Goal: Task Accomplishment & Management: Manage account settings

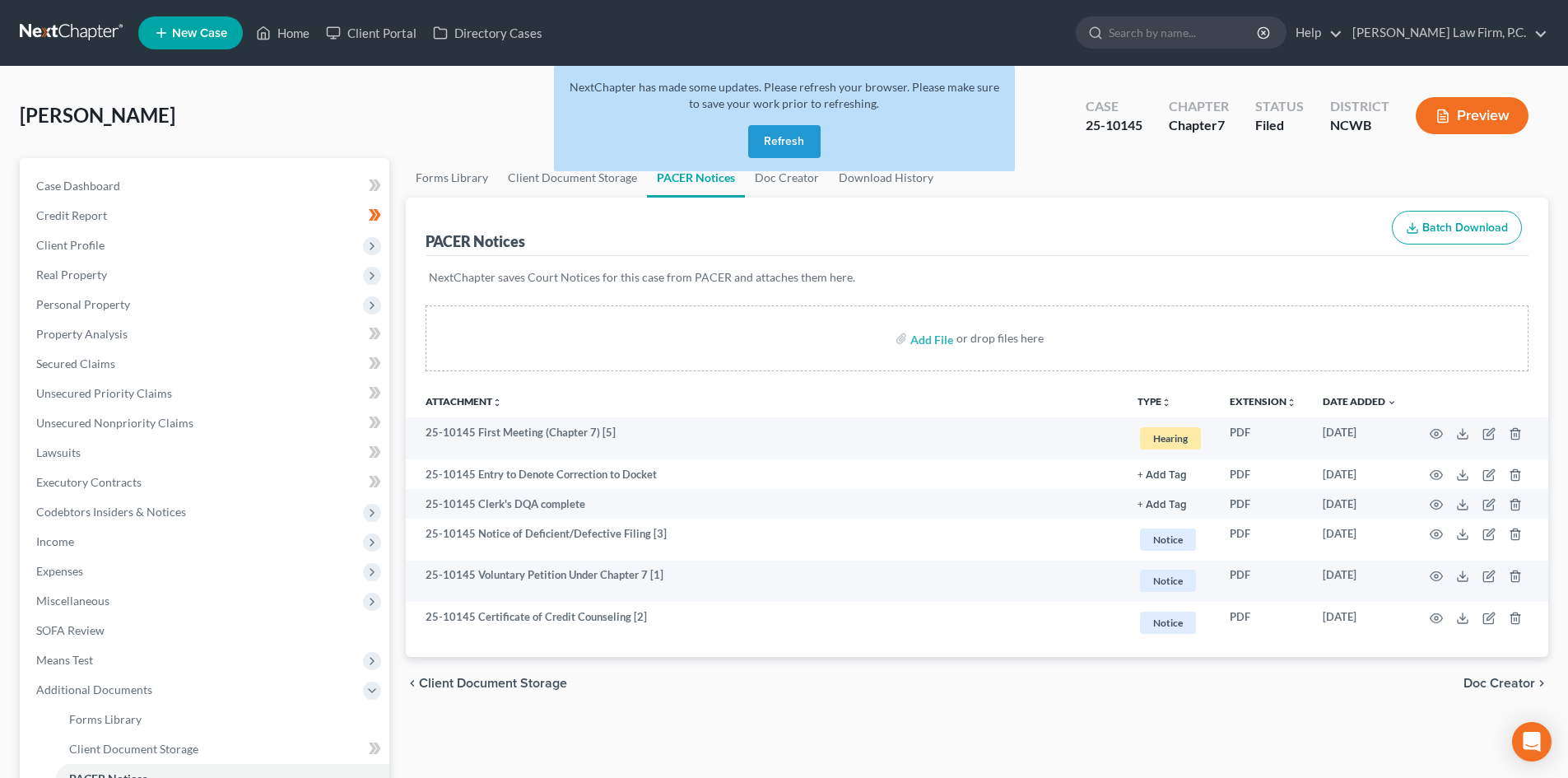
click at [777, 144] on button "Refresh" at bounding box center [784, 141] width 72 height 33
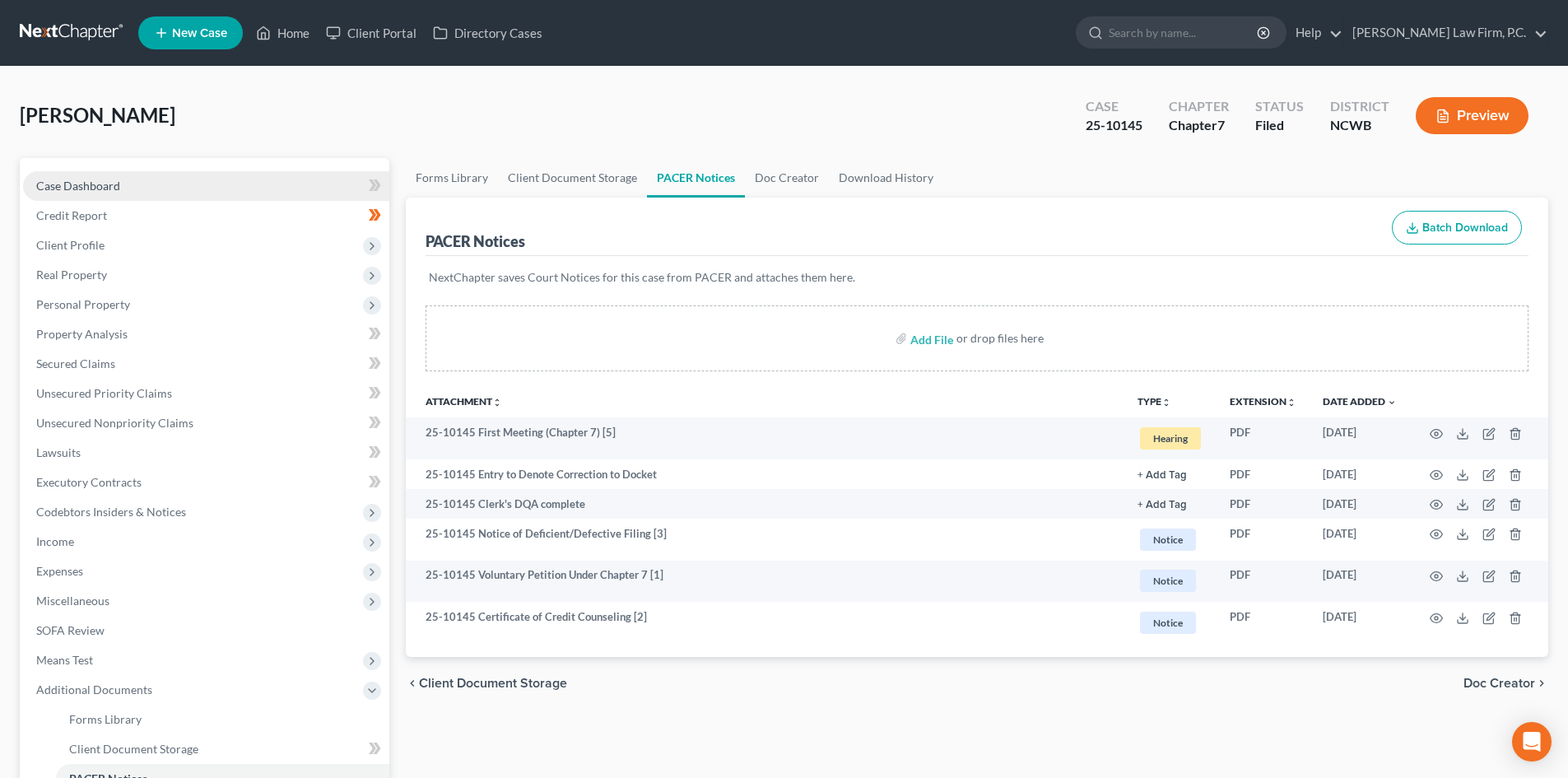
click at [106, 194] on link "Case Dashboard" at bounding box center [206, 187] width 366 height 30
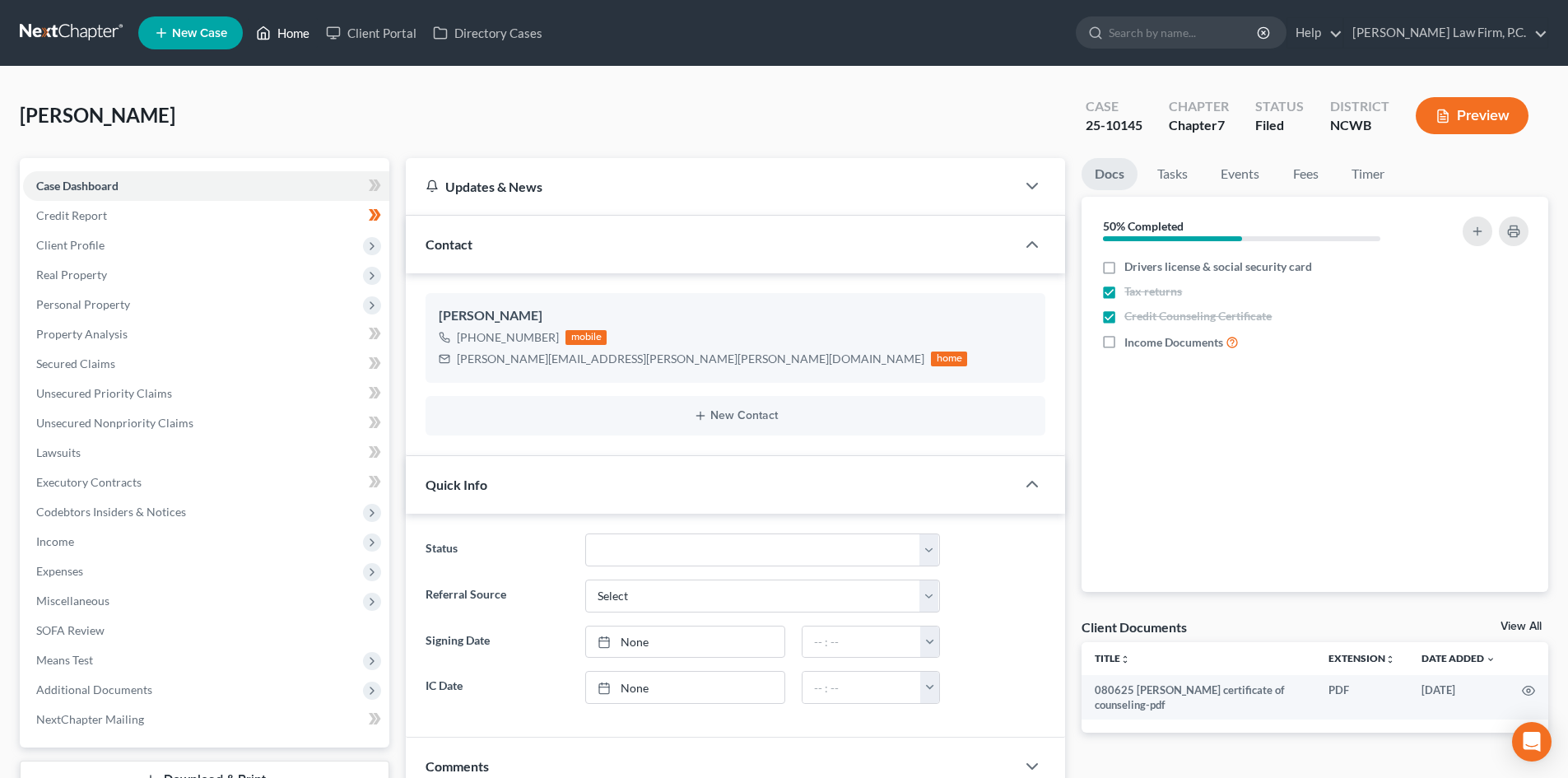
click at [293, 31] on link "Home" at bounding box center [282, 33] width 70 height 30
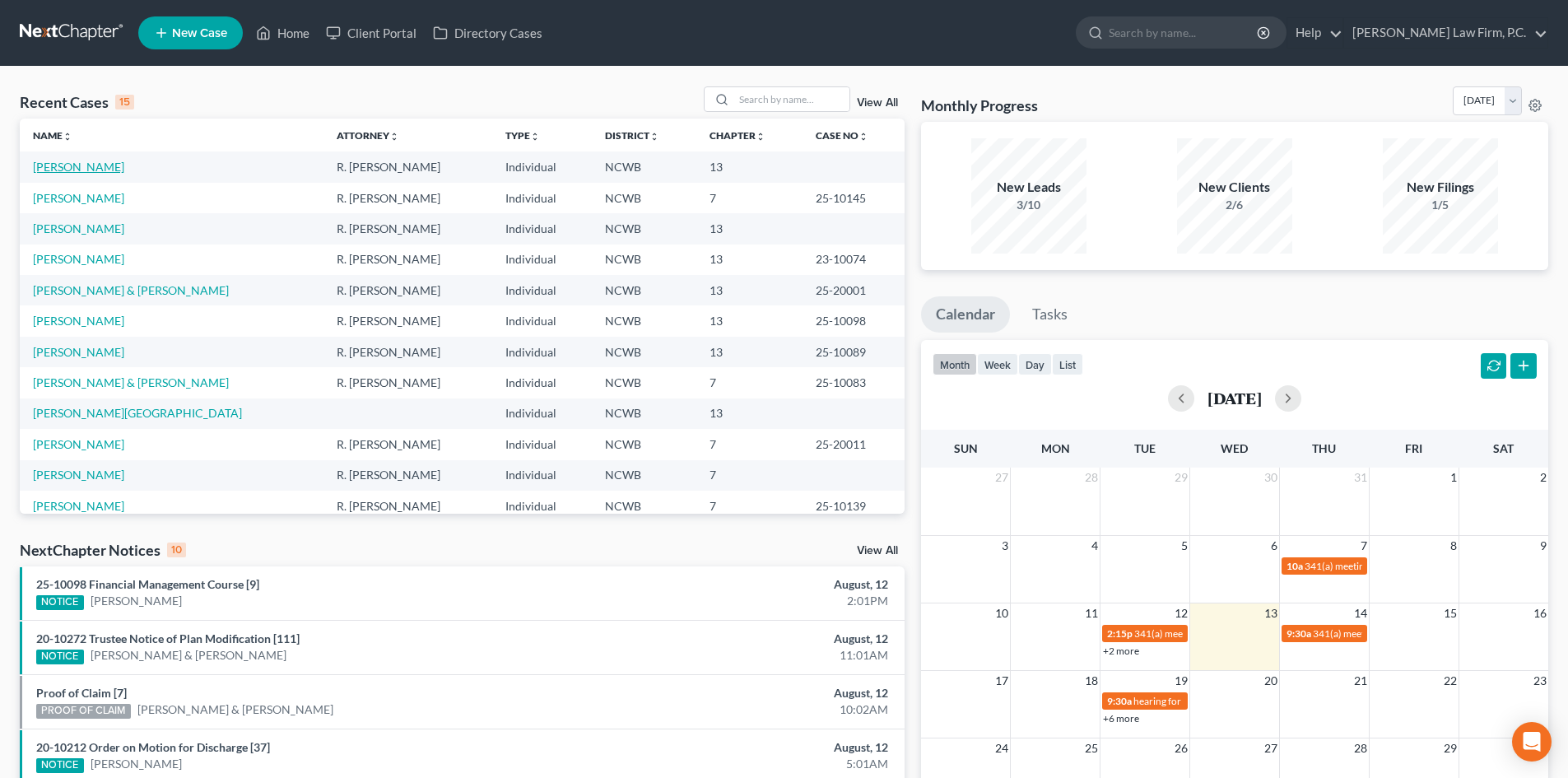
click at [100, 164] on link "[PERSON_NAME]" at bounding box center [78, 167] width 91 height 14
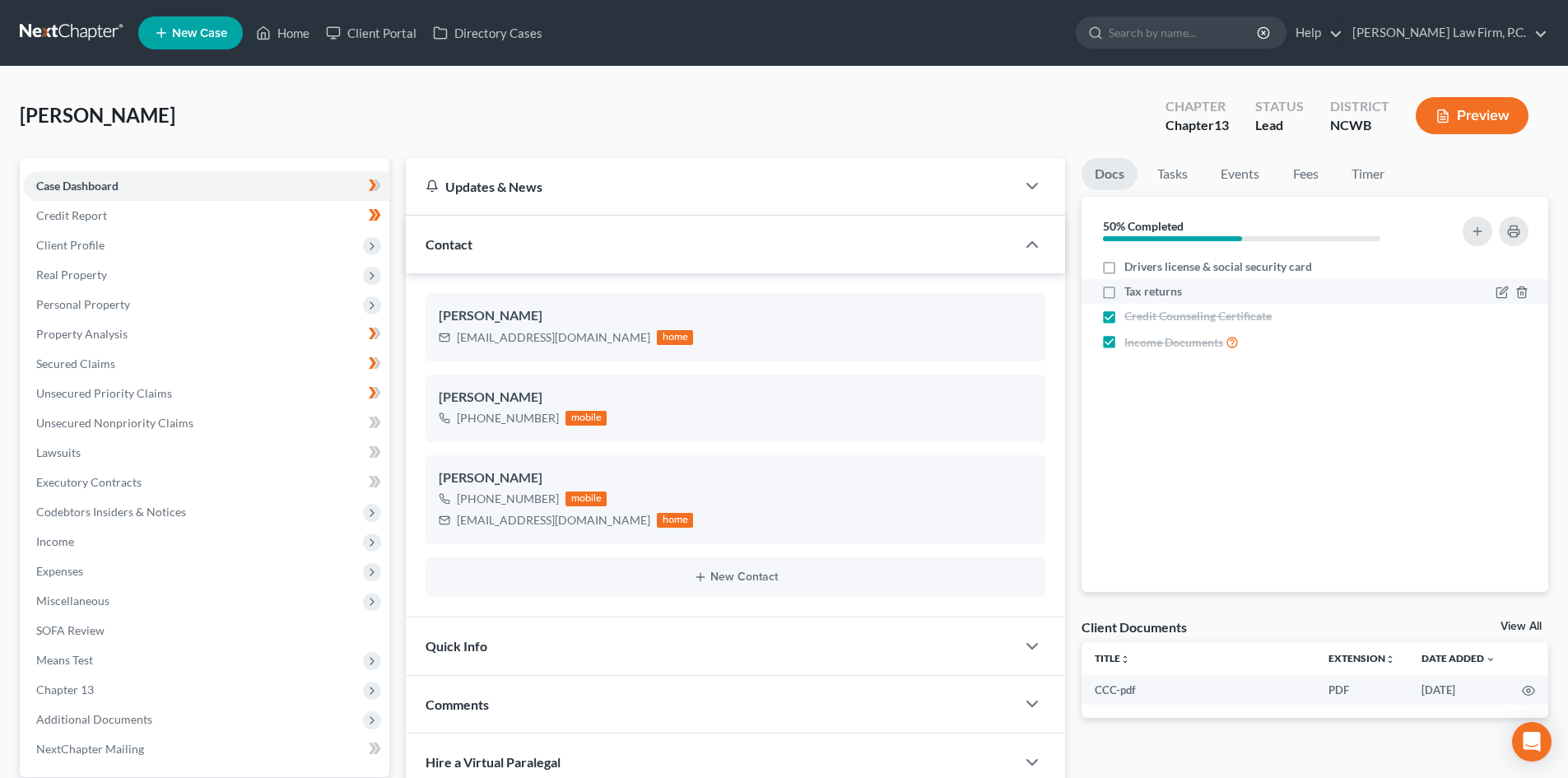
click at [1124, 292] on label "Tax returns" at bounding box center [1153, 291] width 57 height 17
click at [1130, 292] on input "Tax returns" at bounding box center [1136, 288] width 11 height 11
checkbox input "true"
click at [76, 546] on span "Income" at bounding box center [206, 542] width 366 height 30
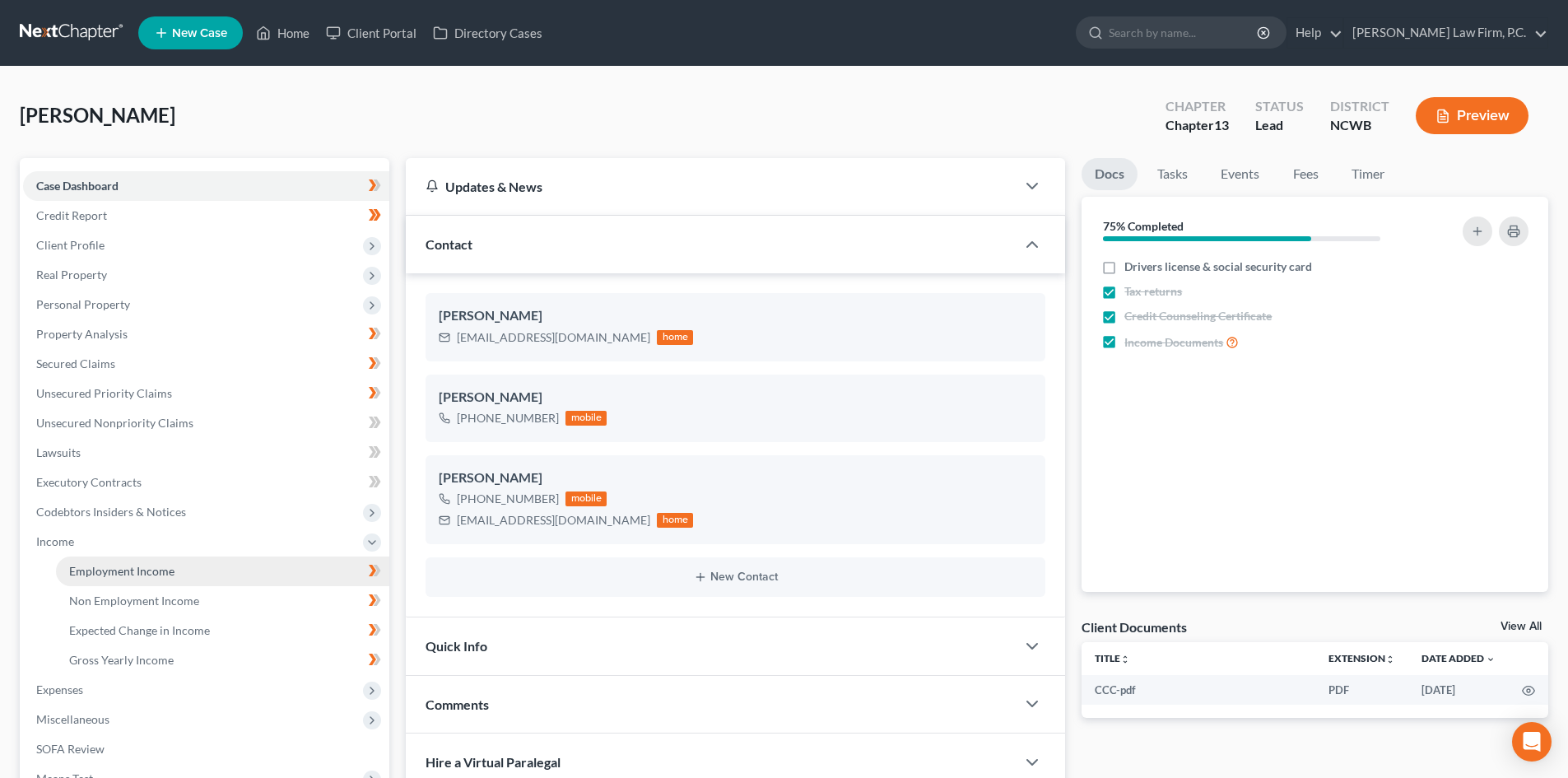
click at [151, 576] on span "Employment Income" at bounding box center [121, 571] width 105 height 14
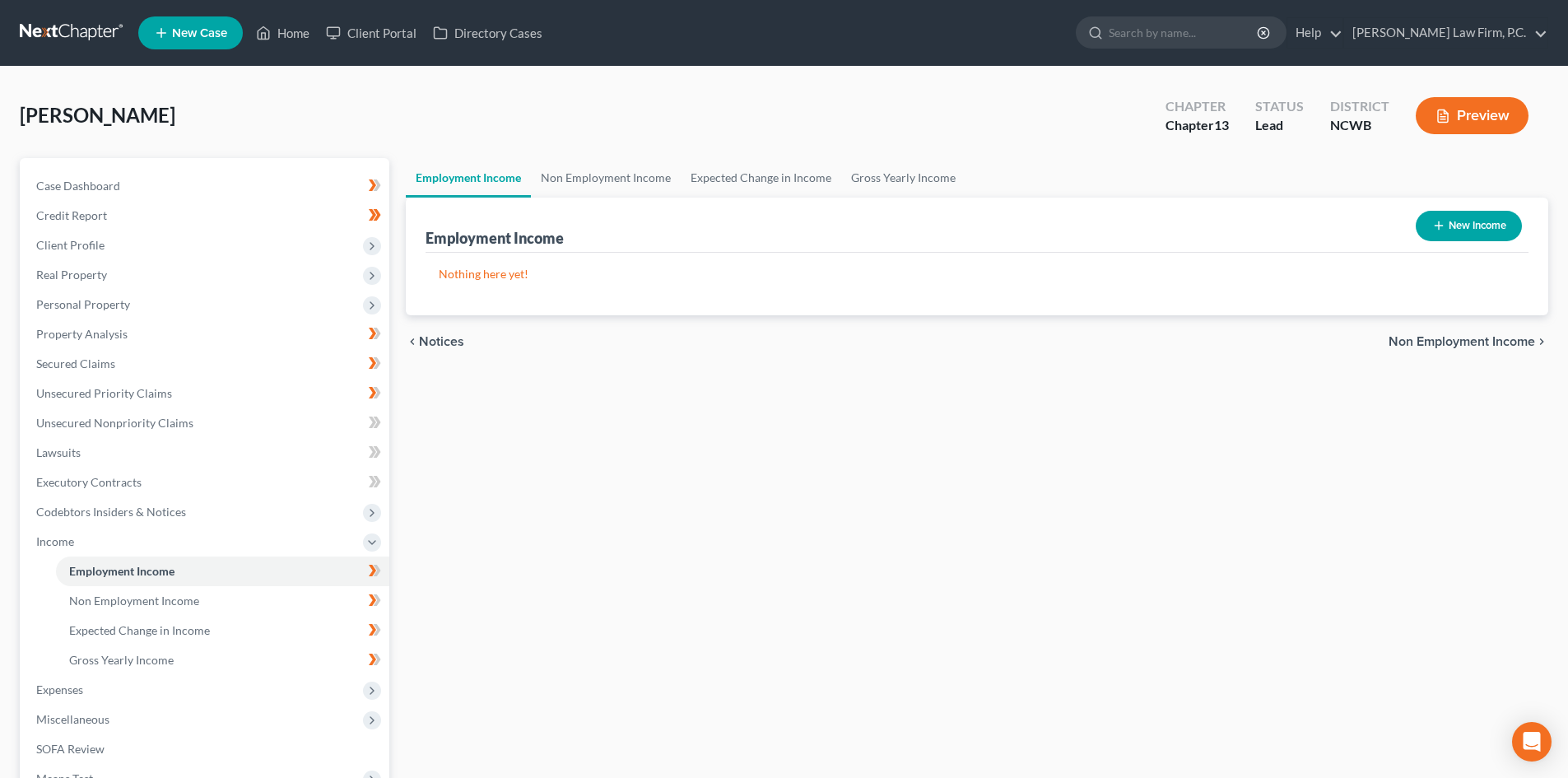
click at [1455, 219] on button "New Income" at bounding box center [1469, 225] width 106 height 30
select select "0"
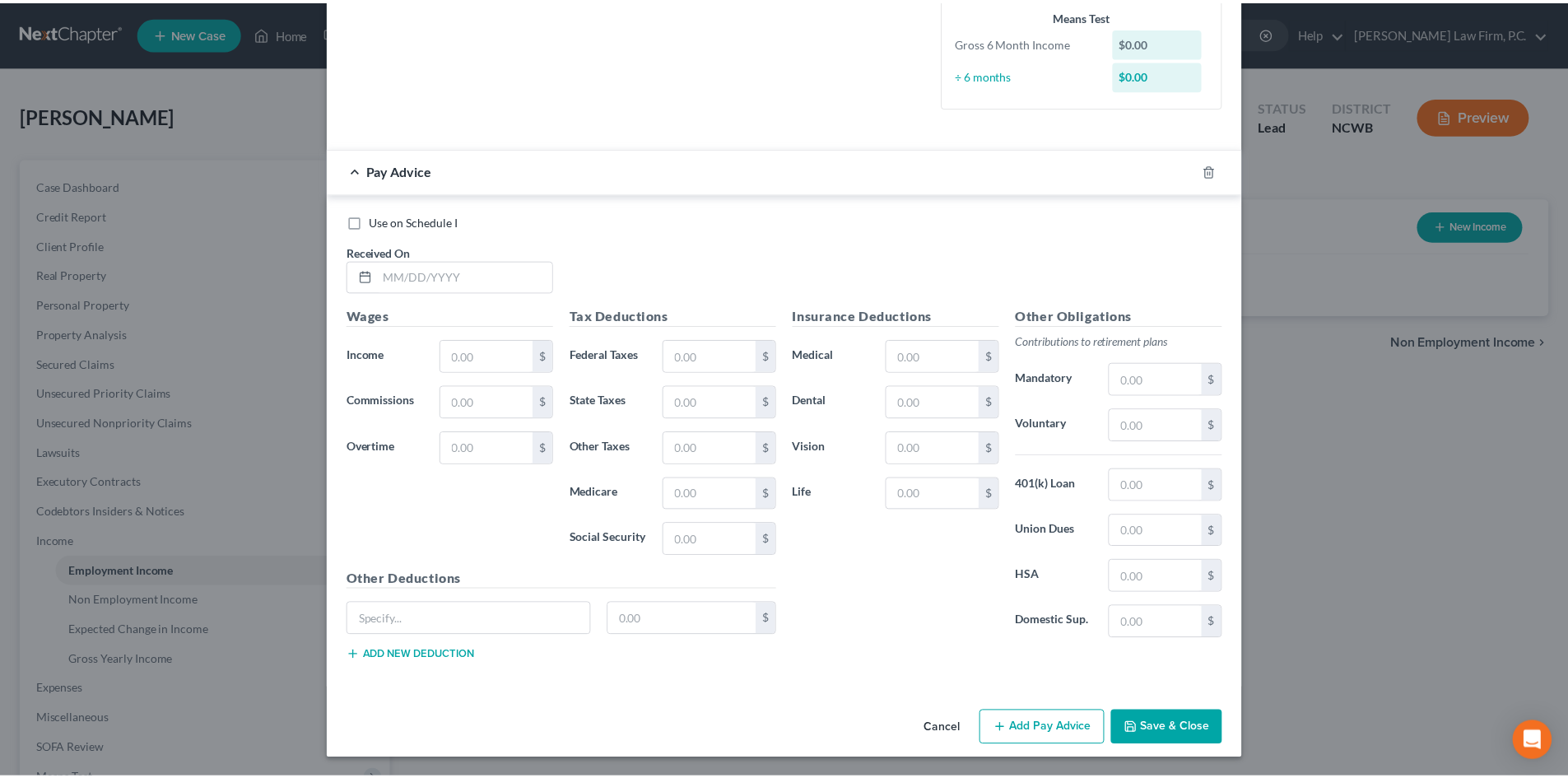
scroll to position [406, 0]
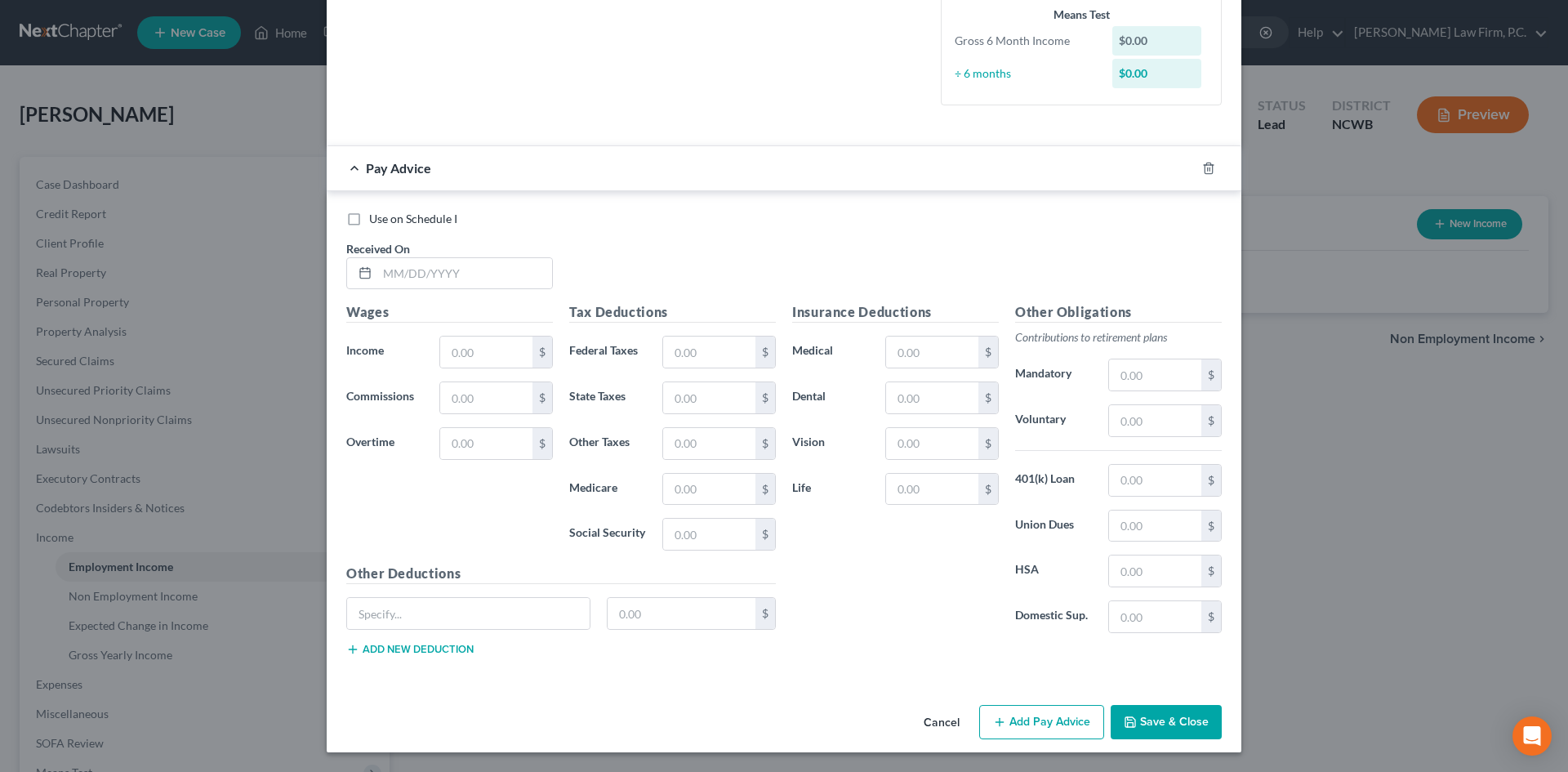
click at [928, 721] on button "Cancel" at bounding box center [941, 722] width 62 height 32
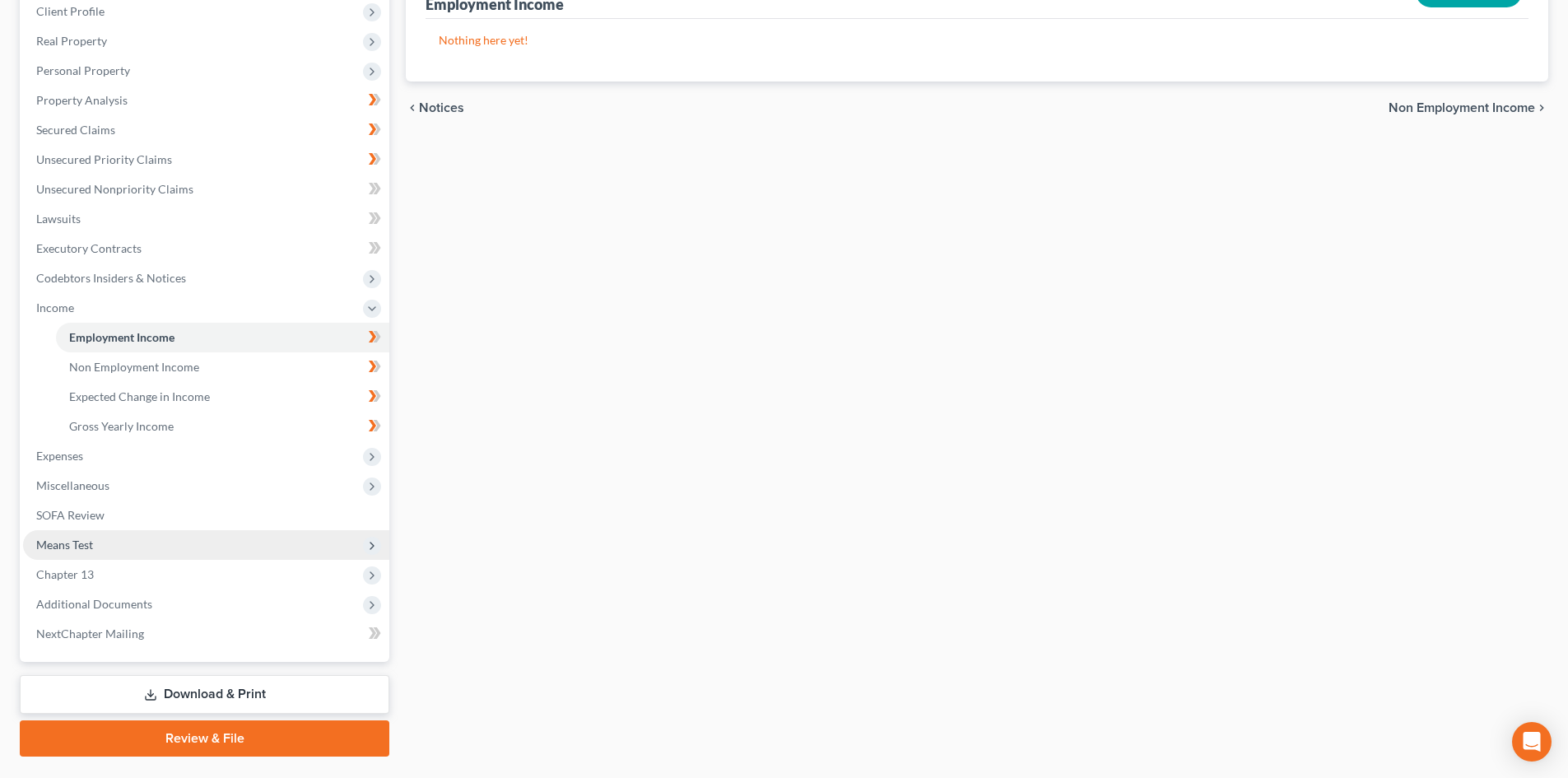
scroll to position [275, 0]
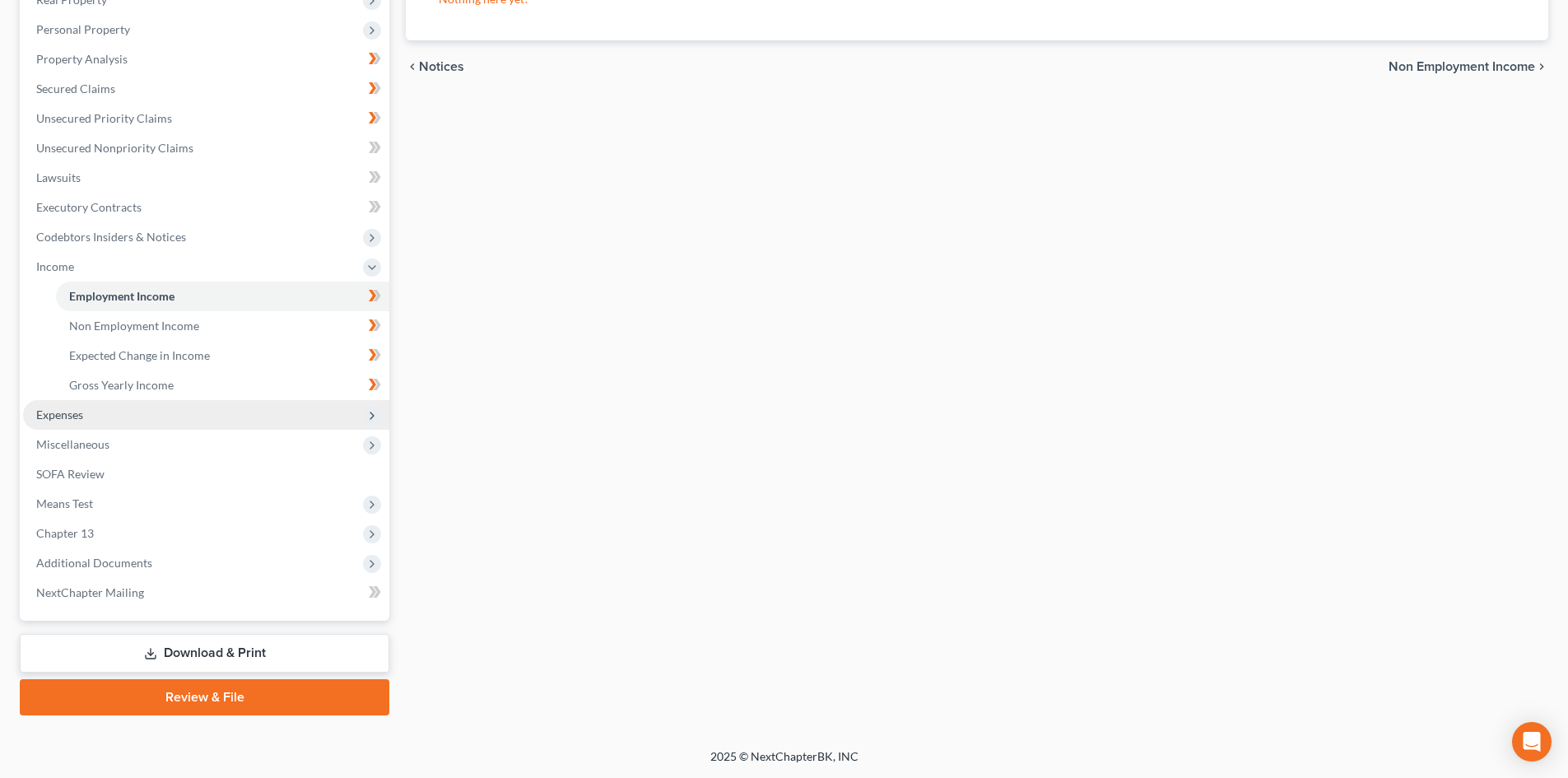
click at [133, 419] on span "Expenses" at bounding box center [206, 416] width 366 height 30
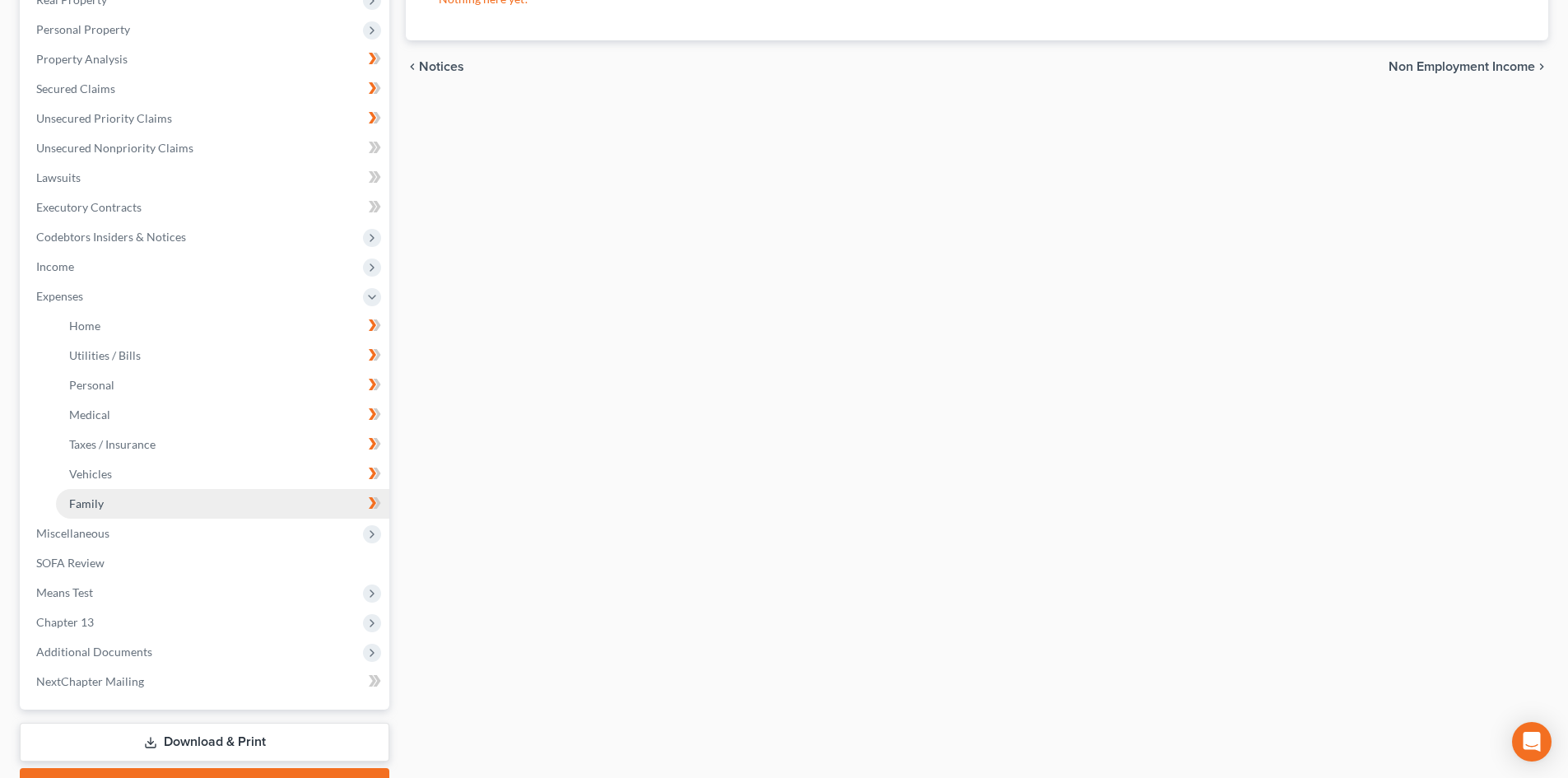
click at [113, 507] on link "Family" at bounding box center [222, 504] width 333 height 30
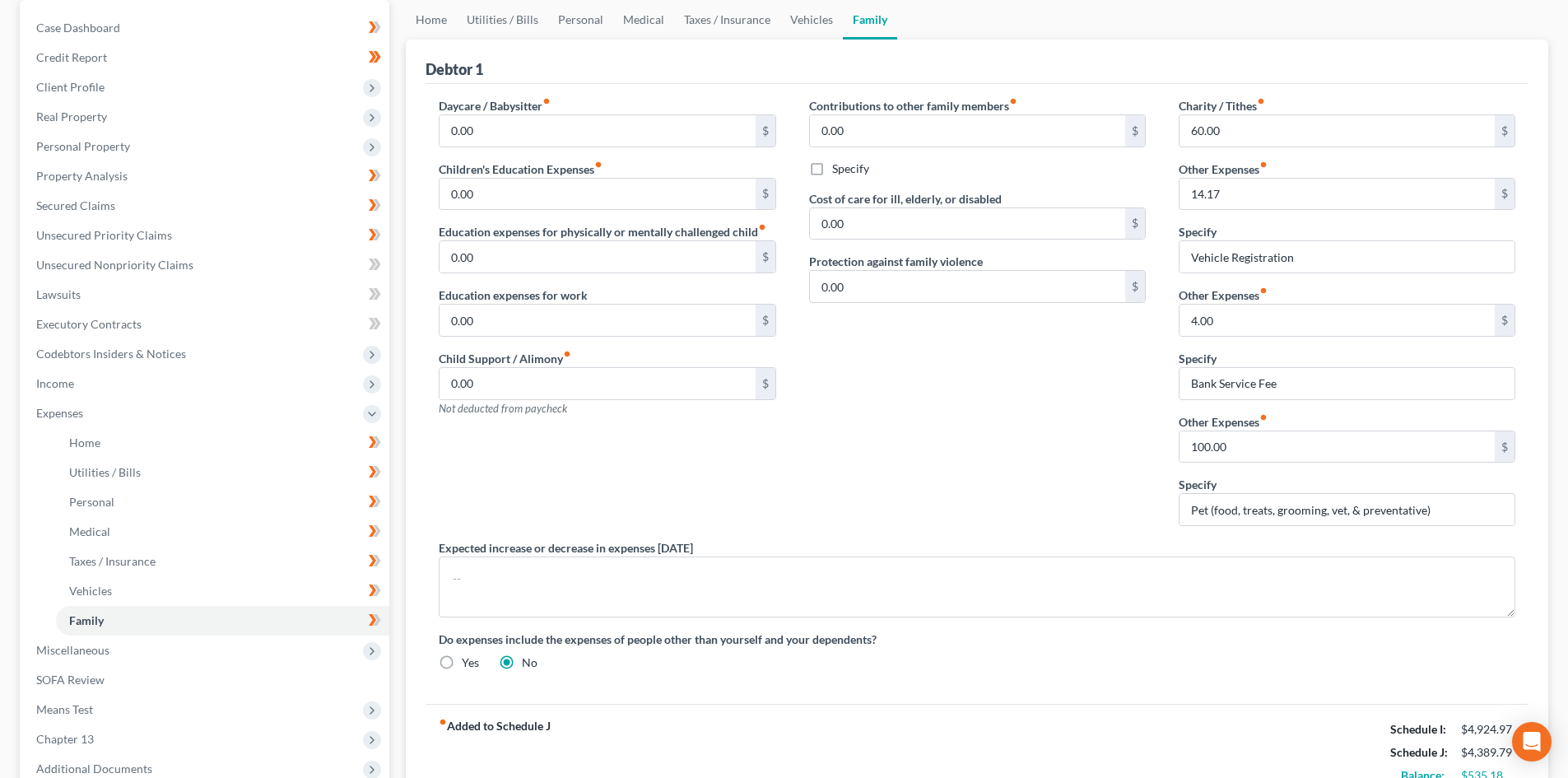
scroll to position [164, 0]
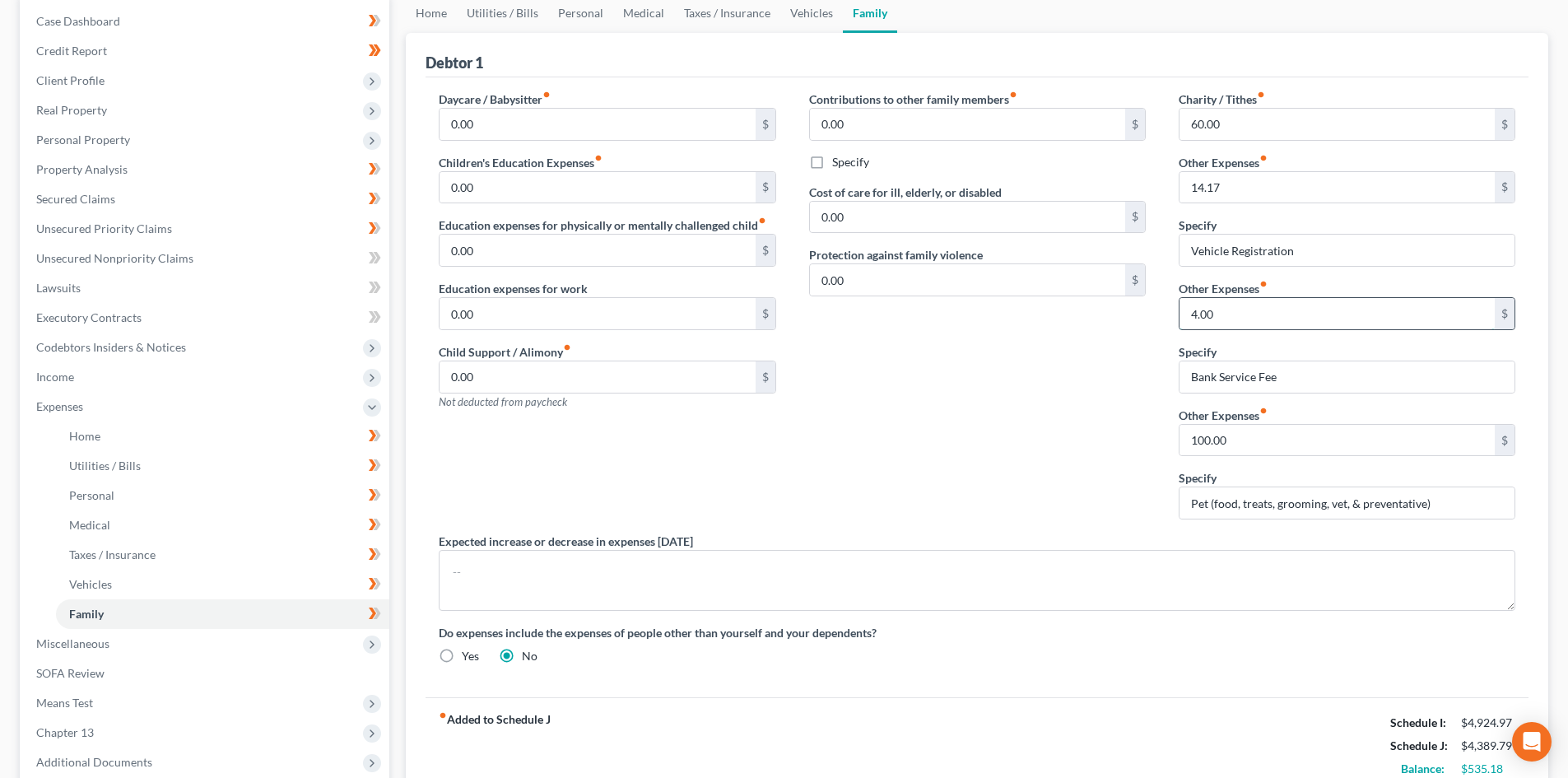
click at [1359, 314] on input "4.00" at bounding box center [1336, 313] width 316 height 31
click at [1370, 367] on input "Bank Service Fee" at bounding box center [1346, 377] width 335 height 31
click at [1250, 442] on input "100.00" at bounding box center [1336, 439] width 316 height 31
type input "6"
type input "75"
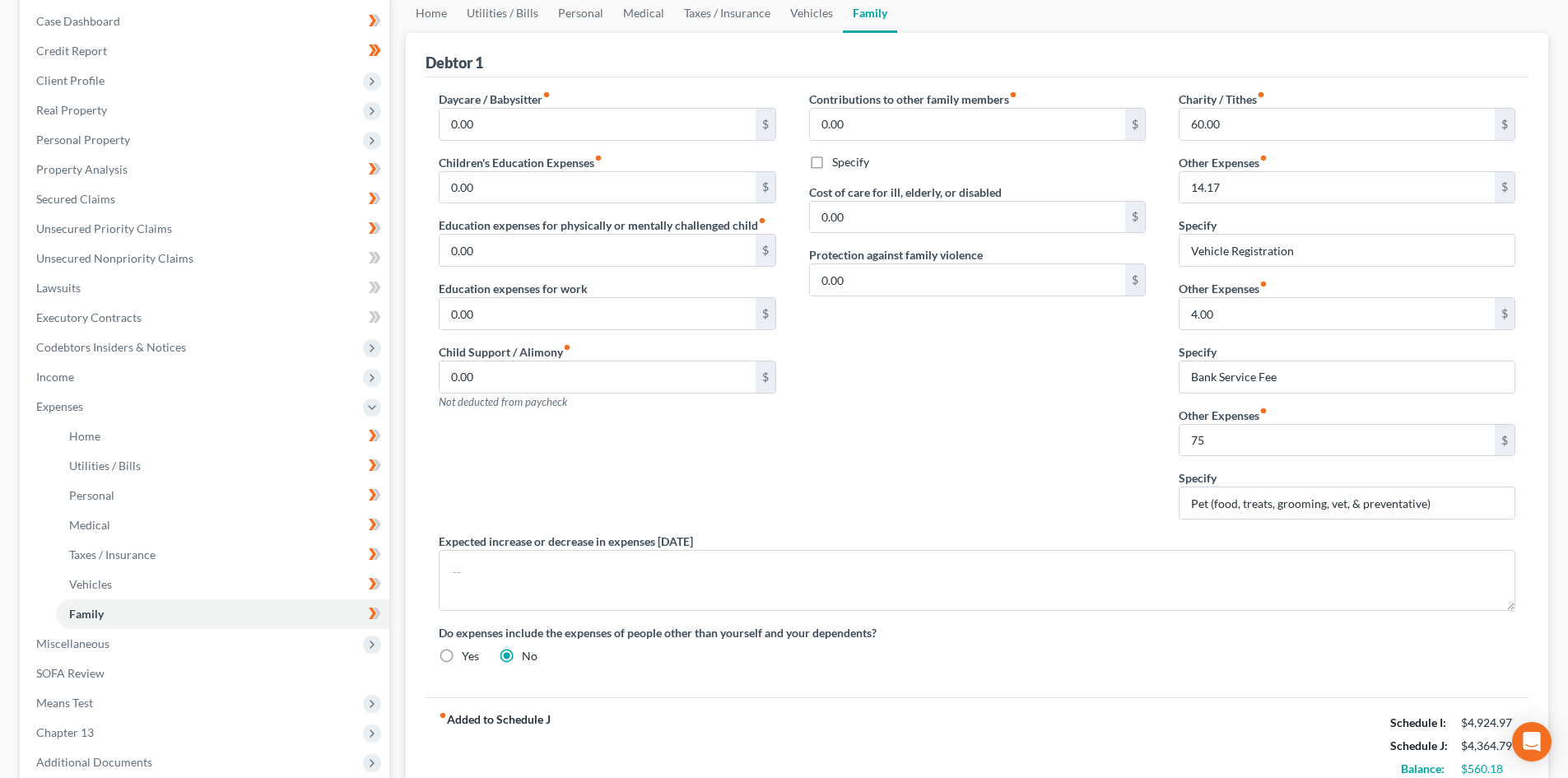
click at [987, 534] on div "Expected increase or decrease in expenses within one year" at bounding box center [977, 571] width 1109 height 78
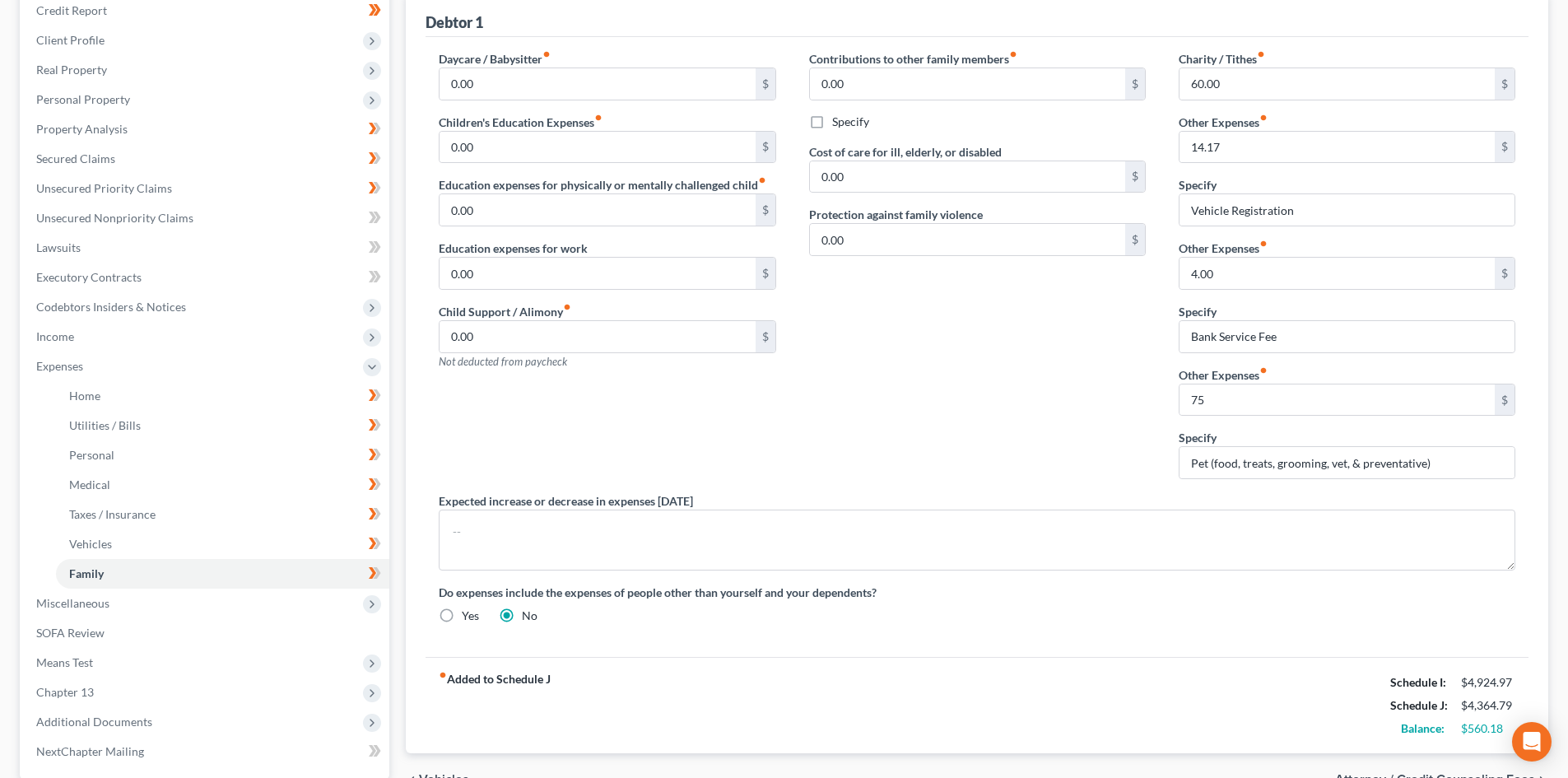
scroll to position [364, 0]
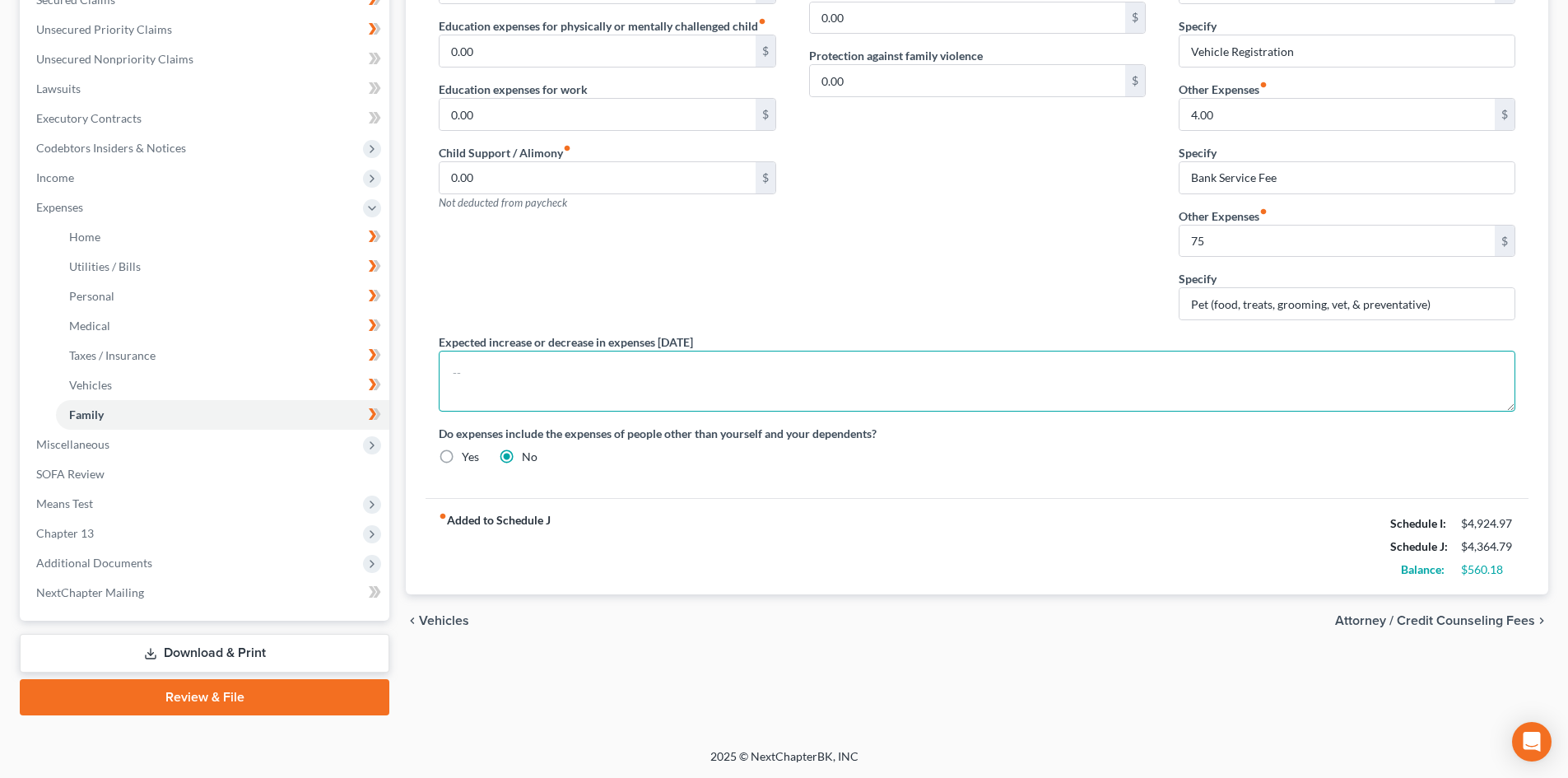
click at [624, 365] on textarea at bounding box center [977, 381] width 1077 height 61
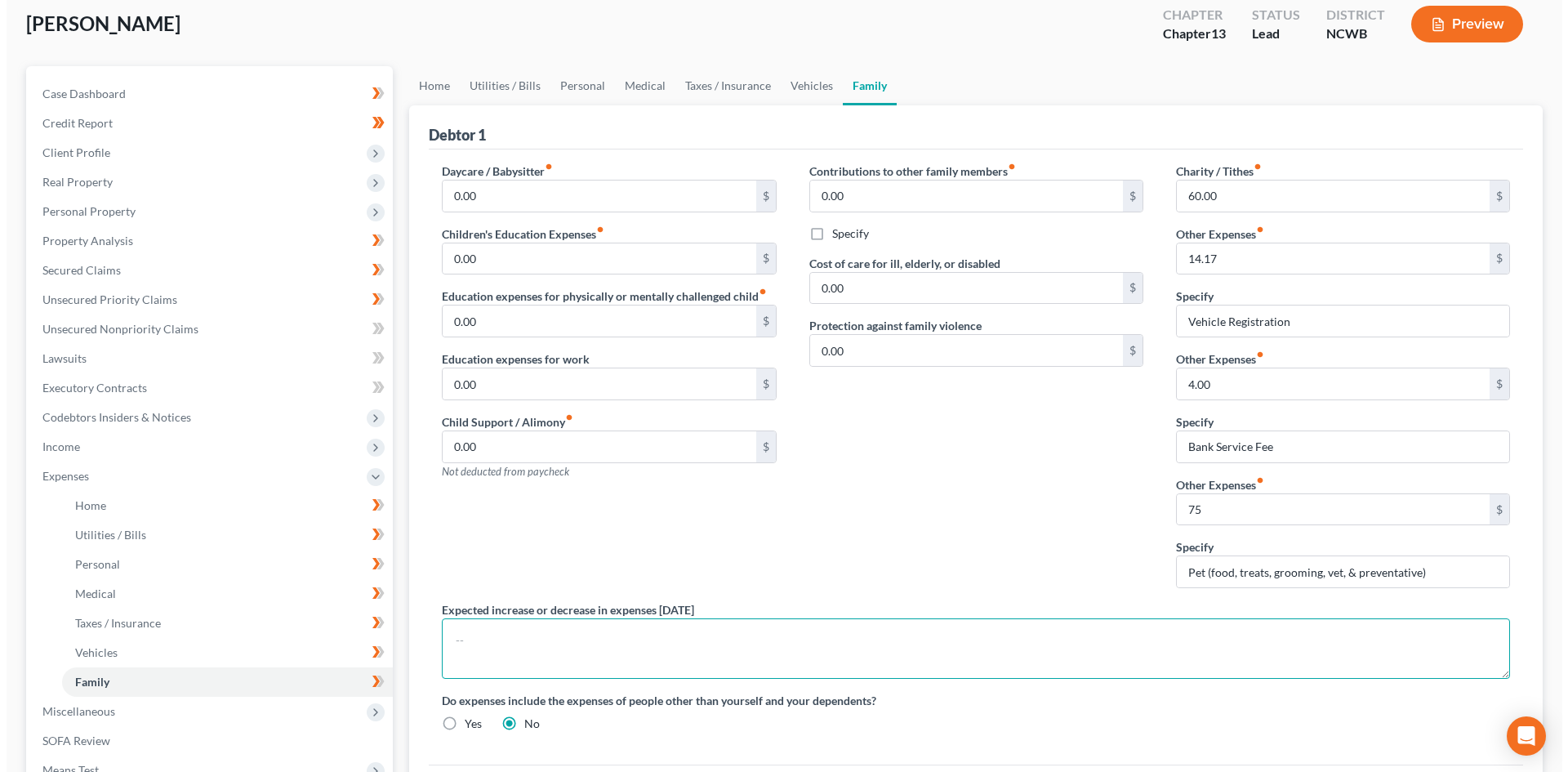
scroll to position [0, 0]
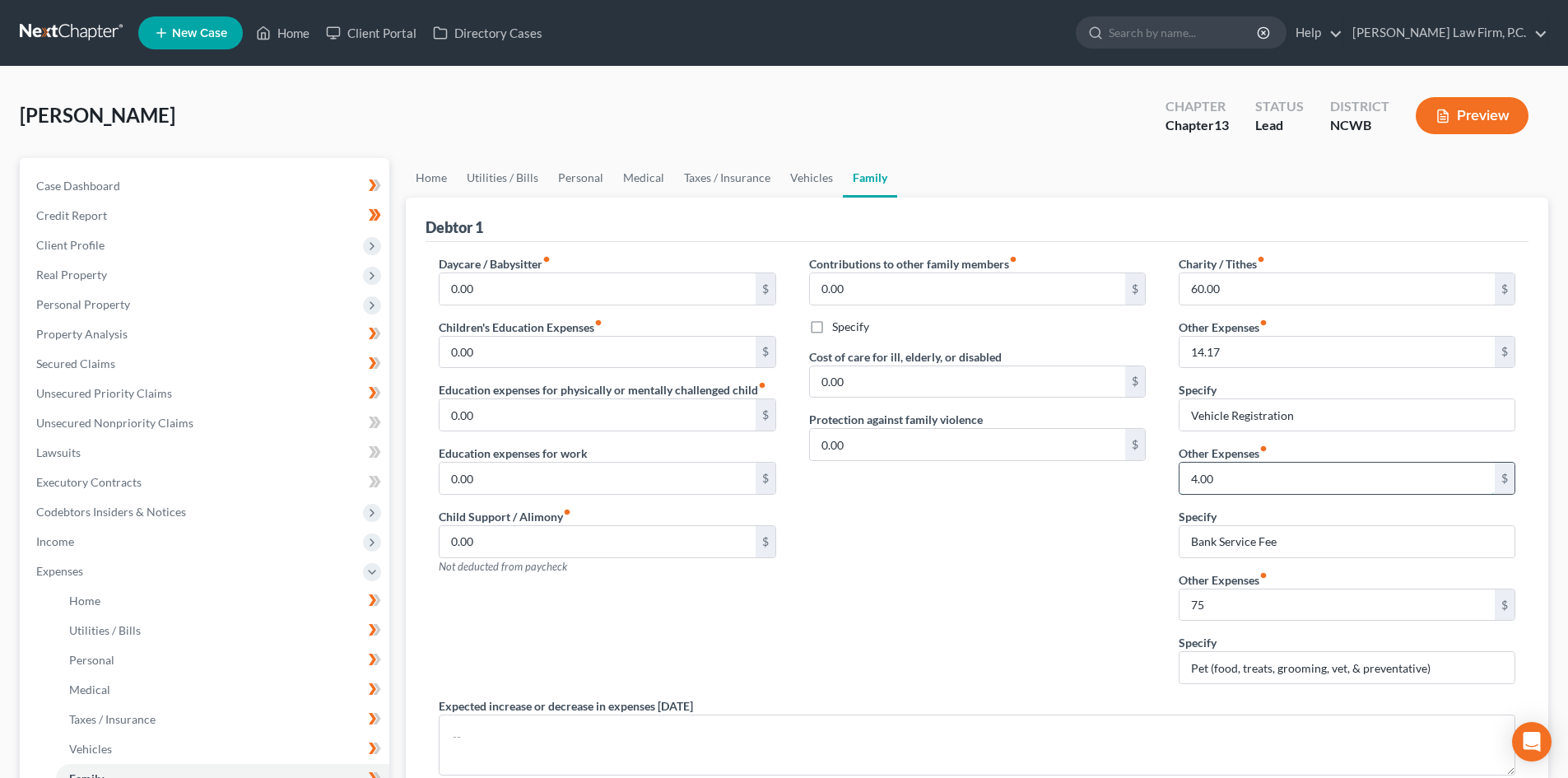
click at [1250, 473] on input "4.00" at bounding box center [1336, 477] width 316 height 31
type input "75"
type input "Pet"
drag, startPoint x: 1436, startPoint y: 668, endPoint x: 1198, endPoint y: 667, distance: 238.0
click at [1166, 665] on div "Charity / Tithes fiber_manual_record 60.00 $ Other Expenses fiber_manual_record…" at bounding box center [1347, 477] width 369 height 442
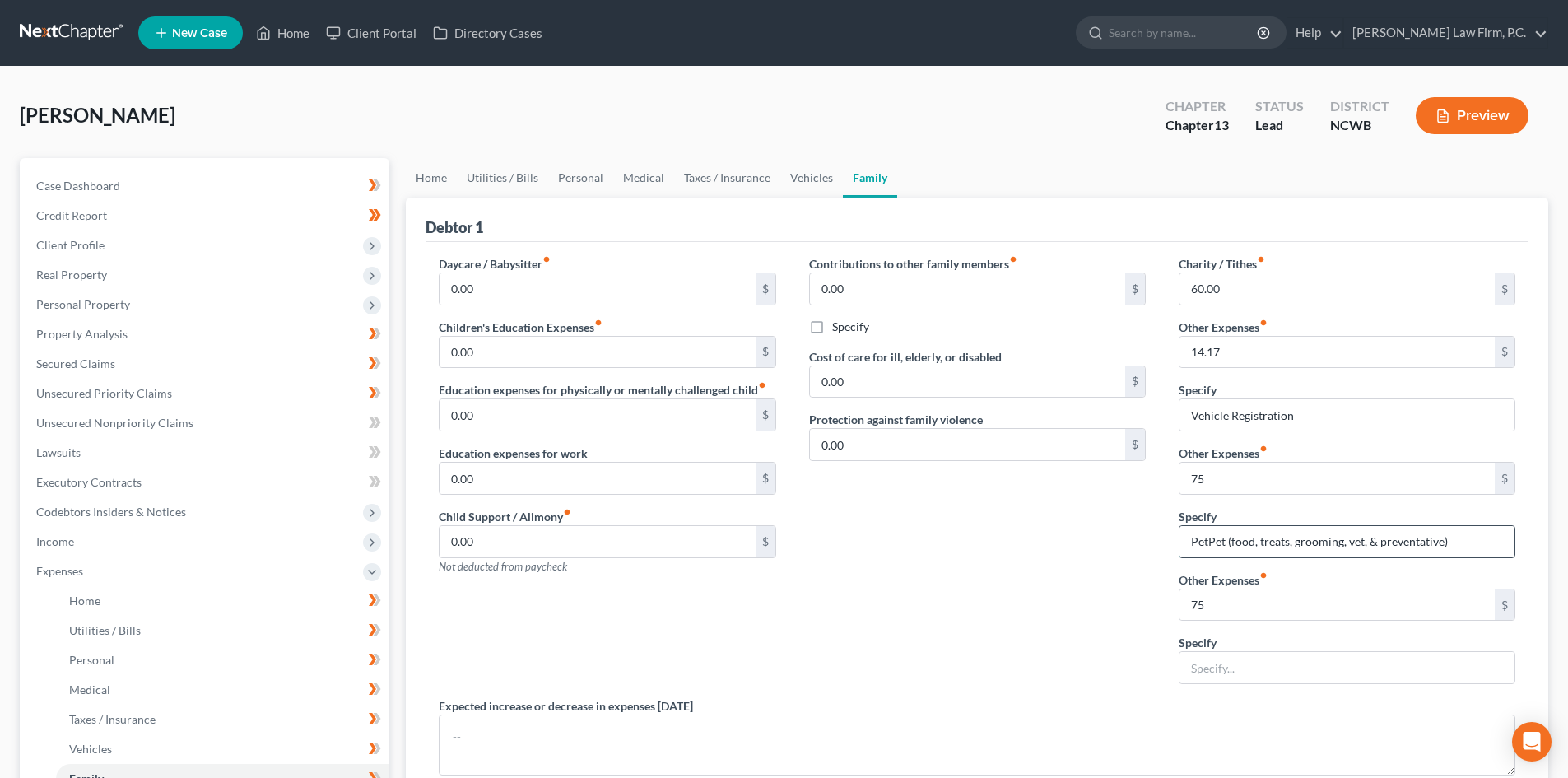
click at [1200, 540] on input "PetPet (food, treats, grooming, vet, & preventative)" at bounding box center [1346, 541] width 335 height 31
type input "Pet (food, treats, grooming, vet, & preventative)"
click at [1297, 416] on input "Vehicle Registration" at bounding box center [1346, 415] width 335 height 31
drag, startPoint x: 1361, startPoint y: 413, endPoint x: 1144, endPoint y: 411, distance: 217.0
click at [1144, 411] on div "Daycare / Babysitter fiber_manual_record 0.00 $ Children's Education Expenses f…" at bounding box center [977, 549] width 1109 height 587
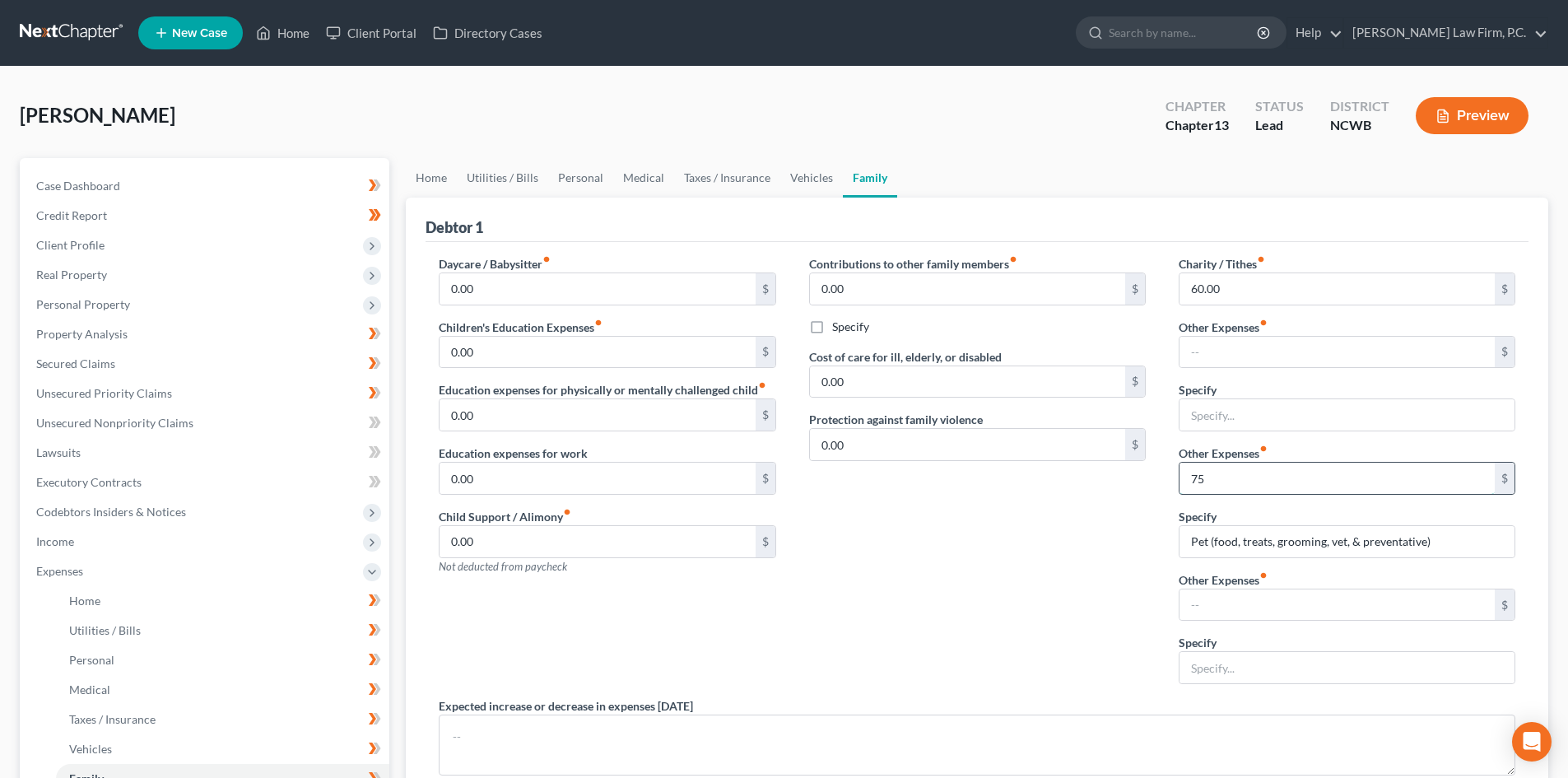
type input "75.00"
drag, startPoint x: 1306, startPoint y: 517, endPoint x: 1344, endPoint y: 511, distance: 38.5
click at [1344, 511] on div "Specify Pet (food, treats, grooming, vet, & preventative)" at bounding box center [1346, 533] width 337 height 50
type input "75.00"
drag, startPoint x: 1195, startPoint y: 545, endPoint x: 1435, endPoint y: 559, distance: 240.4
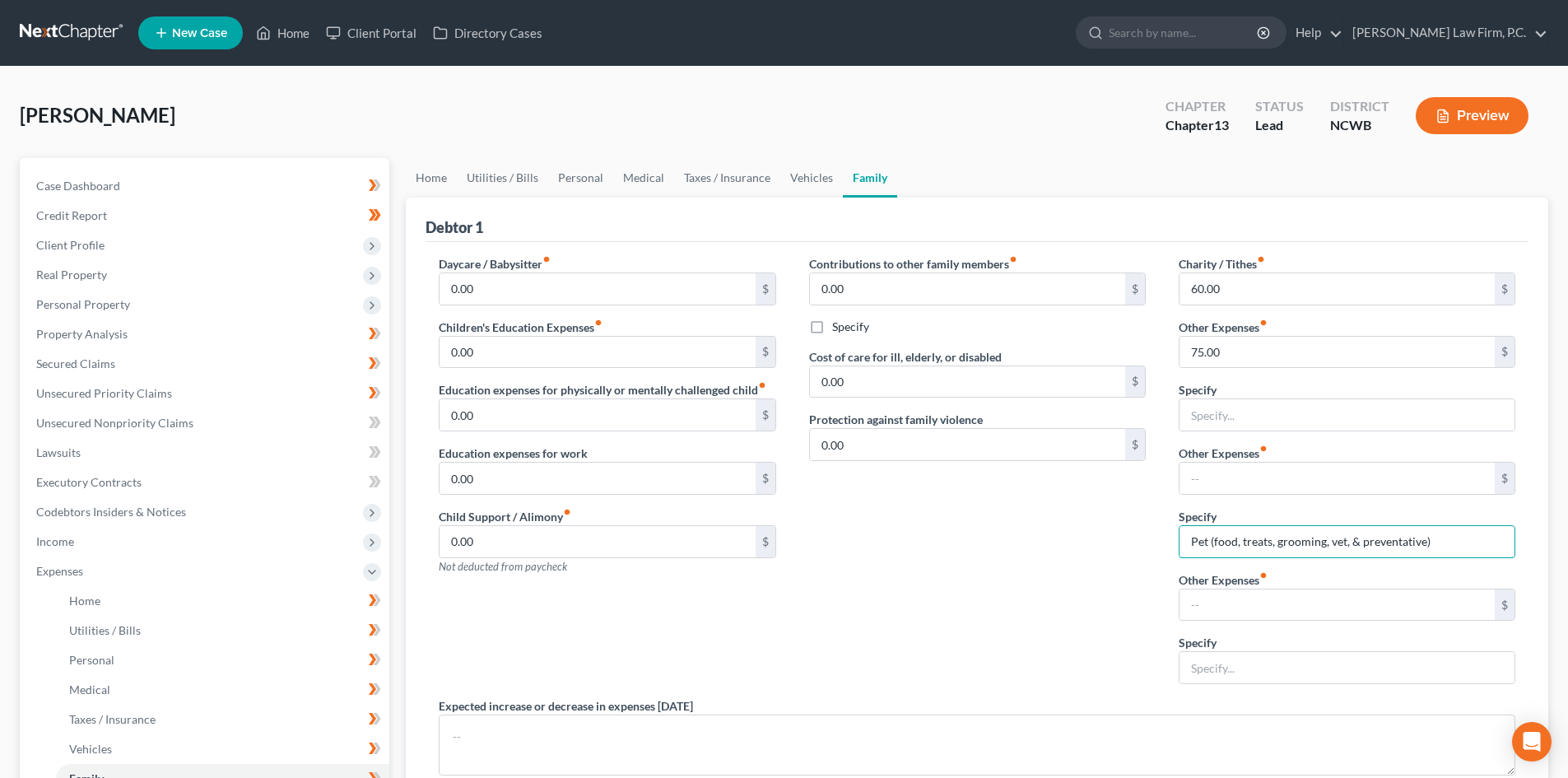
click at [1435, 559] on div "Charity / Tithes fiber_manual_record 60.00 $ Other Expenses fiber_manual_record…" at bounding box center [1347, 477] width 369 height 442
click at [1442, 554] on input "Pet (food, treats, grooming, vet, & preventative)" at bounding box center [1346, 541] width 335 height 31
drag, startPoint x: 1442, startPoint y: 544, endPoint x: 1208, endPoint y: 549, distance: 234.1
click at [1176, 545] on div "Charity / Tithes fiber_manual_record 60.00 $ Other Expenses fiber_manual_record…" at bounding box center [1347, 477] width 369 height 442
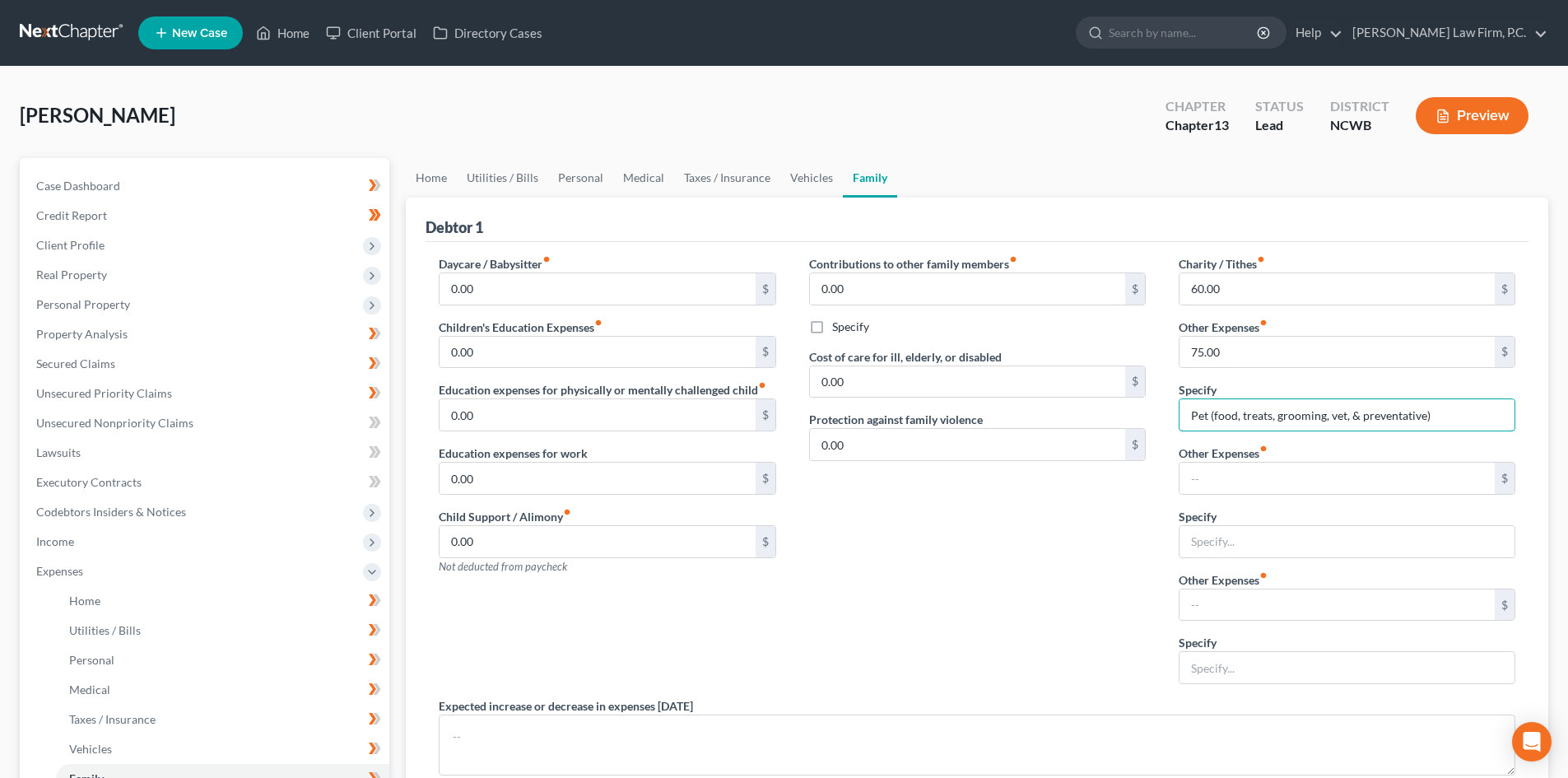
type input "Pet (food, treats, grooming, vet, & preventative)"
click at [1047, 607] on div "Contributions to other family members fiber_manual_record 0.00 $ Specify Cost o…" at bounding box center [978, 477] width 369 height 442
drag, startPoint x: 793, startPoint y: 179, endPoint x: 776, endPoint y: 185, distance: 18.0
click at [793, 179] on link "Vehicles" at bounding box center [811, 178] width 63 height 40
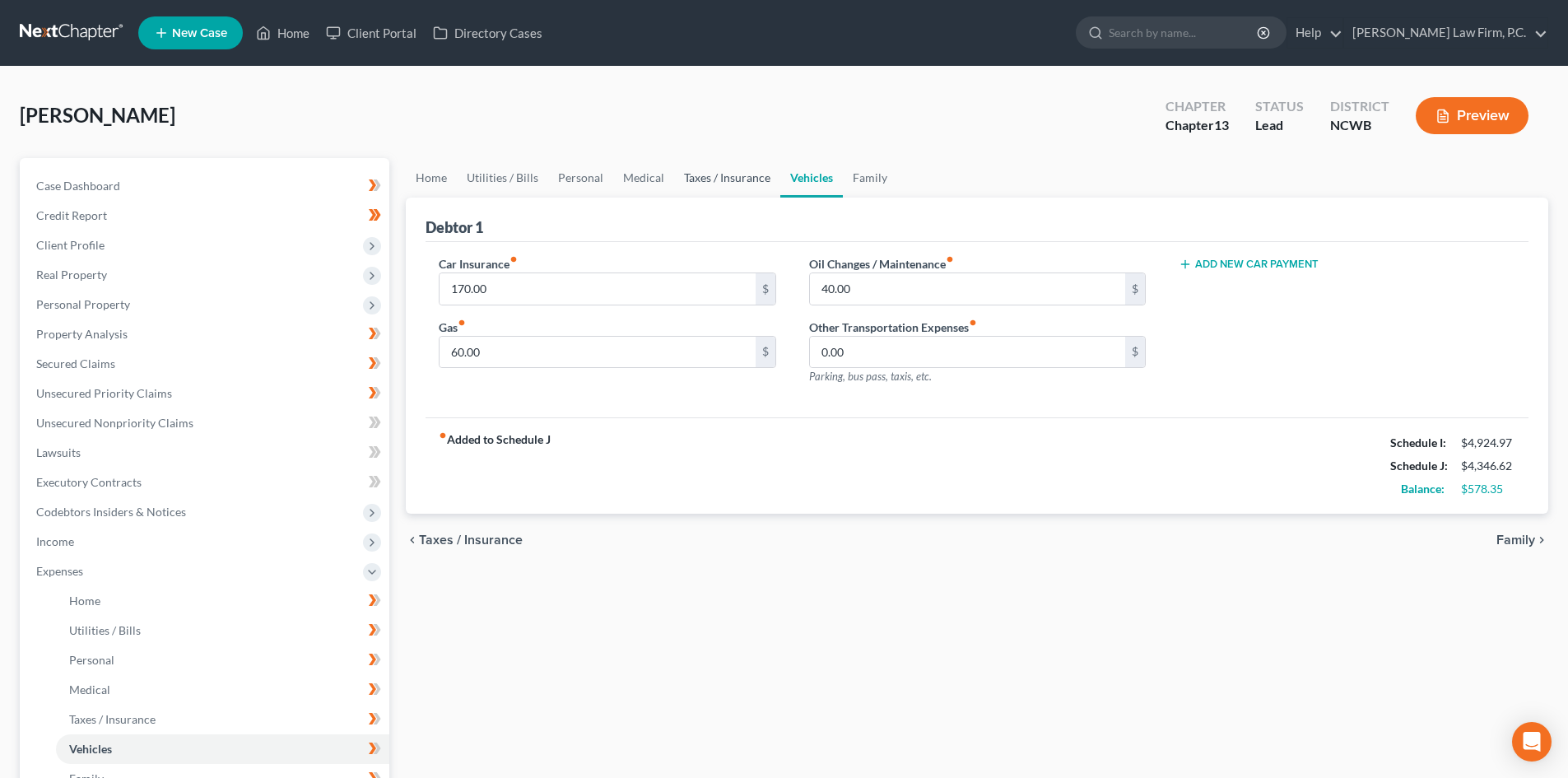
click at [729, 189] on link "Taxes / Insurance" at bounding box center [727, 178] width 106 height 40
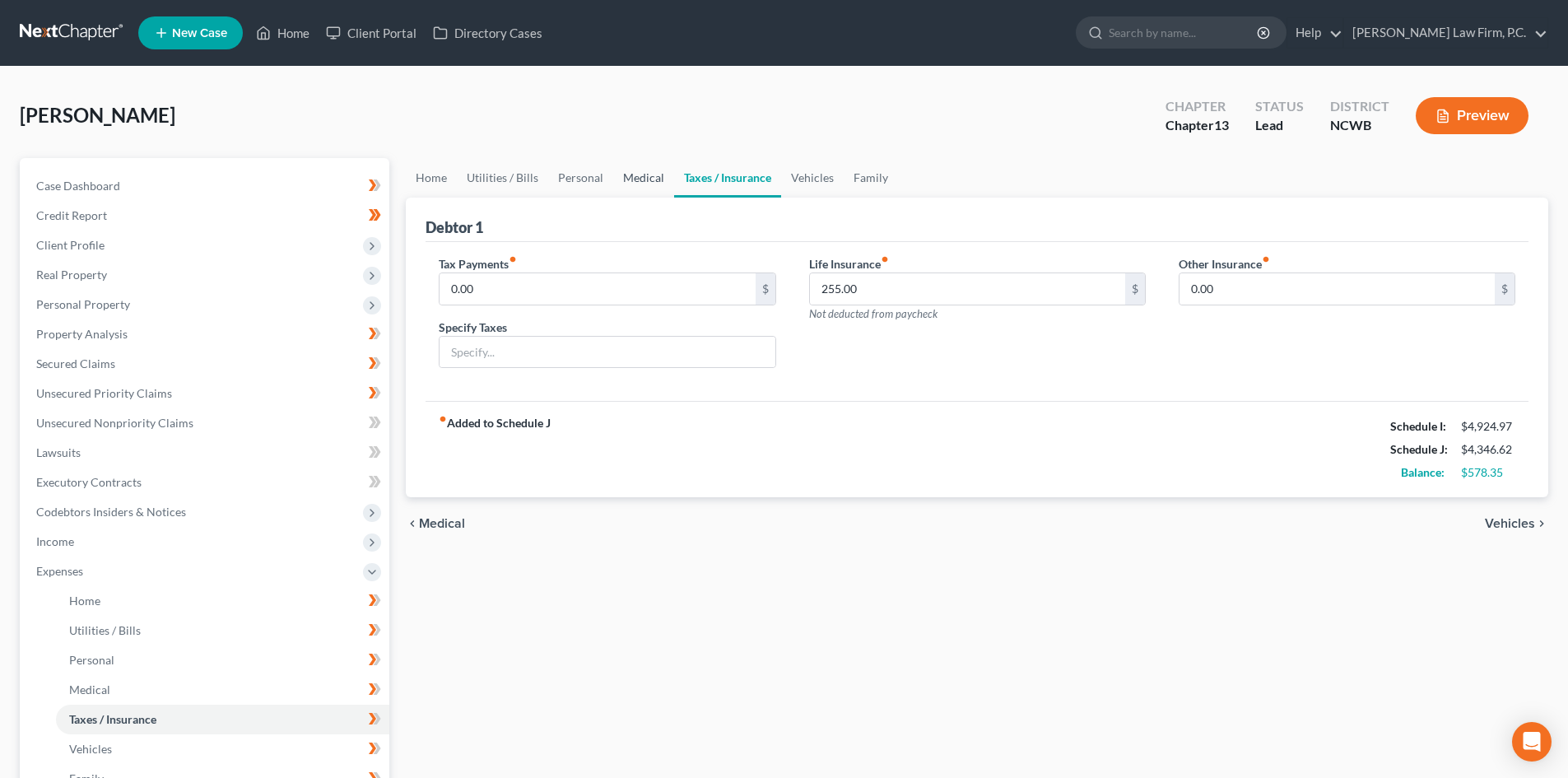
click at [626, 195] on link "Medical" at bounding box center [643, 178] width 61 height 40
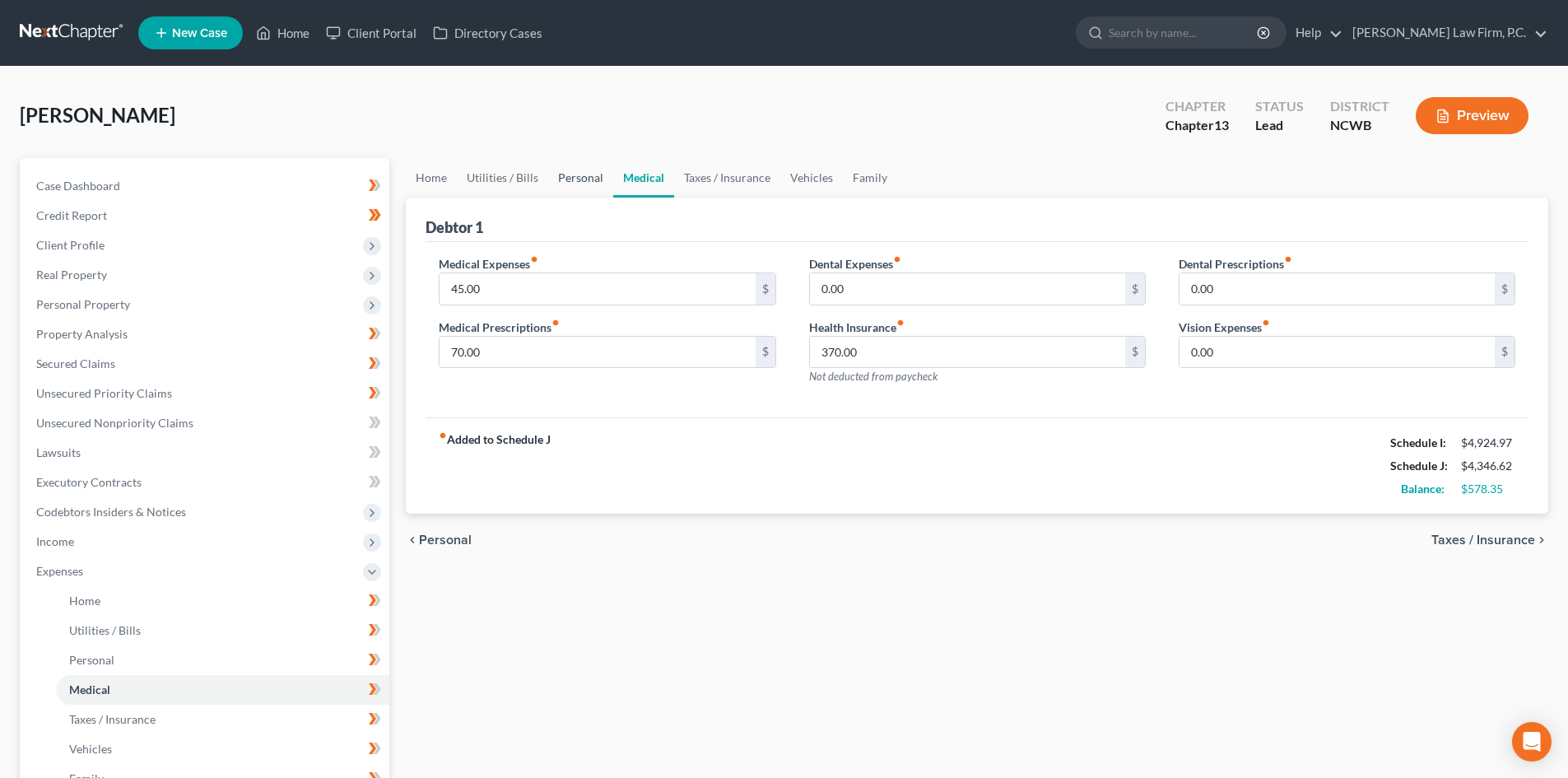
click at [565, 172] on link "Personal" at bounding box center [581, 178] width 65 height 40
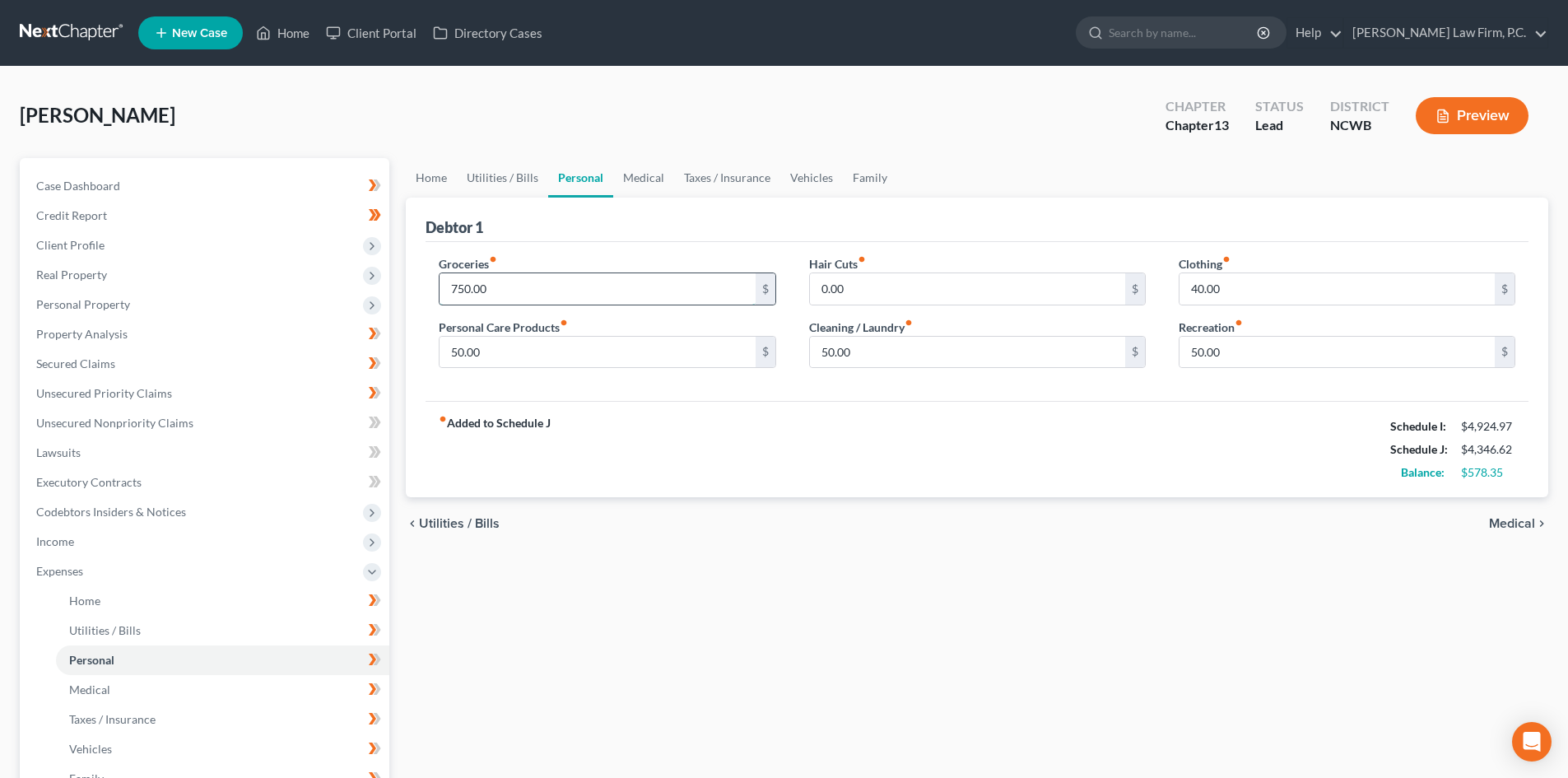
click at [537, 286] on input "750.00" at bounding box center [597, 288] width 316 height 31
click at [519, 175] on link "Utilities / Bills" at bounding box center [502, 178] width 91 height 40
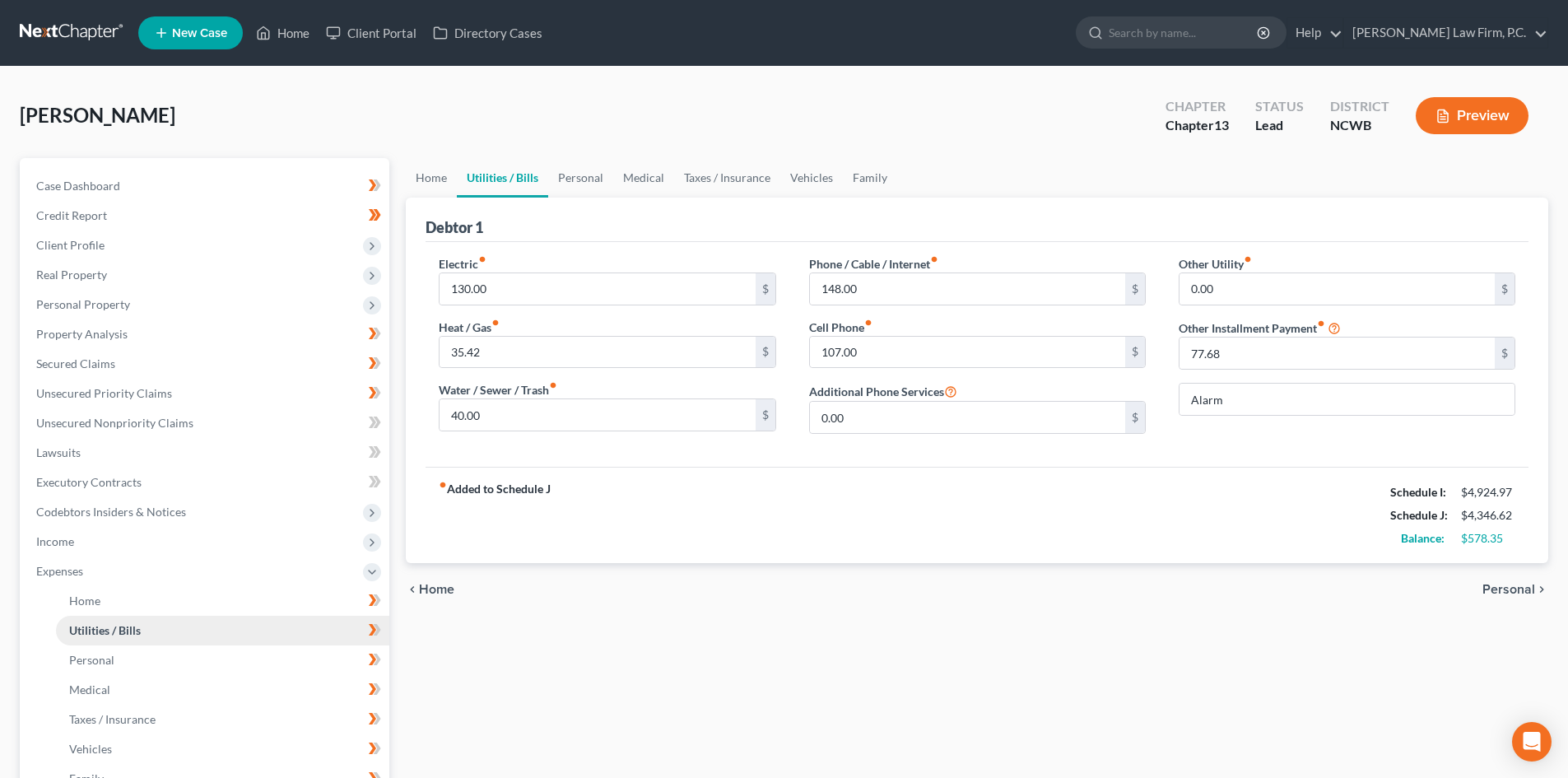
click at [120, 637] on span "Utilities / Bills" at bounding box center [104, 630] width 72 height 14
click at [1479, 126] on button "Preview" at bounding box center [1473, 116] width 113 height 37
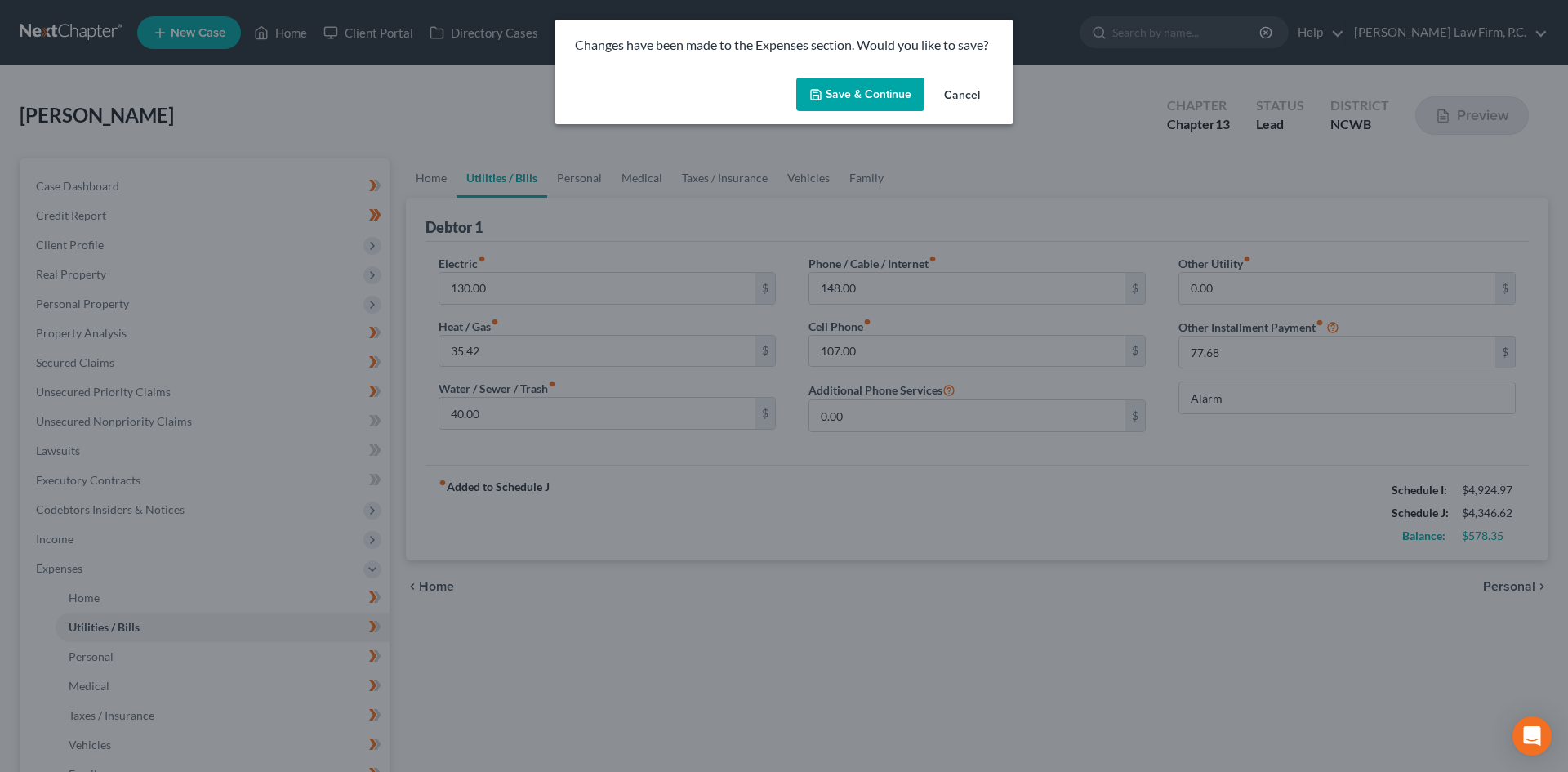
click at [864, 94] on button "Save & Continue" at bounding box center [860, 94] width 128 height 34
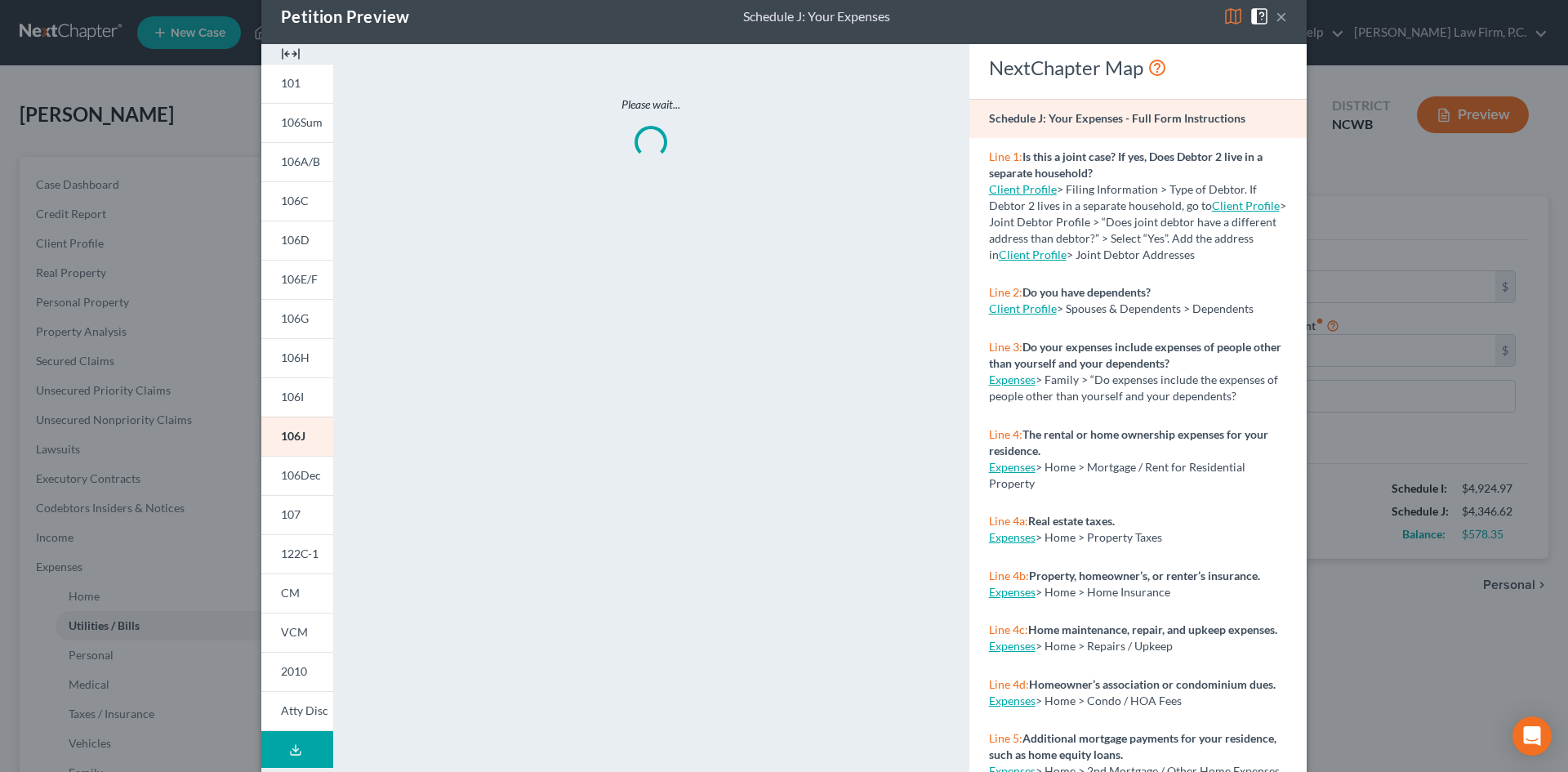
scroll to position [134, 0]
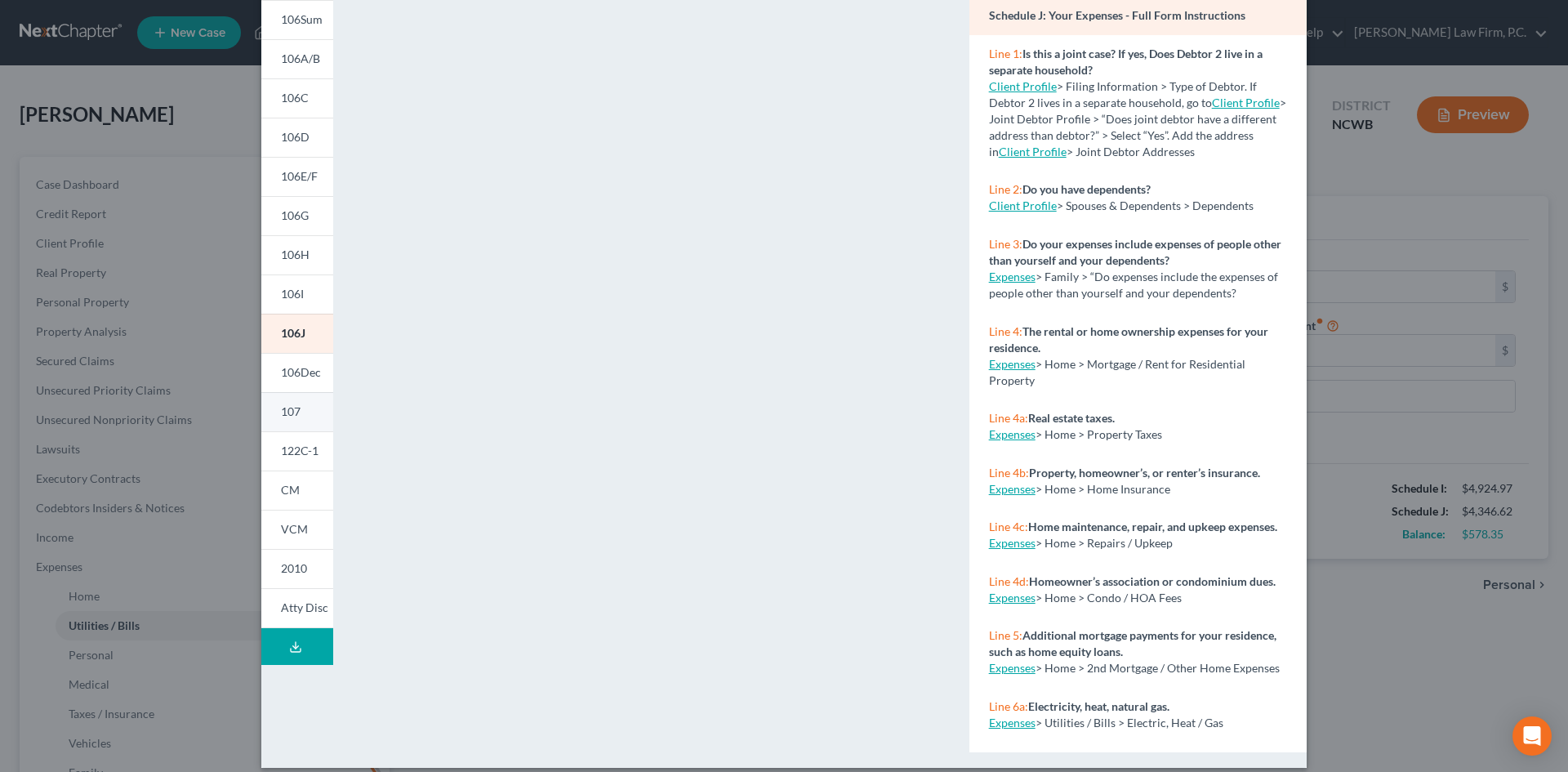
click at [294, 415] on span "107" at bounding box center [290, 411] width 19 height 14
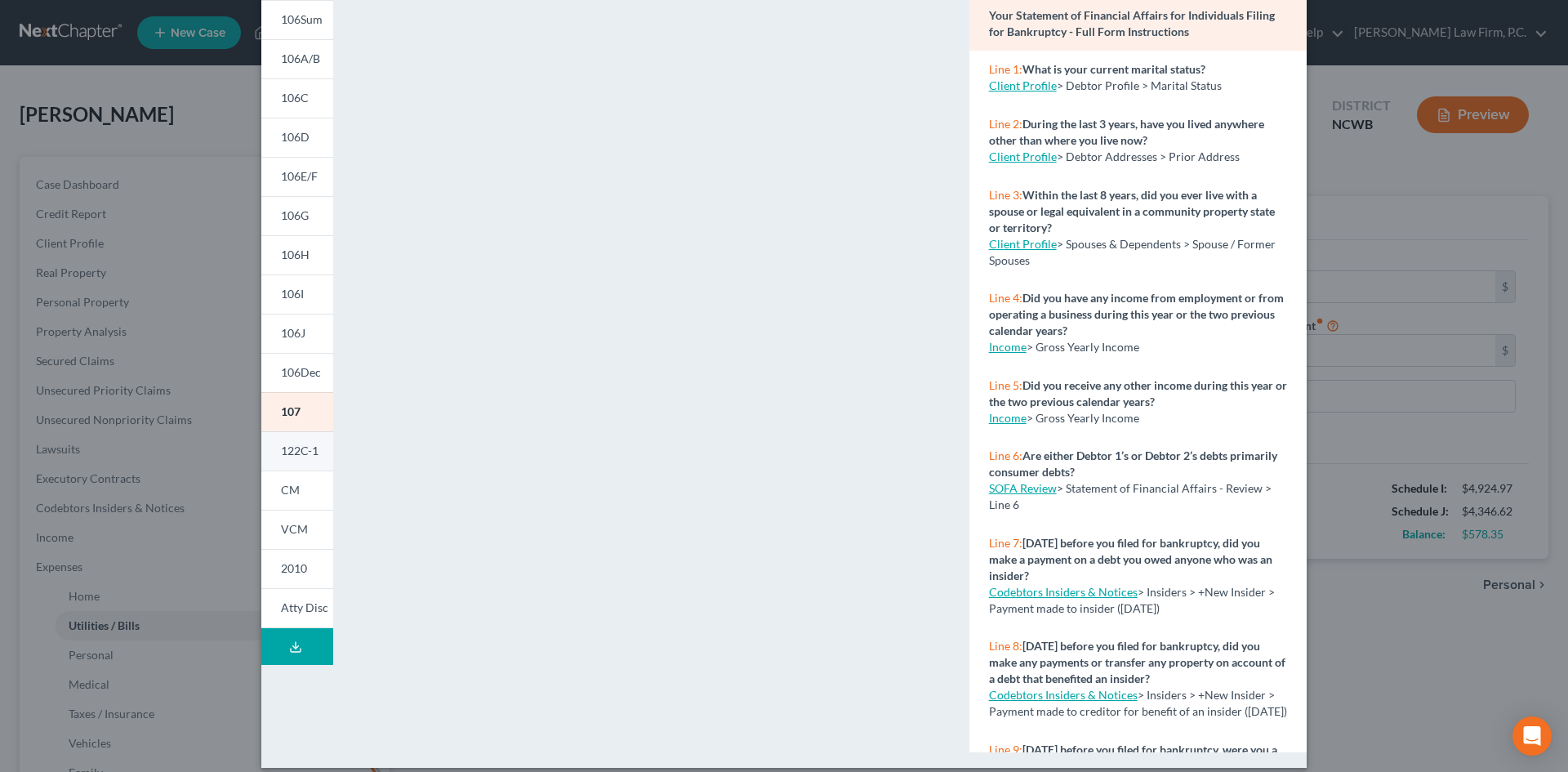
click at [313, 454] on link "122C-1" at bounding box center [297, 451] width 72 height 39
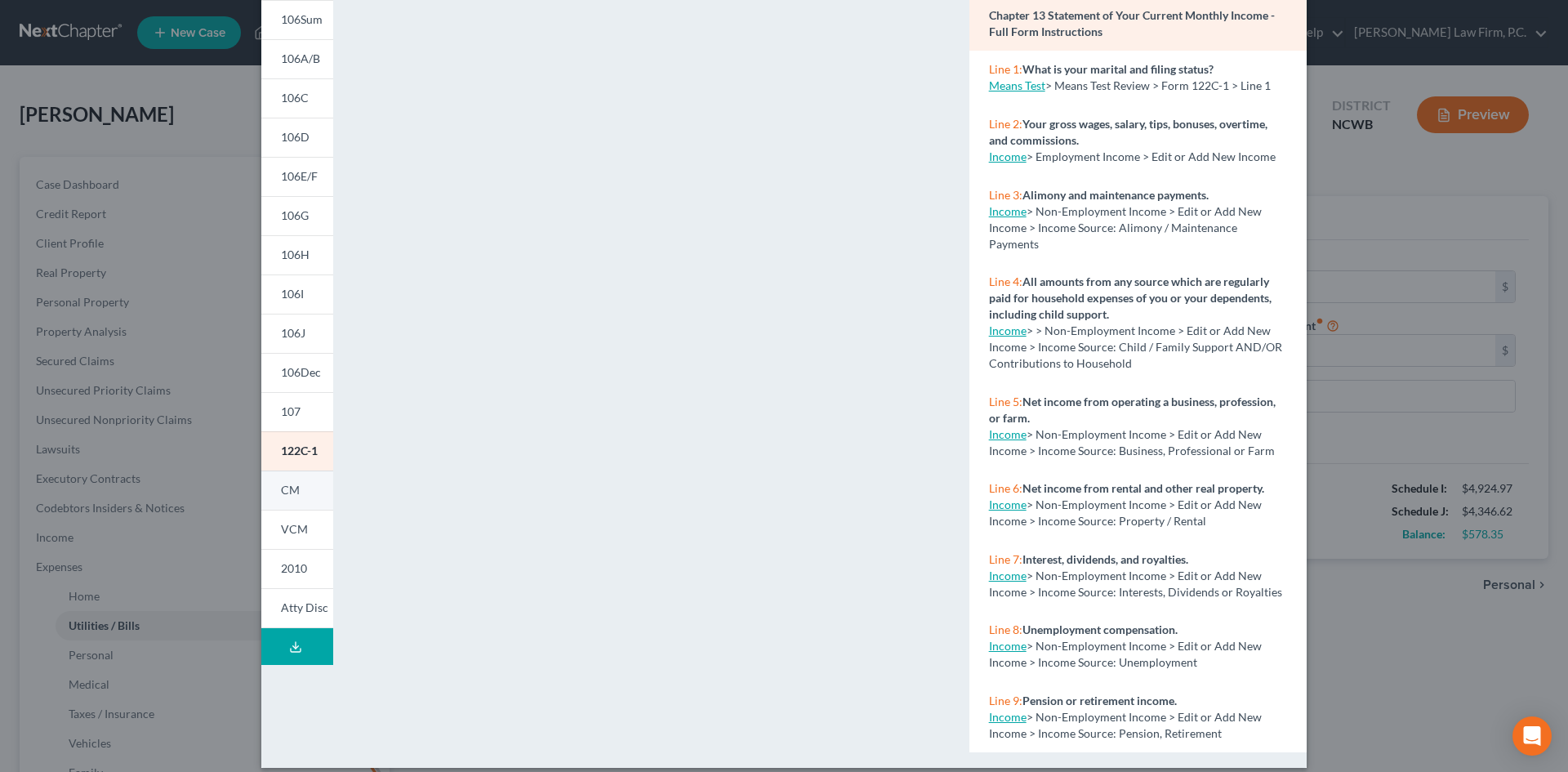
click at [271, 479] on link "CM" at bounding box center [297, 490] width 72 height 39
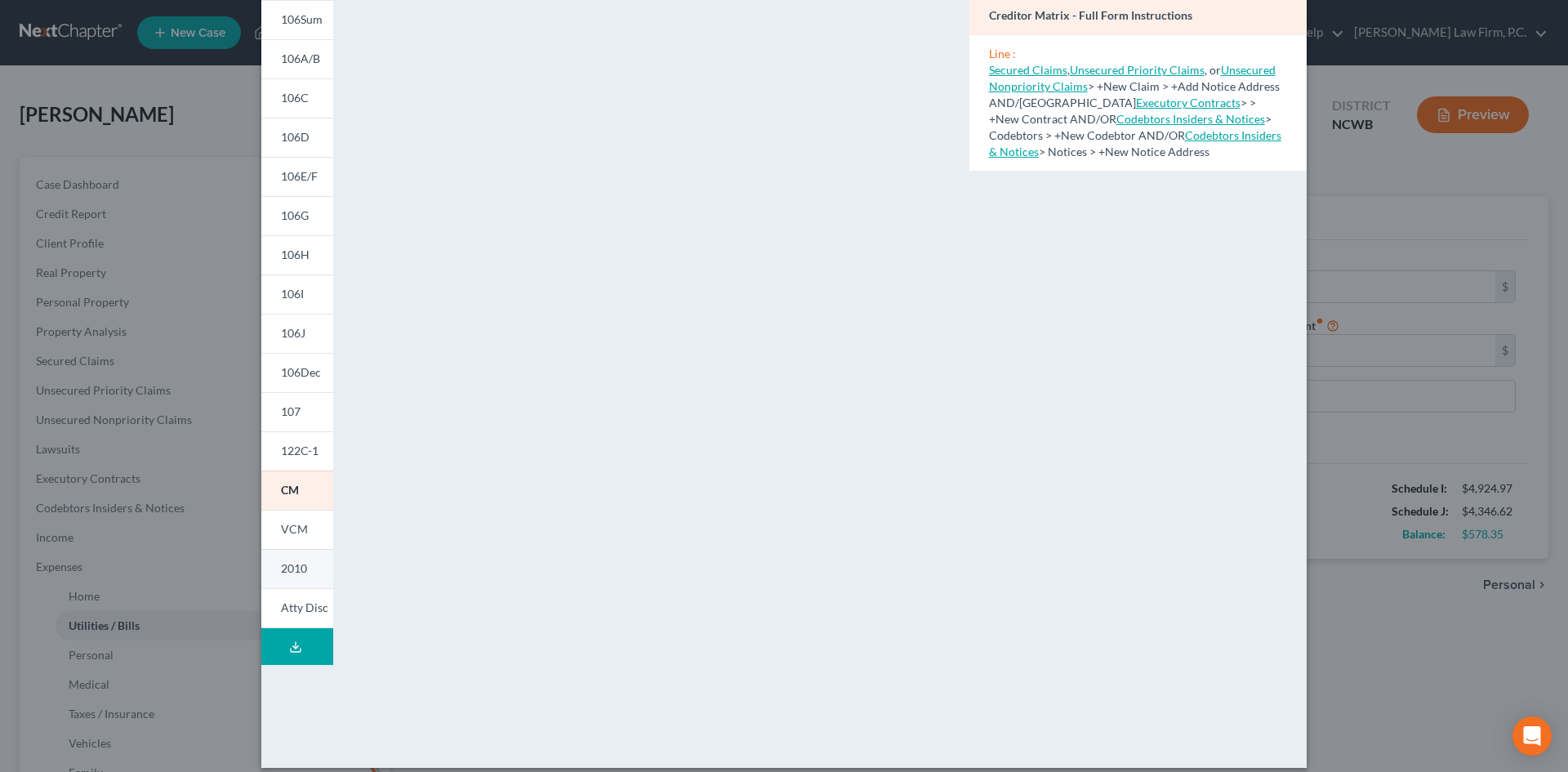
click at [303, 569] on link "2010" at bounding box center [297, 568] width 72 height 39
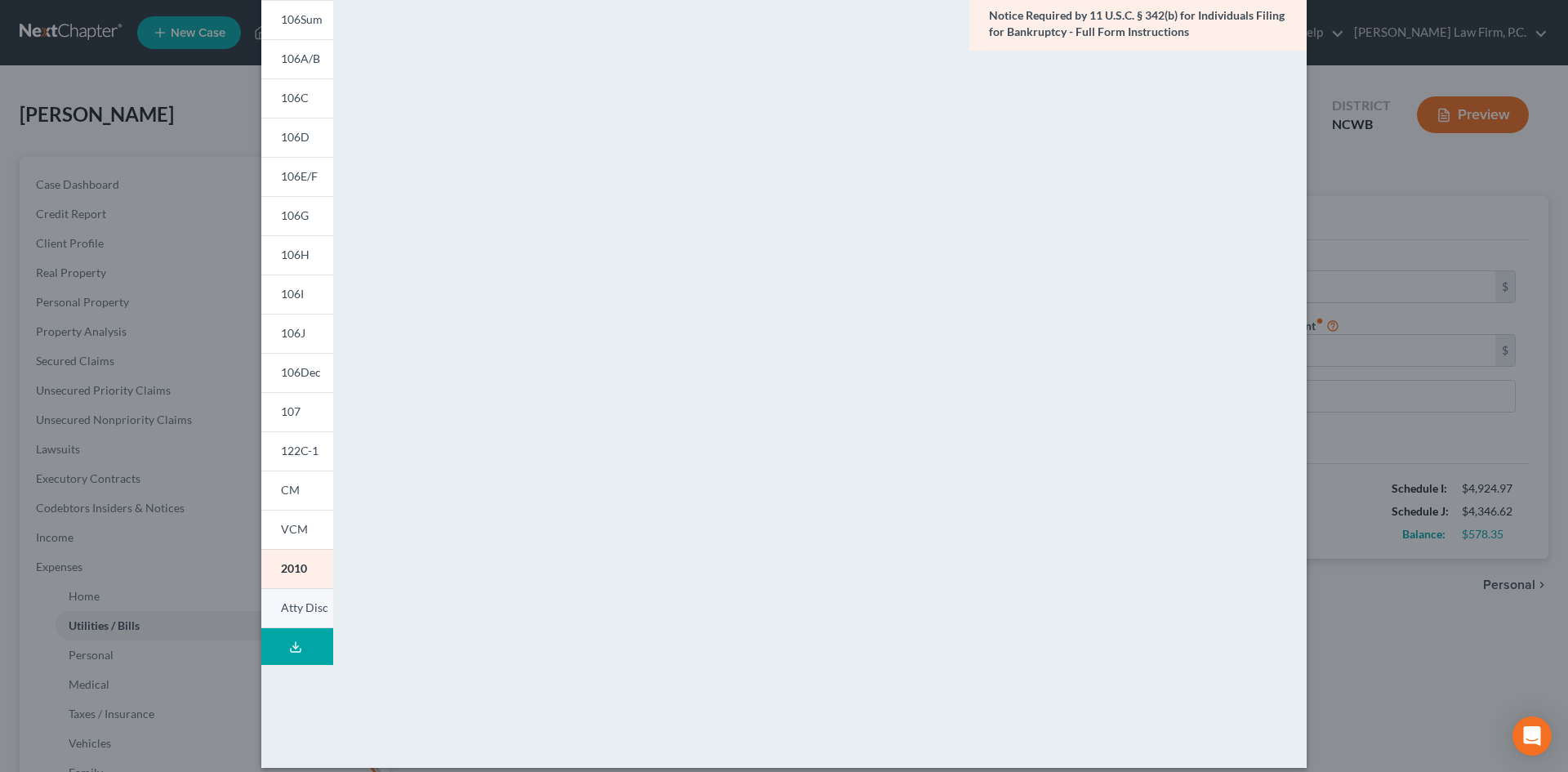
click at [296, 611] on span "Atty Disc" at bounding box center [304, 607] width 47 height 14
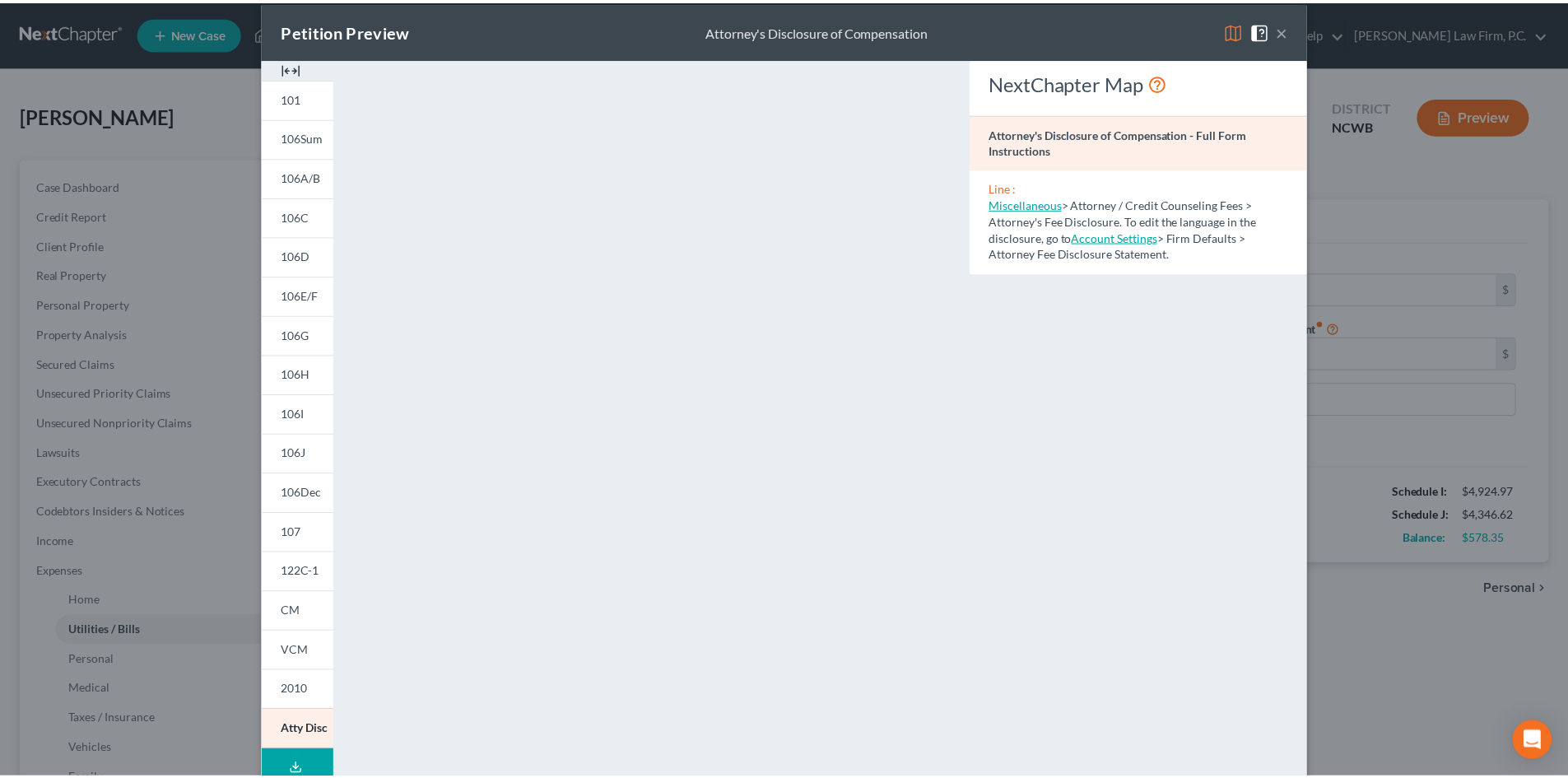
scroll to position [0, 0]
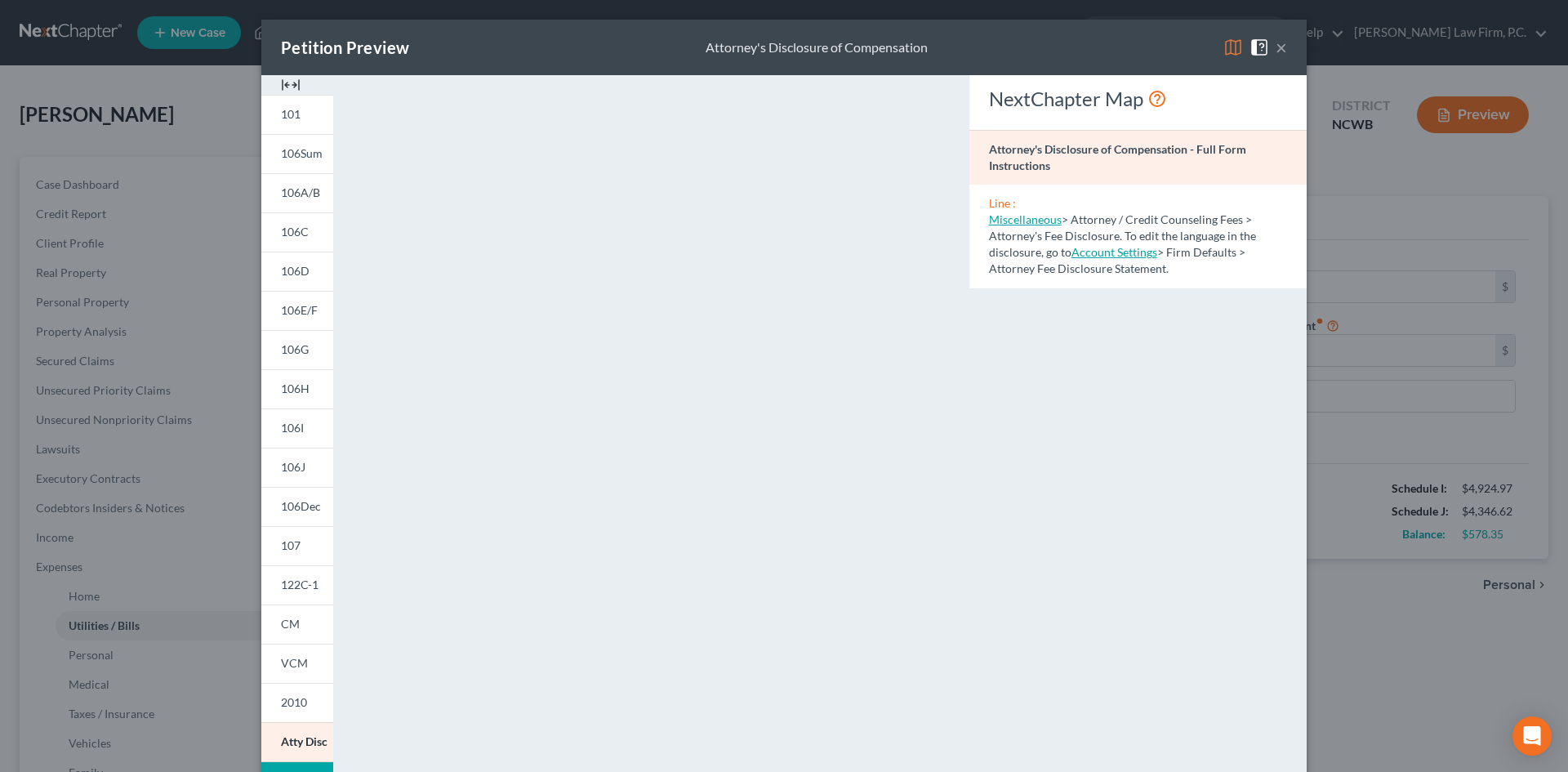
drag, startPoint x: 1273, startPoint y: 47, endPoint x: 1128, endPoint y: 116, distance: 160.6
click at [1276, 47] on button "×" at bounding box center [1281, 47] width 11 height 19
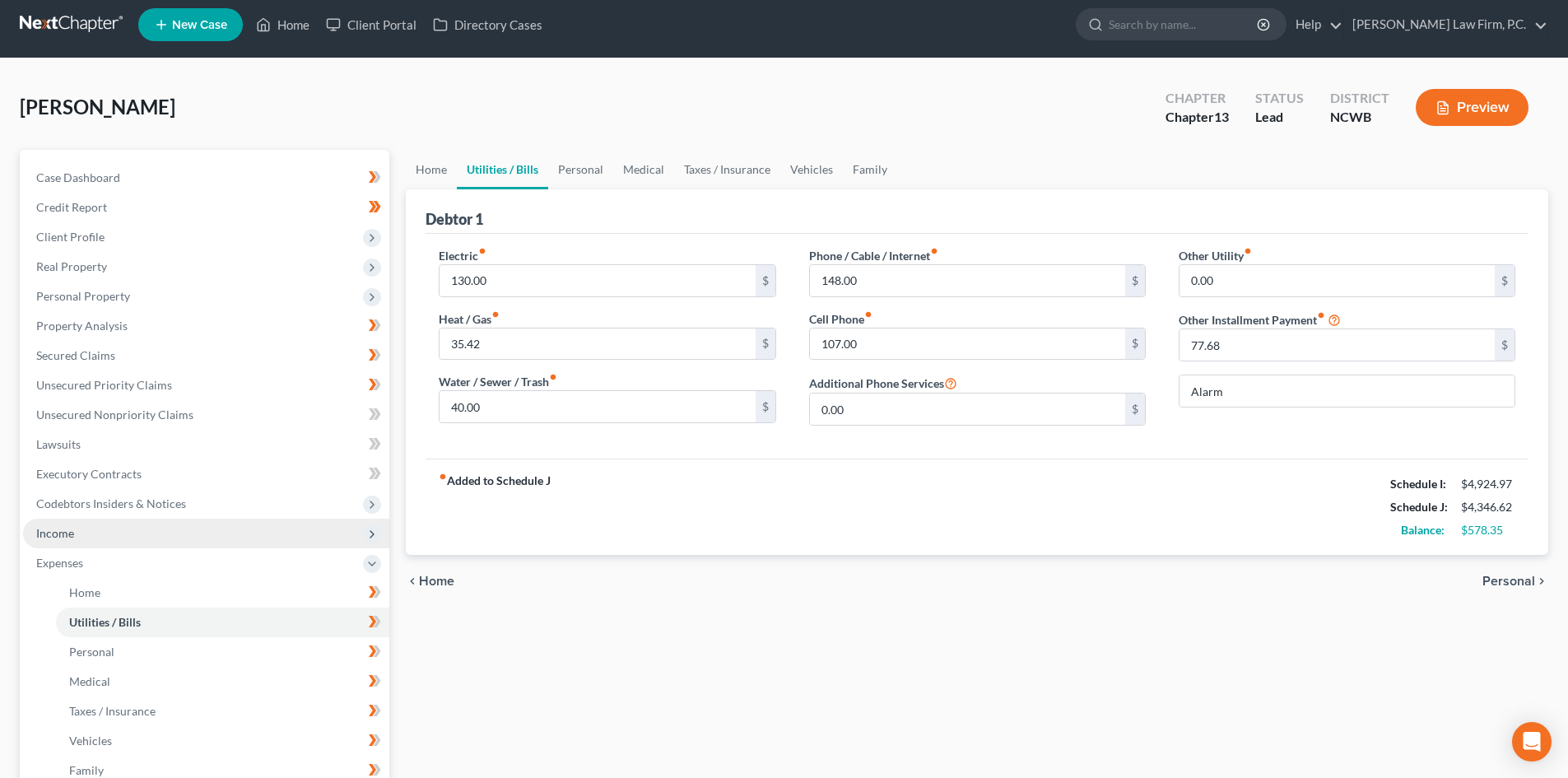
scroll to position [364, 0]
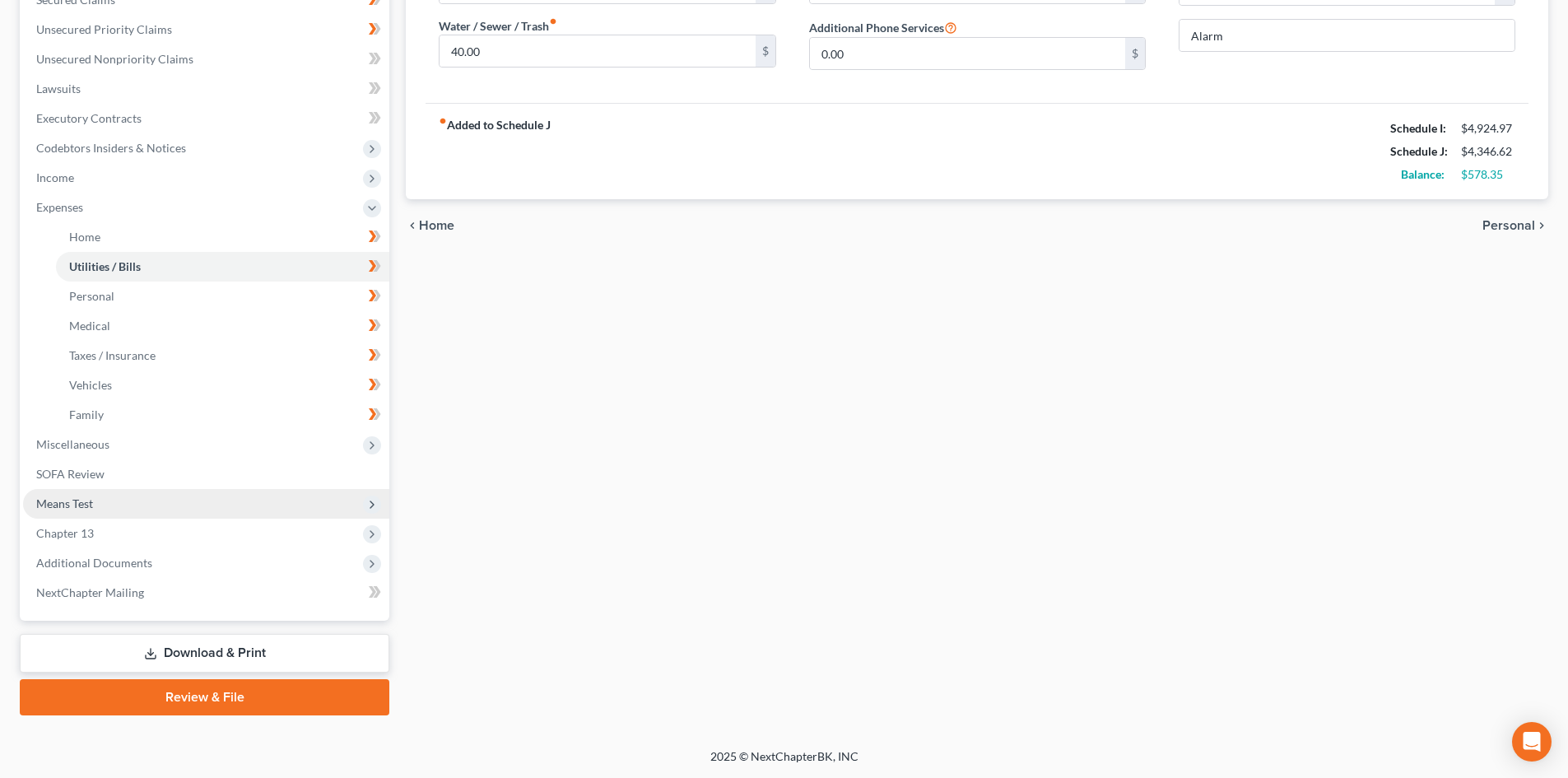
click at [129, 498] on span "Means Test" at bounding box center [206, 504] width 366 height 30
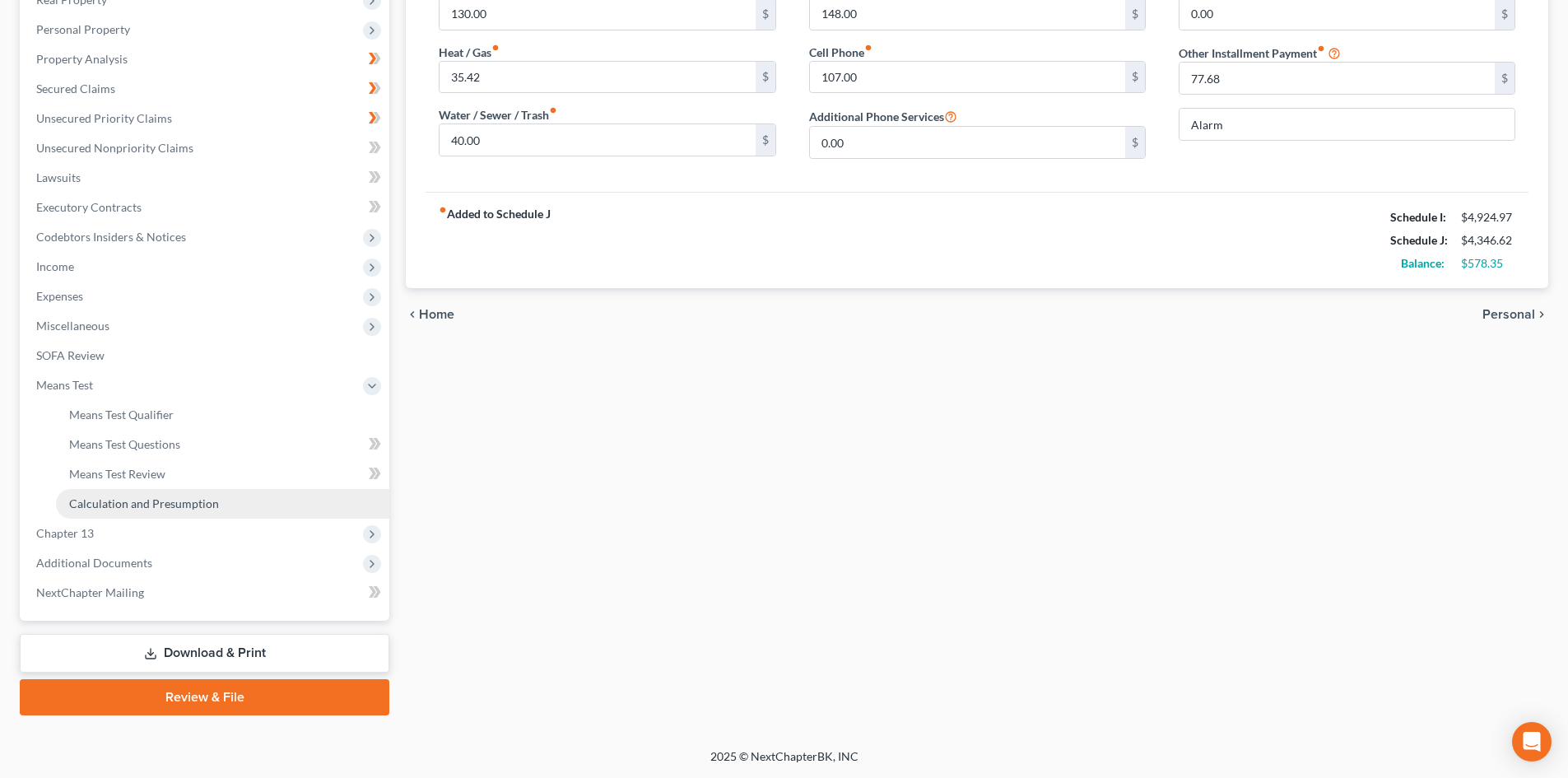
scroll to position [275, 0]
click at [373, 473] on icon at bounding box center [372, 473] width 7 height 11
click at [377, 473] on icon at bounding box center [377, 473] width 7 height 11
click at [377, 443] on icon at bounding box center [377, 443] width 7 height 11
click at [379, 441] on icon at bounding box center [375, 444] width 12 height 20
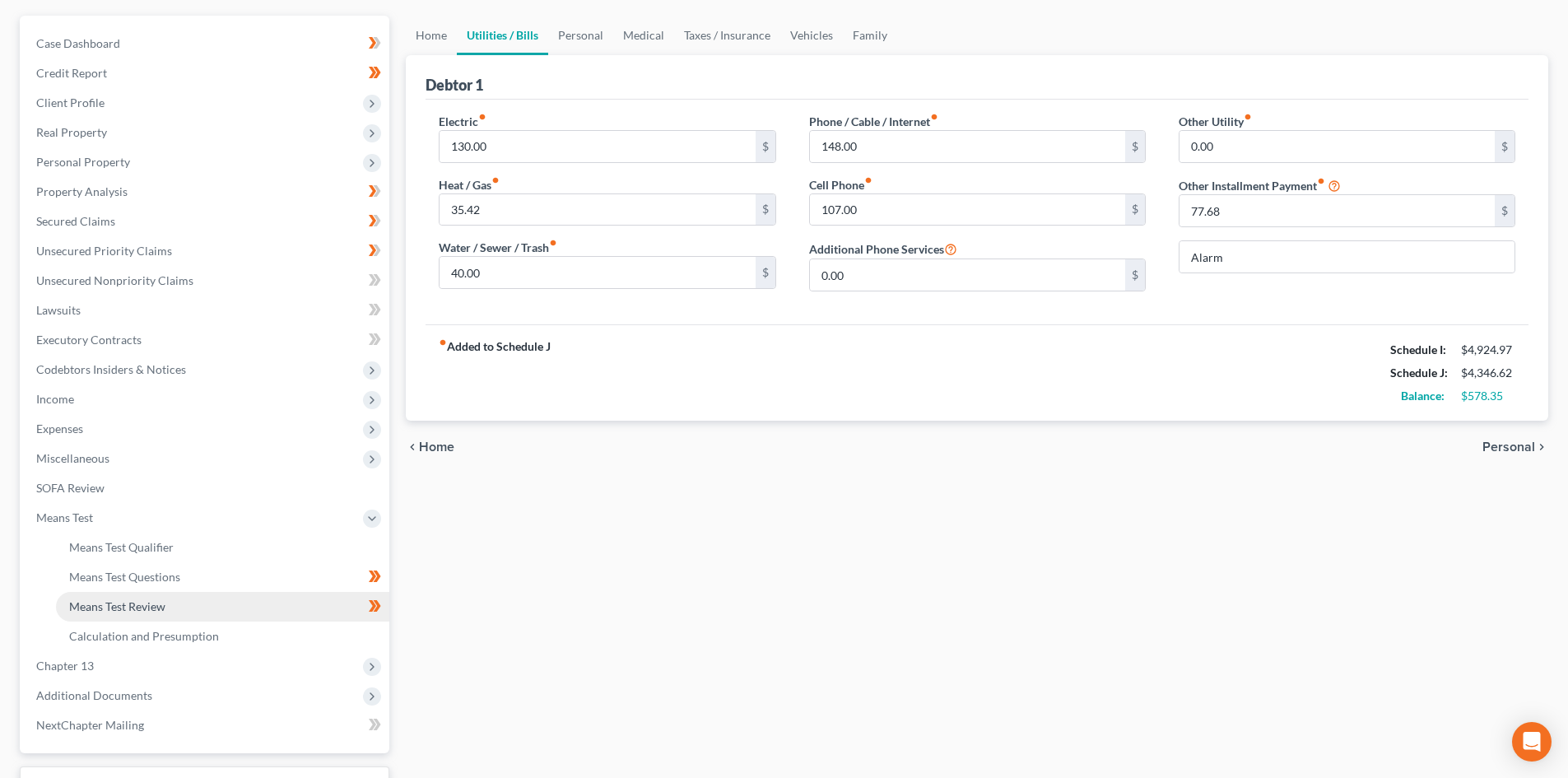
scroll to position [111, 0]
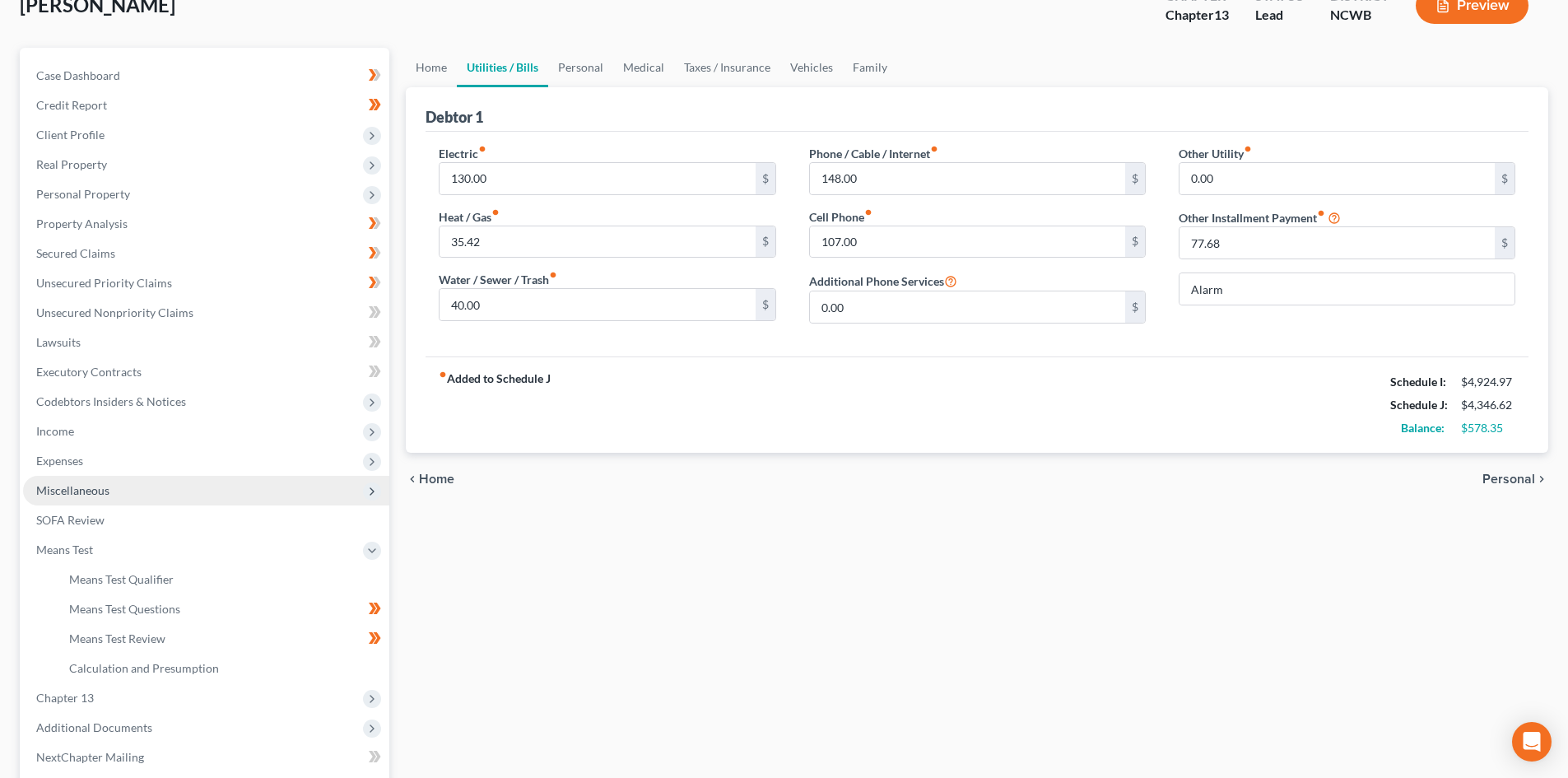
click at [357, 488] on span "Miscellaneous" at bounding box center [206, 491] width 366 height 30
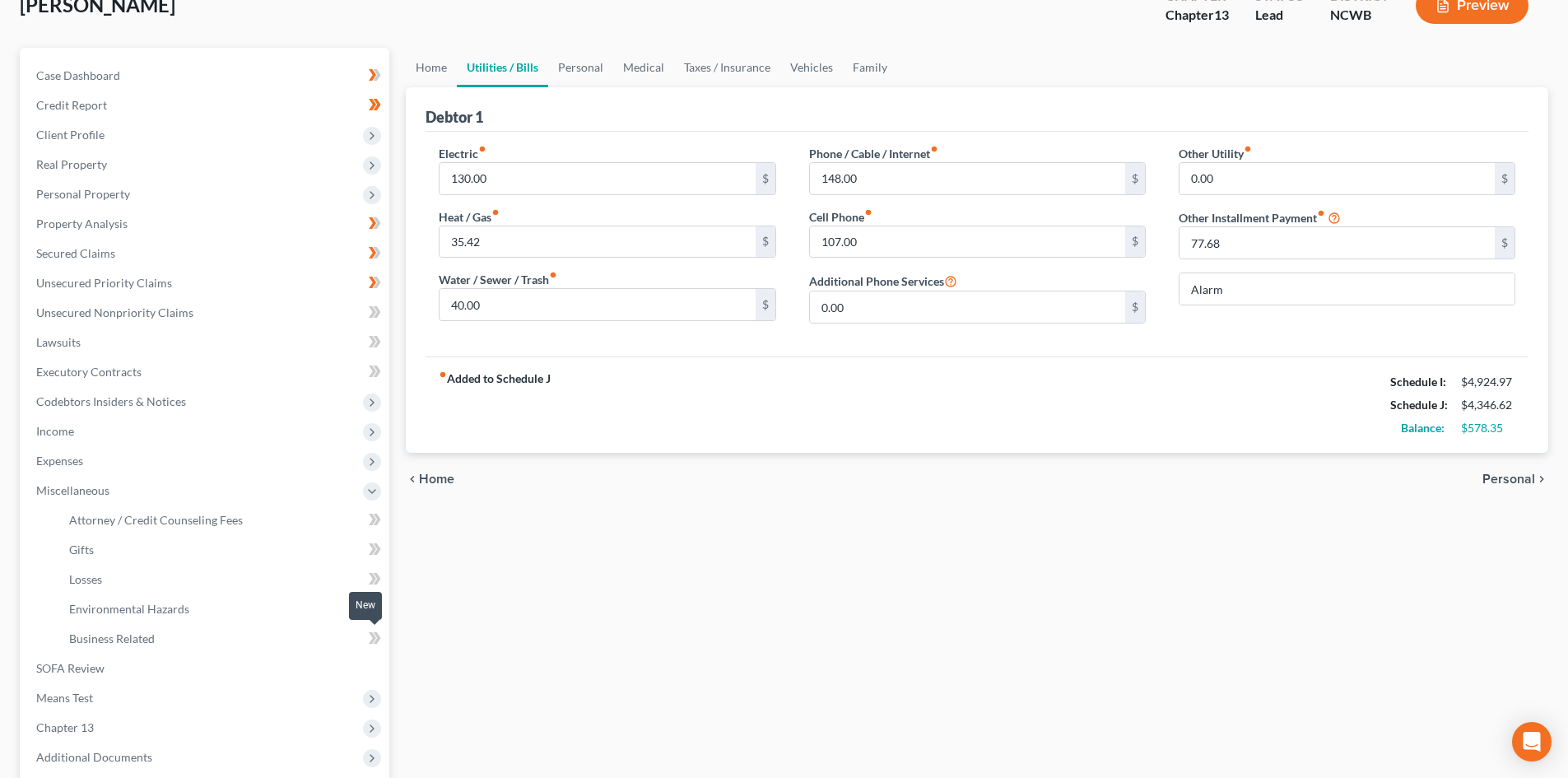
click at [370, 634] on icon at bounding box center [372, 637] width 7 height 11
click at [377, 637] on icon at bounding box center [377, 637] width 7 height 11
click at [374, 606] on icon at bounding box center [372, 608] width 7 height 11
click at [376, 607] on icon at bounding box center [372, 608] width 7 height 11
click at [374, 580] on icon at bounding box center [372, 578] width 7 height 11
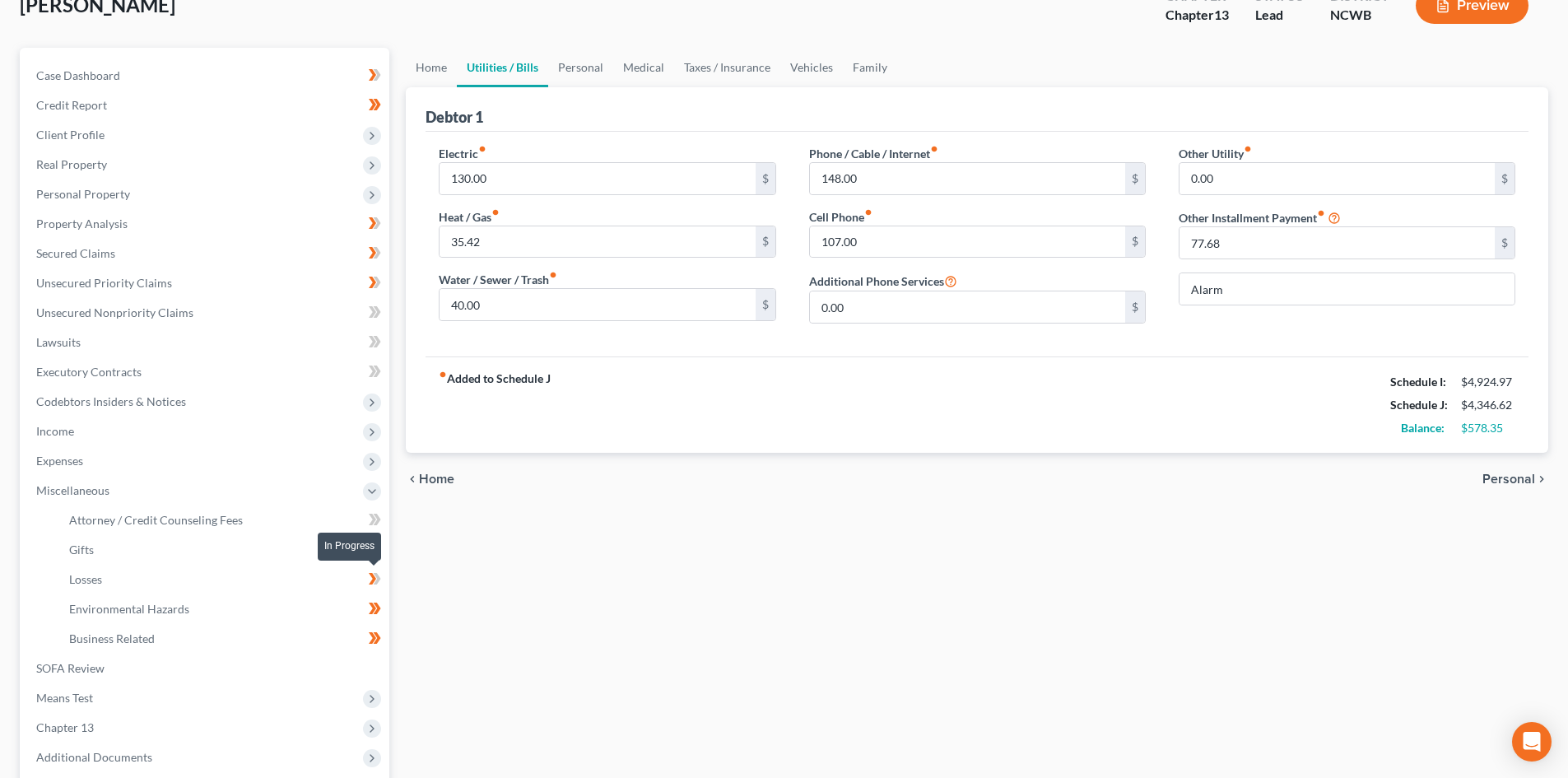
click at [377, 578] on icon at bounding box center [377, 578] width 7 height 11
click at [371, 548] on icon at bounding box center [375, 549] width 12 height 20
drag, startPoint x: 378, startPoint y: 548, endPoint x: 377, endPoint y: 540, distance: 8.1
click at [377, 546] on icon at bounding box center [377, 549] width 7 height 11
click at [373, 521] on icon at bounding box center [372, 519] width 7 height 11
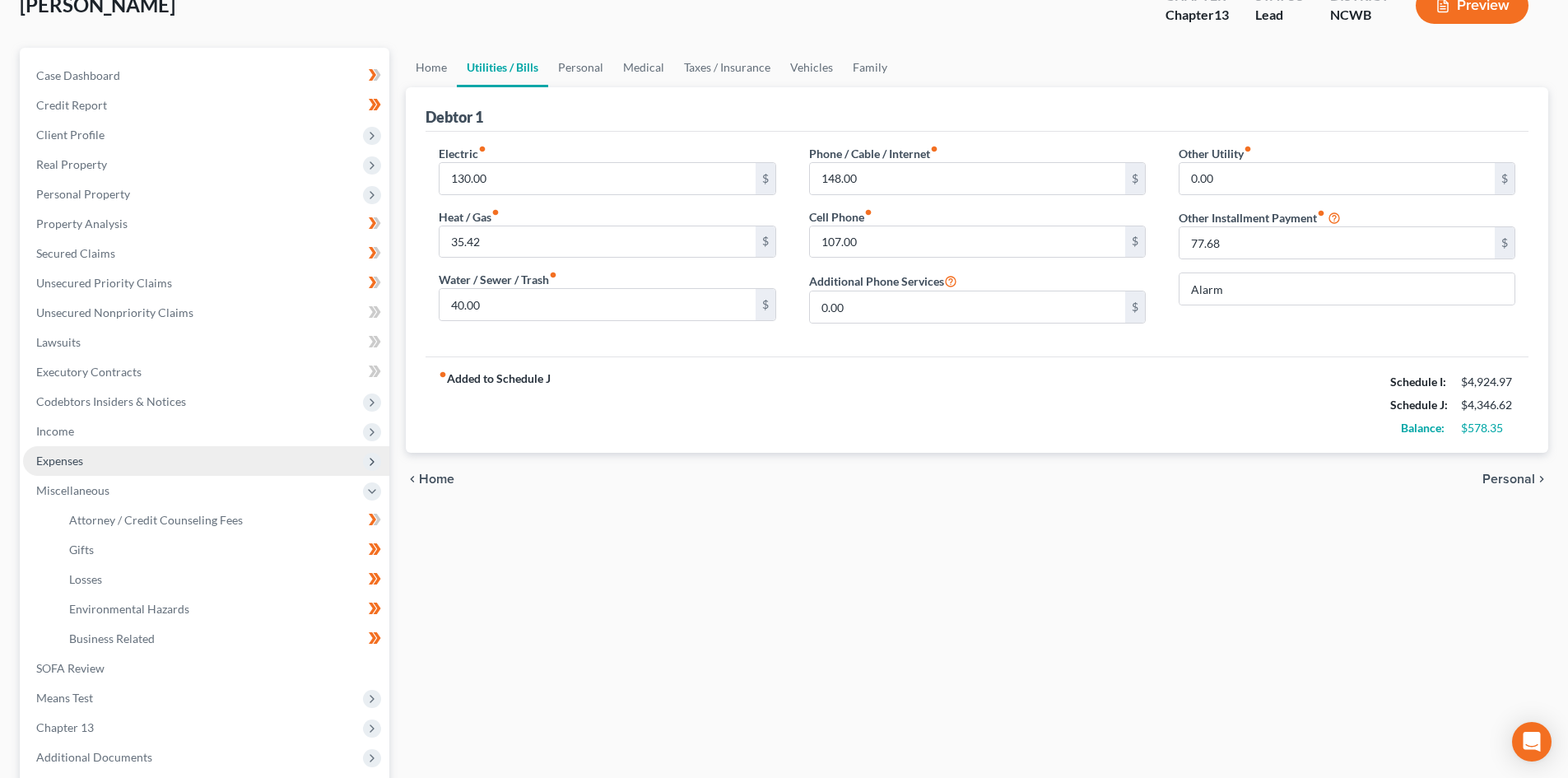
click at [138, 462] on span "Expenses" at bounding box center [206, 461] width 366 height 30
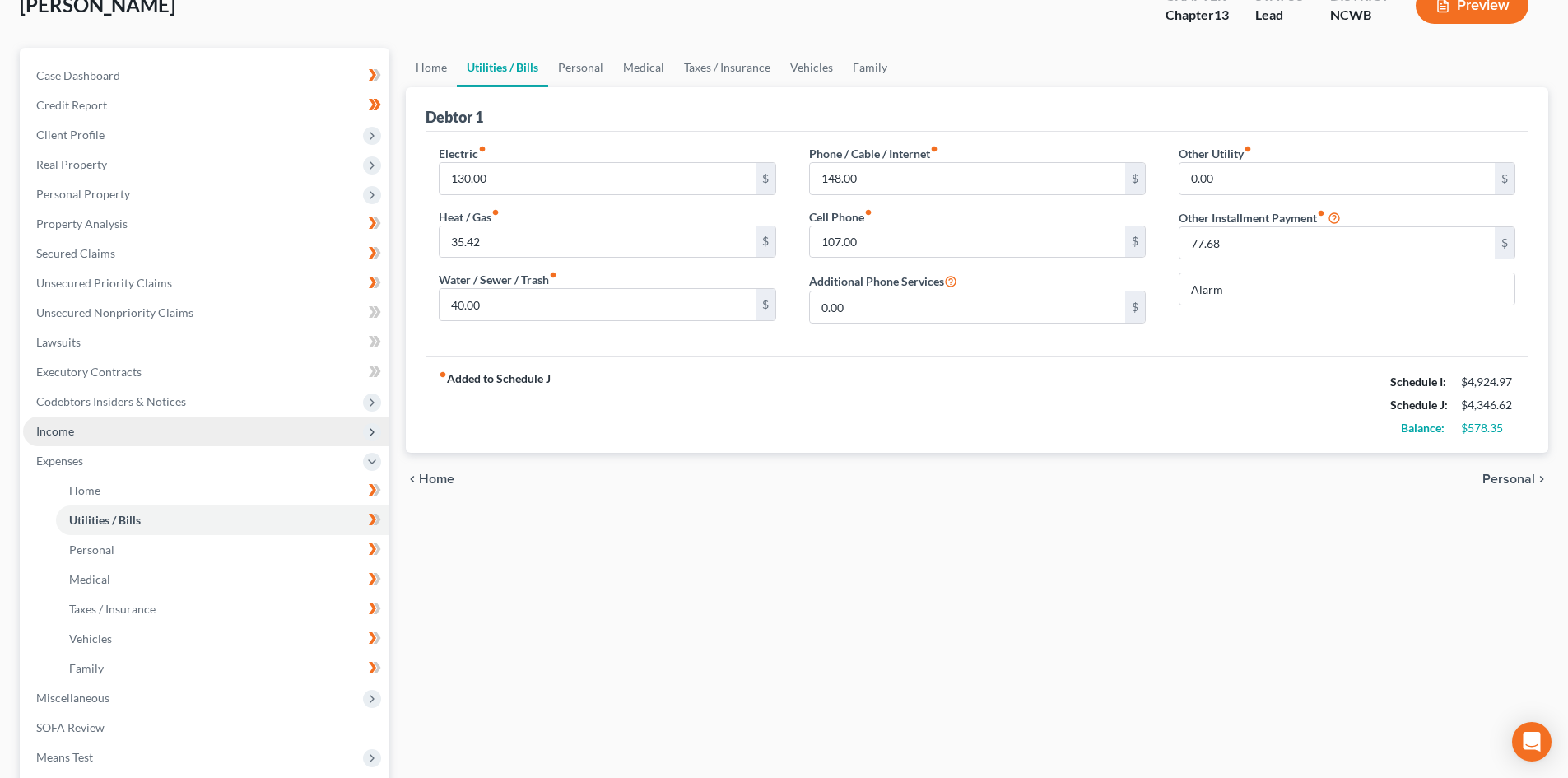
click at [369, 440] on icon at bounding box center [372, 432] width 18 height 18
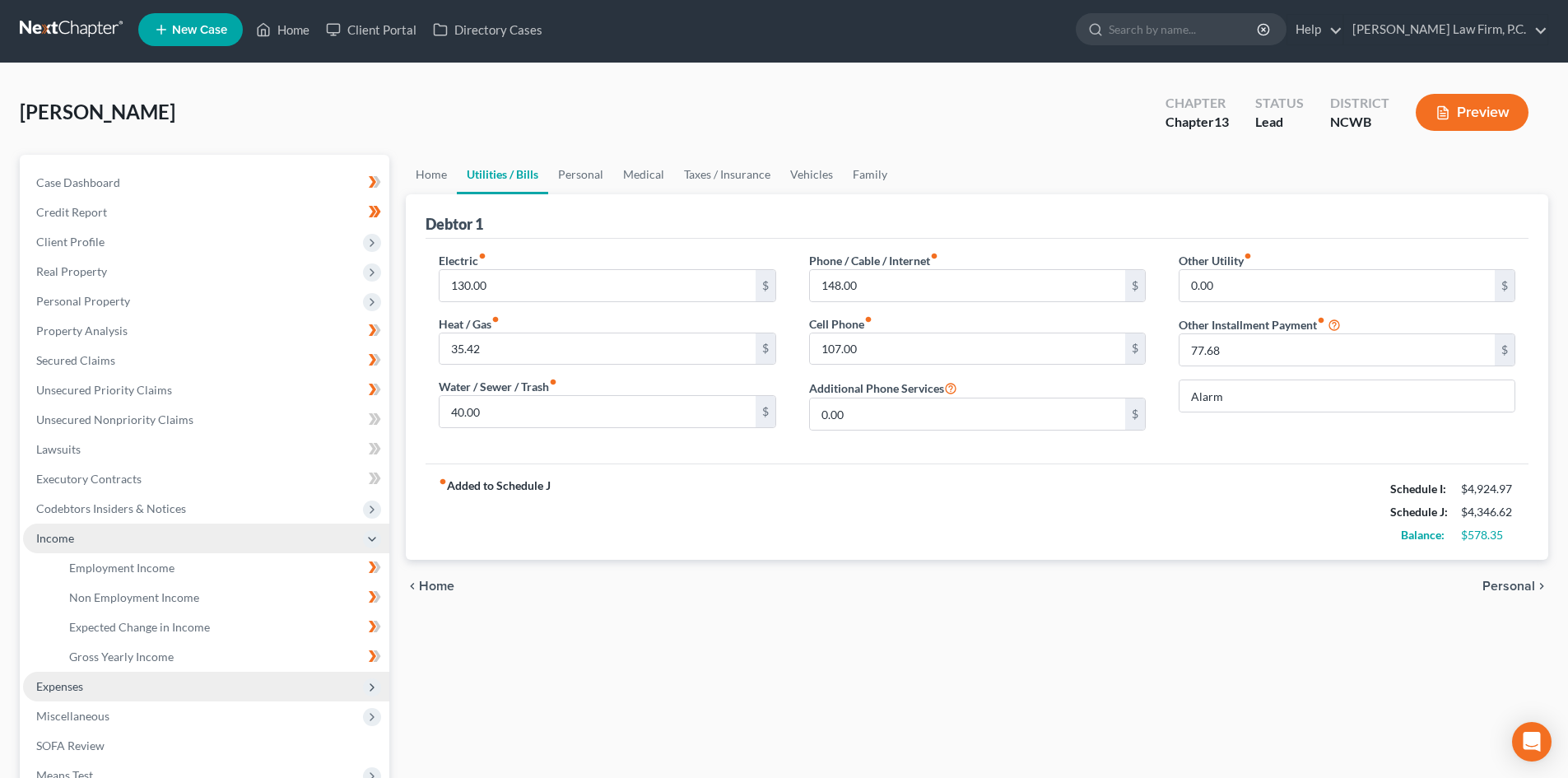
scroll to position [0, 0]
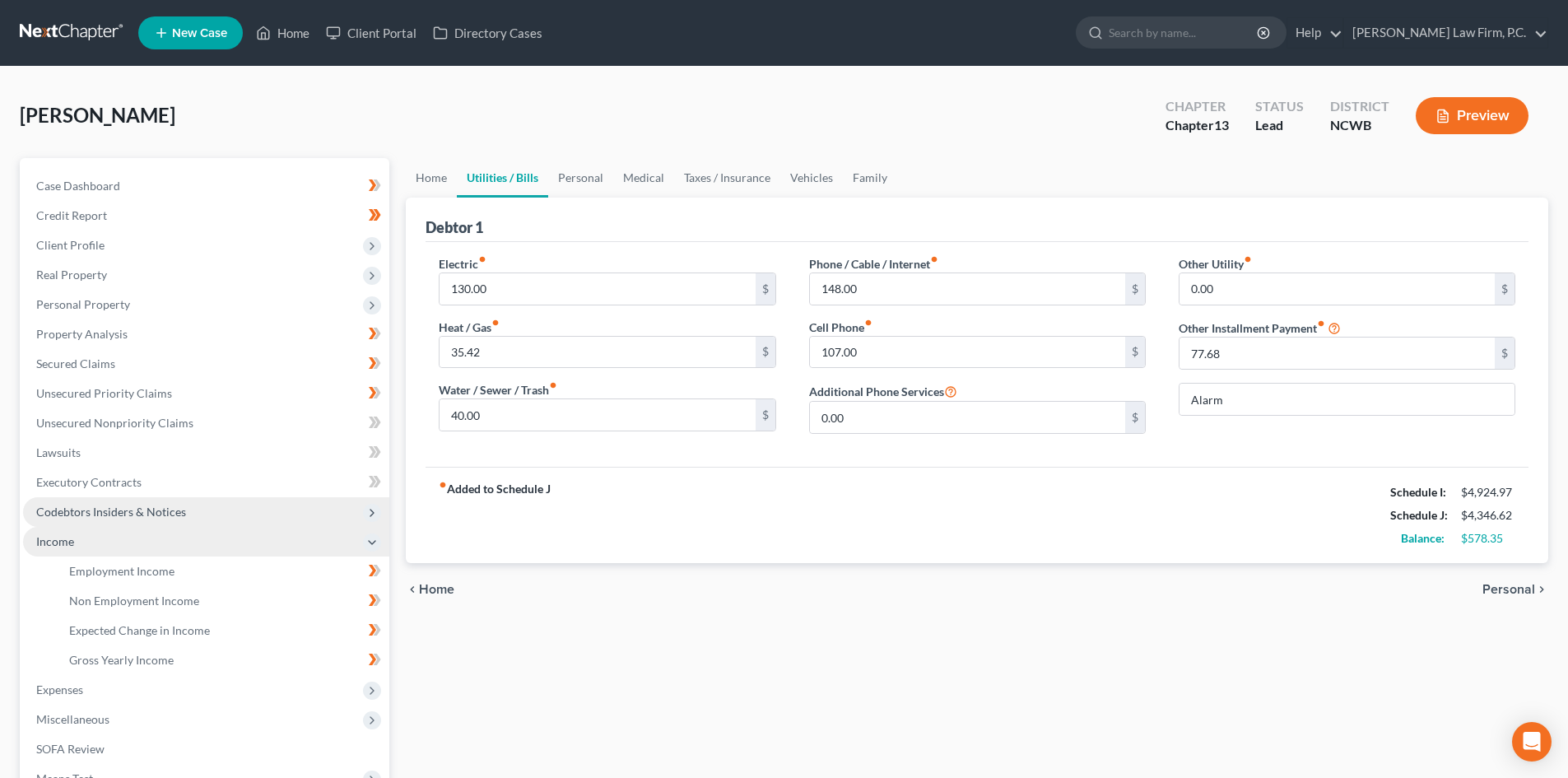
click at [367, 513] on icon at bounding box center [371, 513] width 13 height 13
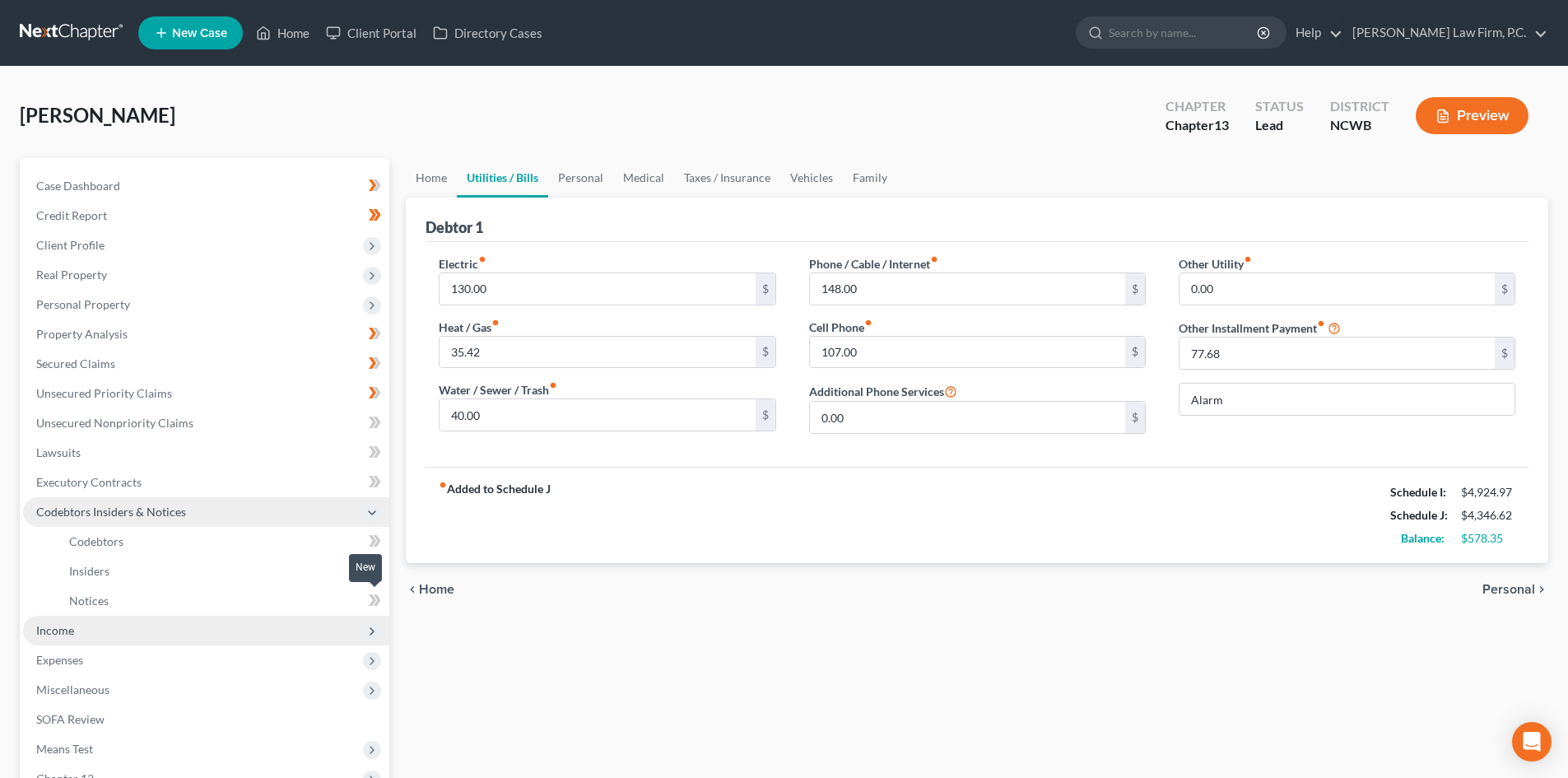
click at [373, 598] on icon at bounding box center [372, 599] width 7 height 11
click at [377, 599] on icon at bounding box center [377, 599] width 7 height 11
click at [374, 565] on icon at bounding box center [377, 570] width 7 height 11
click at [373, 539] on icon at bounding box center [372, 540] width 7 height 11
click at [380, 571] on icon at bounding box center [375, 570] width 12 height 20
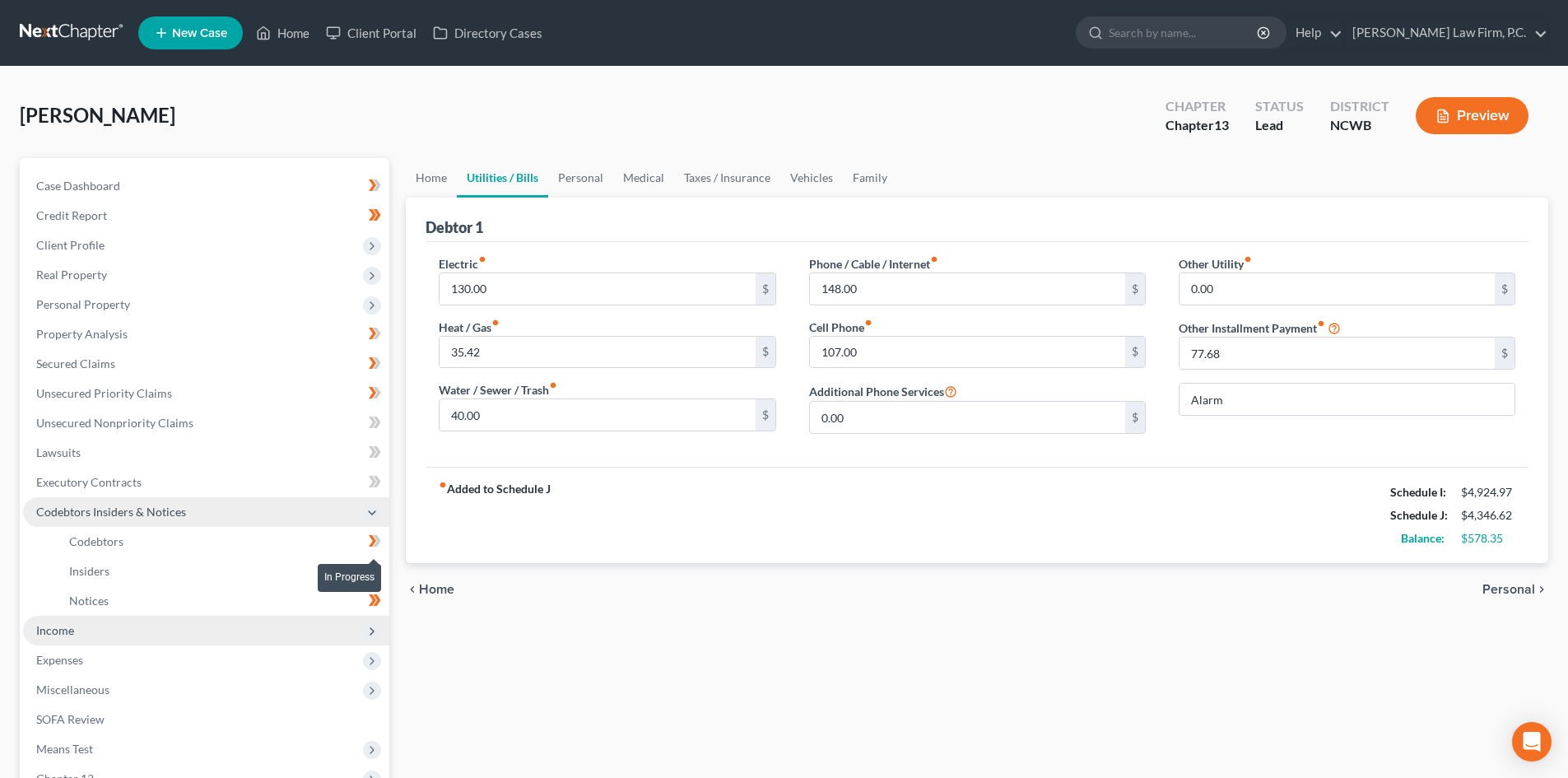
click at [380, 538] on icon at bounding box center [375, 541] width 12 height 20
click at [371, 483] on icon at bounding box center [375, 482] width 12 height 20
click at [377, 482] on icon at bounding box center [375, 482] width 12 height 20
click at [372, 446] on icon at bounding box center [372, 452] width 7 height 11
click at [378, 450] on icon at bounding box center [377, 452] width 7 height 11
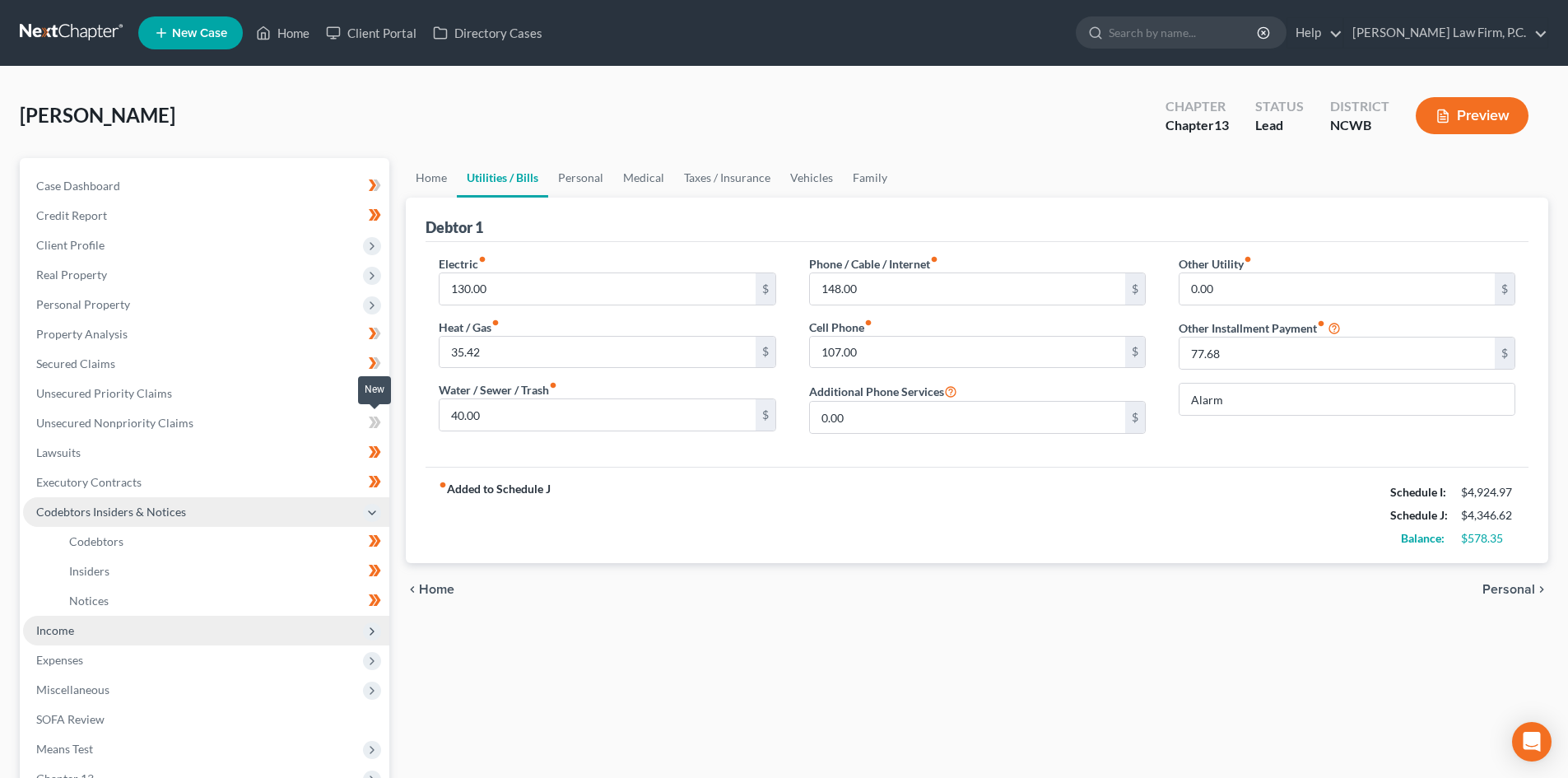
click at [375, 424] on icon at bounding box center [372, 422] width 7 height 11
click at [378, 423] on icon at bounding box center [377, 422] width 7 height 11
click at [377, 389] on icon at bounding box center [377, 393] width 7 height 11
click at [379, 362] on icon at bounding box center [377, 362] width 7 height 11
click at [378, 325] on icon at bounding box center [375, 333] width 12 height 20
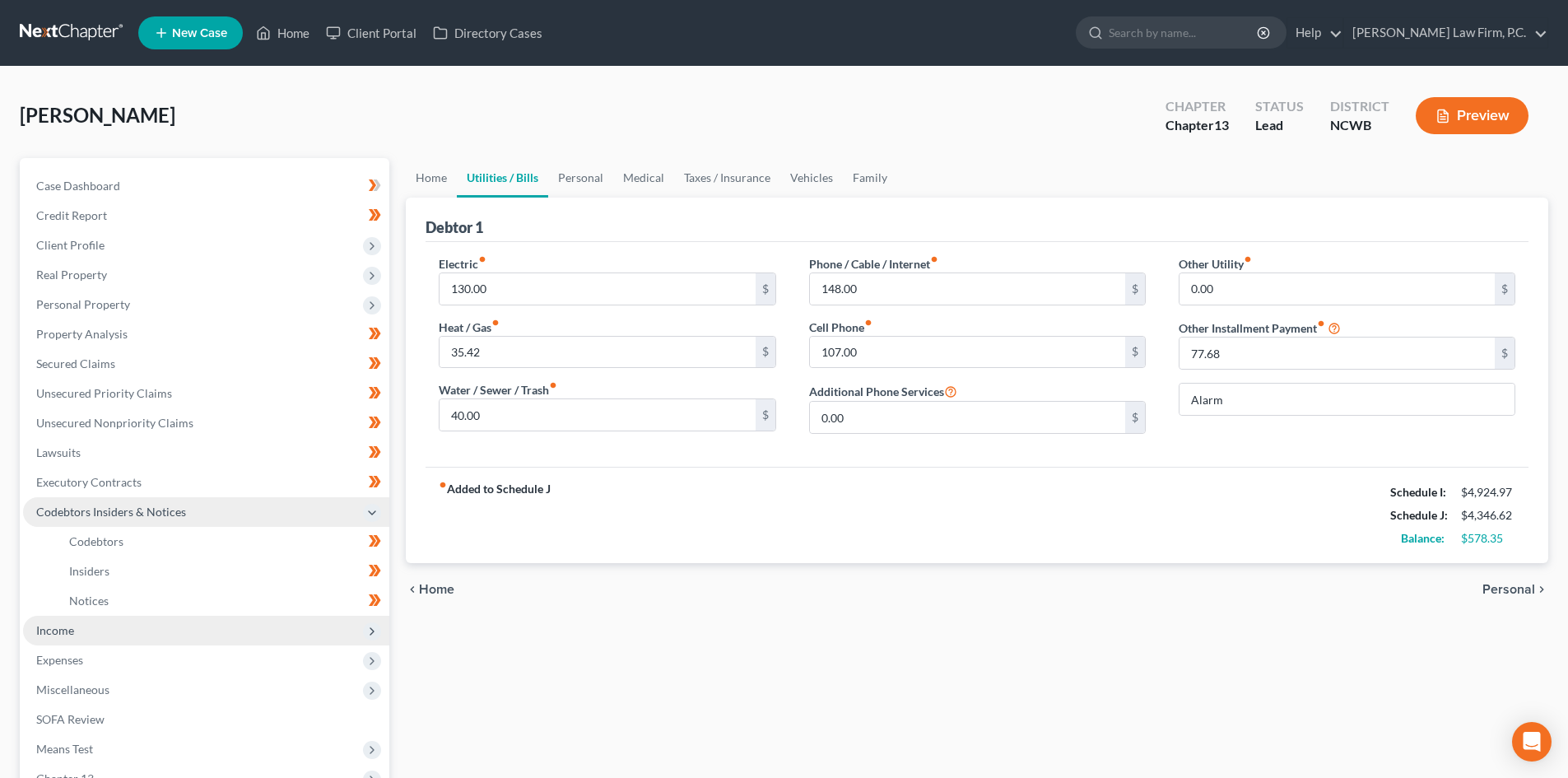
click at [376, 221] on icon at bounding box center [372, 215] width 7 height 11
click at [369, 305] on icon at bounding box center [371, 305] width 13 height 13
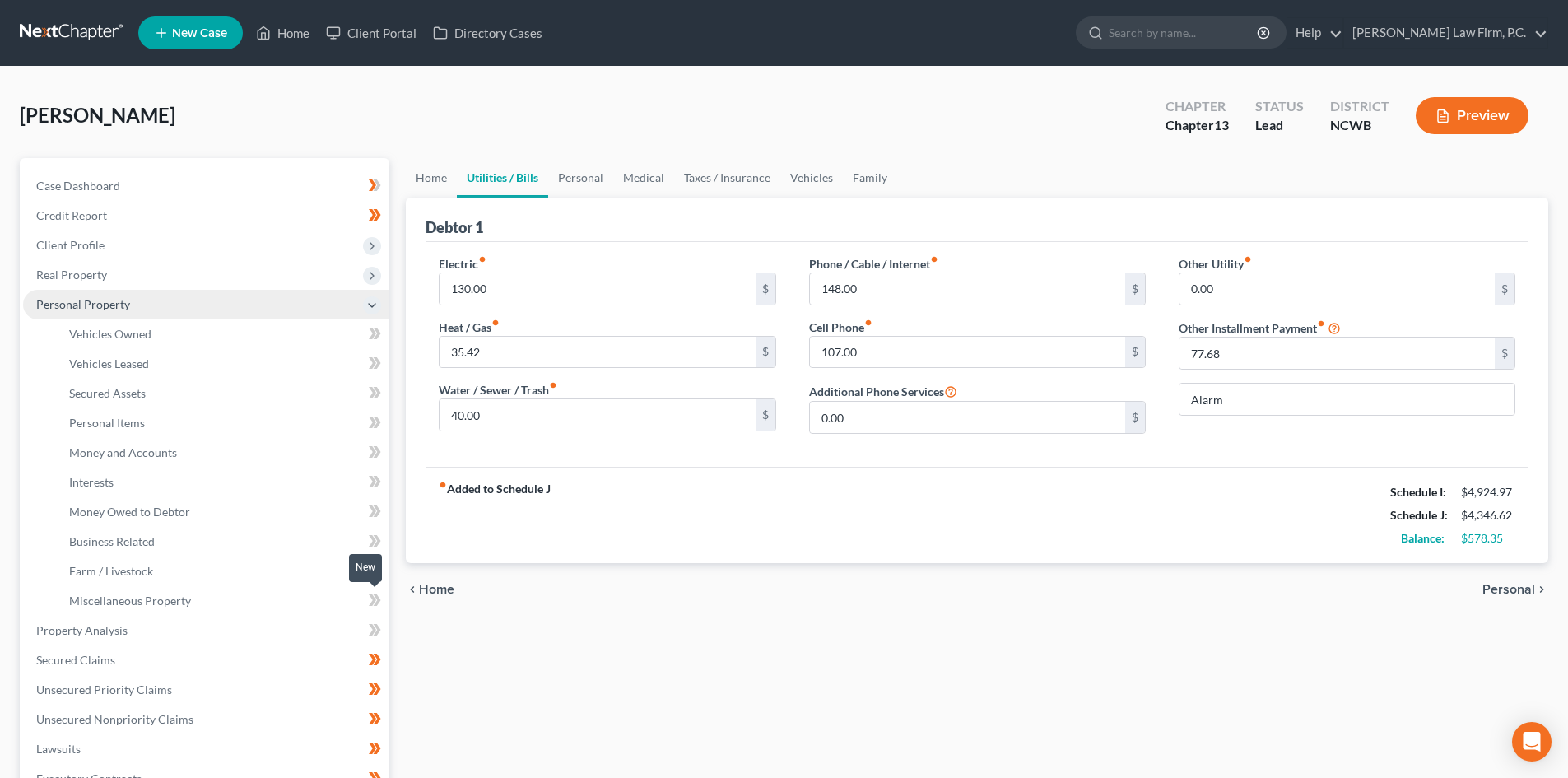
click at [374, 596] on icon at bounding box center [375, 600] width 12 height 20
click at [380, 599] on icon at bounding box center [377, 599] width 7 height 11
click at [372, 632] on icon at bounding box center [372, 629] width 7 height 11
click at [373, 571] on icon at bounding box center [372, 570] width 7 height 11
click at [376, 568] on icon at bounding box center [375, 570] width 12 height 20
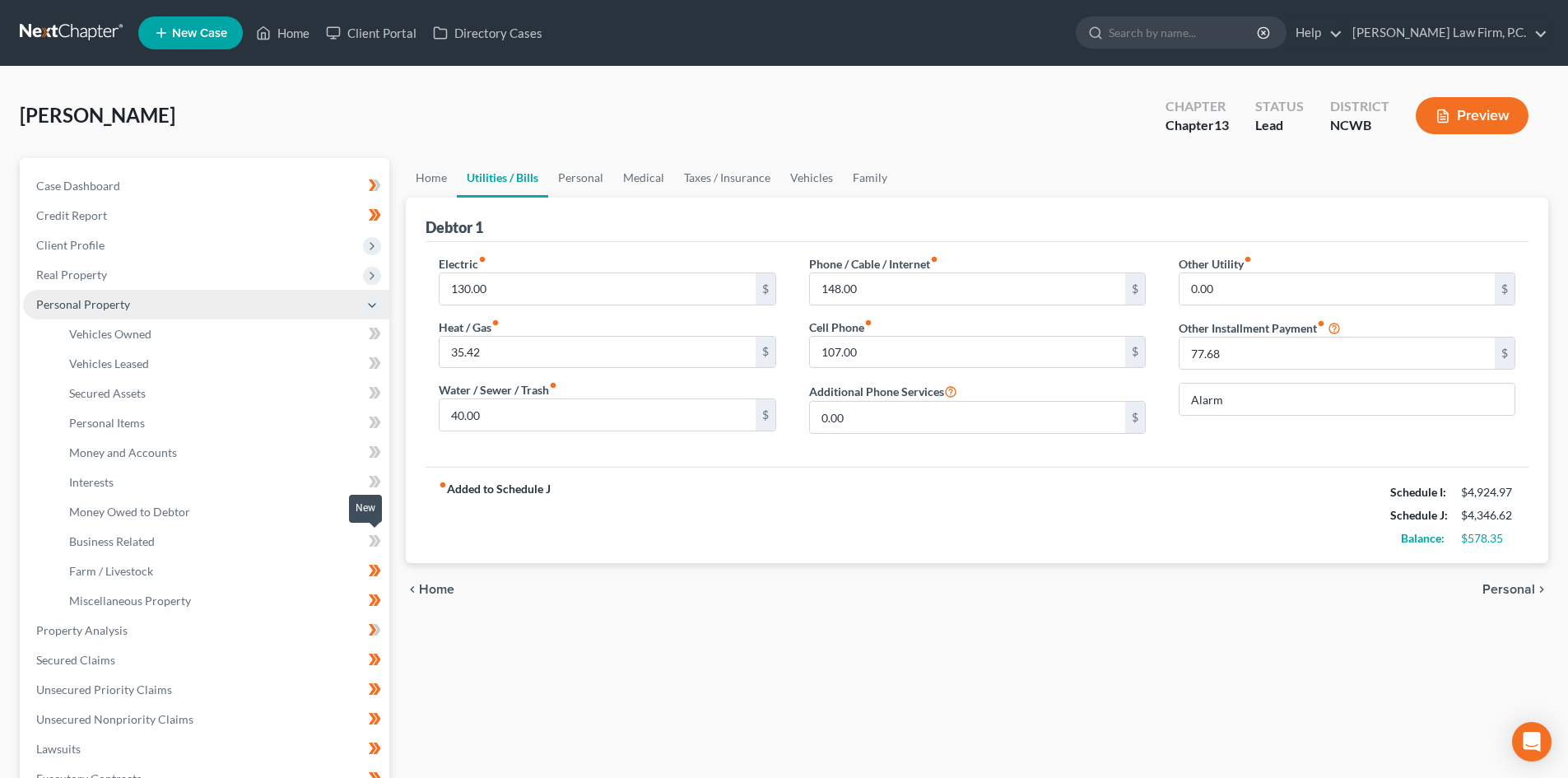
drag, startPoint x: 370, startPoint y: 544, endPoint x: 377, endPoint y: 537, distance: 9.9
click at [371, 543] on icon at bounding box center [375, 541] width 12 height 20
click at [378, 535] on icon at bounding box center [375, 541] width 12 height 20
click at [369, 508] on icon at bounding box center [375, 511] width 12 height 20
drag, startPoint x: 377, startPoint y: 505, endPoint x: 379, endPoint y: 480, distance: 25.1
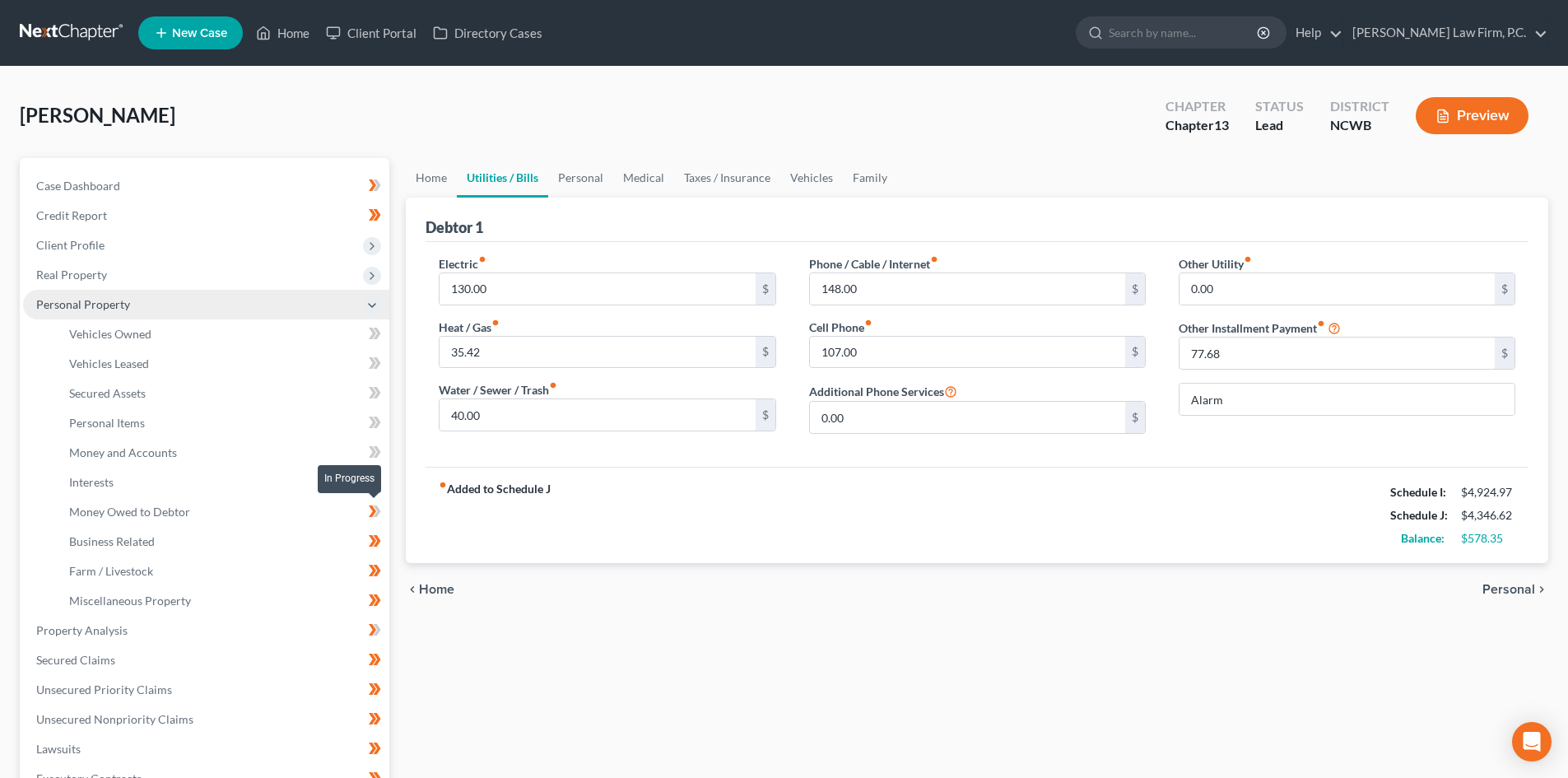
click at [377, 504] on icon at bounding box center [375, 511] width 12 height 20
click at [373, 477] on icon at bounding box center [372, 481] width 7 height 11
click at [377, 479] on icon at bounding box center [377, 481] width 7 height 11
click at [374, 452] on icon at bounding box center [372, 452] width 7 height 11
click at [382, 449] on span at bounding box center [375, 454] width 29 height 25
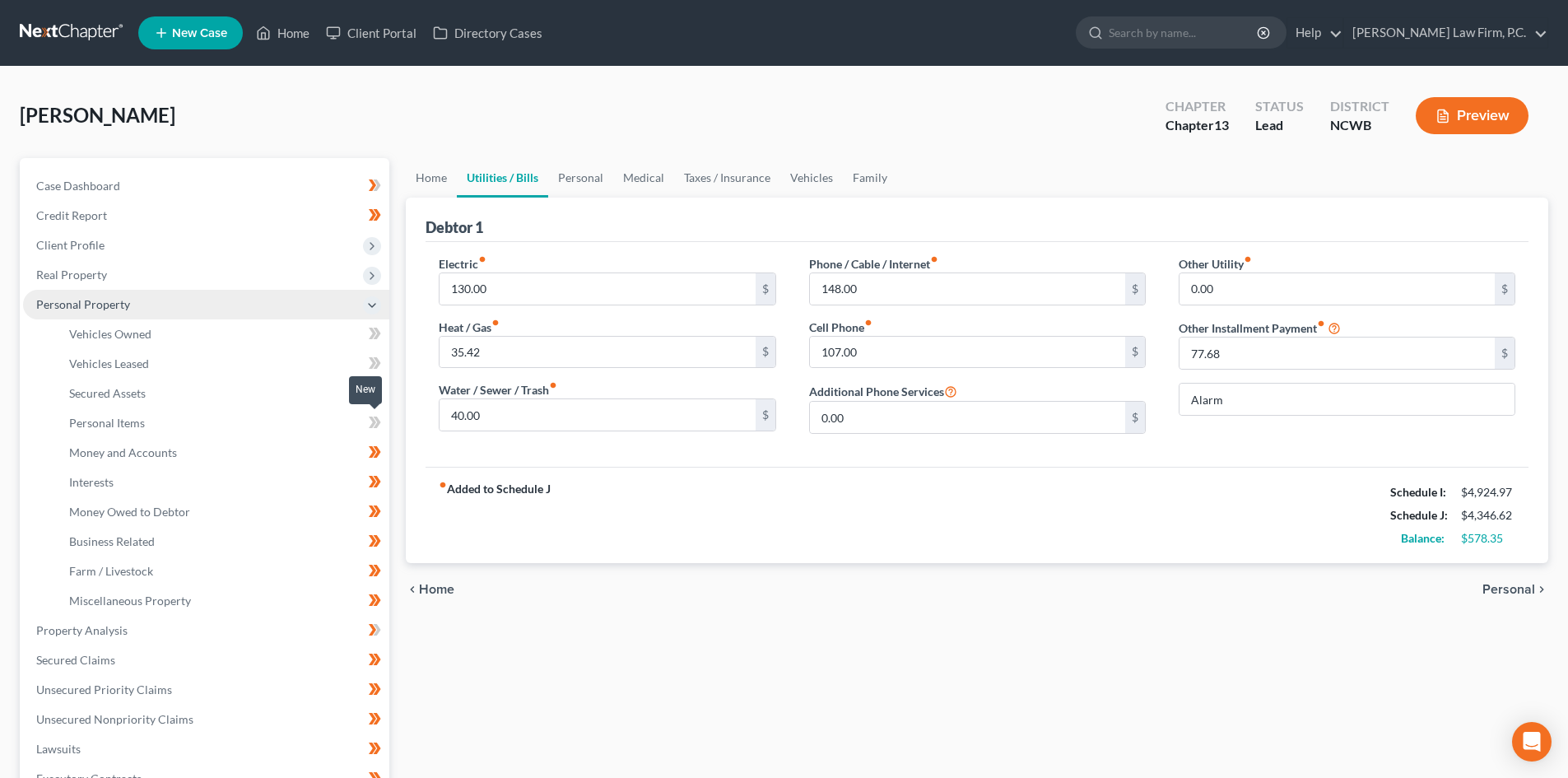
click at [371, 417] on icon at bounding box center [372, 422] width 7 height 11
click at [379, 422] on icon at bounding box center [377, 422] width 7 height 11
click at [374, 393] on icon at bounding box center [372, 393] width 7 height 11
click at [380, 393] on icon at bounding box center [375, 393] width 12 height 20
click at [374, 362] on icon at bounding box center [372, 362] width 7 height 11
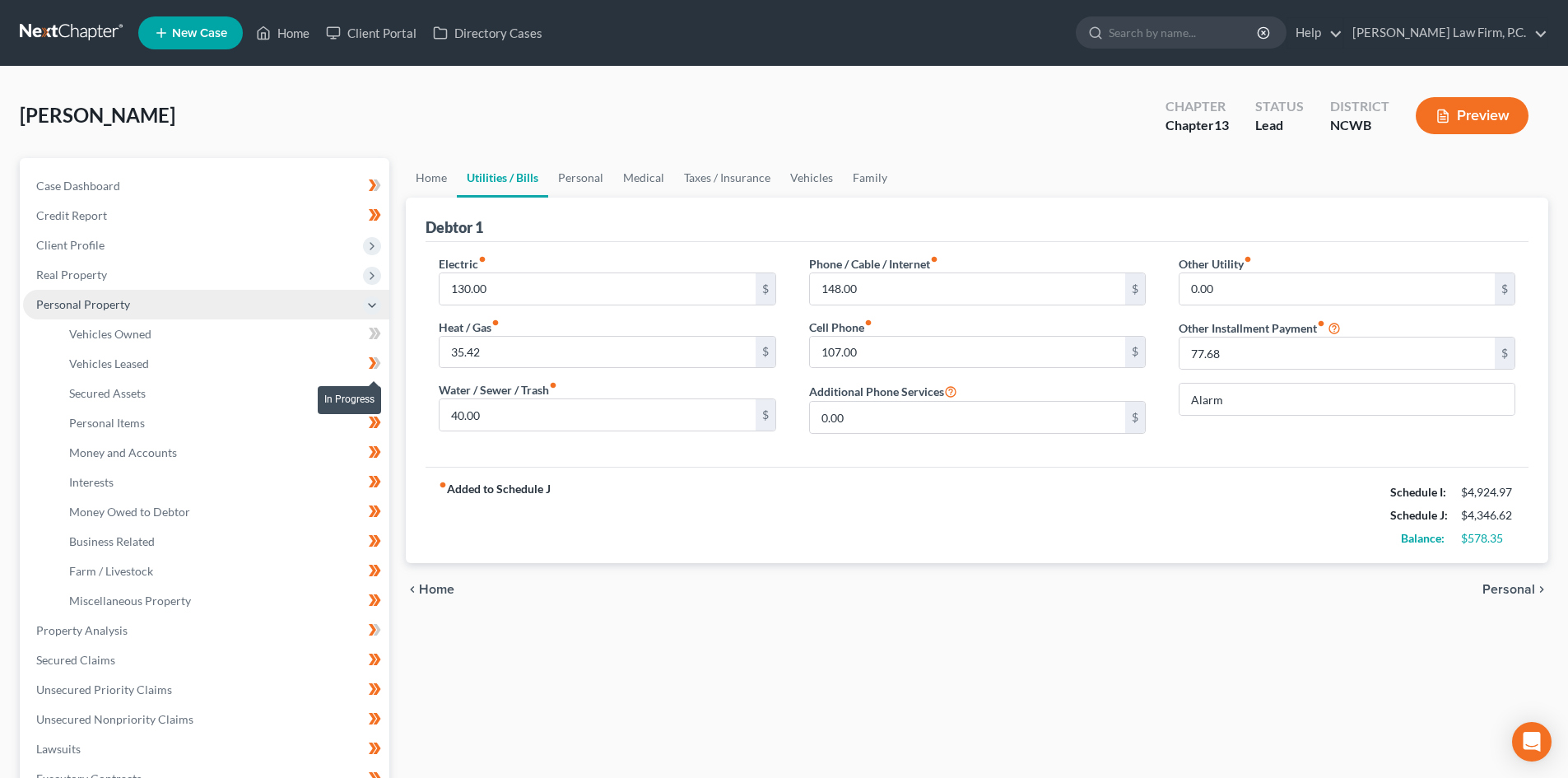
click at [379, 362] on icon at bounding box center [377, 362] width 7 height 11
click at [377, 330] on icon at bounding box center [377, 333] width 7 height 11
click at [378, 332] on icon at bounding box center [377, 333] width 7 height 11
click at [373, 278] on icon at bounding box center [371, 276] width 13 height 13
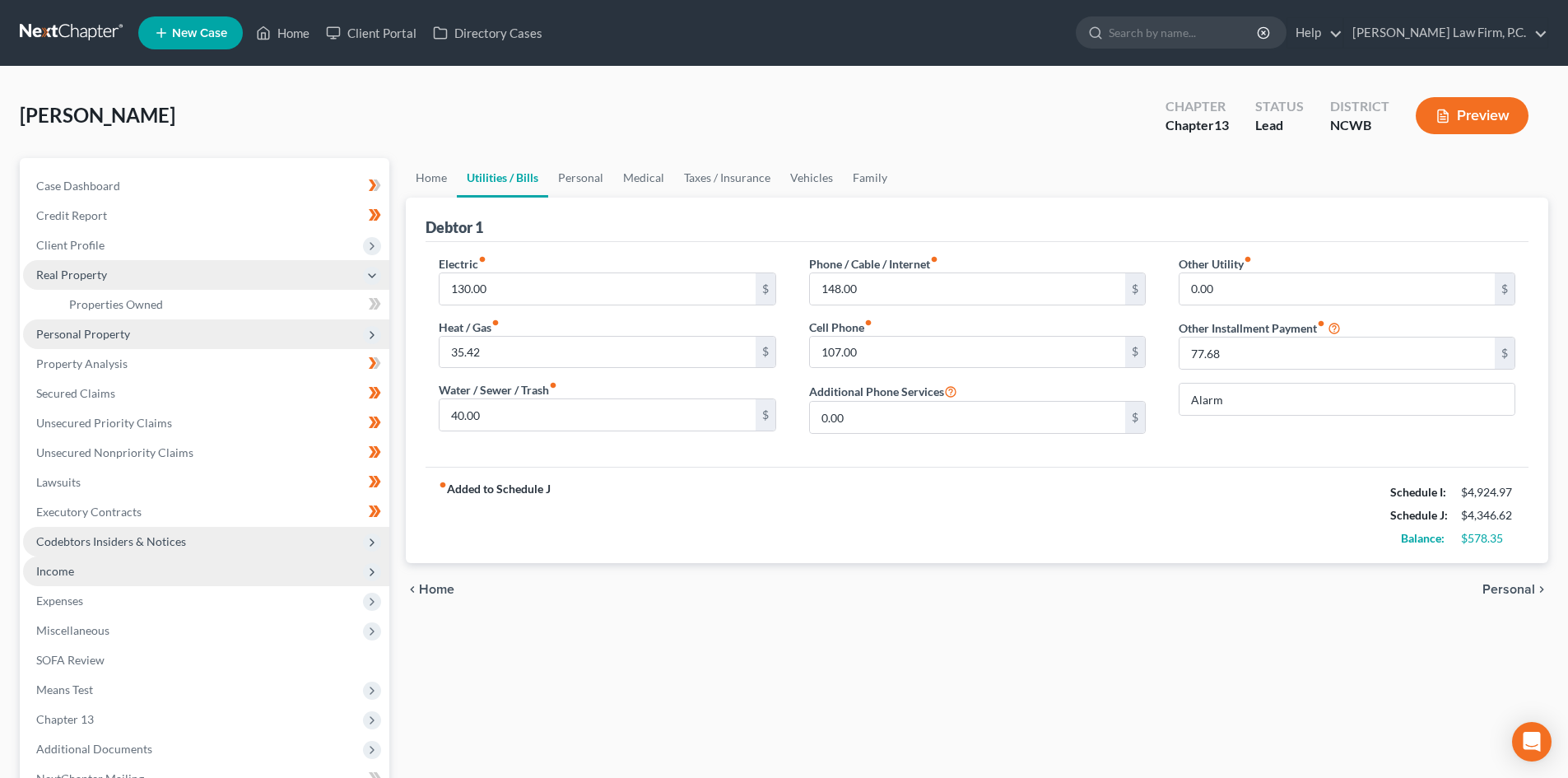
click at [377, 294] on div "New" at bounding box center [365, 293] width 33 height 27
click at [369, 278] on icon at bounding box center [371, 276] width 13 height 13
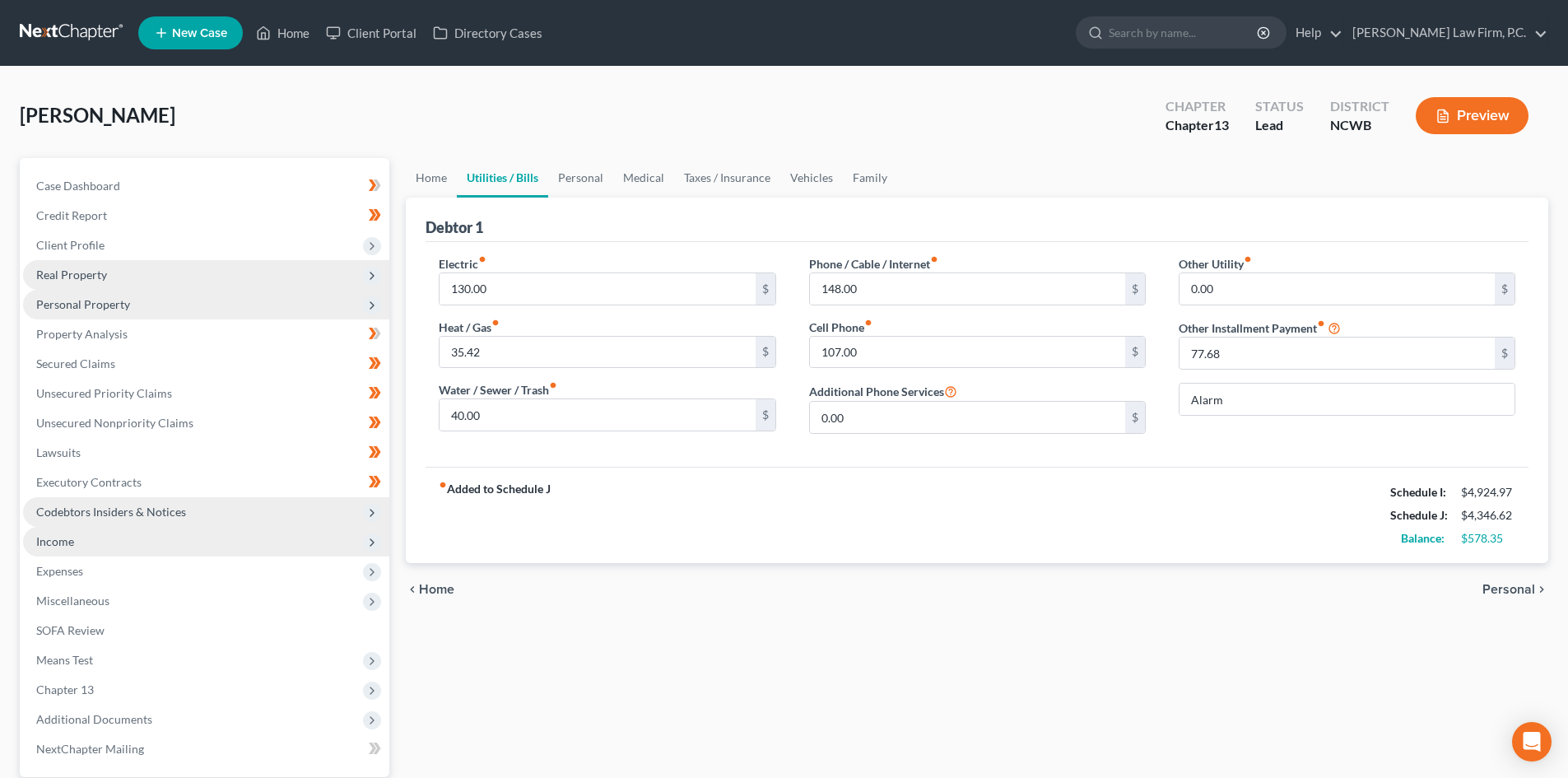
drag, startPoint x: 1171, startPoint y: 522, endPoint x: 712, endPoint y: 388, distance: 478.2
click at [1159, 519] on div "fiber_manual_record Added to Schedule J Schedule I: $4,924.97 Schedule J: $4,34…" at bounding box center [977, 515] width 1103 height 96
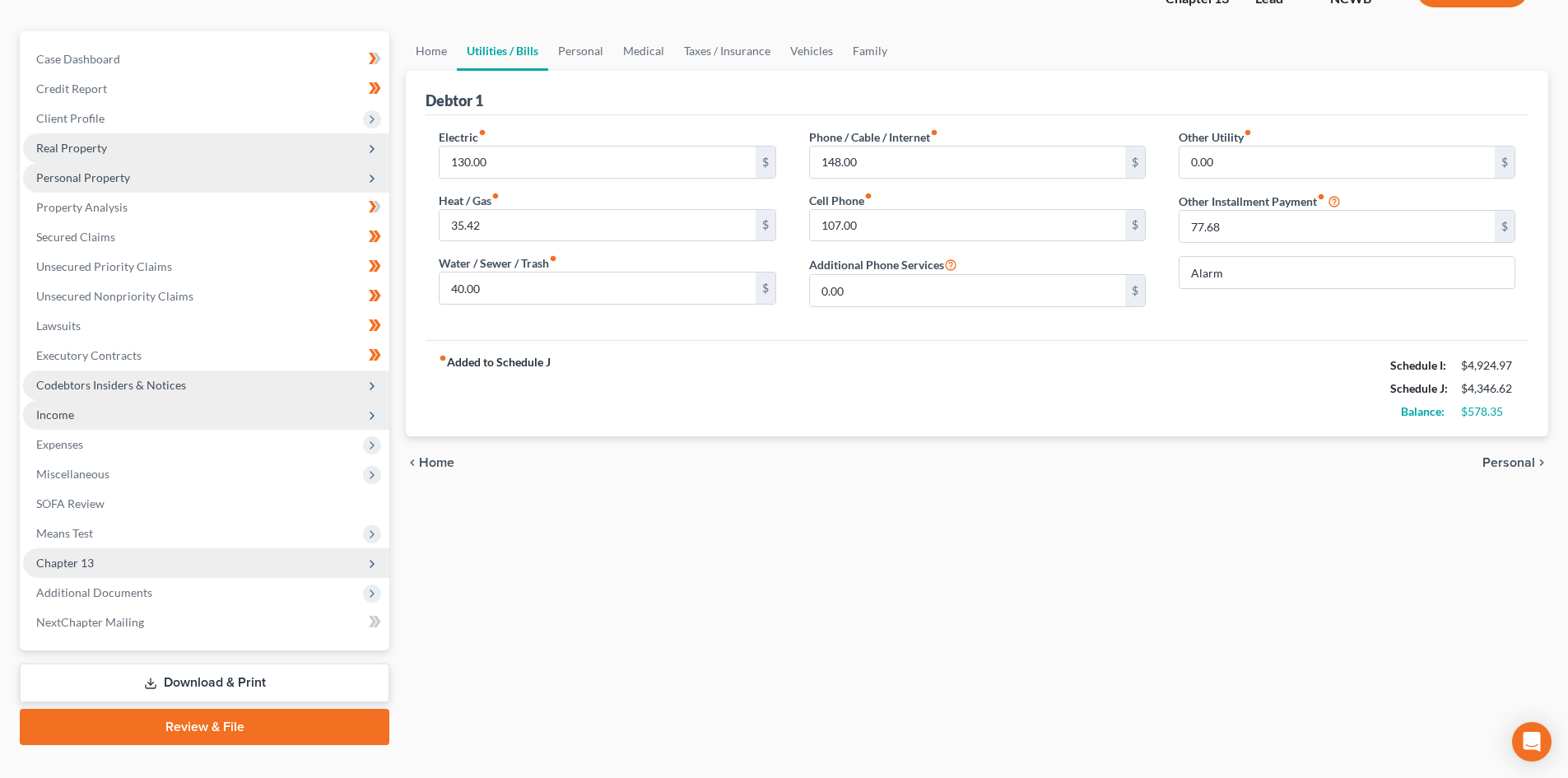
scroll to position [156, 0]
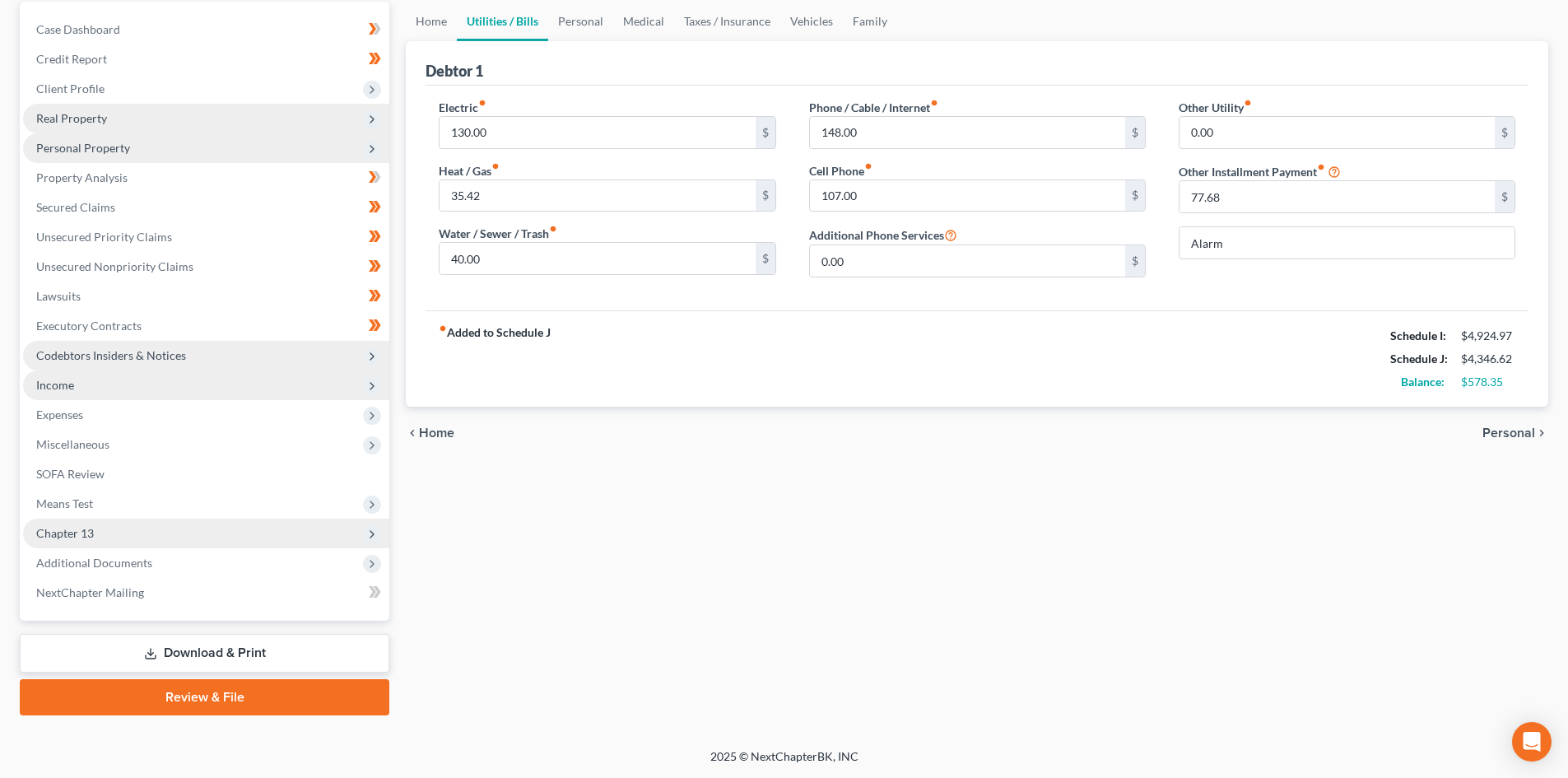
click at [78, 532] on span "Chapter 13" at bounding box center [65, 533] width 57 height 14
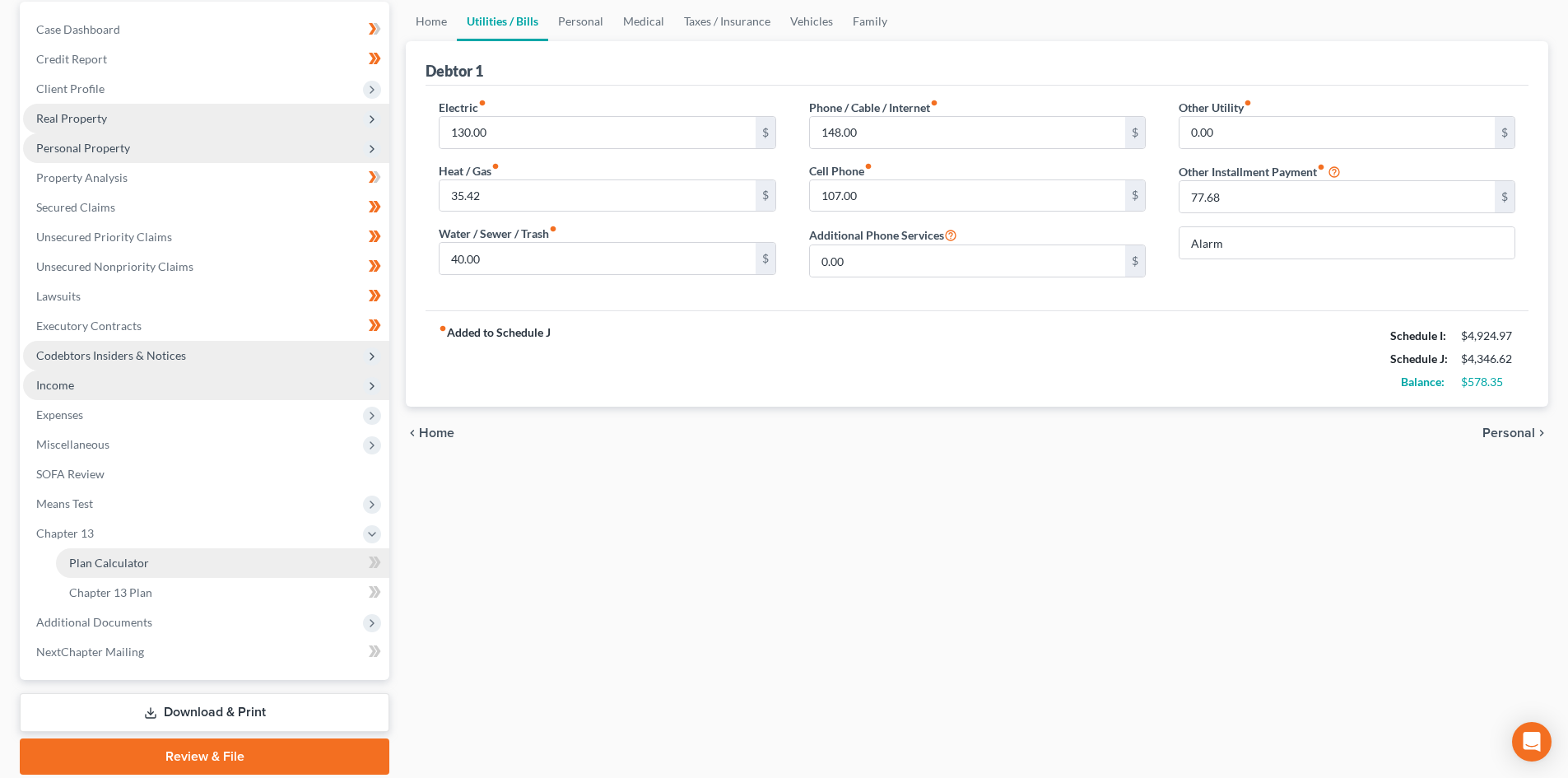
click at [158, 561] on link "Plan Calculator" at bounding box center [222, 563] width 333 height 30
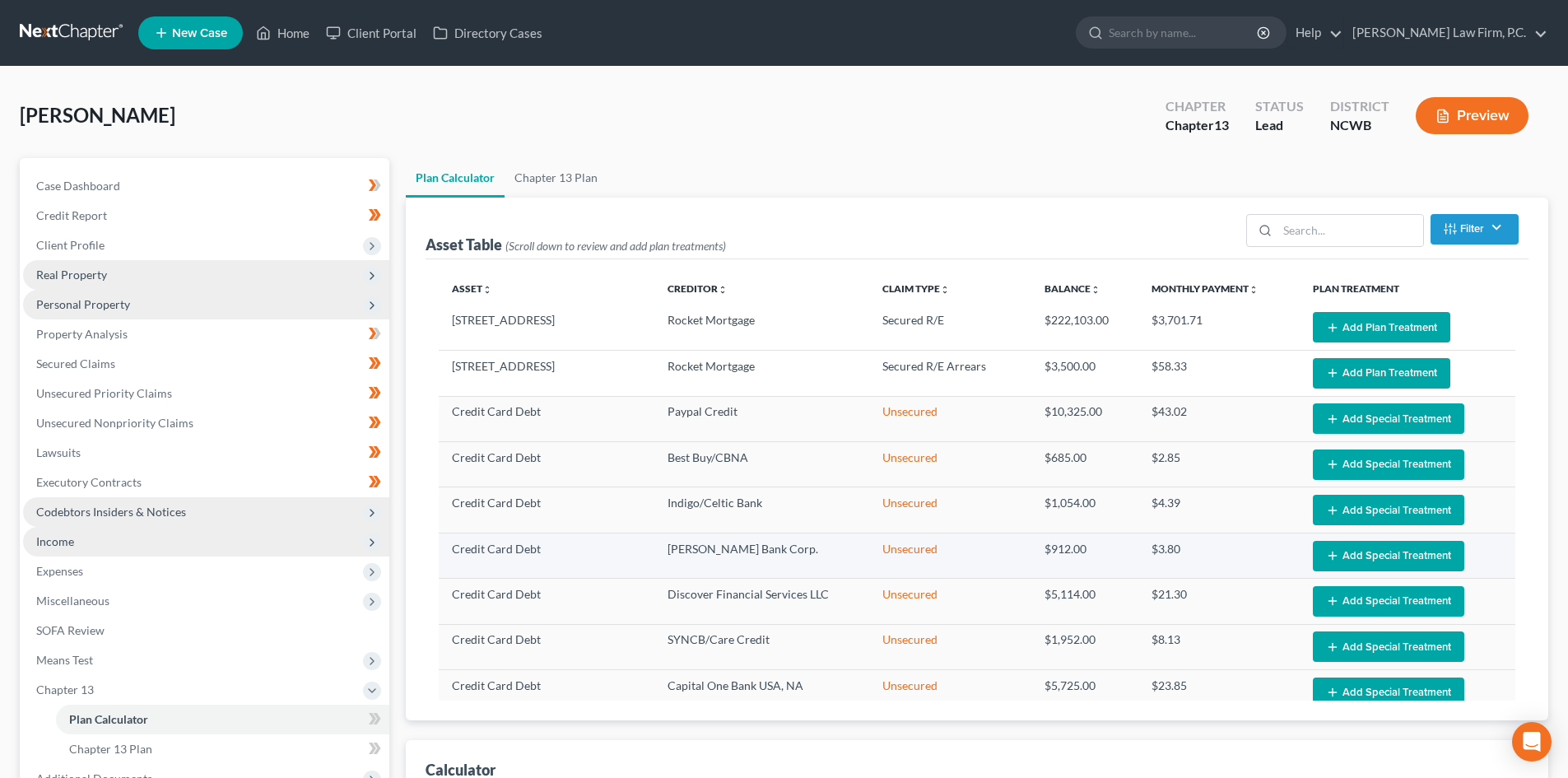
select select "59"
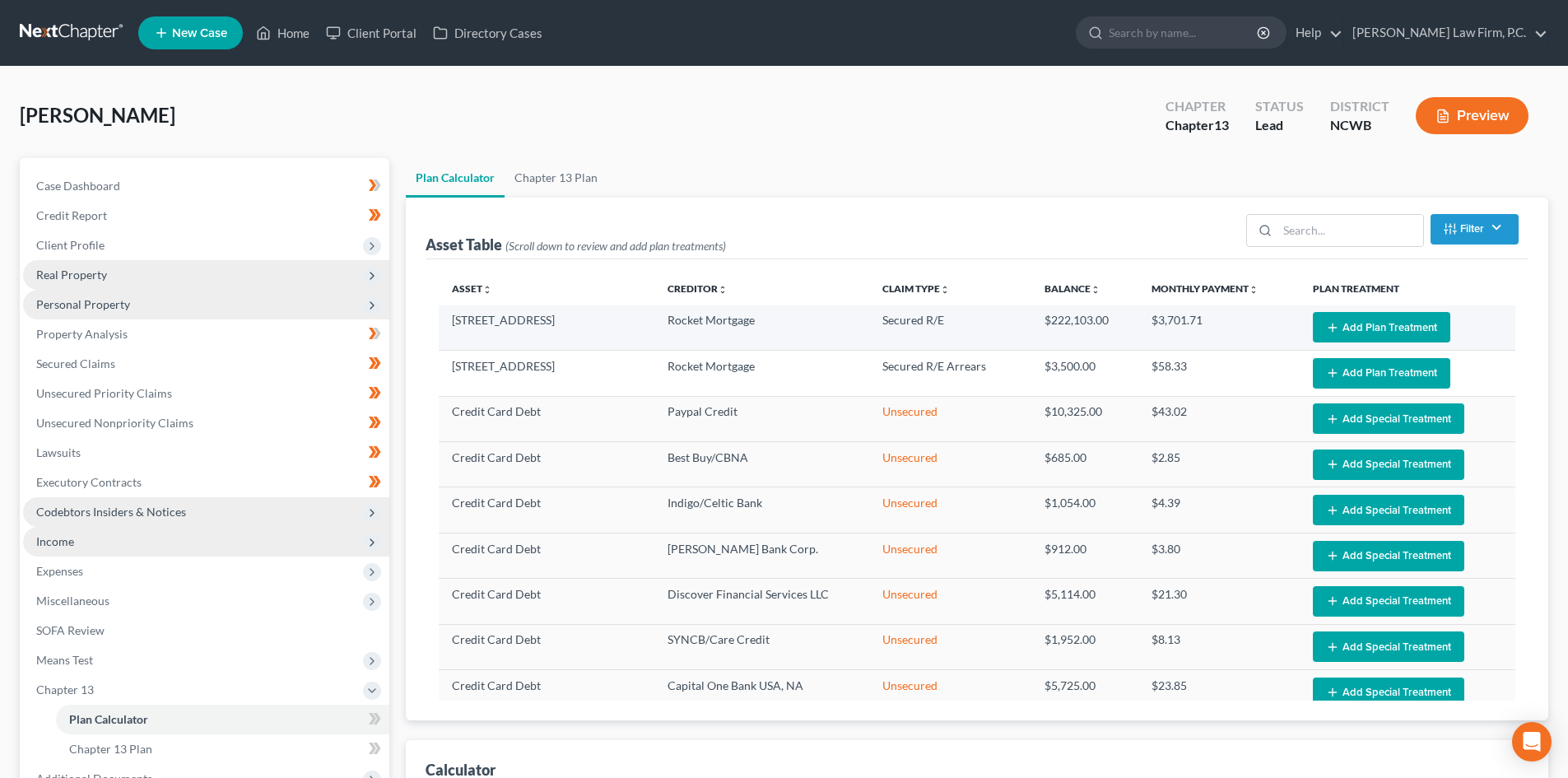
click at [1326, 326] on icon "button" at bounding box center [1332, 327] width 13 height 13
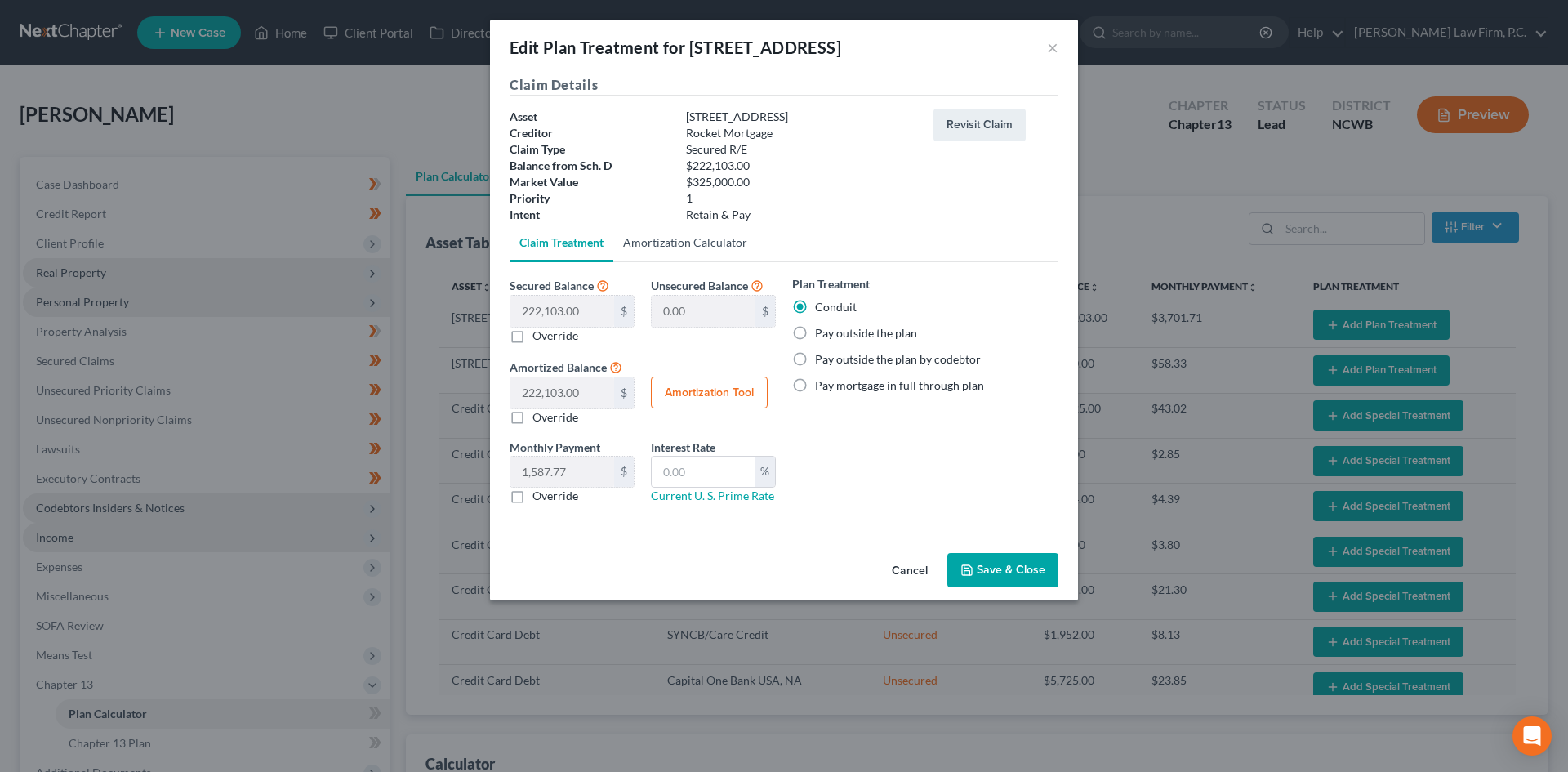
click at [661, 250] on link "Amortization Calculator" at bounding box center [685, 242] width 144 height 39
type input "222,103.00"
type input "60"
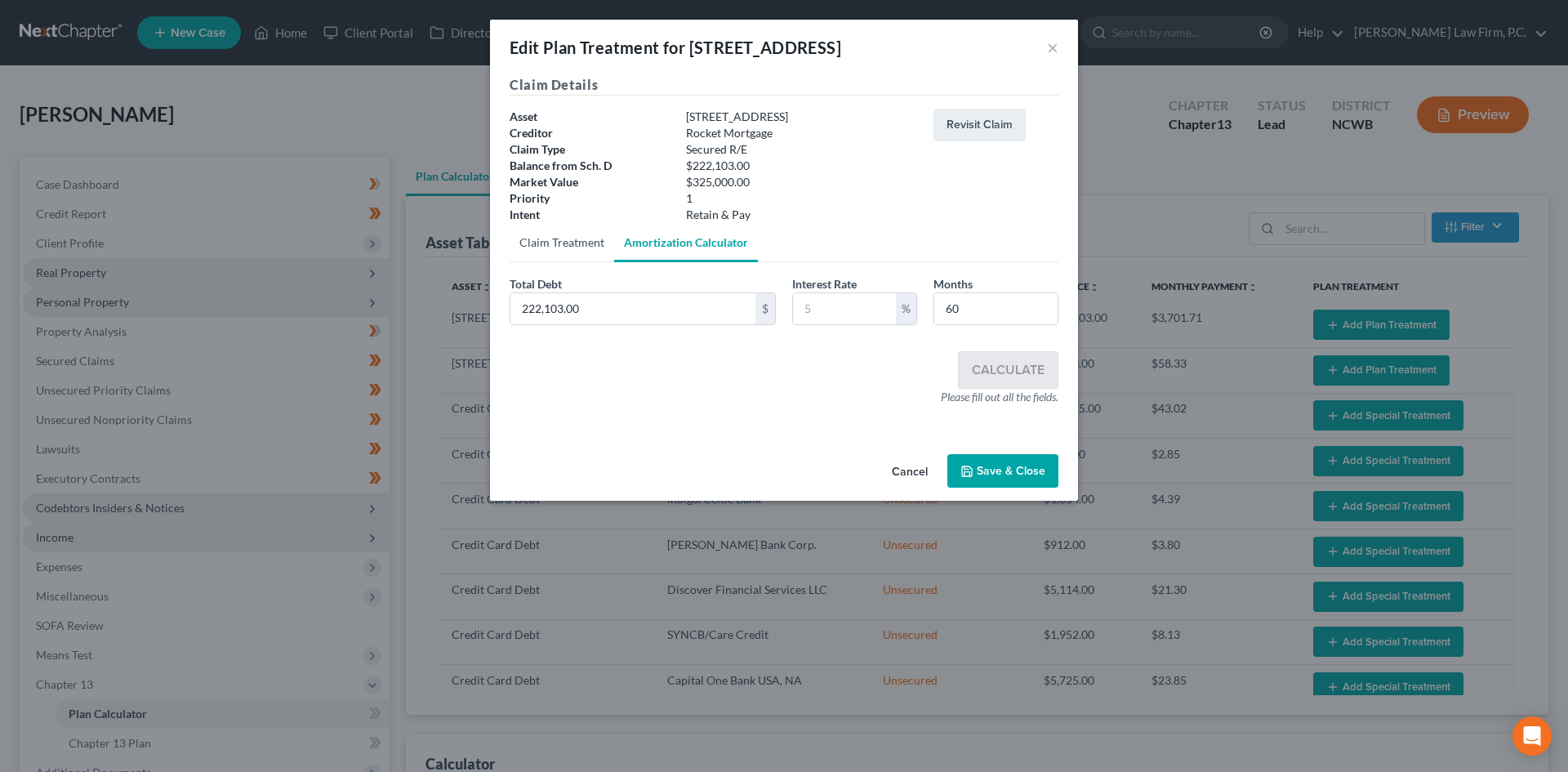
click at [571, 246] on link "Claim Treatment" at bounding box center [561, 242] width 104 height 39
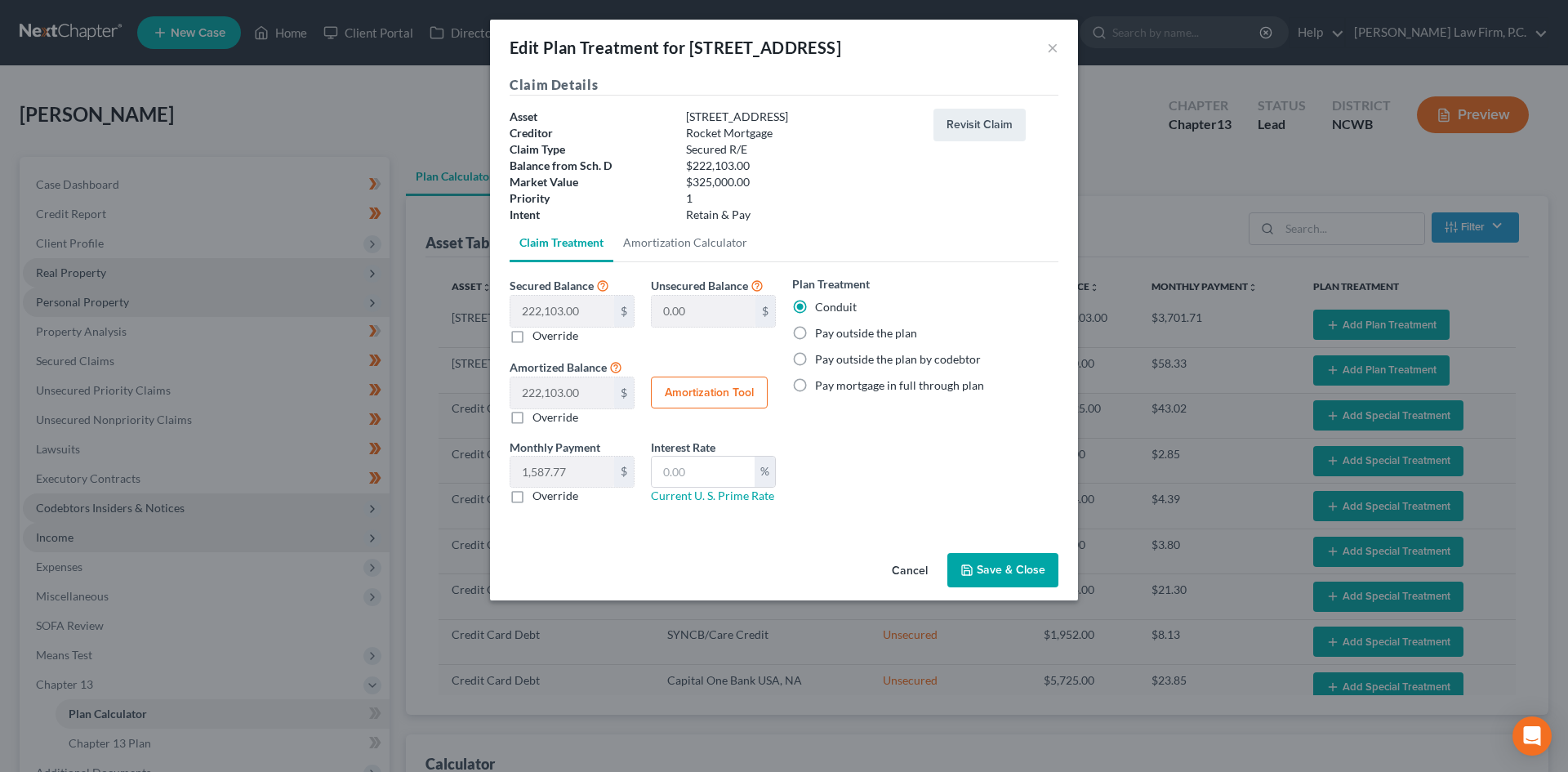
click at [815, 332] on label "Pay outside the plan" at bounding box center [866, 333] width 102 height 17
click at [822, 332] on input "Pay outside the plan" at bounding box center [827, 331] width 11 height 11
radio input "true"
click at [916, 566] on button "Cancel" at bounding box center [909, 570] width 62 height 32
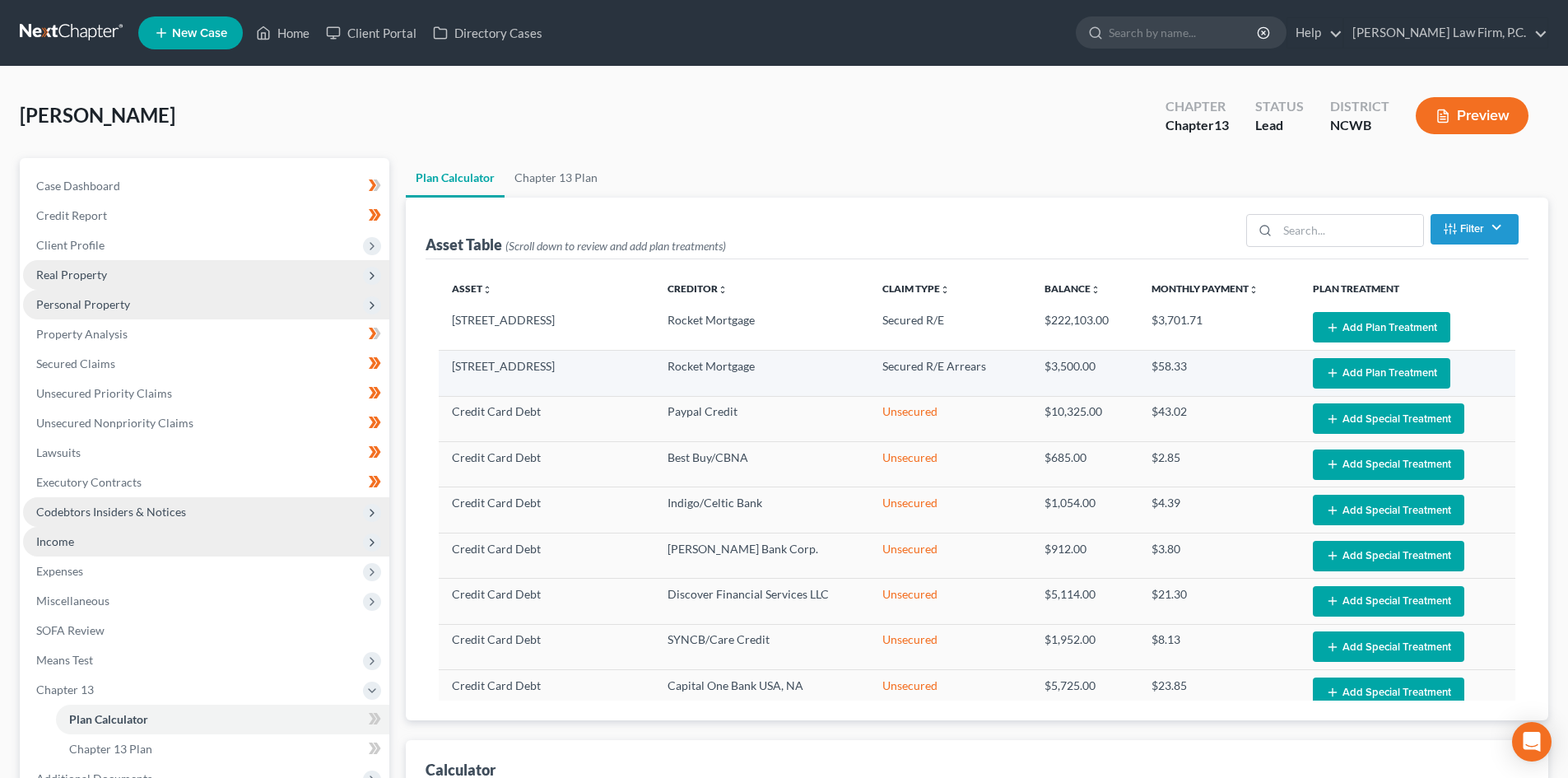
click at [1351, 365] on button "Add Plan Treatment" at bounding box center [1382, 373] width 138 height 30
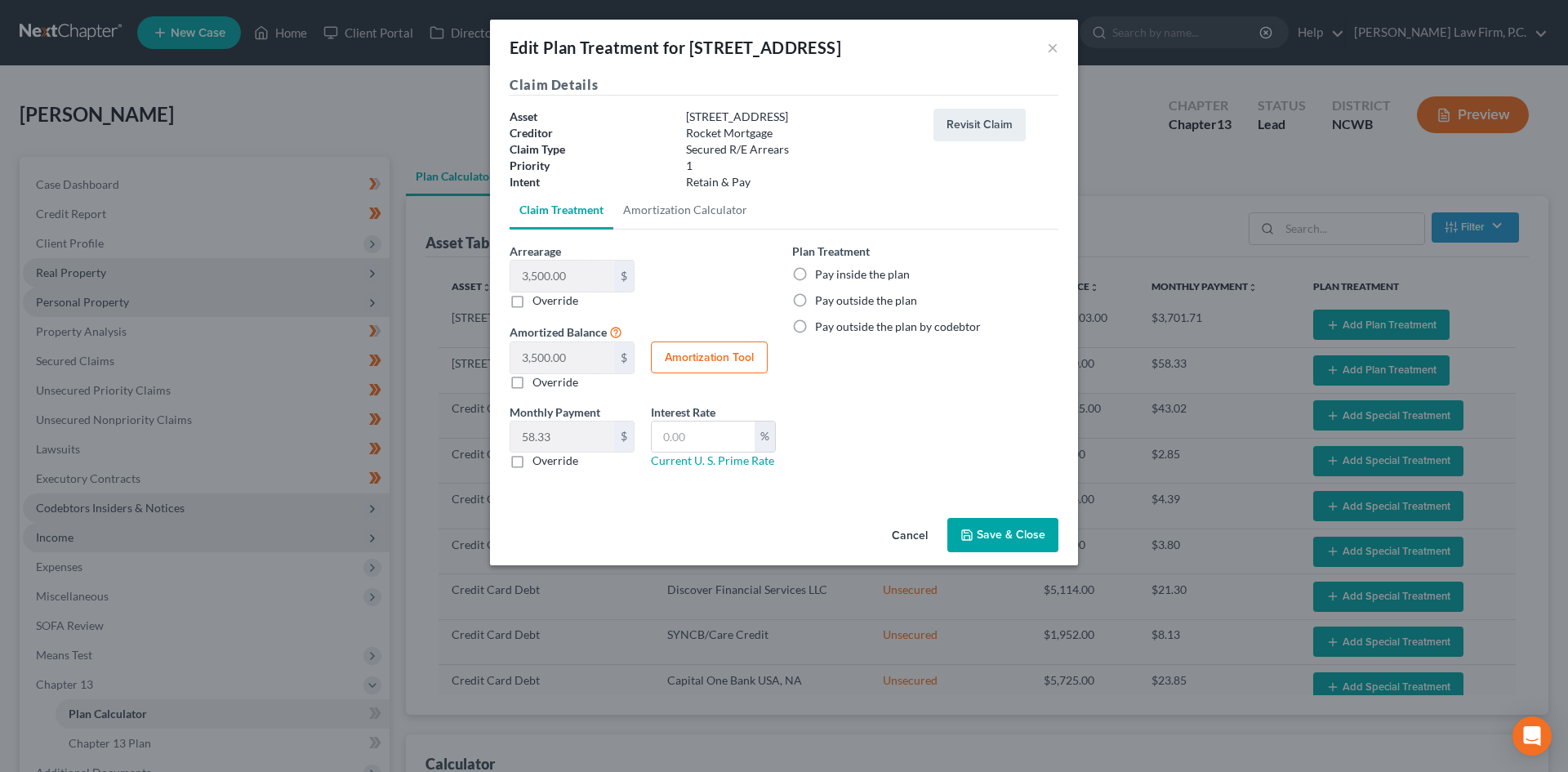
click at [836, 279] on label "Pay inside the plan" at bounding box center [862, 275] width 95 height 17
click at [832, 277] on input "Pay inside the plan" at bounding box center [827, 272] width 11 height 11
radio input "true"
drag, startPoint x: 980, startPoint y: 526, endPoint x: 1105, endPoint y: 465, distance: 139.1
click at [980, 526] on button "Save & Close" at bounding box center [1002, 534] width 111 height 34
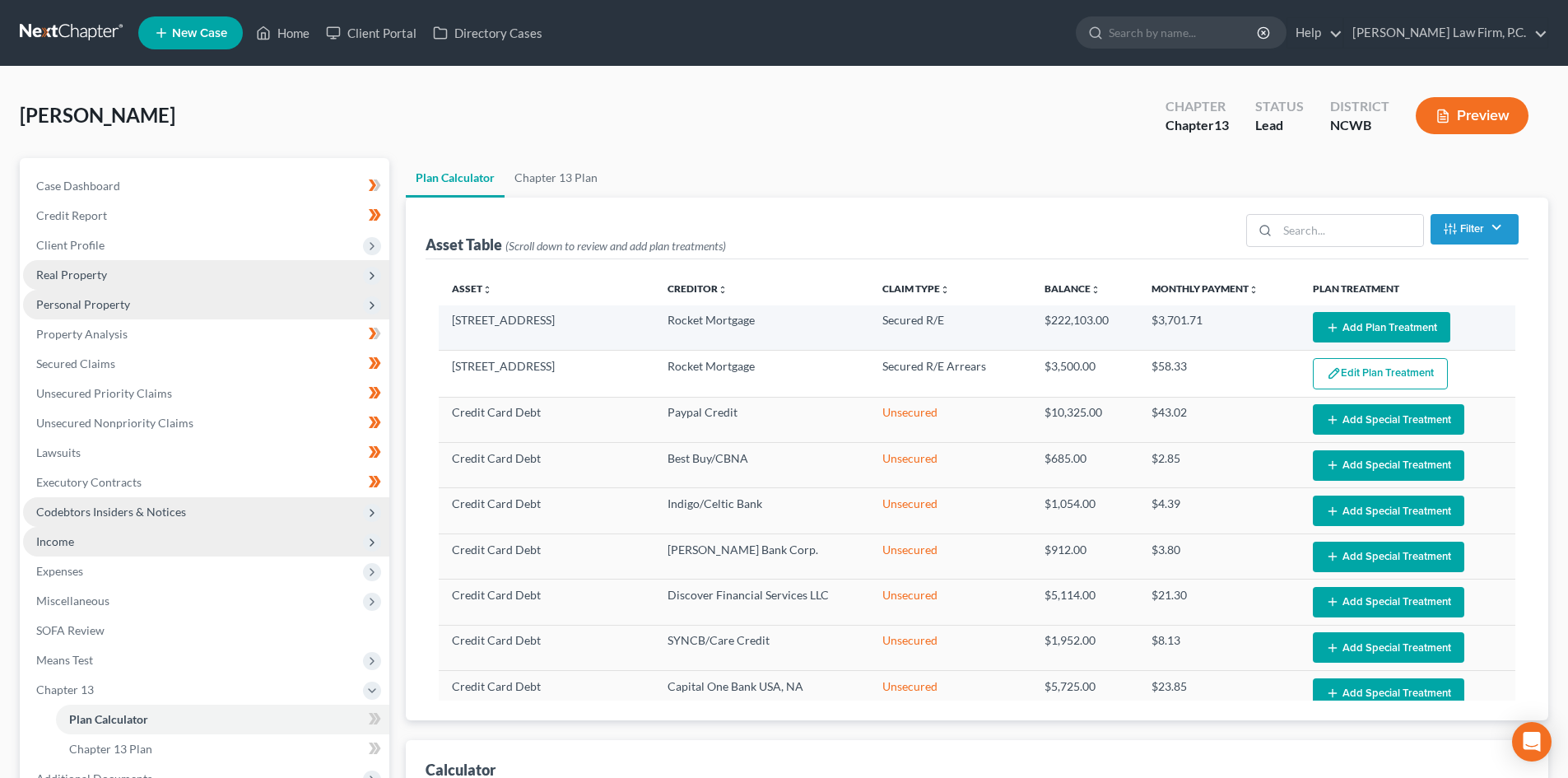
select select "59"
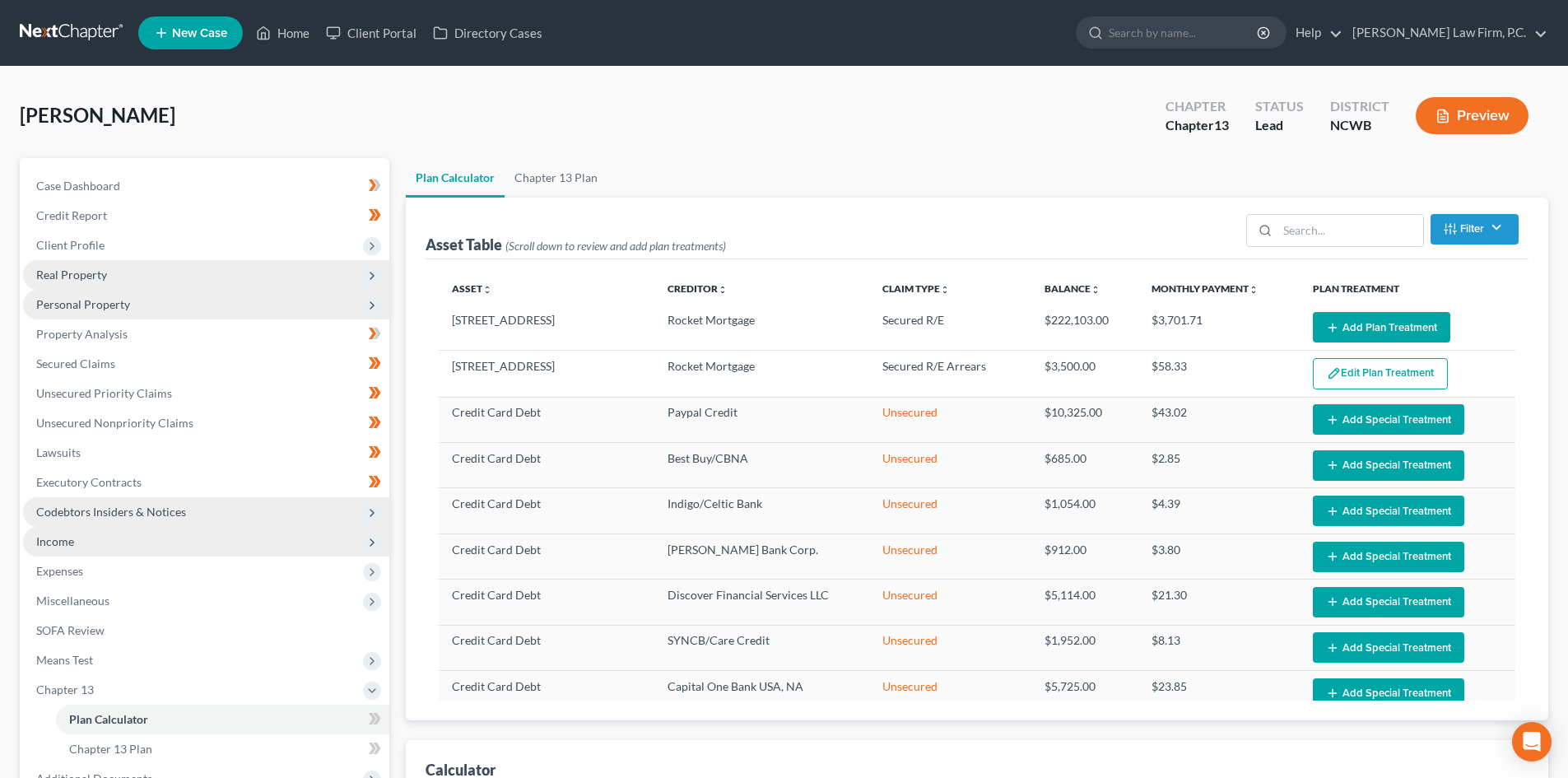
click at [1451, 227] on line "button" at bounding box center [1450, 227] width 4 height 0
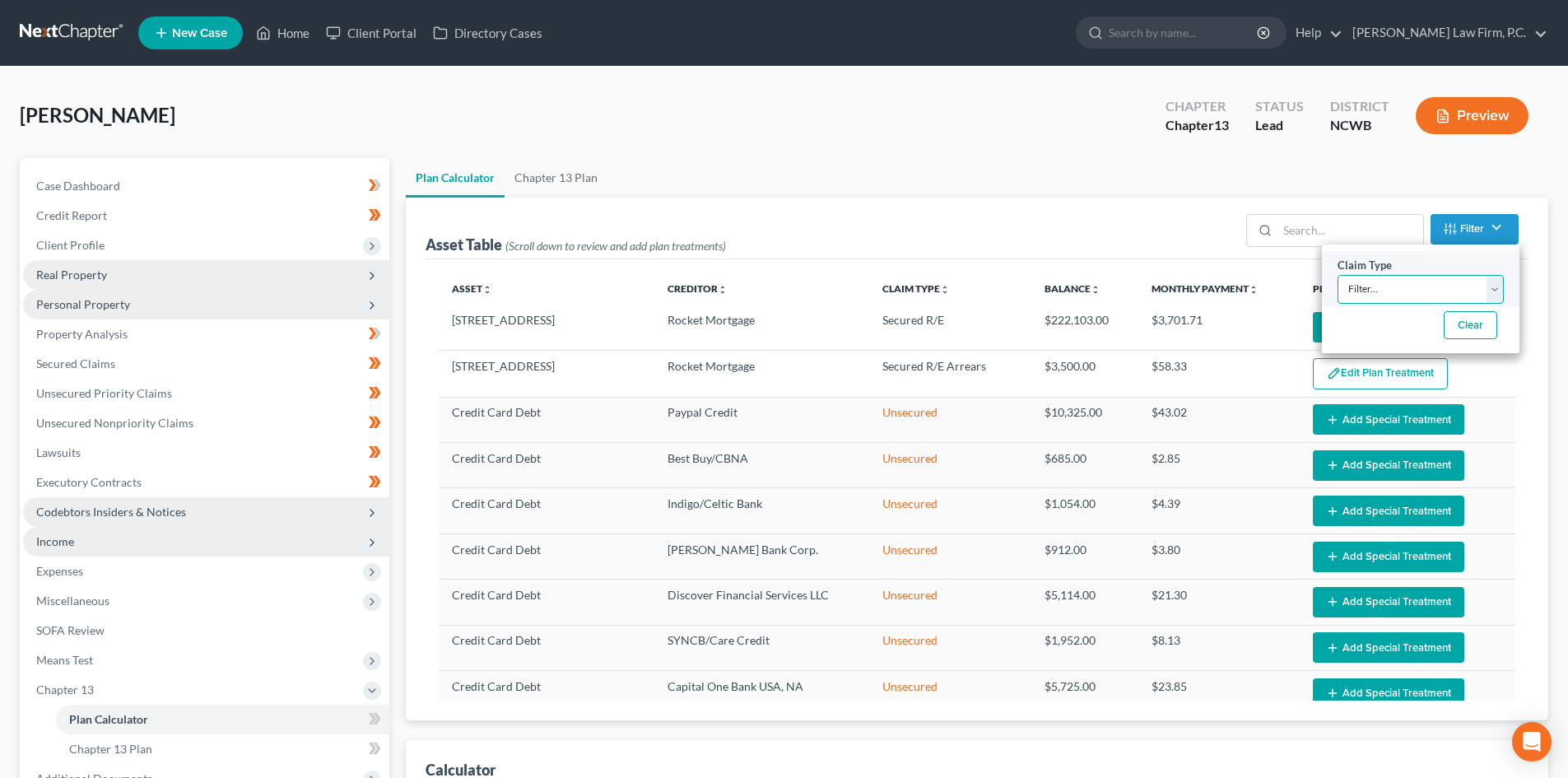
click at [1430, 292] on select "Filter... Lease Priority Secured Asset Secured R/E Secured R/E Arrears Secured …" at bounding box center [1420, 289] width 166 height 29
click at [1208, 207] on div "Asset Table (Scroll down to review and add plan treatments) Filter Claim Type F…" at bounding box center [977, 228] width 1103 height 62
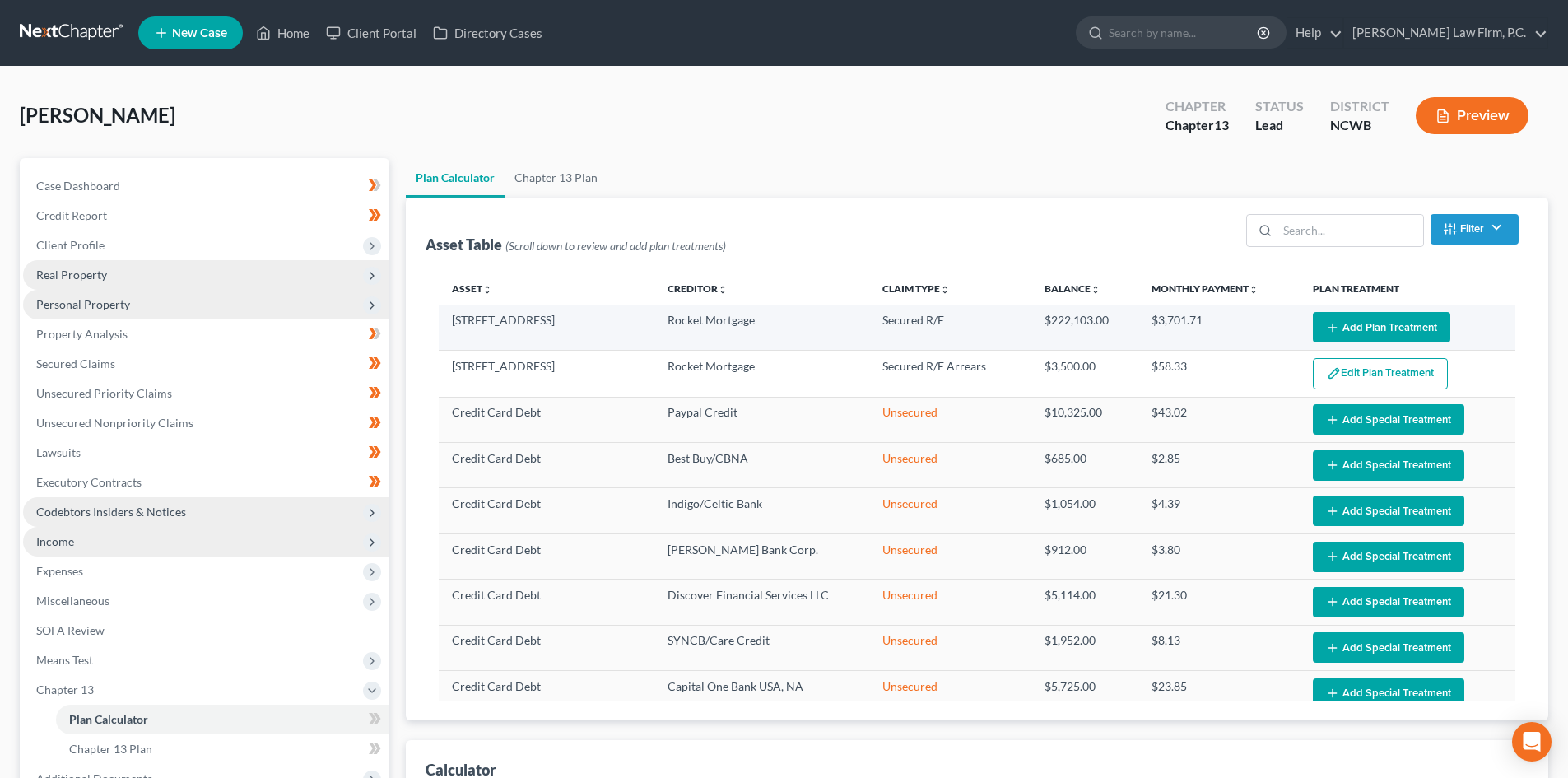
click at [1349, 332] on button "Add Plan Treatment" at bounding box center [1382, 327] width 138 height 30
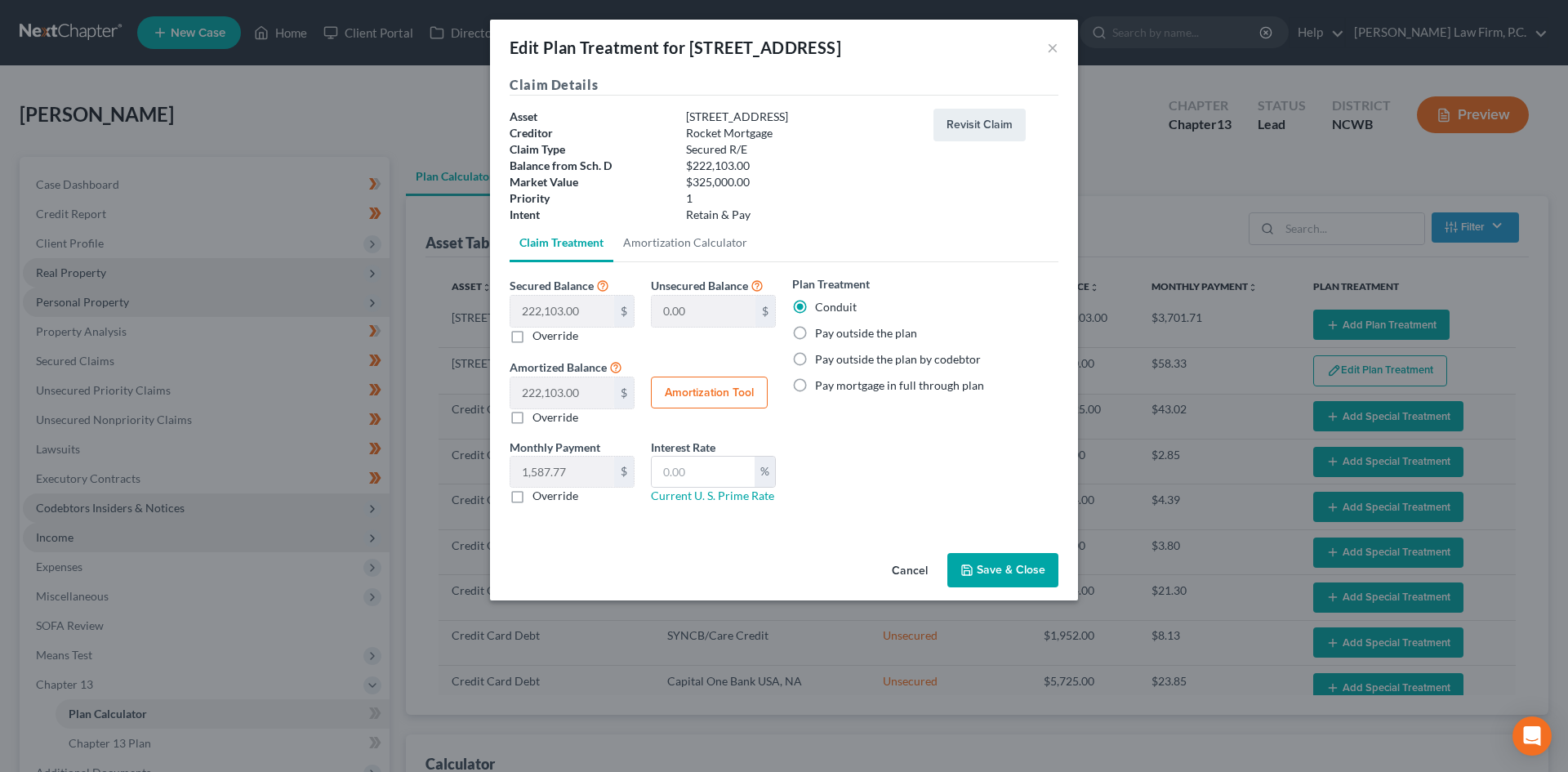
click at [921, 568] on button "Cancel" at bounding box center [909, 570] width 62 height 32
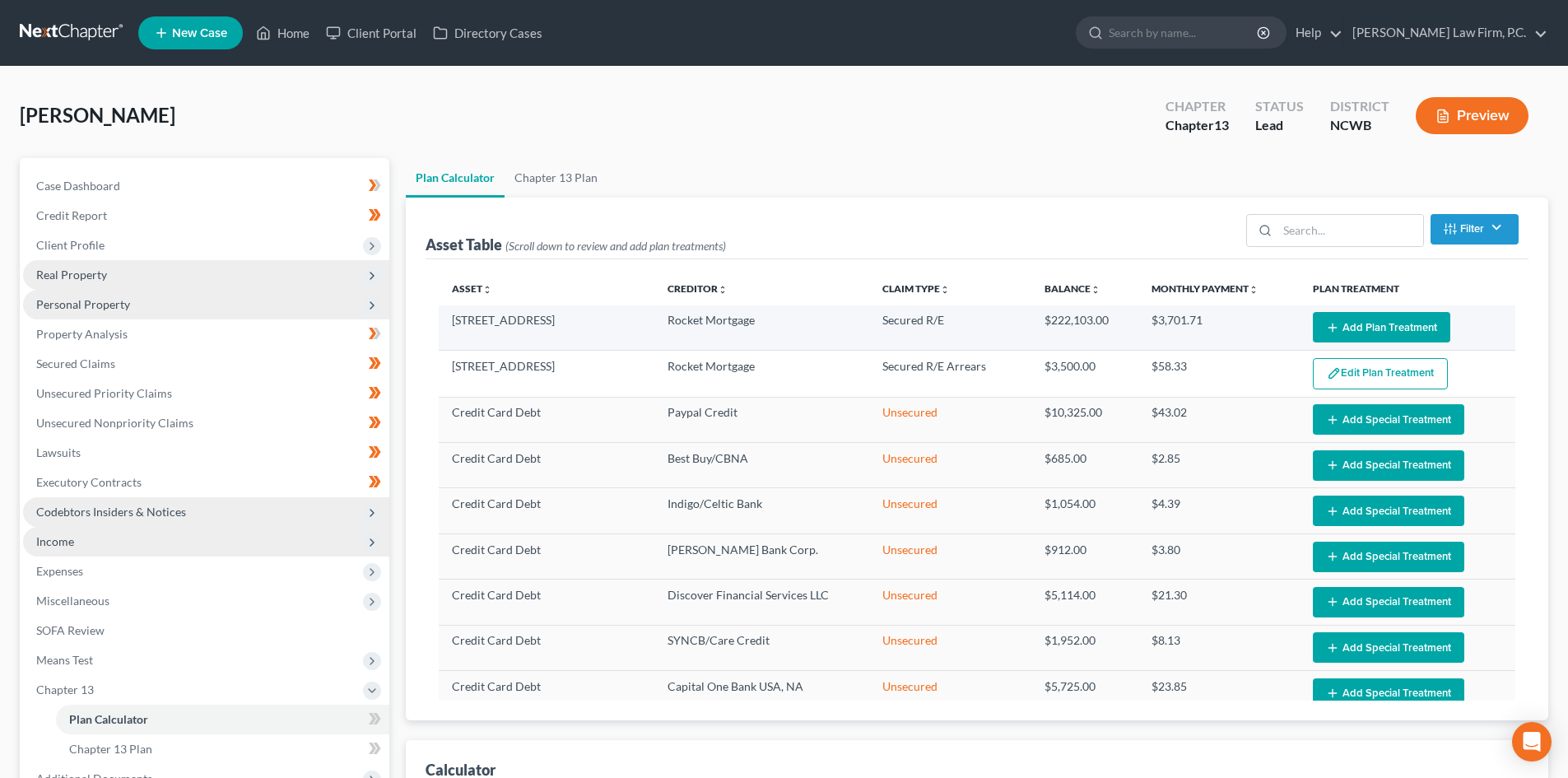
click at [1357, 332] on button "Add Plan Treatment" at bounding box center [1382, 327] width 138 height 30
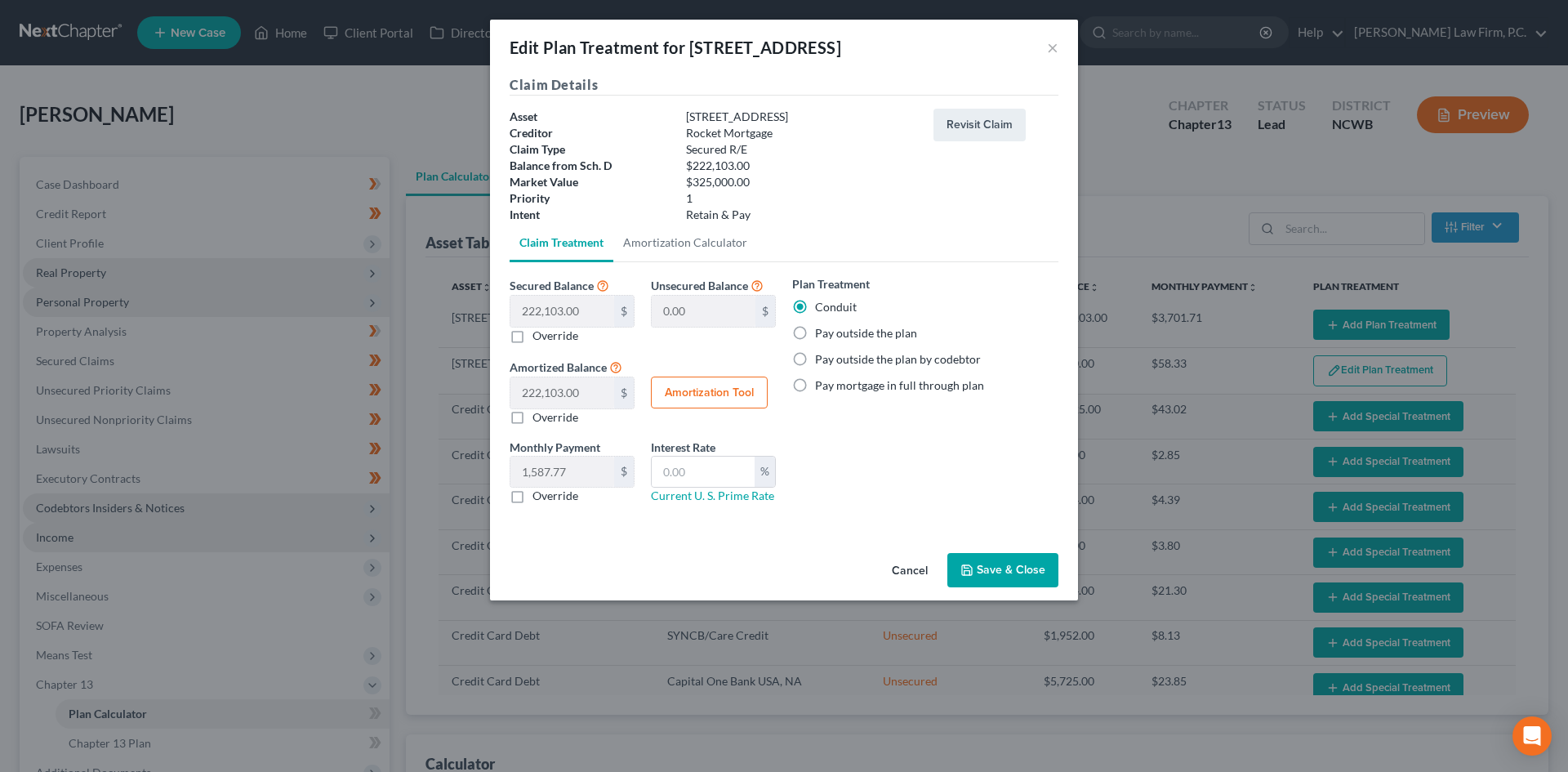
click at [843, 335] on label "Pay outside the plan" at bounding box center [866, 333] width 102 height 17
click at [832, 335] on input "Pay outside the plan" at bounding box center [827, 331] width 11 height 11
radio input "true"
click at [1013, 571] on button "Save & Close" at bounding box center [1002, 569] width 111 height 34
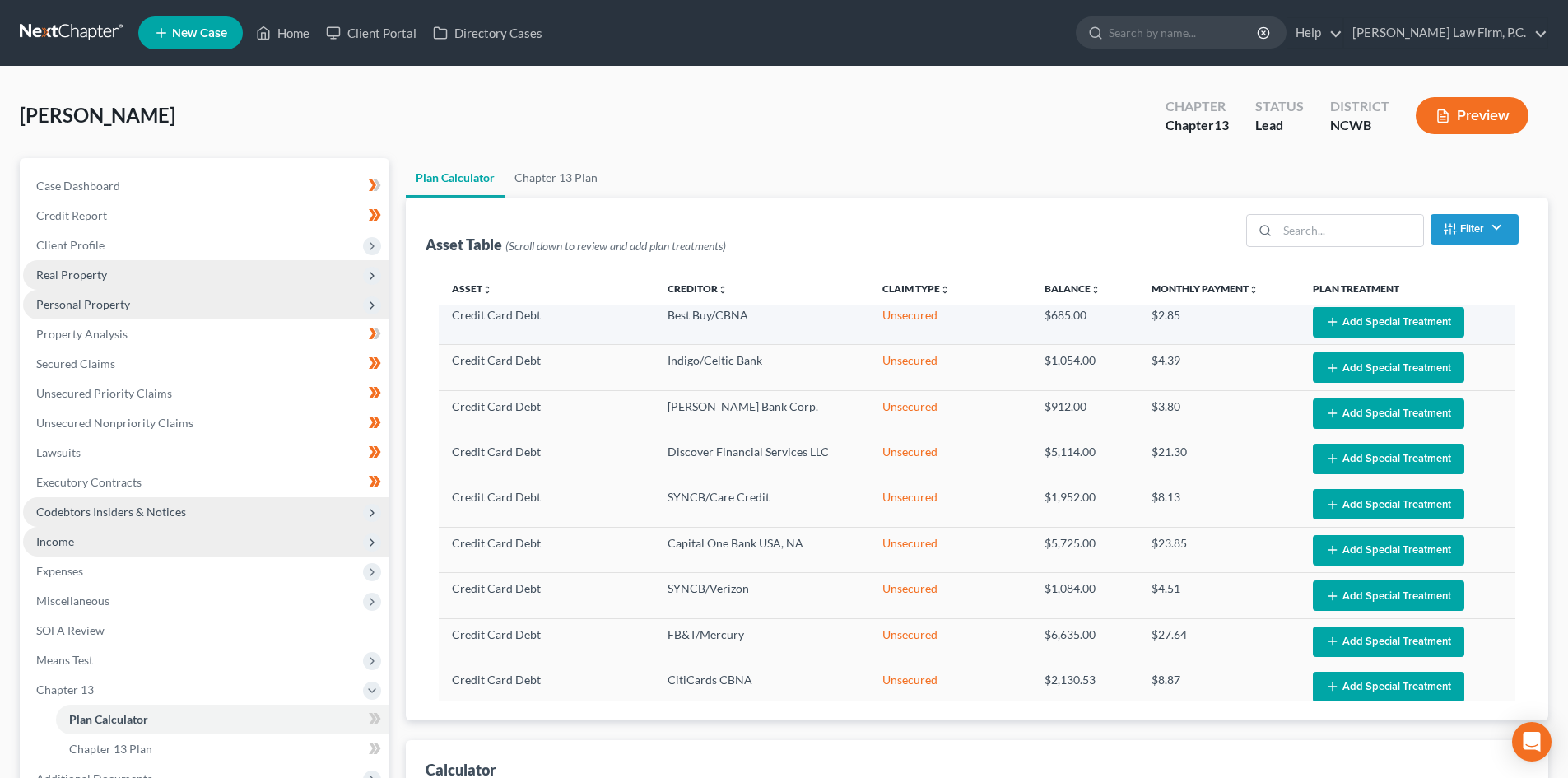
select select "59"
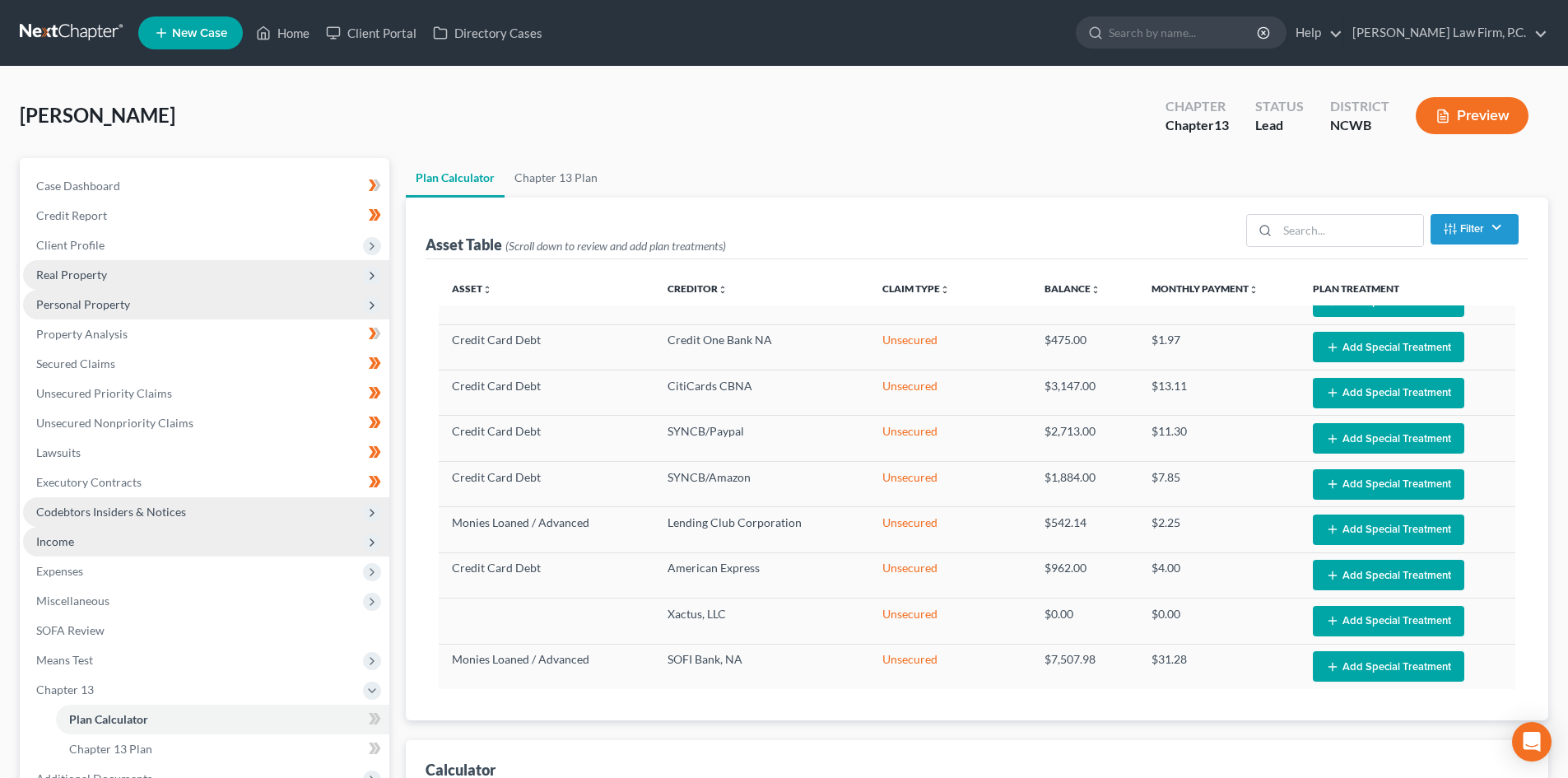
scroll to position [531, 0]
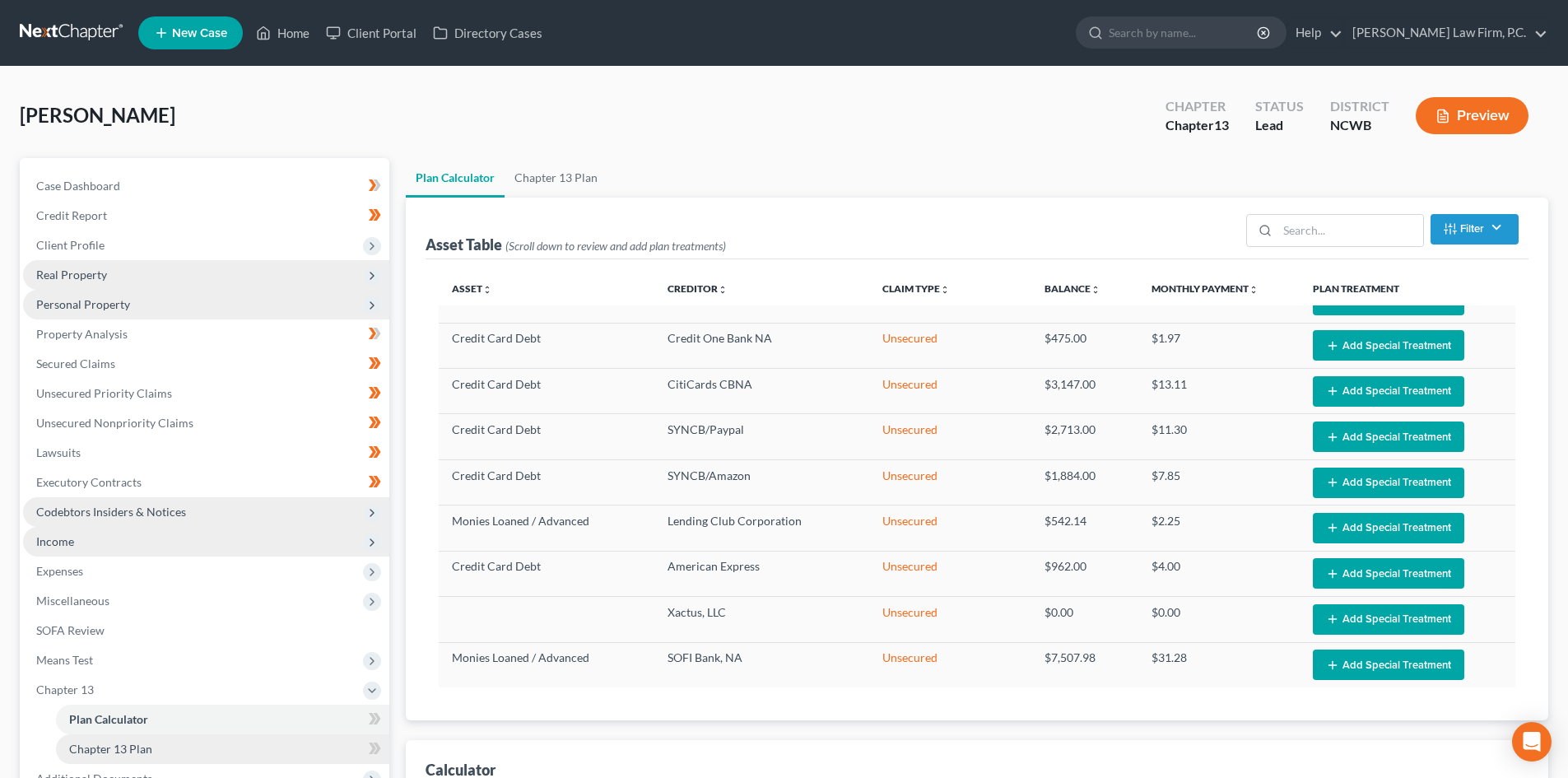
click at [148, 744] on span "Chapter 13 Plan" at bounding box center [110, 749] width 83 height 14
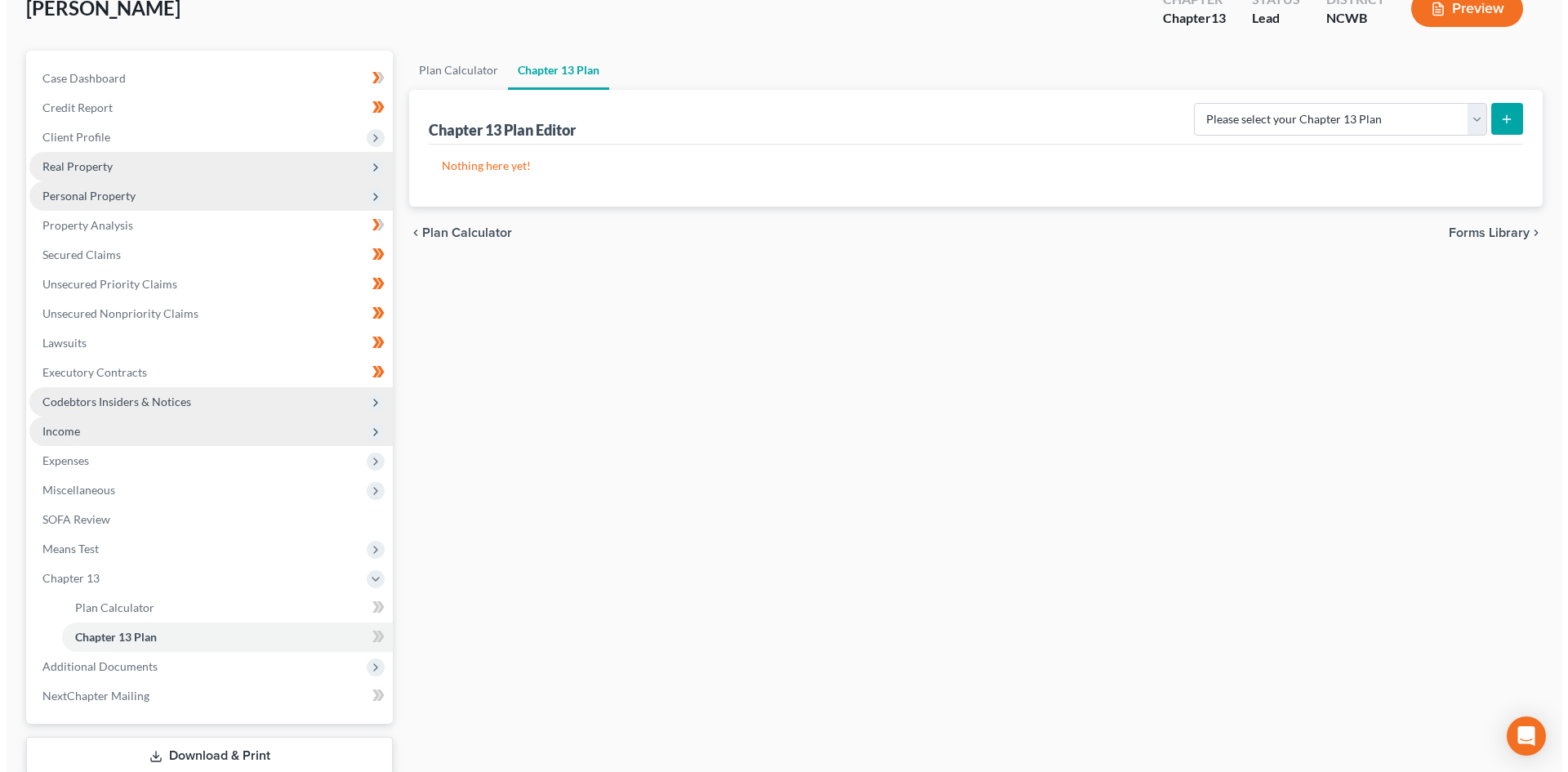
scroll to position [51, 0]
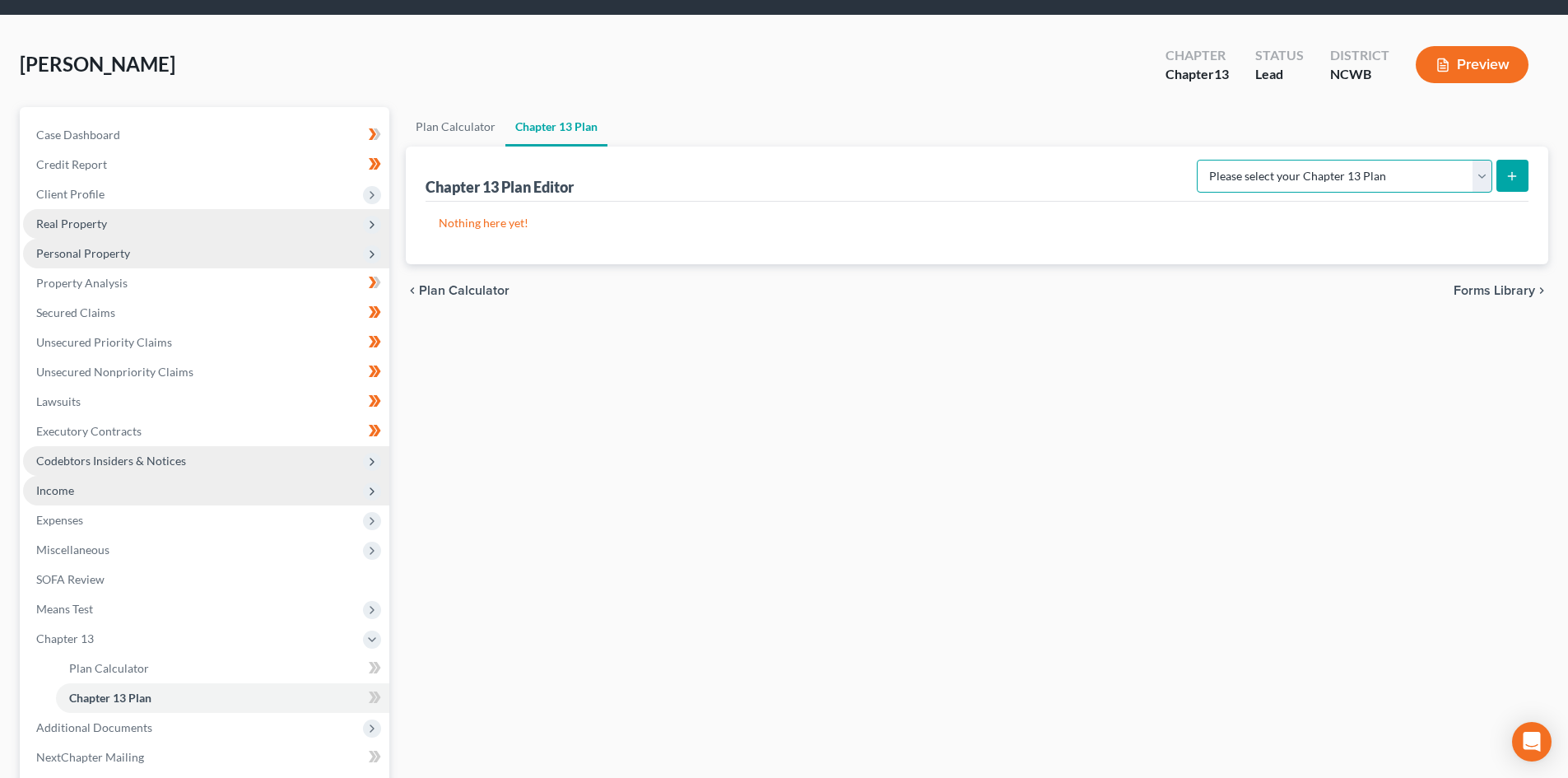
click at [1477, 178] on select "Please select your Chapter 13 Plan National Form Plan - Official Form 113 Weste…" at bounding box center [1344, 176] width 295 height 33
select select "2"
click at [1197, 160] on select "Please select your Chapter 13 Plan National Form Plan - Official Form 113 Weste…" at bounding box center [1344, 176] width 295 height 33
click at [1509, 175] on icon "submit" at bounding box center [1511, 176] width 13 height 13
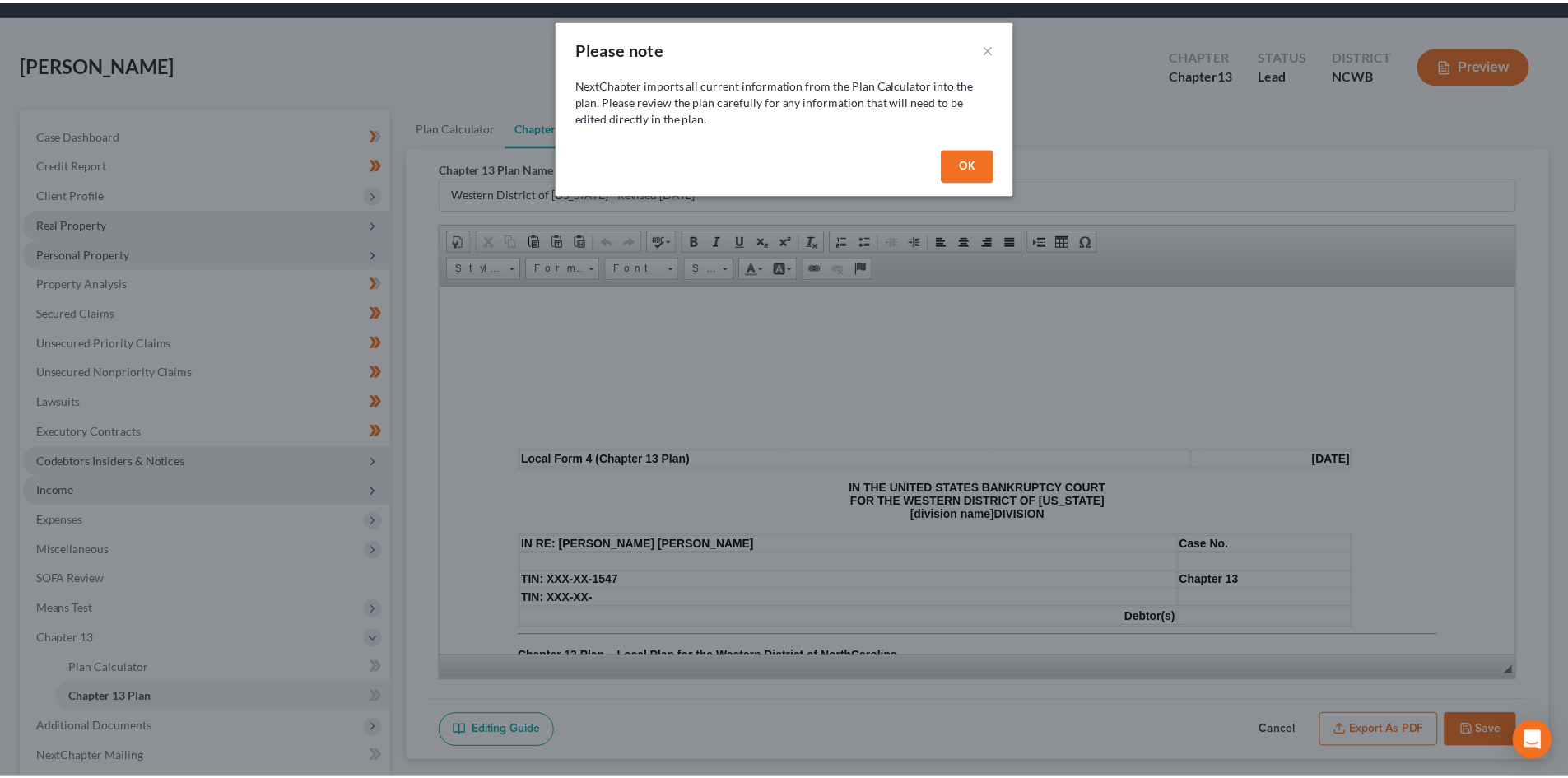
scroll to position [0, 0]
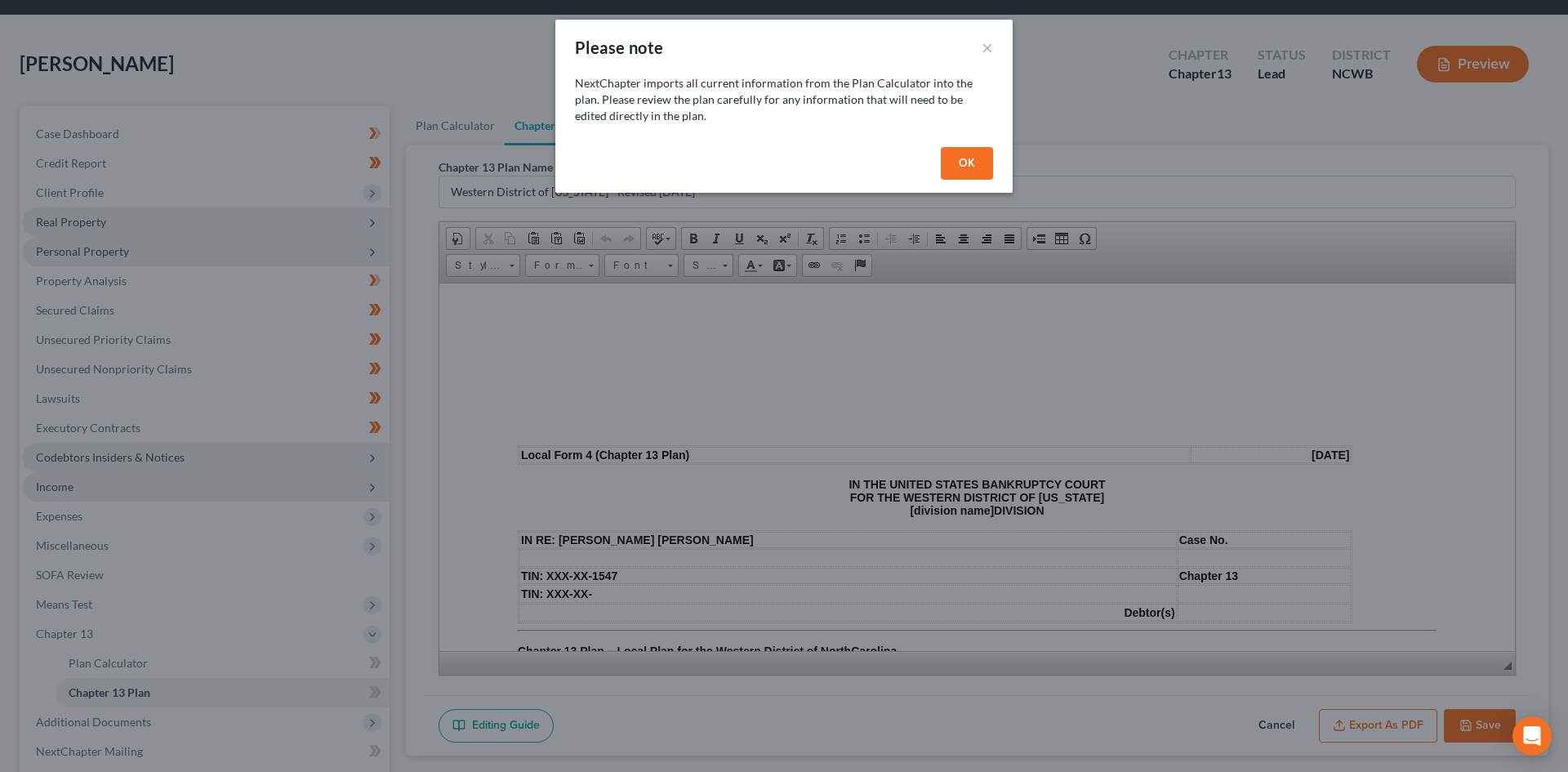
click at [980, 53] on div "Please note ×" at bounding box center [783, 46] width 457 height 55
click at [986, 39] on button "×" at bounding box center [987, 47] width 11 height 19
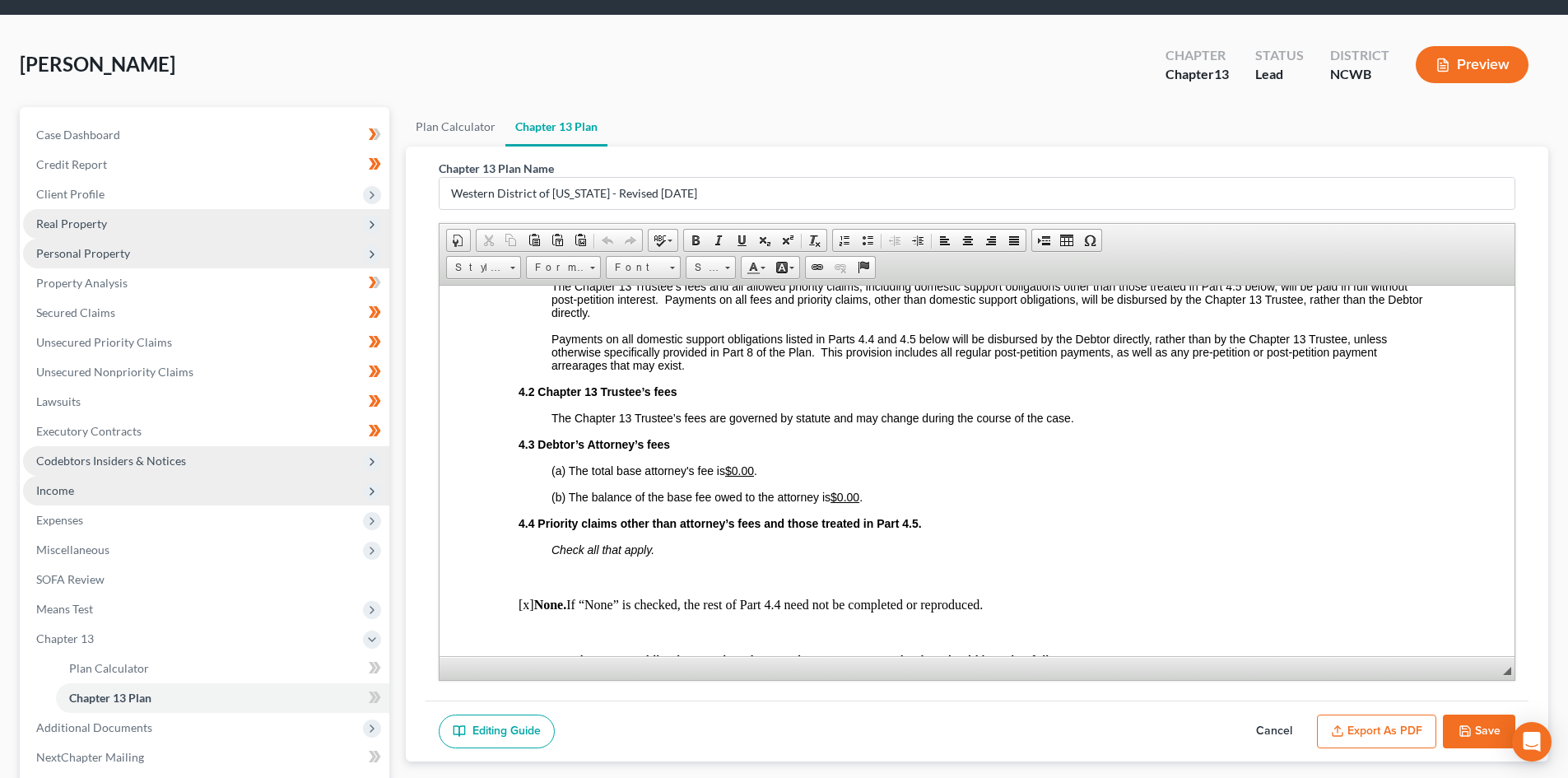
scroll to position [2881, 0]
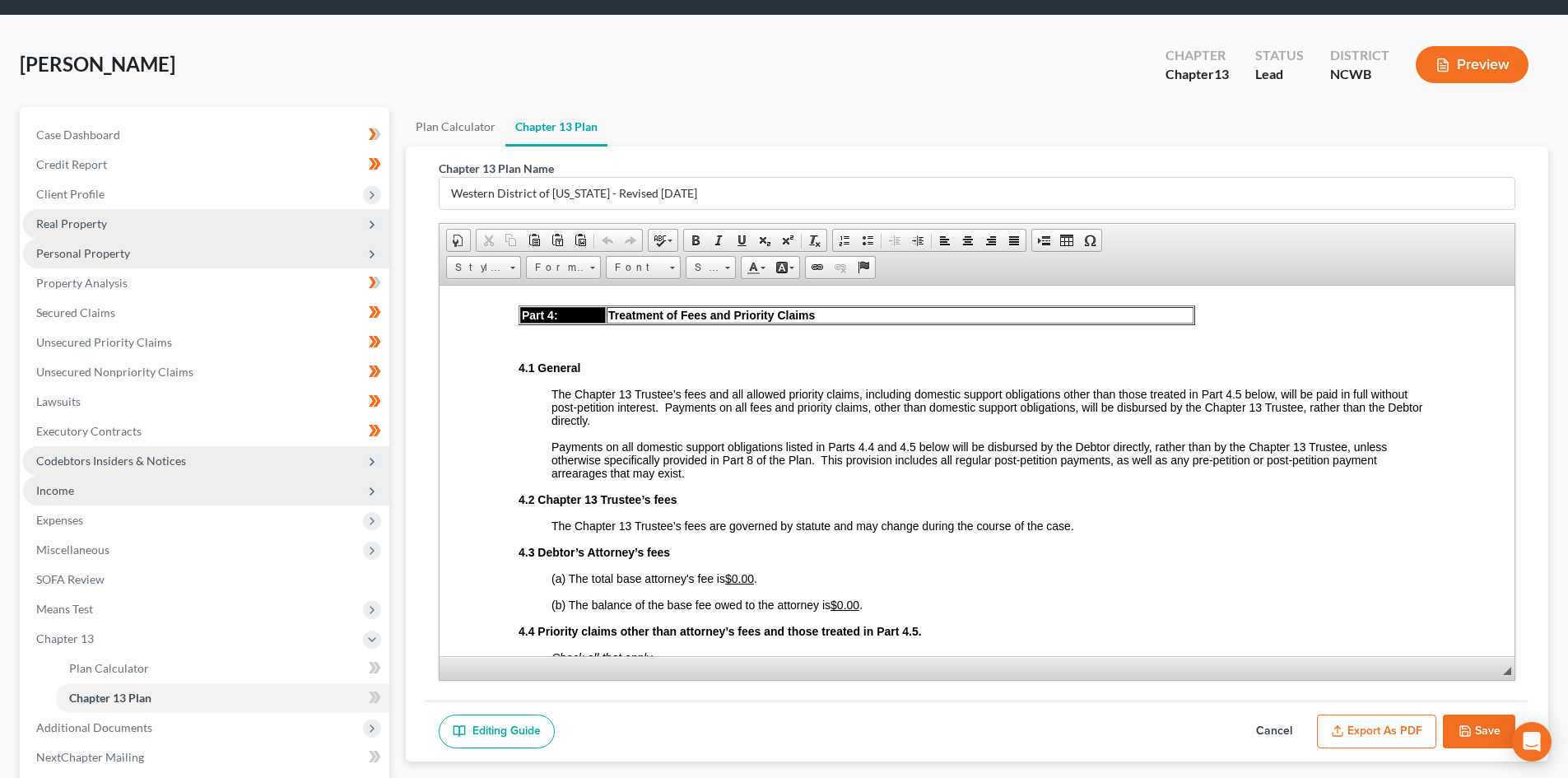
drag, startPoint x: 1285, startPoint y: 726, endPoint x: 1273, endPoint y: 721, distance: 13.0
click at [1285, 726] on button "Cancel" at bounding box center [1275, 731] width 72 height 34
select select "2"
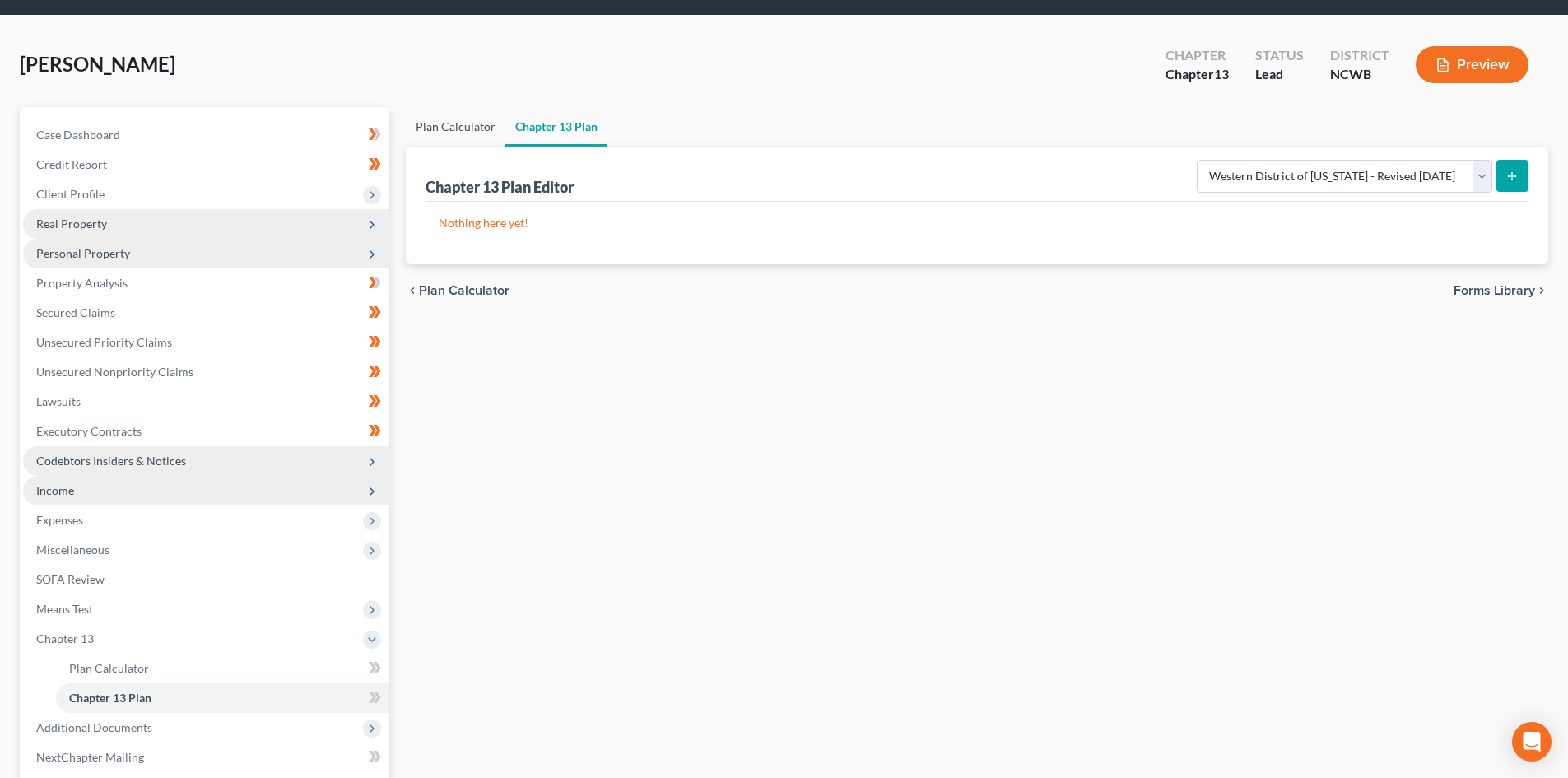
click at [462, 127] on link "Plan Calculator" at bounding box center [455, 126] width 100 height 40
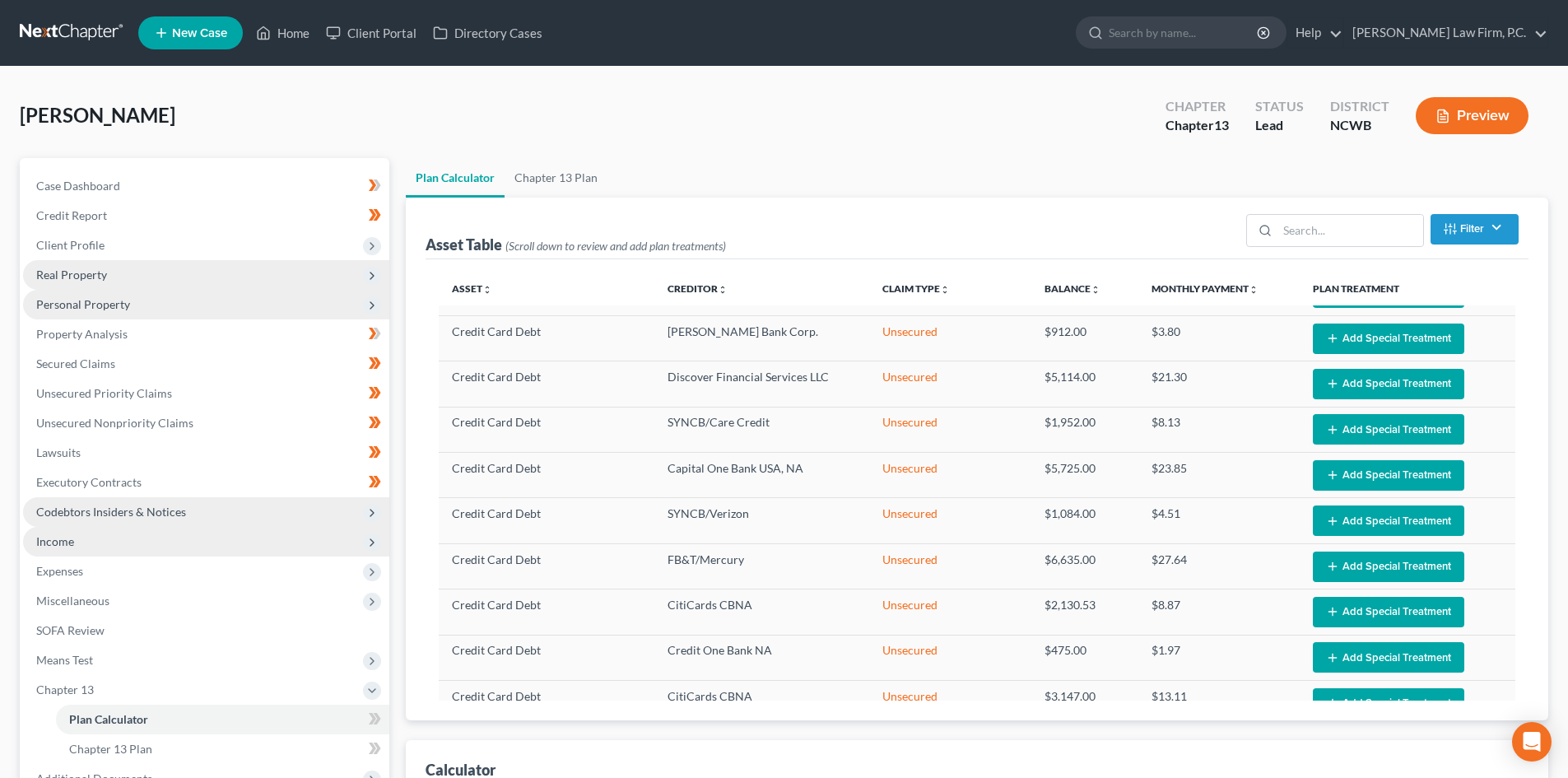
scroll to position [247, 0]
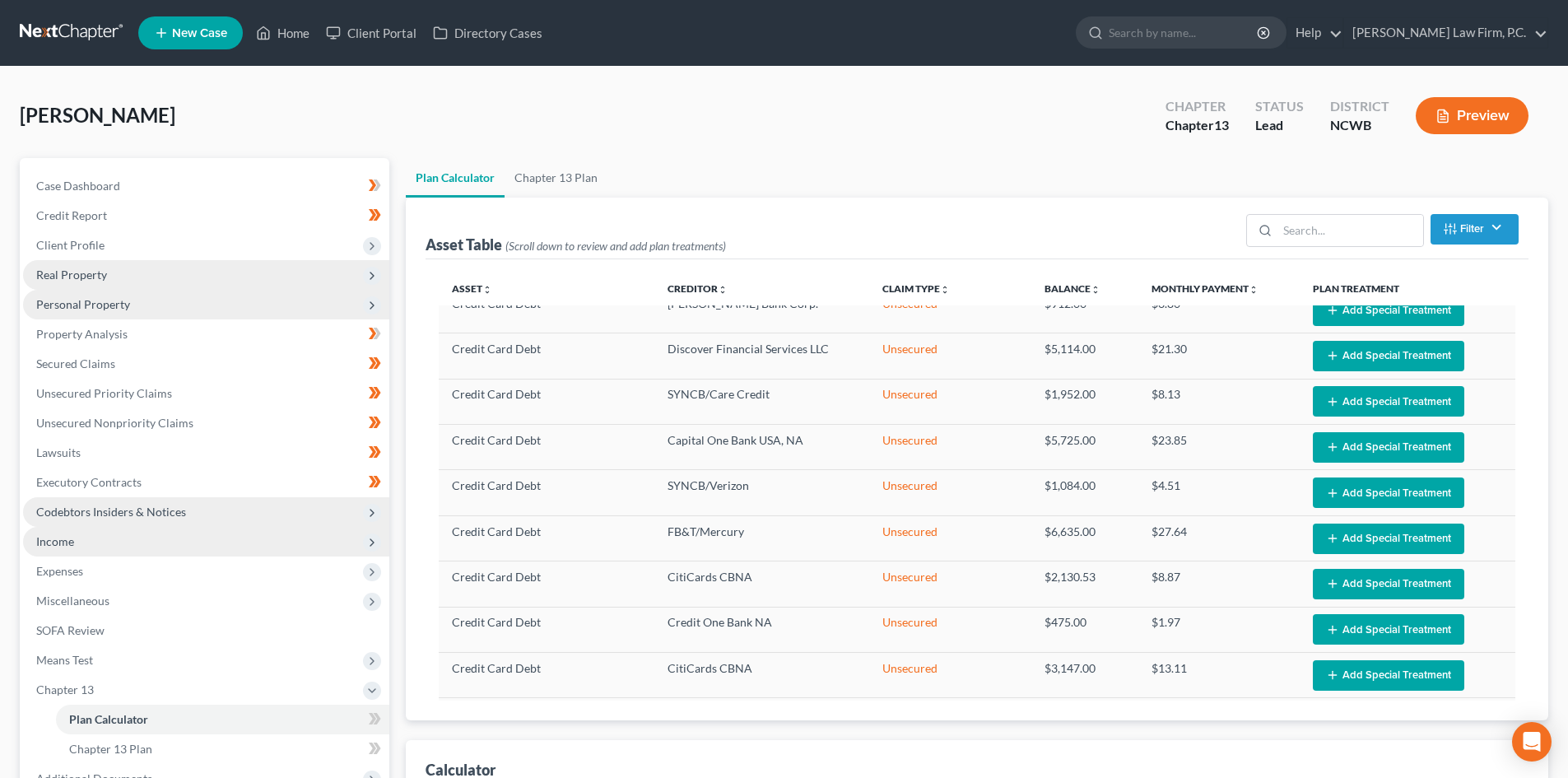
select select "59"
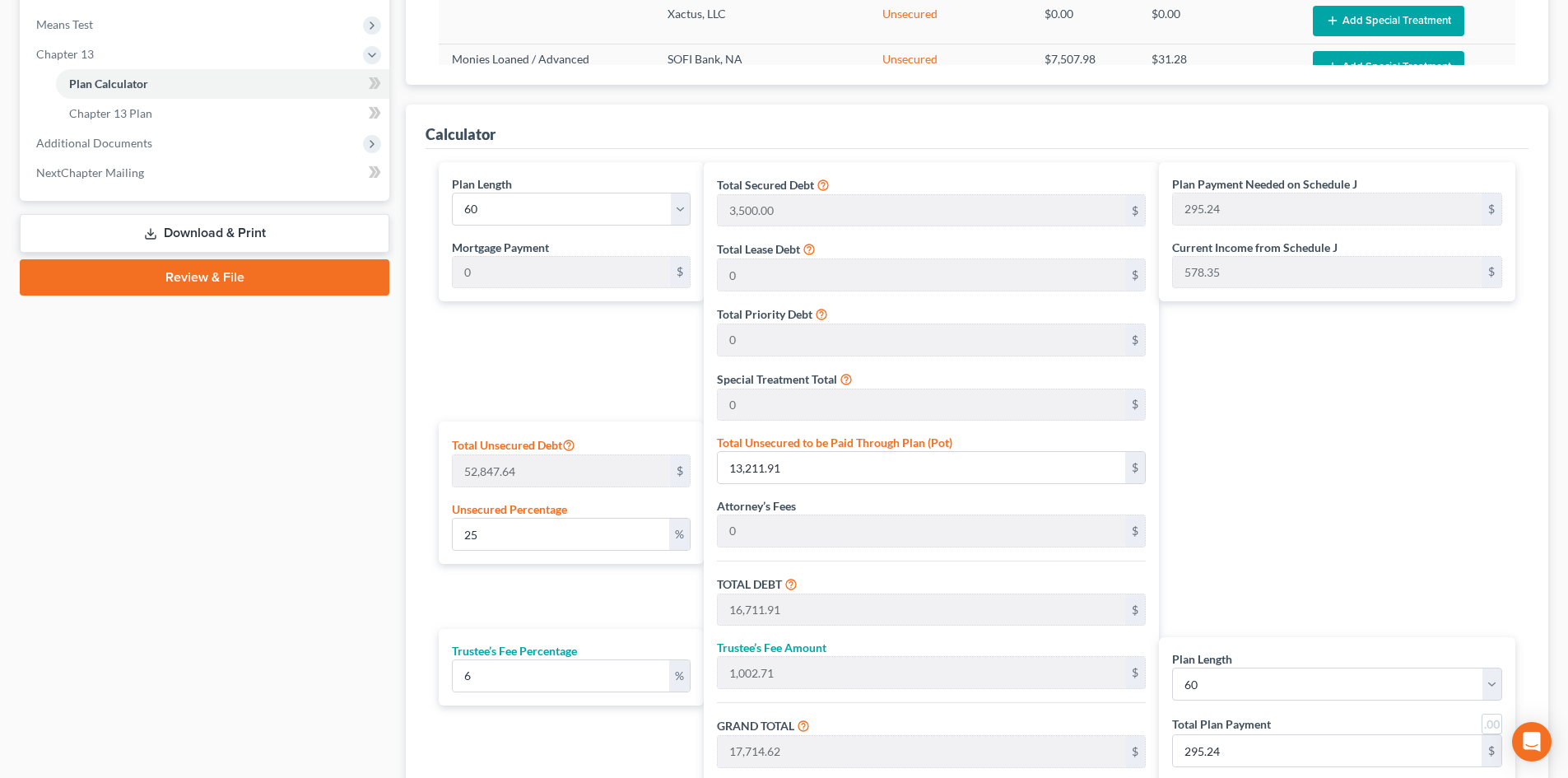
scroll to position [659, 0]
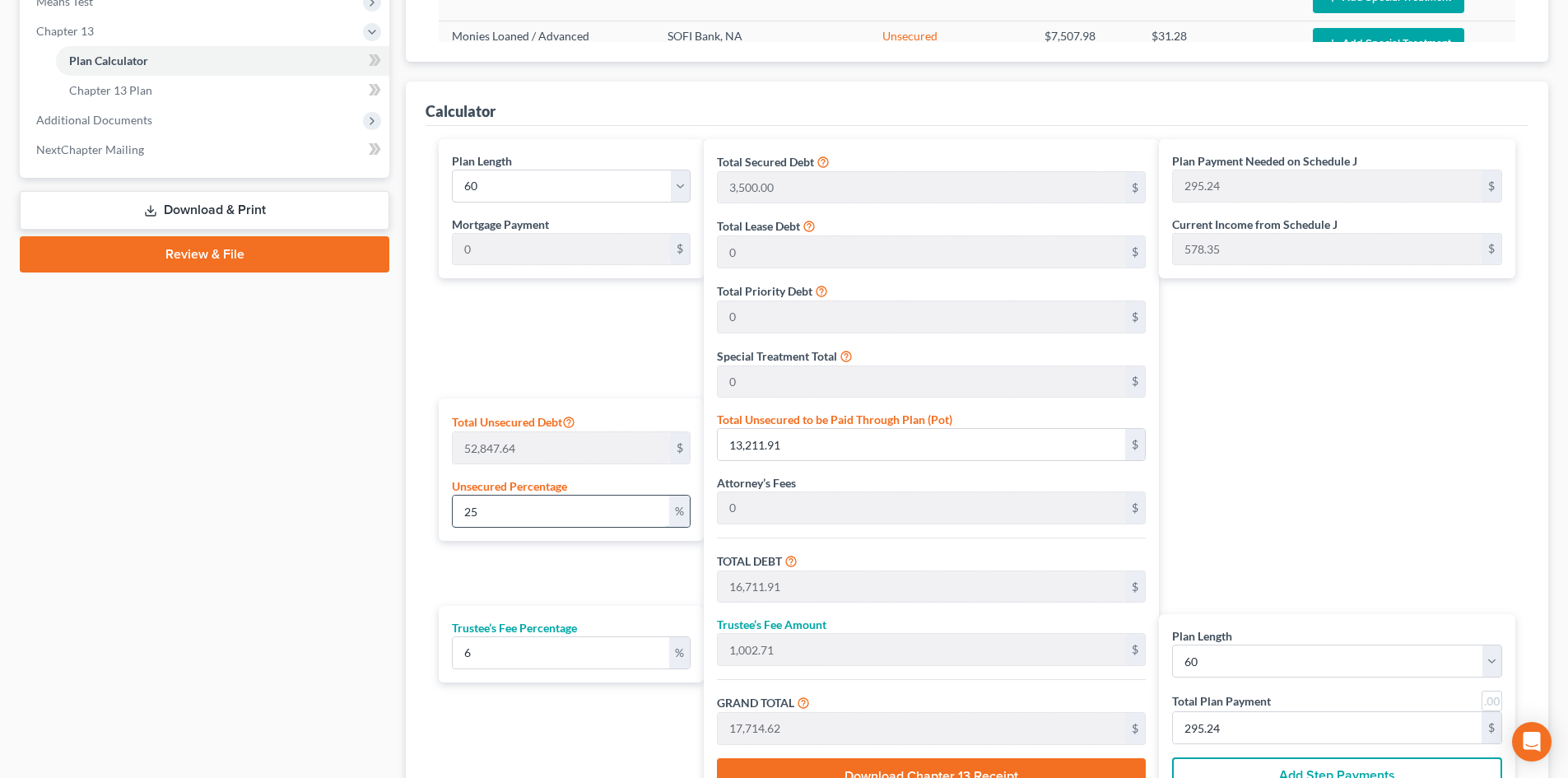
click at [507, 514] on input "25" at bounding box center [560, 511] width 217 height 31
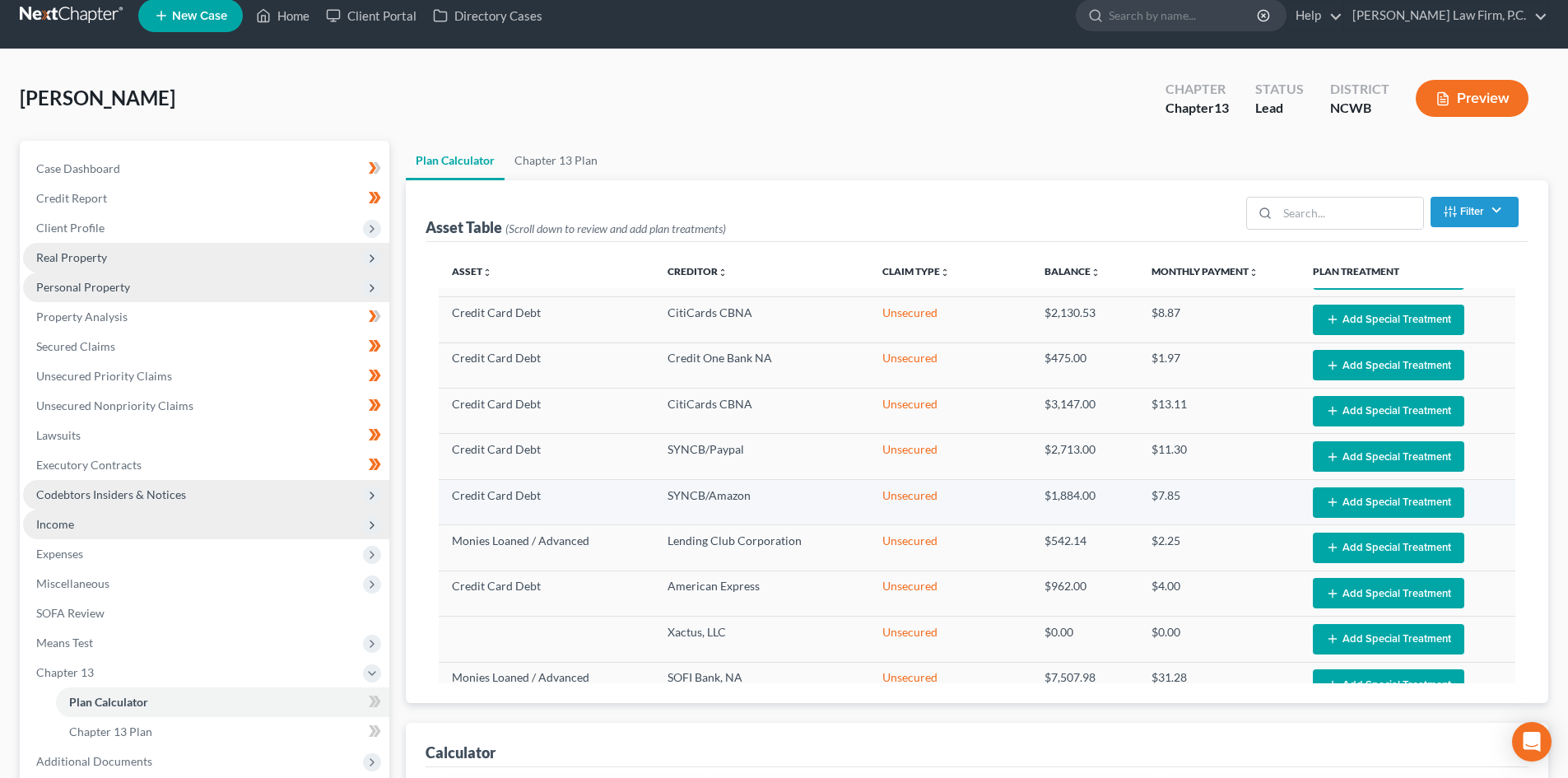
scroll to position [0, 0]
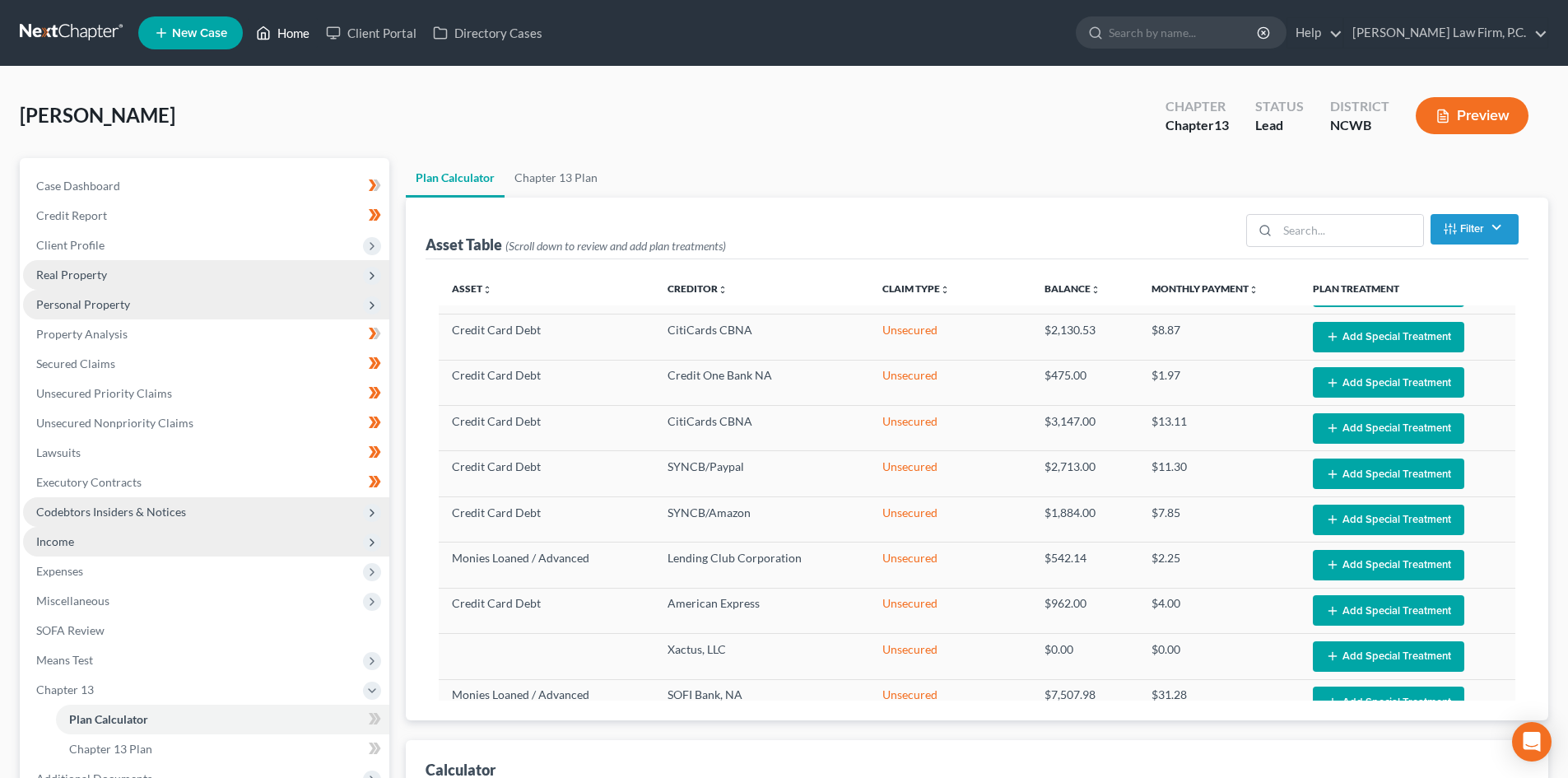
click at [293, 30] on link "Home" at bounding box center [282, 33] width 70 height 30
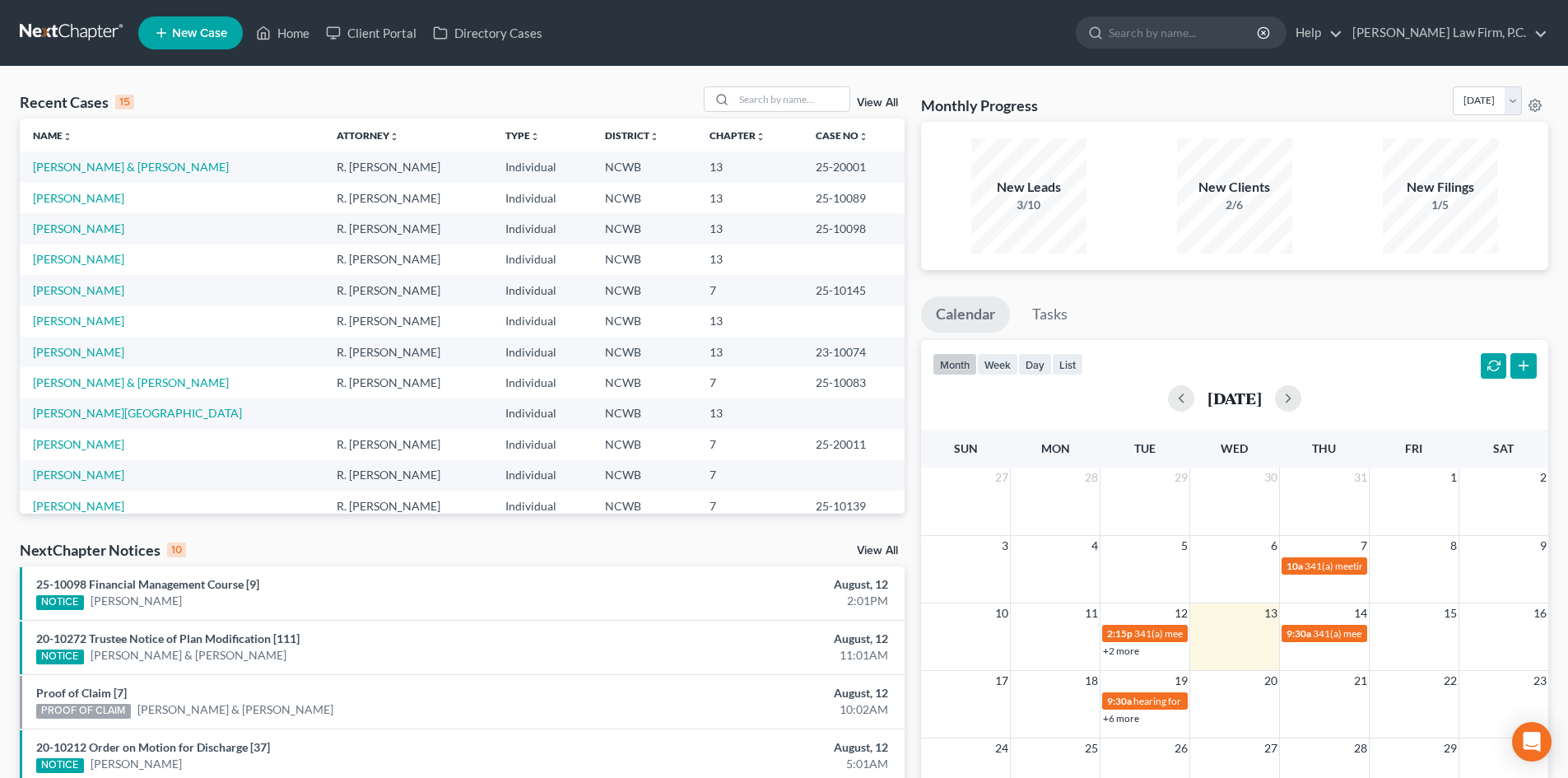
click at [1049, 157] on div "New Leads 3/10" at bounding box center [1029, 195] width 115 height 115
click at [1048, 177] on div "New Leads 3/10" at bounding box center [1029, 195] width 115 height 115
click at [56, 416] on link "[PERSON_NAME][GEOGRAPHIC_DATA]" at bounding box center [137, 413] width 209 height 14
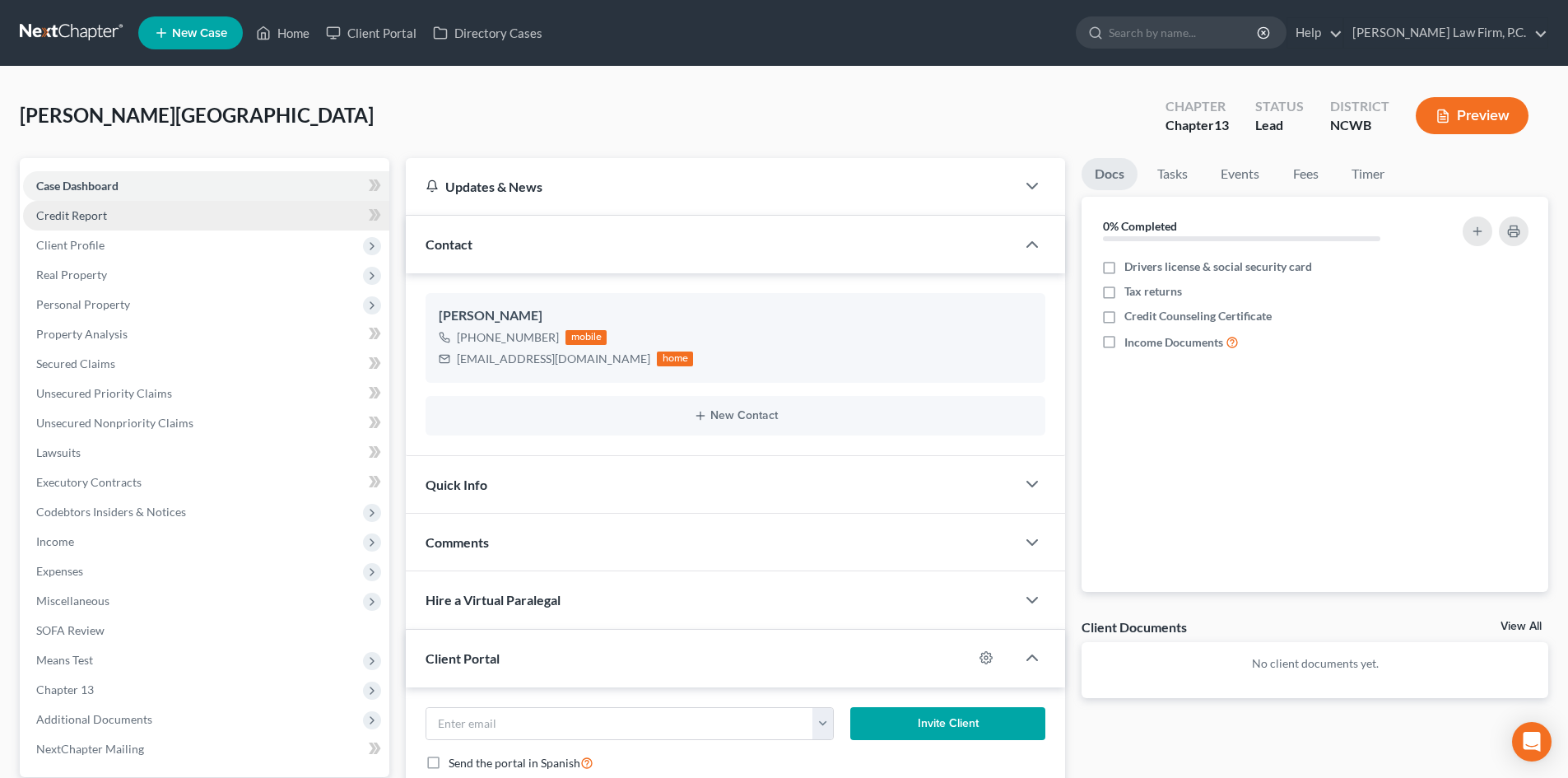
click at [82, 221] on span "Credit Report" at bounding box center [72, 216] width 71 height 14
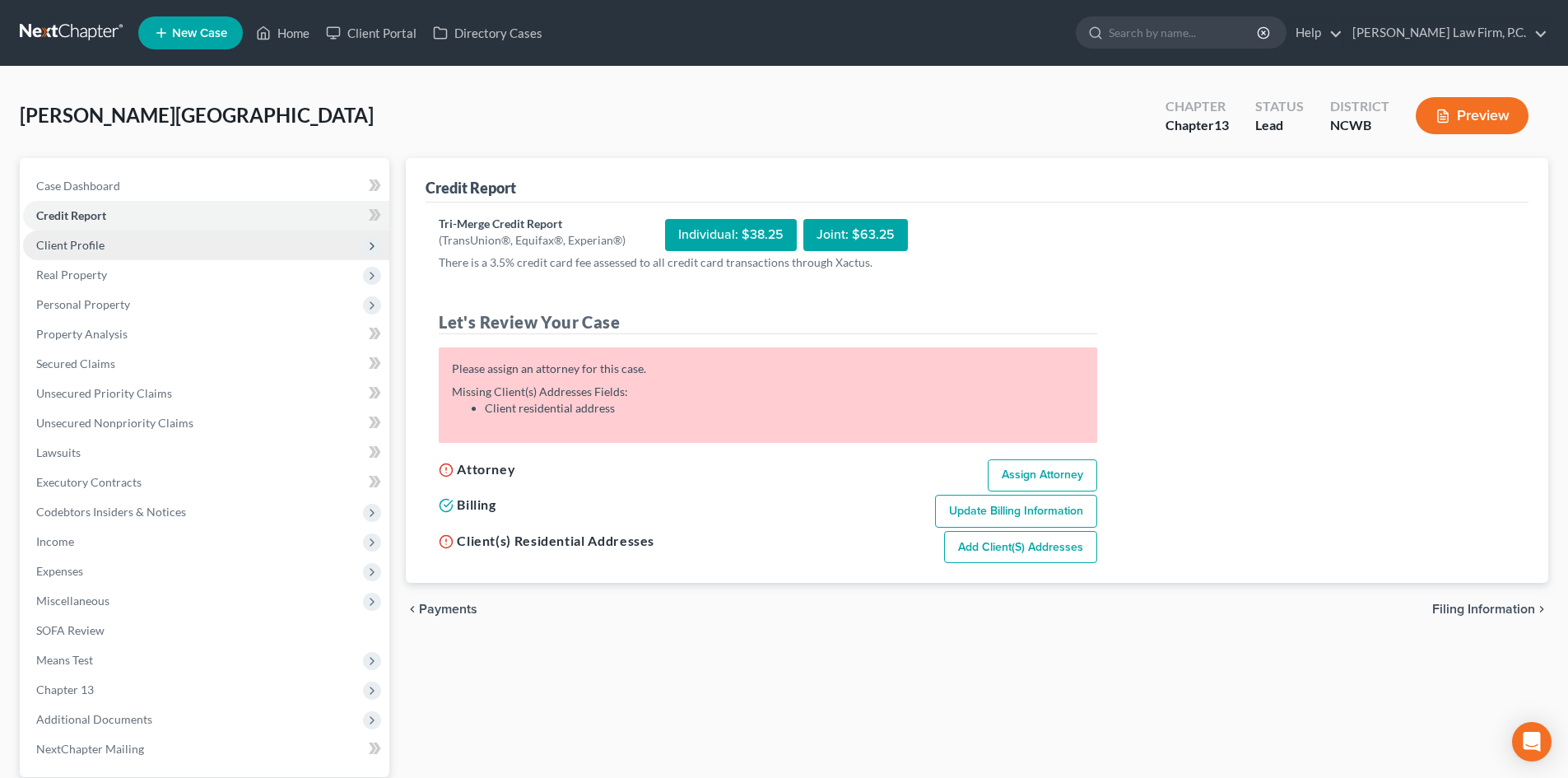
click at [83, 251] on span "Client Profile" at bounding box center [70, 245] width 68 height 14
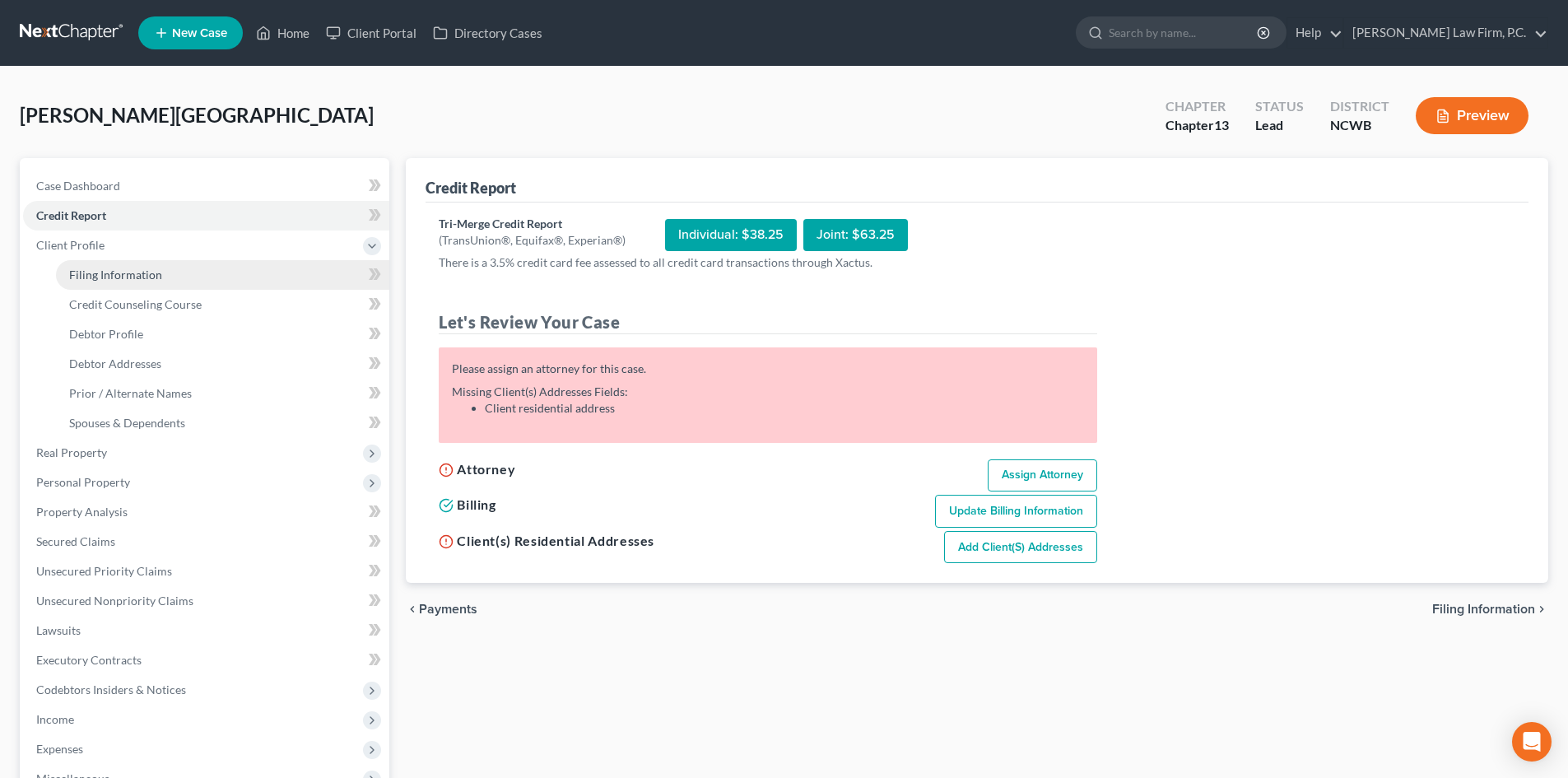
click at [114, 281] on span "Filing Information" at bounding box center [115, 275] width 93 height 14
select select "1"
select select "0"
select select "3"
select select "28"
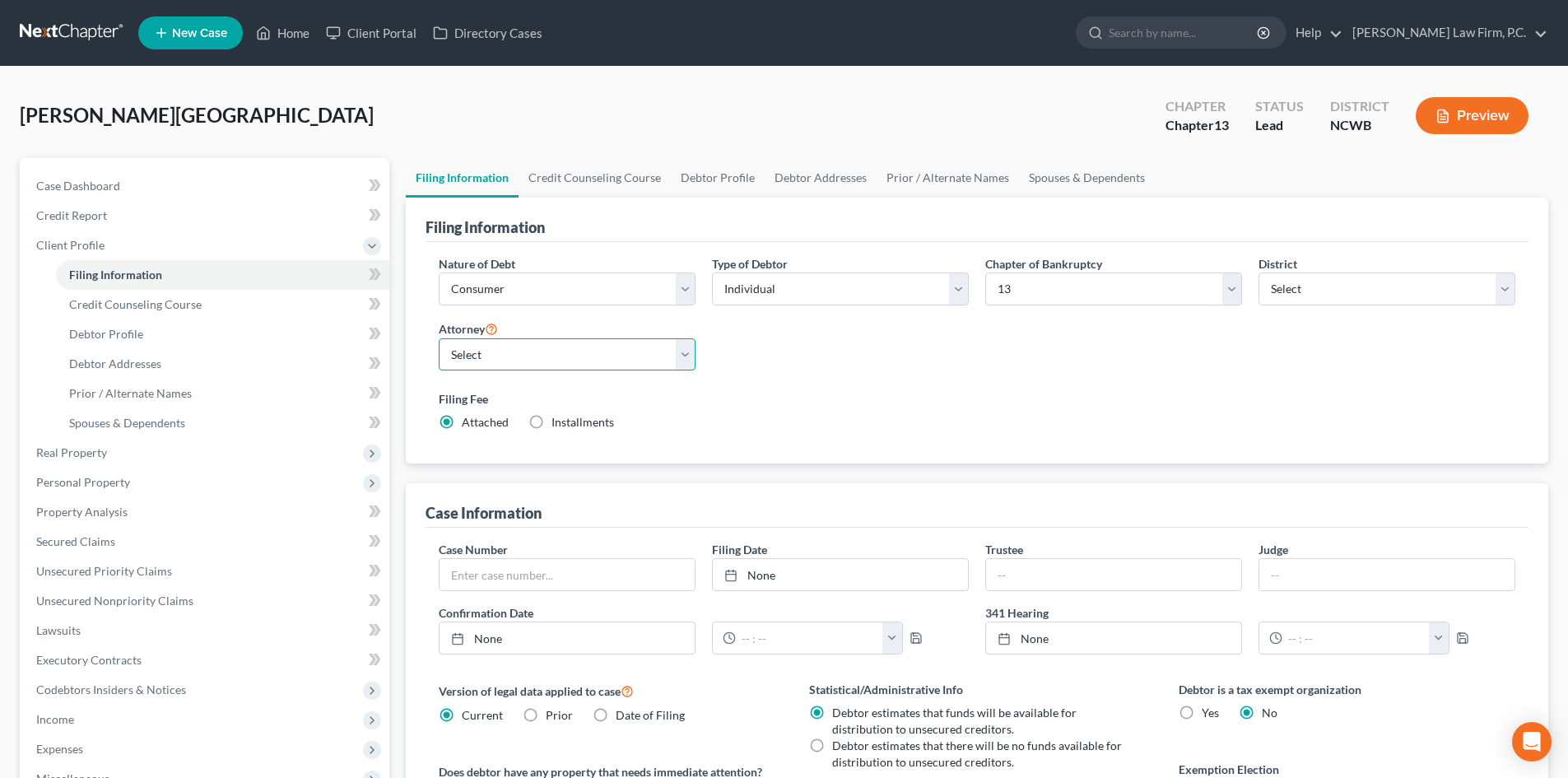
click at [551, 355] on select "Select R. Todd Mosley - NCWB" at bounding box center [567, 355] width 257 height 33
select select "0"
click at [438, 339] on select "Select R. Todd Mosley - NCWB" at bounding box center [567, 355] width 257 height 33
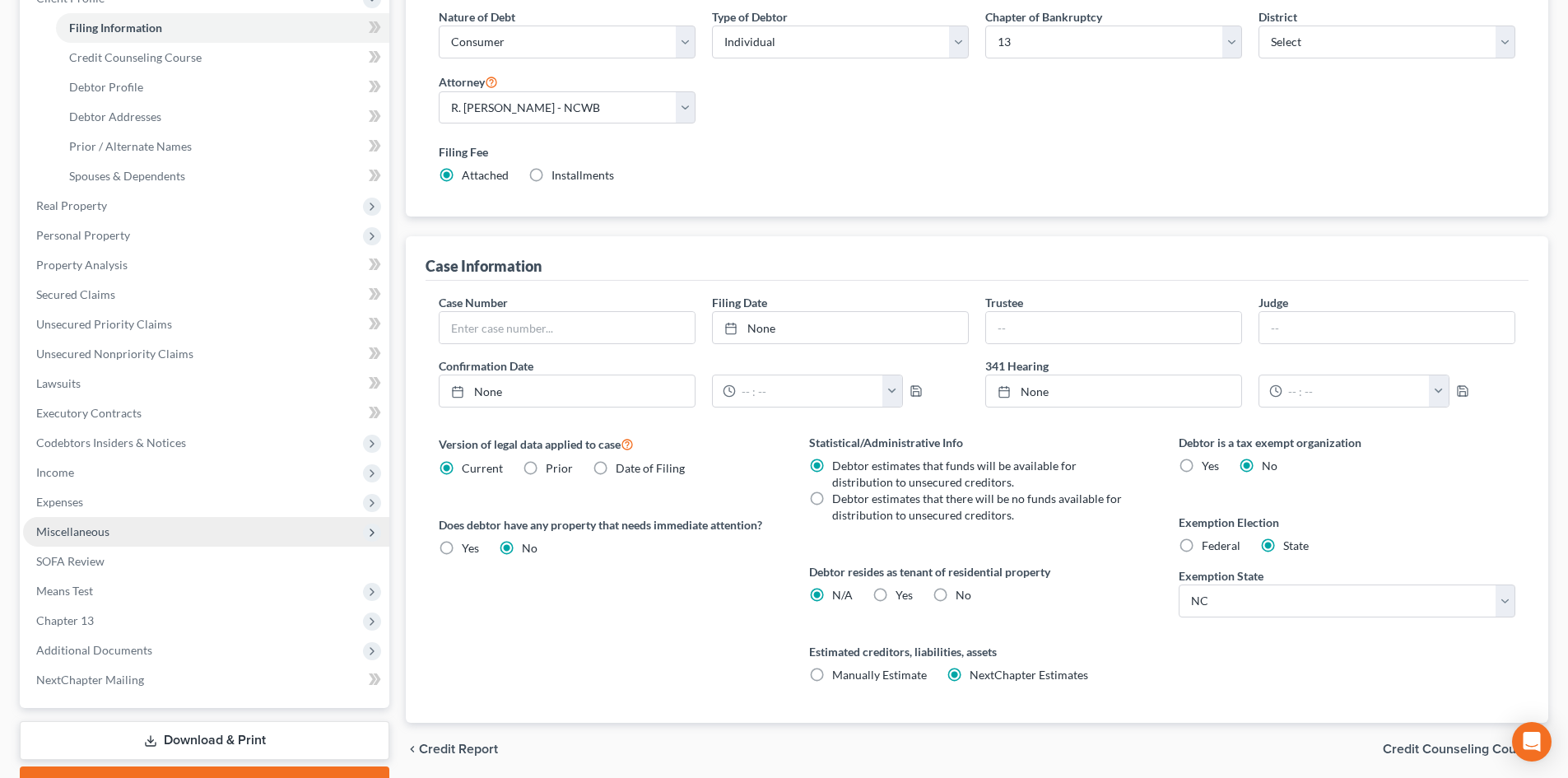
click at [110, 523] on span "Miscellaneous" at bounding box center [206, 532] width 366 height 30
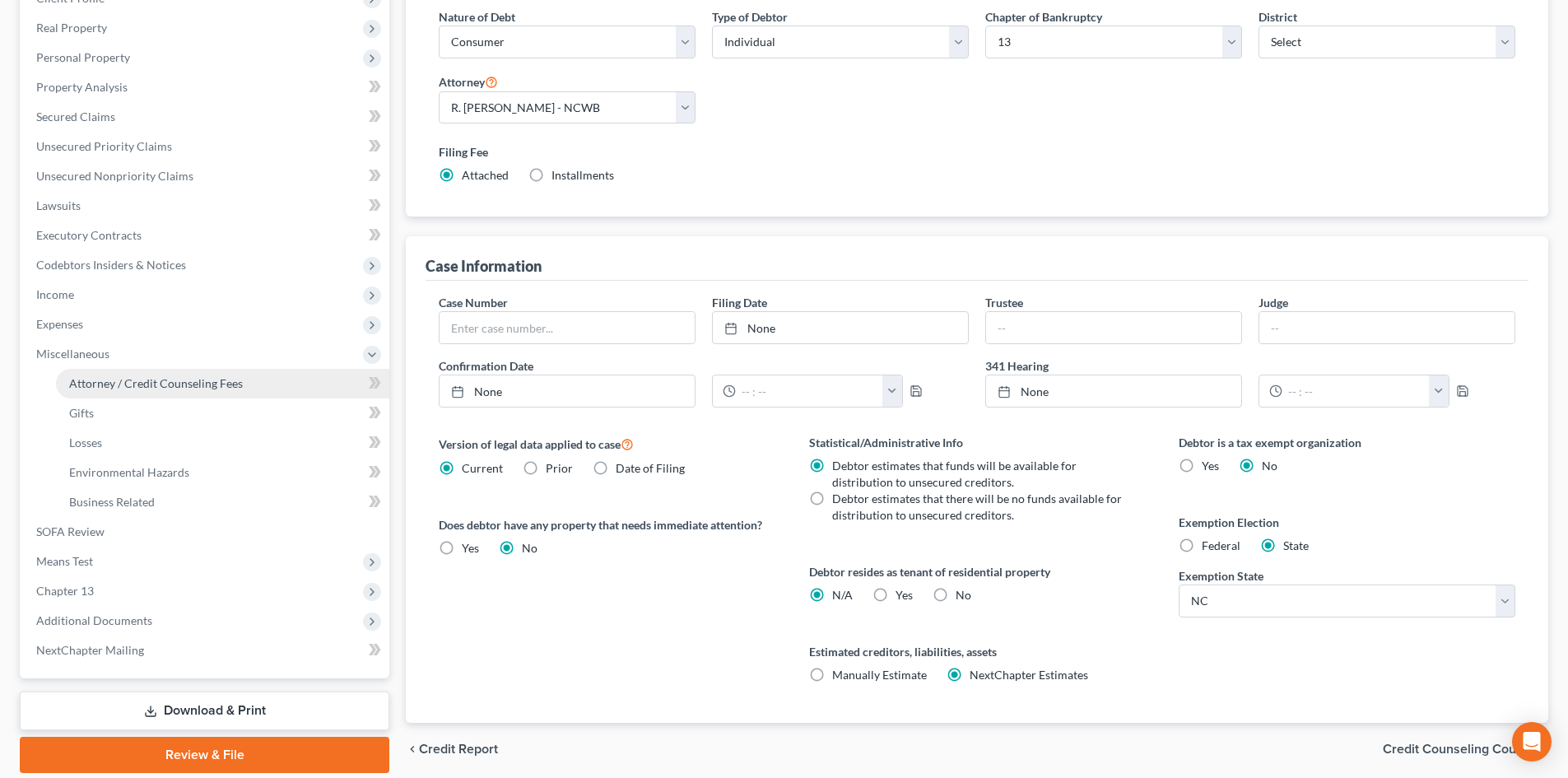
click at [153, 383] on span "Attorney / Credit Counseling Fees" at bounding box center [156, 384] width 173 height 14
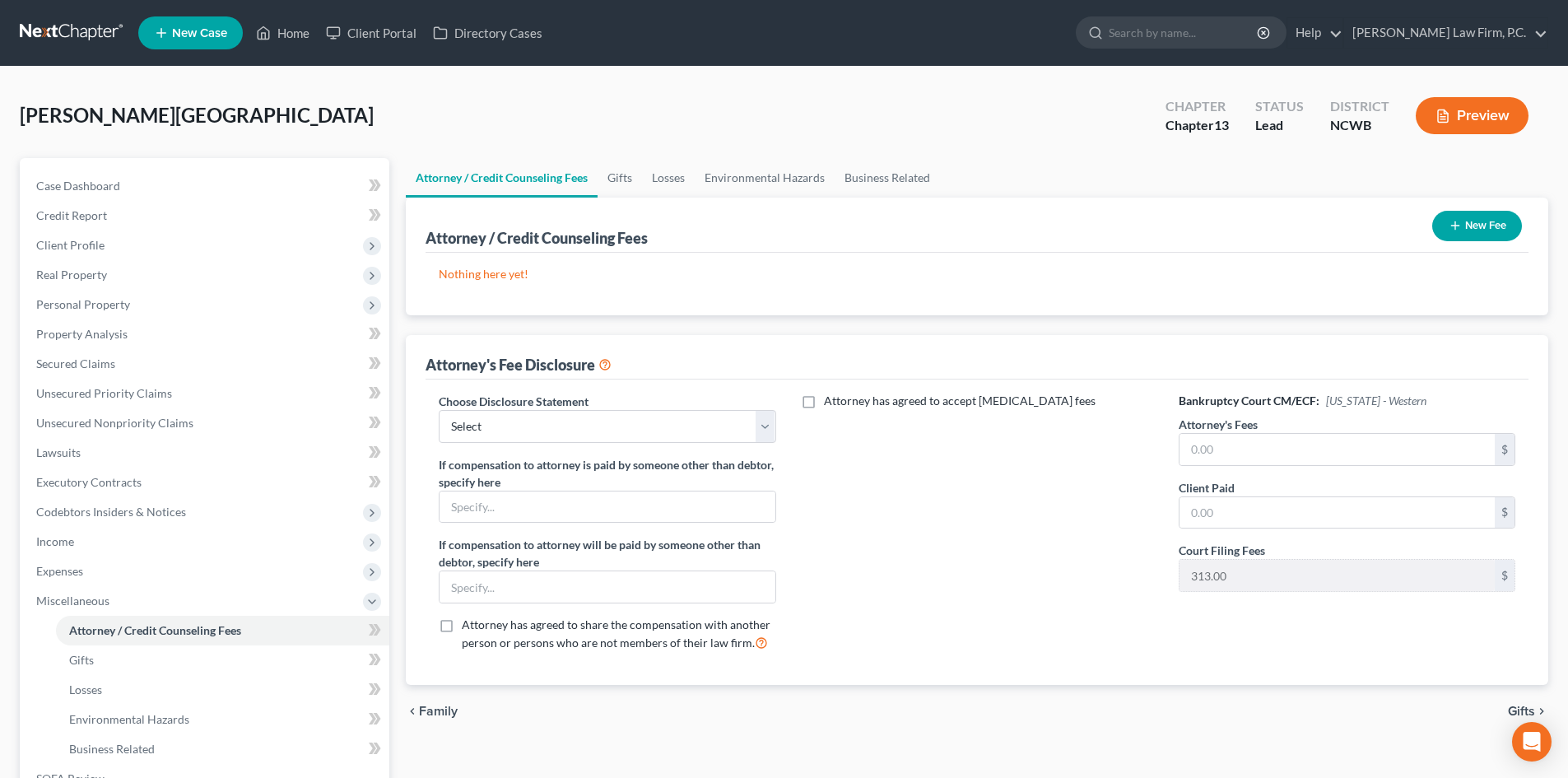
click at [1465, 216] on button "New Fee" at bounding box center [1477, 225] width 90 height 30
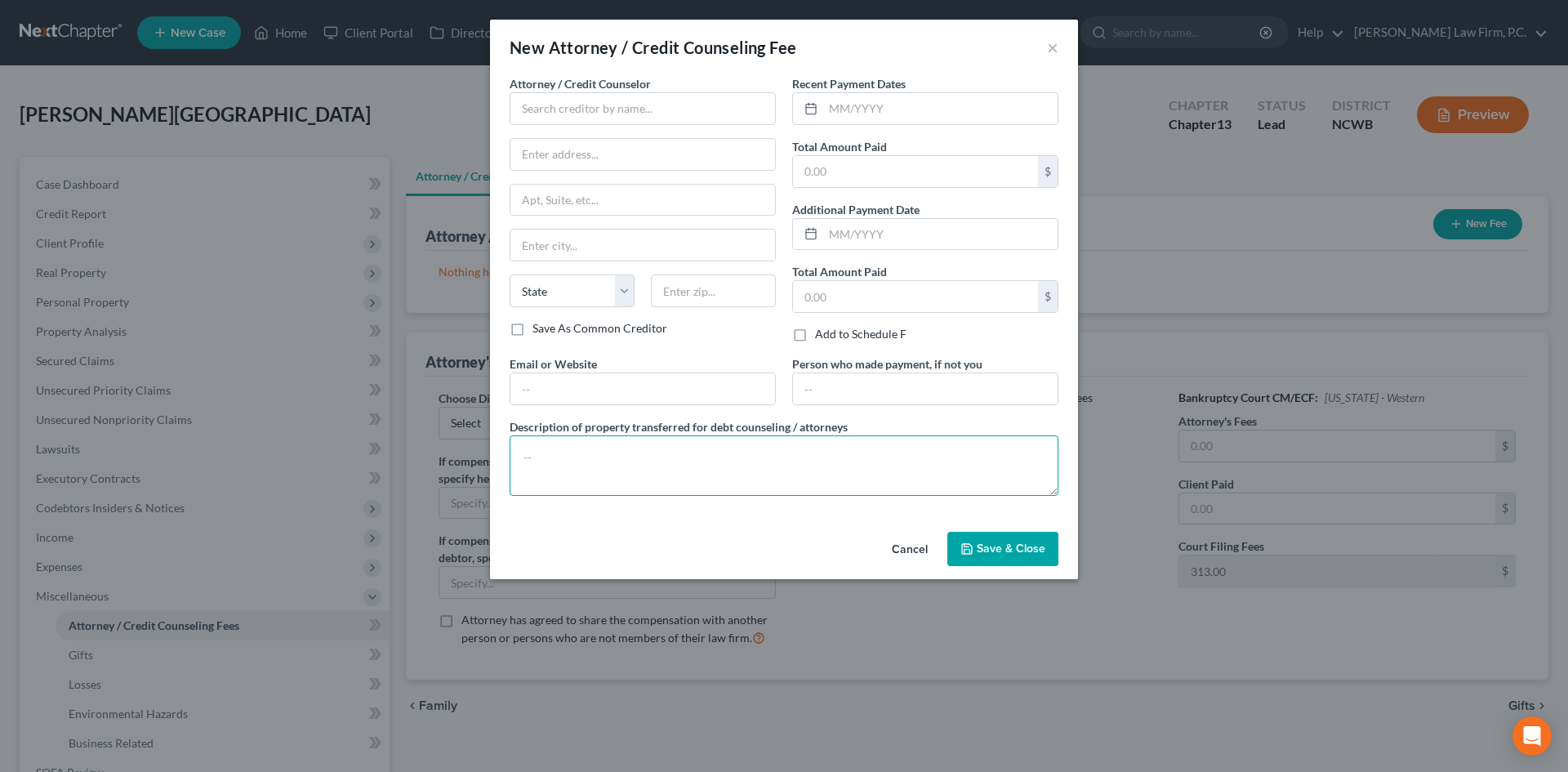
click at [686, 470] on textarea at bounding box center [784, 465] width 549 height 61
paste textarea "Total prefiling attorney fee of $1500 paid between [DATE] - [DATE]. CH 13 filin…"
drag, startPoint x: 774, startPoint y: 458, endPoint x: 930, endPoint y: 457, distance: 156.0
click at [930, 457] on textarea "Total prefiling attorney fee of $1500 paid between [DATE] - [DATE]. CH 13 filin…" at bounding box center [784, 465] width 549 height 61
type textarea "Total prefiling attorney fee of $_____ paid between ____ and ____ CH 13 filing …"
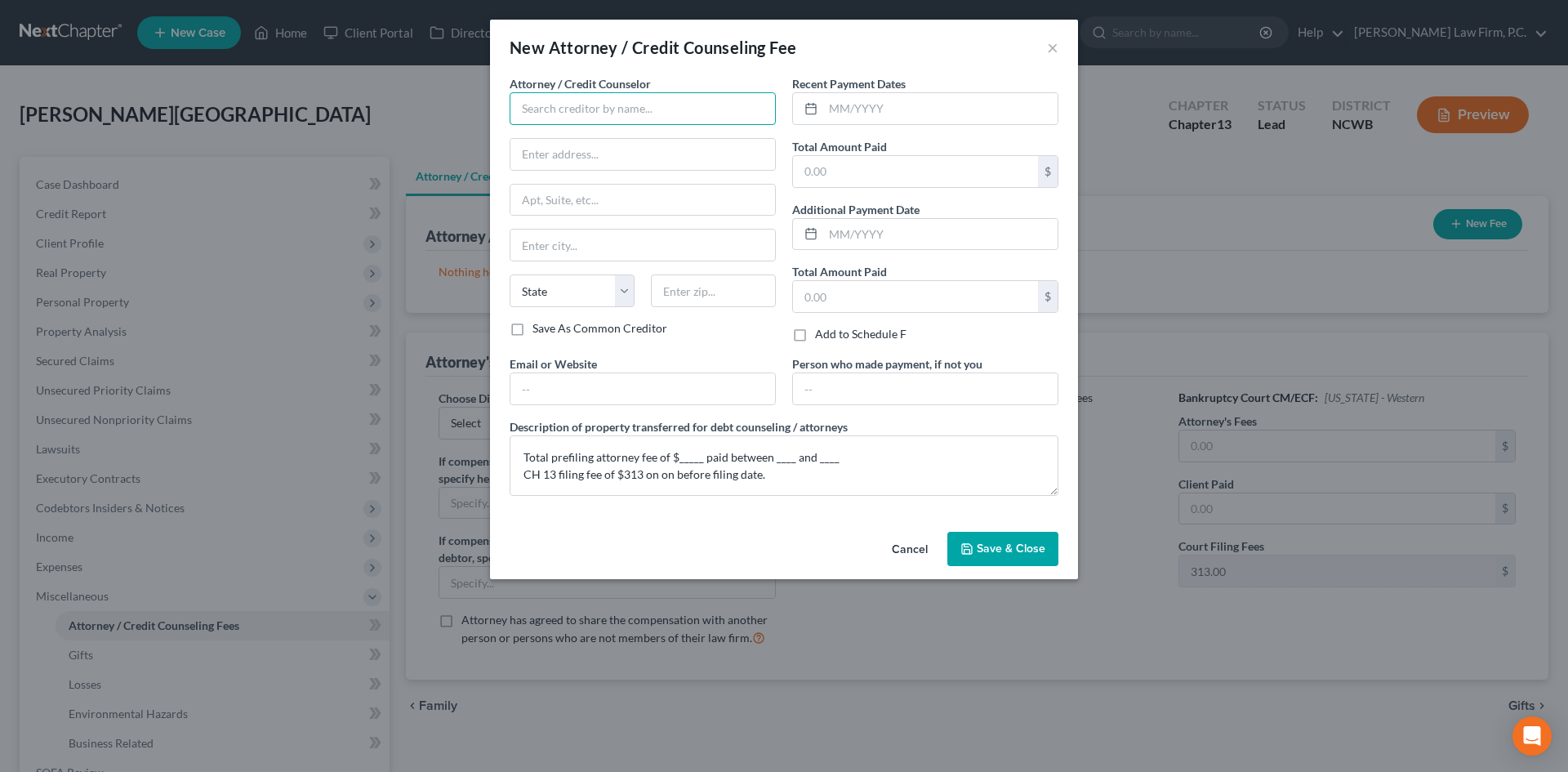
click at [624, 109] on input "text" at bounding box center [643, 108] width 267 height 32
click at [589, 142] on div "[PERSON_NAME], P.C." at bounding box center [608, 137] width 170 height 17
type input "[PERSON_NAME], P.C."
type input "53 S. French Broad Ste. 301"
type input "Asheville"
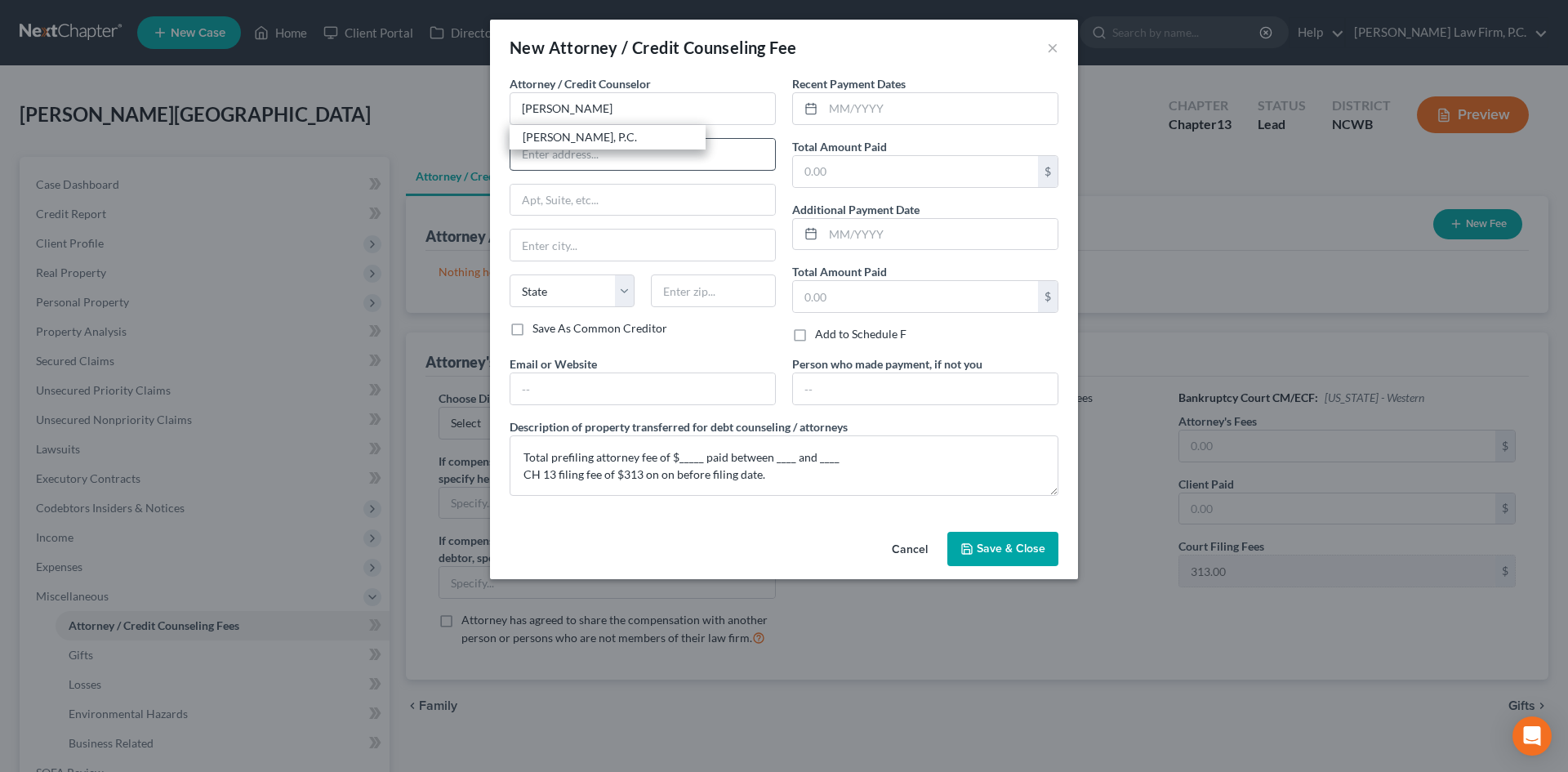
select select "28"
type input "28801"
click at [991, 536] on button "Save & Close" at bounding box center [1002, 548] width 111 height 34
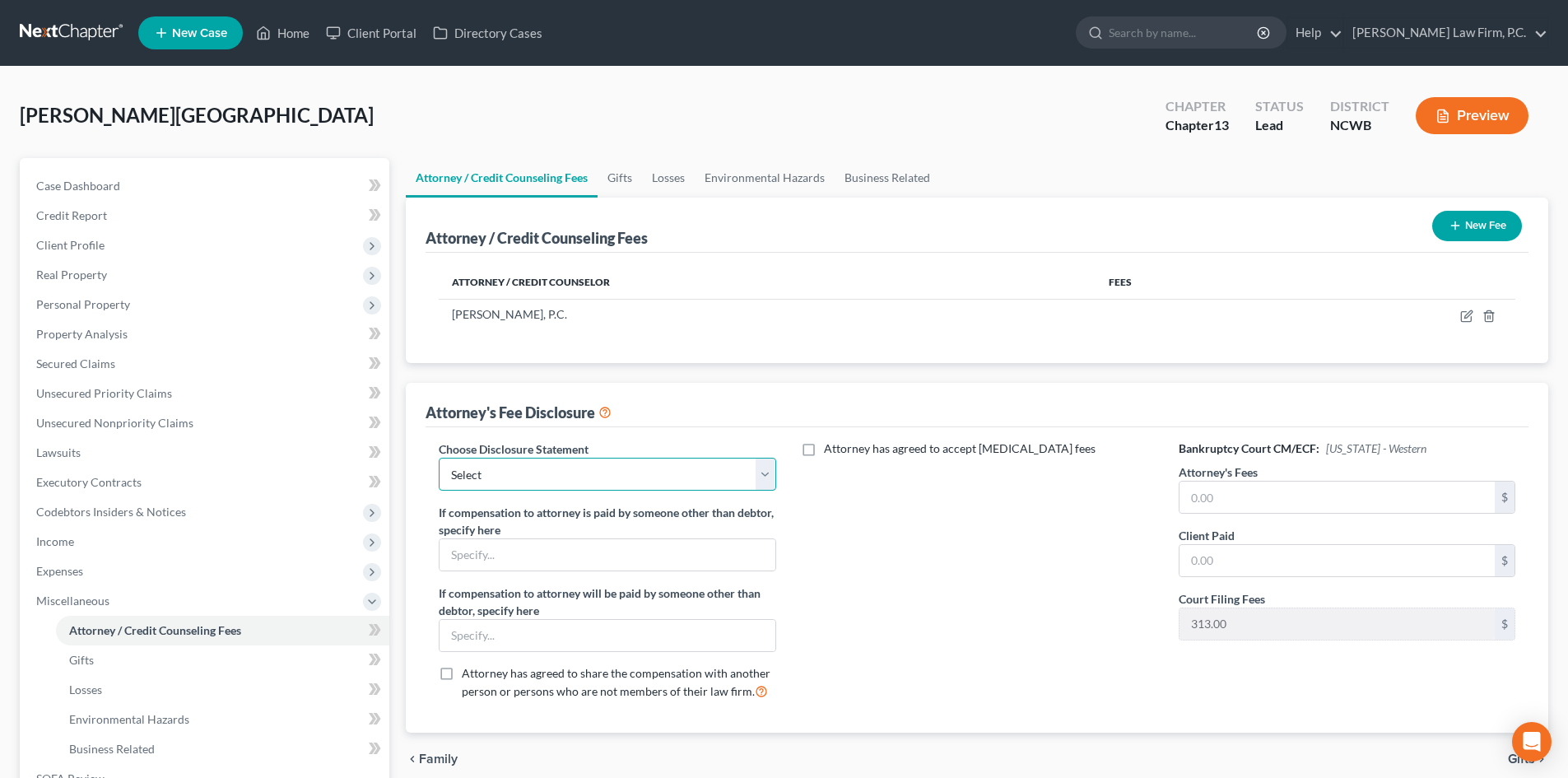
click at [581, 460] on select "Select Minimum Fee - one-off case Hourly Fee/Trust Deposit Minimum Fee Conversi…" at bounding box center [606, 474] width 337 height 33
select select "5"
click at [438, 458] on select "Select Minimum Fee - one-off case Hourly Fee/Trust Deposit Minimum Fee Conversi…" at bounding box center [606, 474] width 337 height 33
click at [1243, 492] on input "text" at bounding box center [1336, 497] width 316 height 31
type input "5,000"
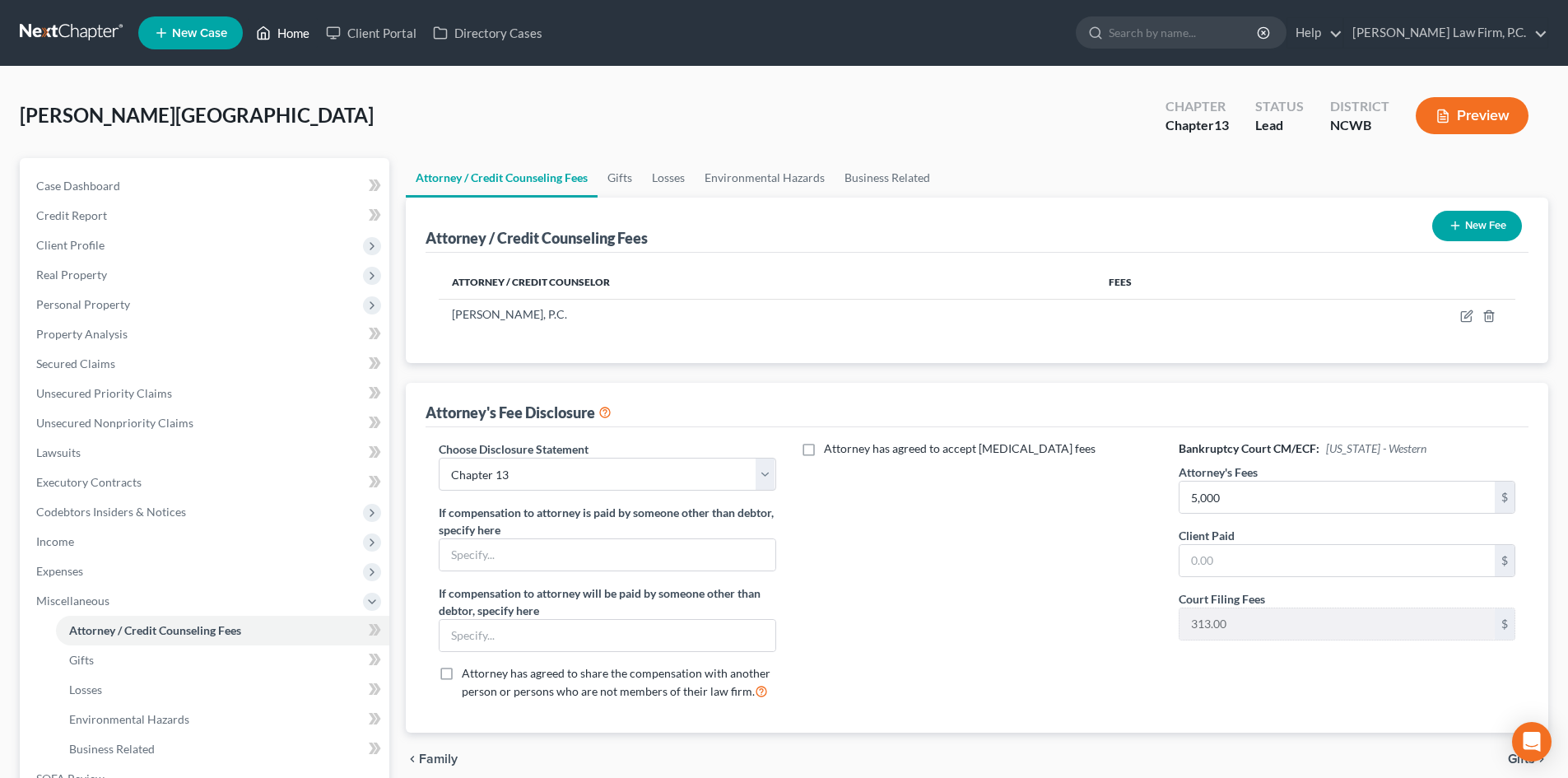
click at [292, 29] on link "Home" at bounding box center [282, 33] width 70 height 30
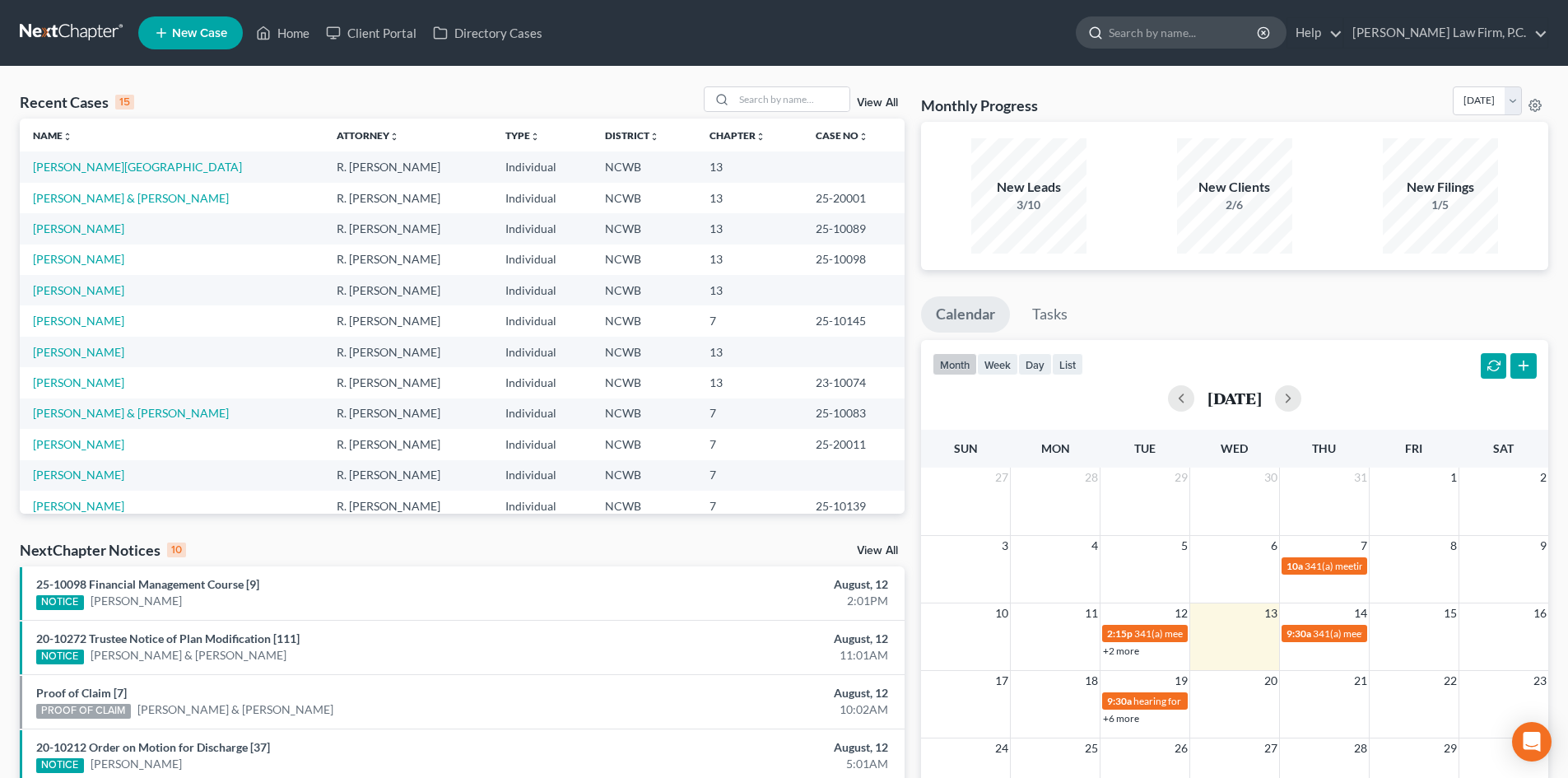
click at [1259, 38] on input "search" at bounding box center [1184, 33] width 150 height 30
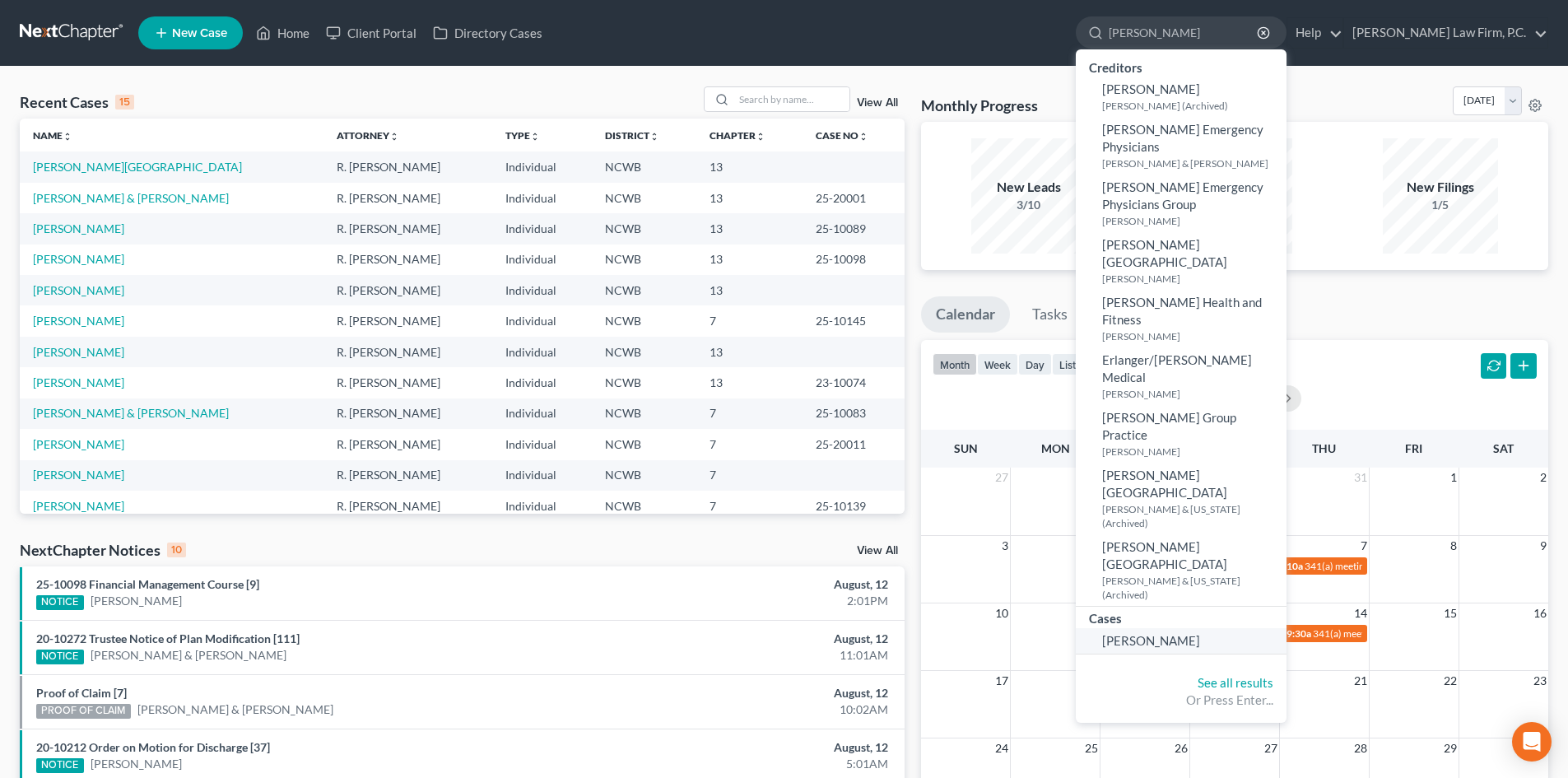
type input "murphy"
click at [1188, 633] on span "Murphy, Melissa" at bounding box center [1151, 640] width 98 height 15
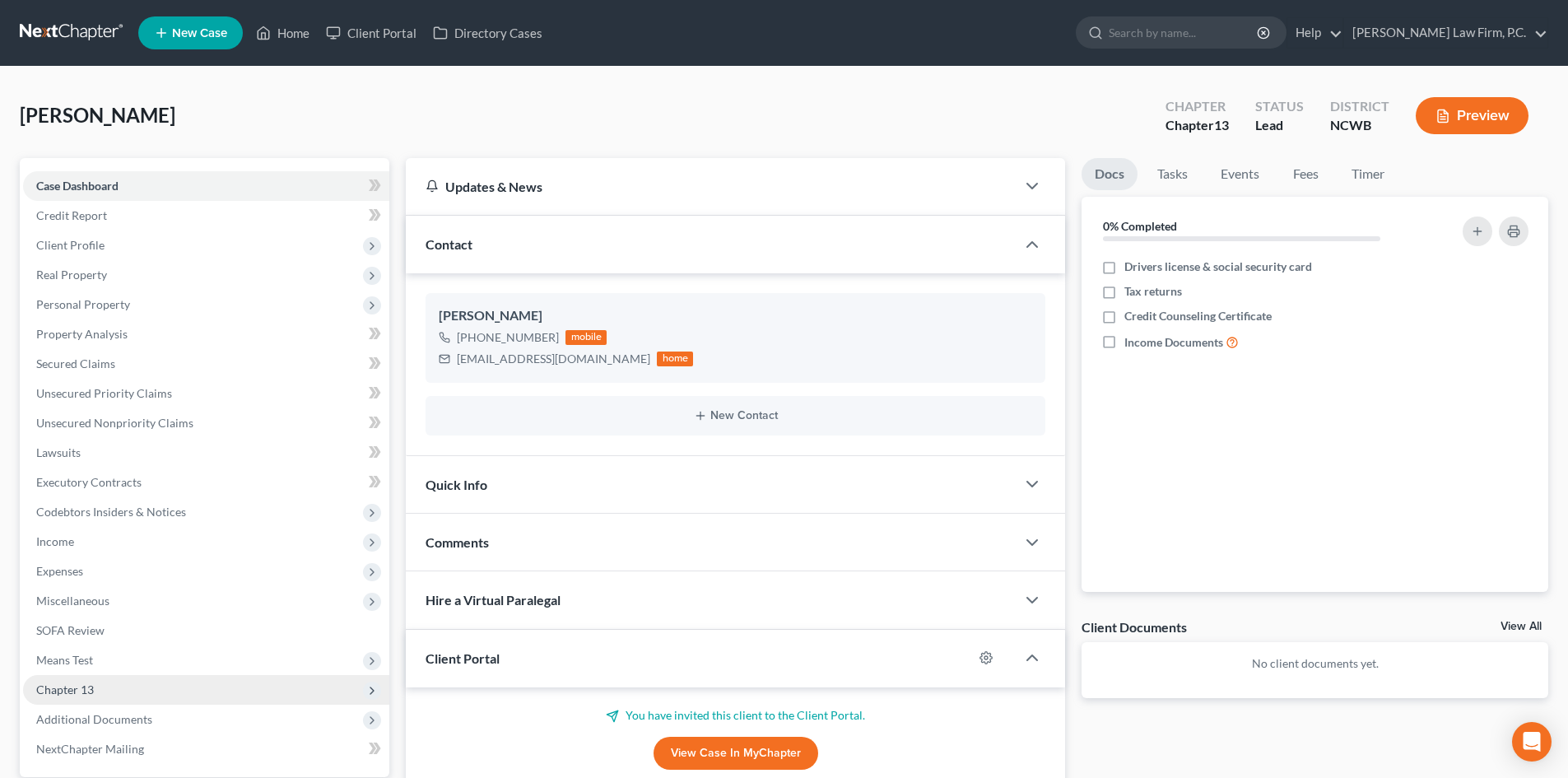
click at [82, 688] on span "Chapter 13" at bounding box center [65, 690] width 57 height 14
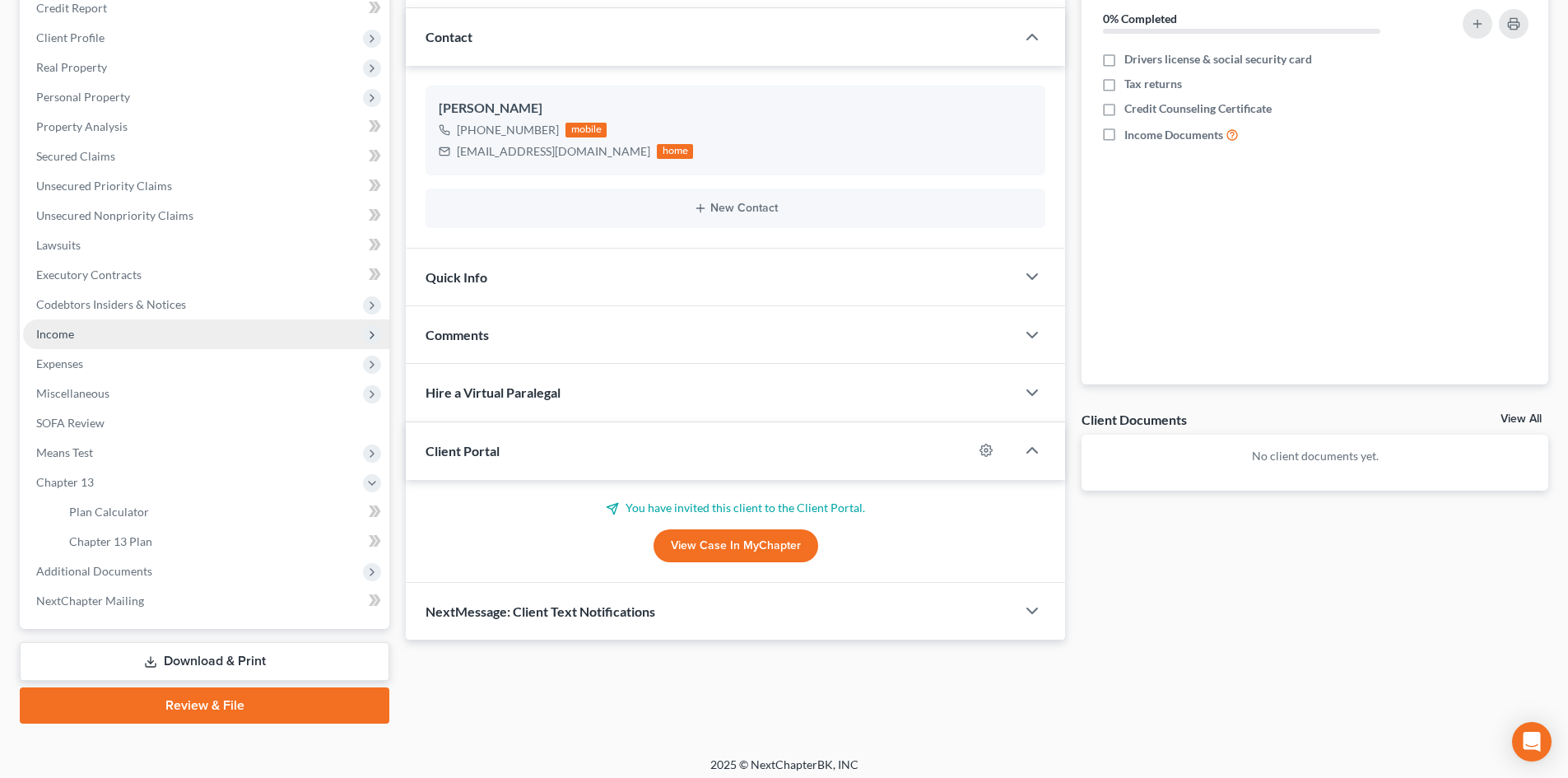
scroll to position [216, 0]
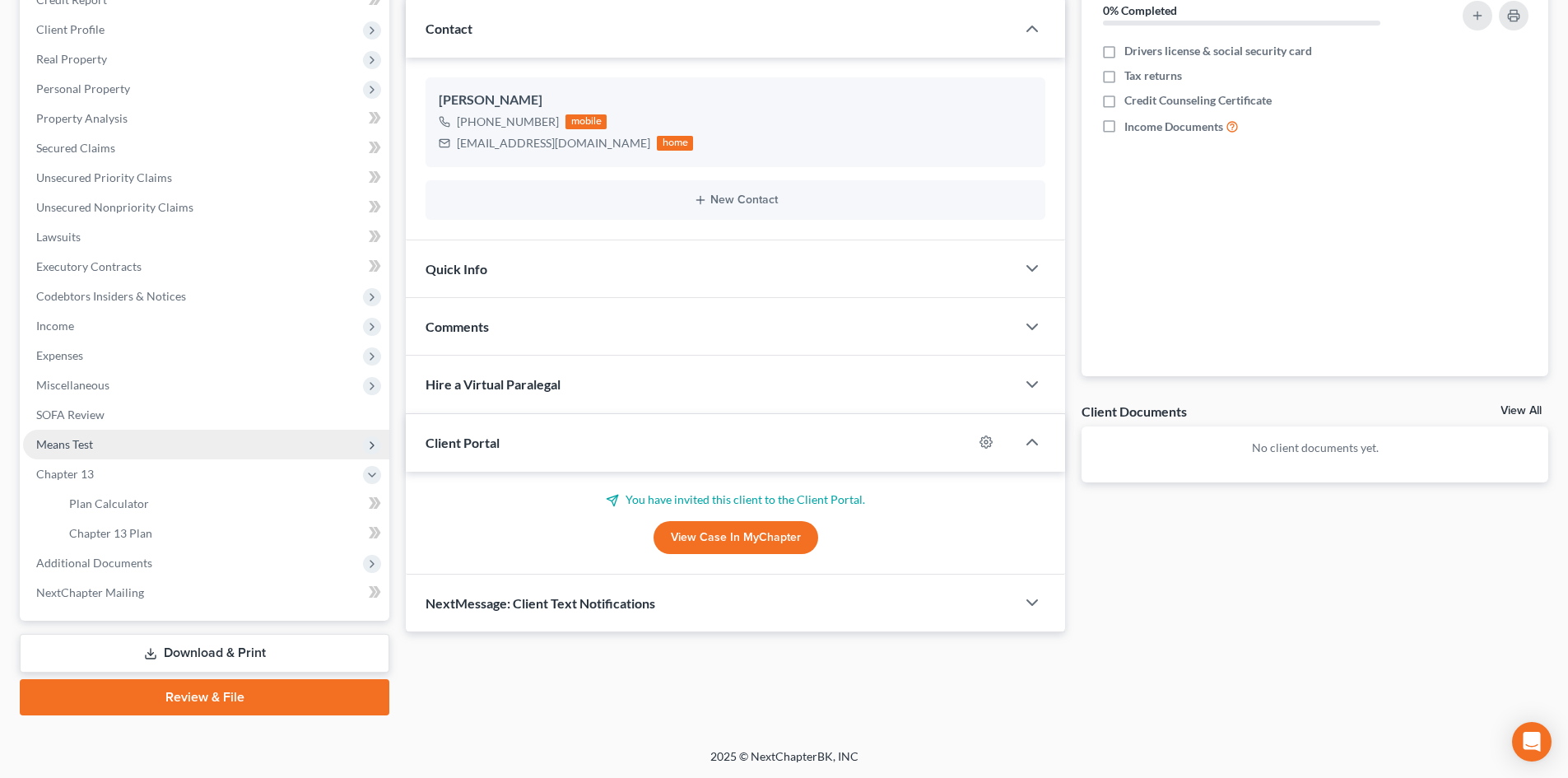
click at [98, 442] on span "Means Test" at bounding box center [206, 445] width 366 height 30
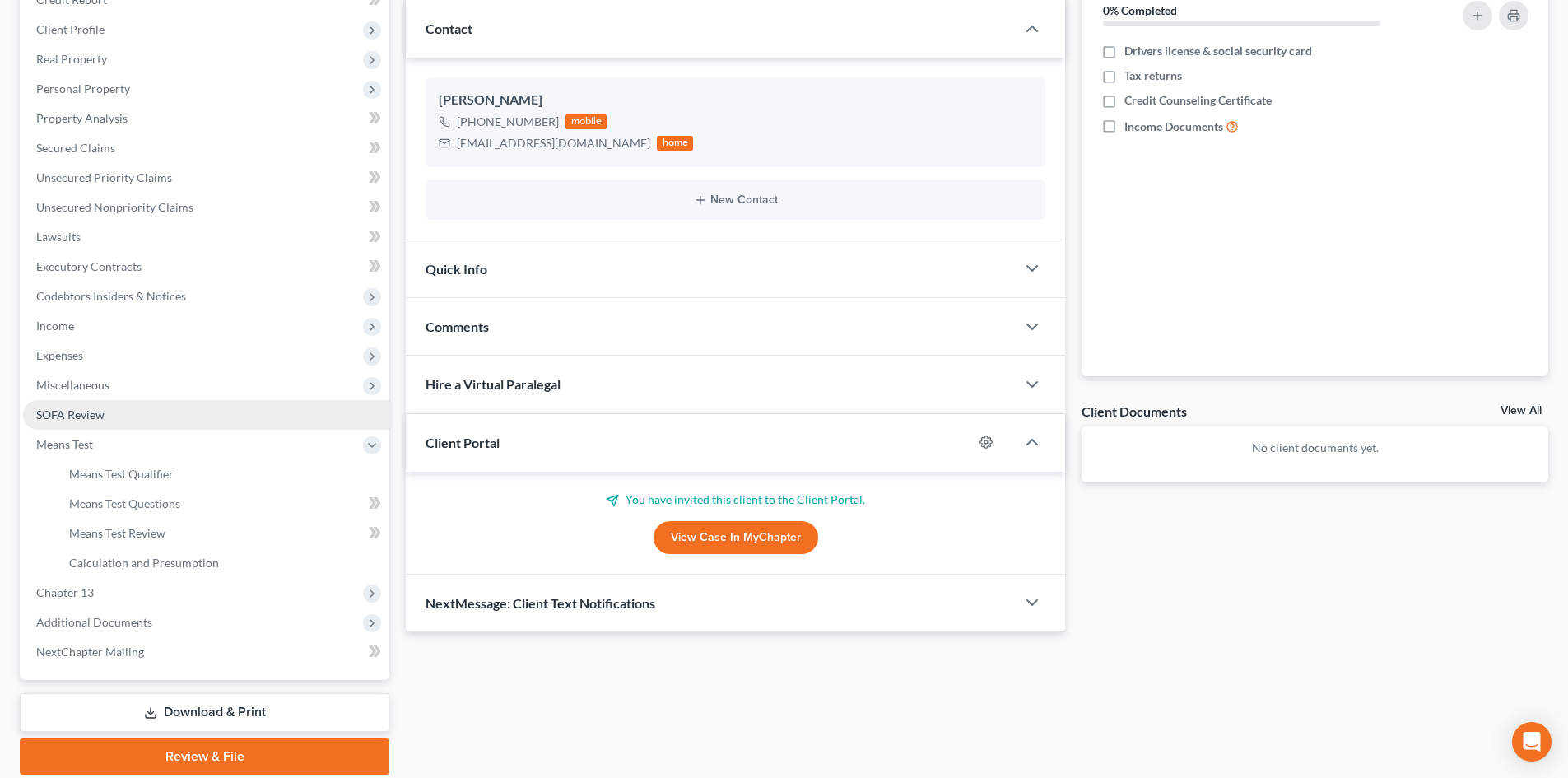
click at [103, 413] on span "SOFA Review" at bounding box center [70, 415] width 68 height 14
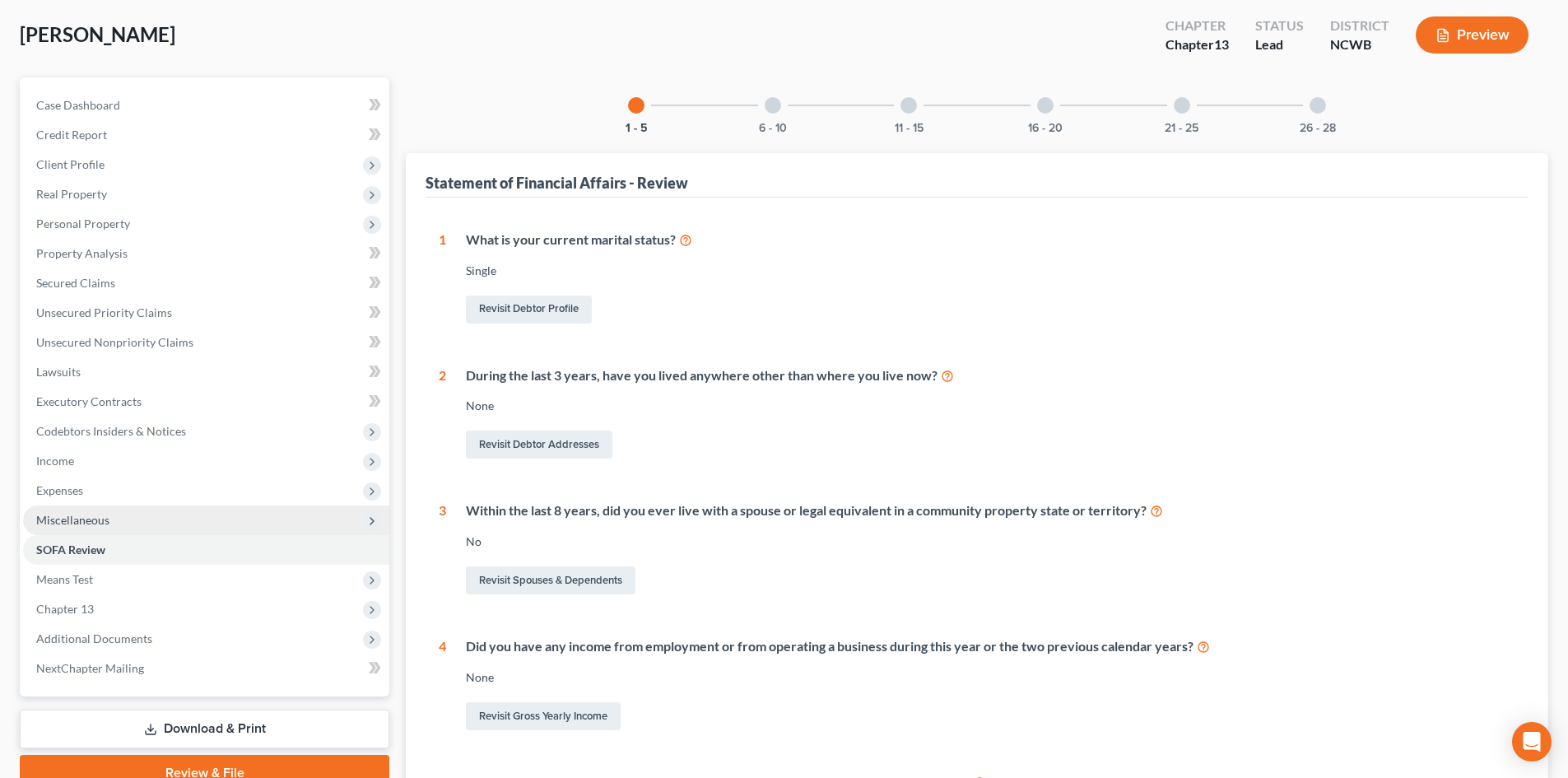
scroll to position [82, 0]
click at [89, 522] on span "Miscellaneous" at bounding box center [72, 518] width 73 height 14
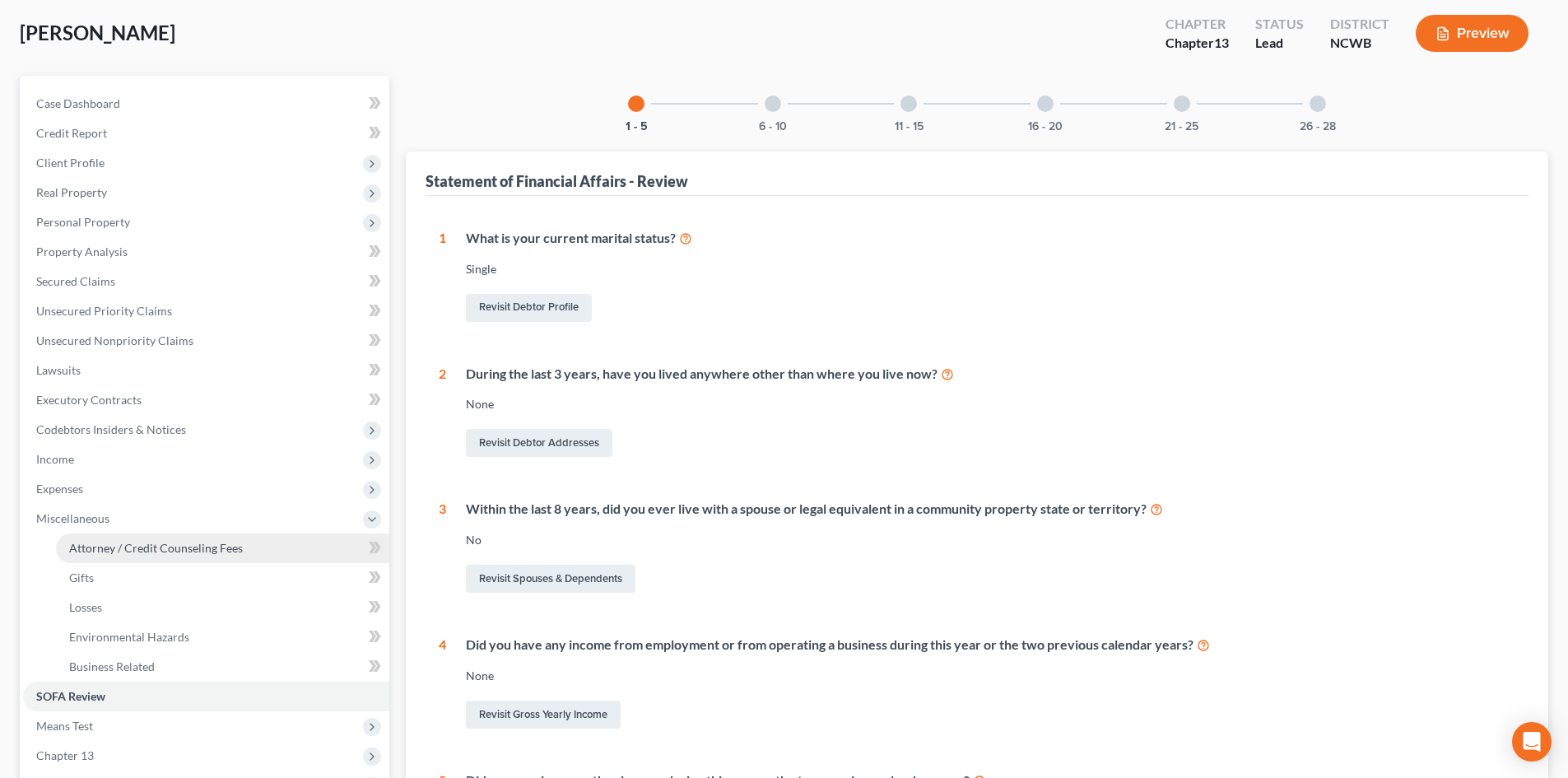
click at [108, 538] on link "Attorney / Credit Counseling Fees" at bounding box center [222, 548] width 333 height 30
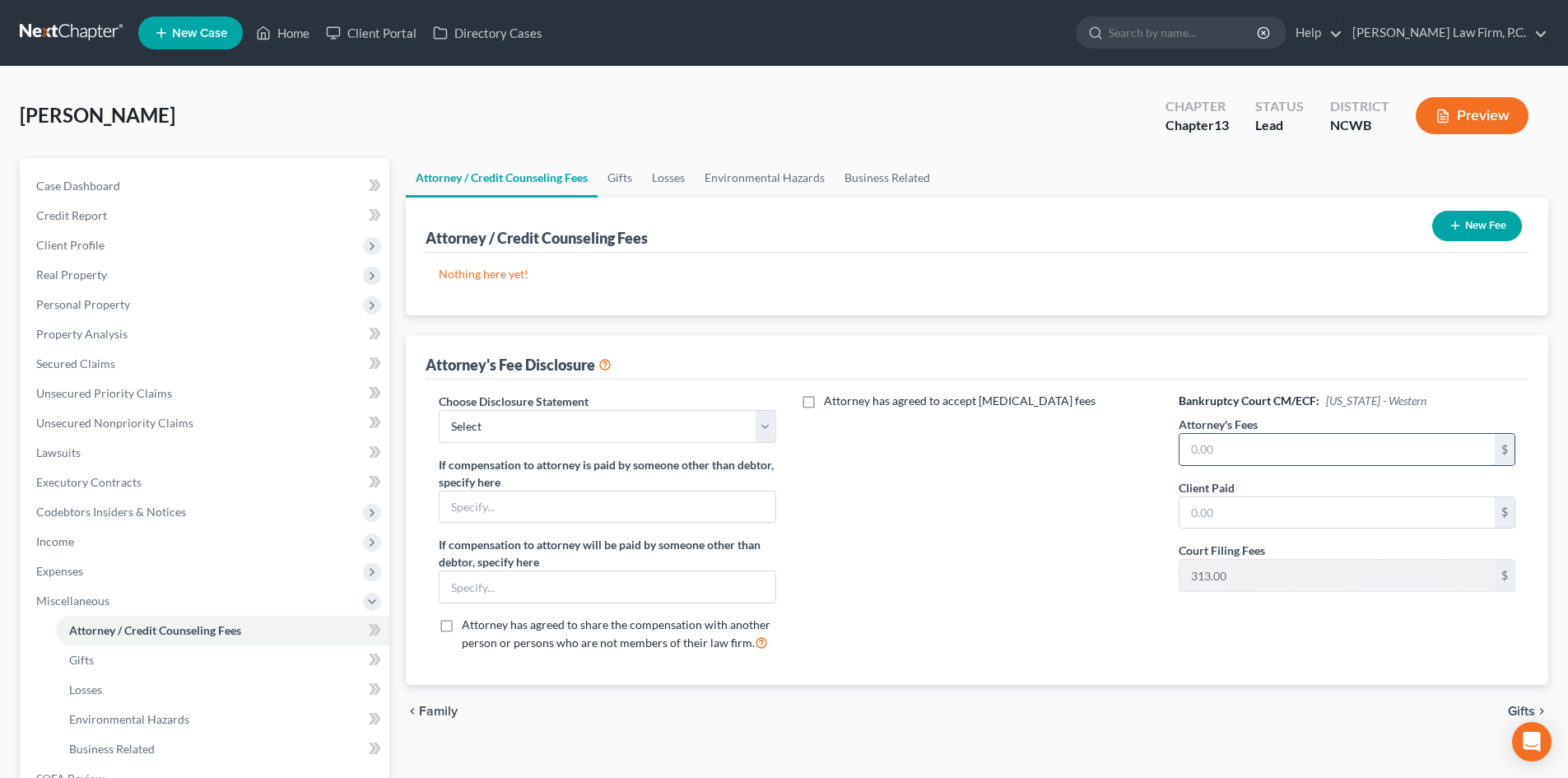
click at [1206, 447] on input "text" at bounding box center [1336, 449] width 316 height 31
type input "5,000"
click at [1484, 230] on button "New Fee" at bounding box center [1477, 225] width 90 height 30
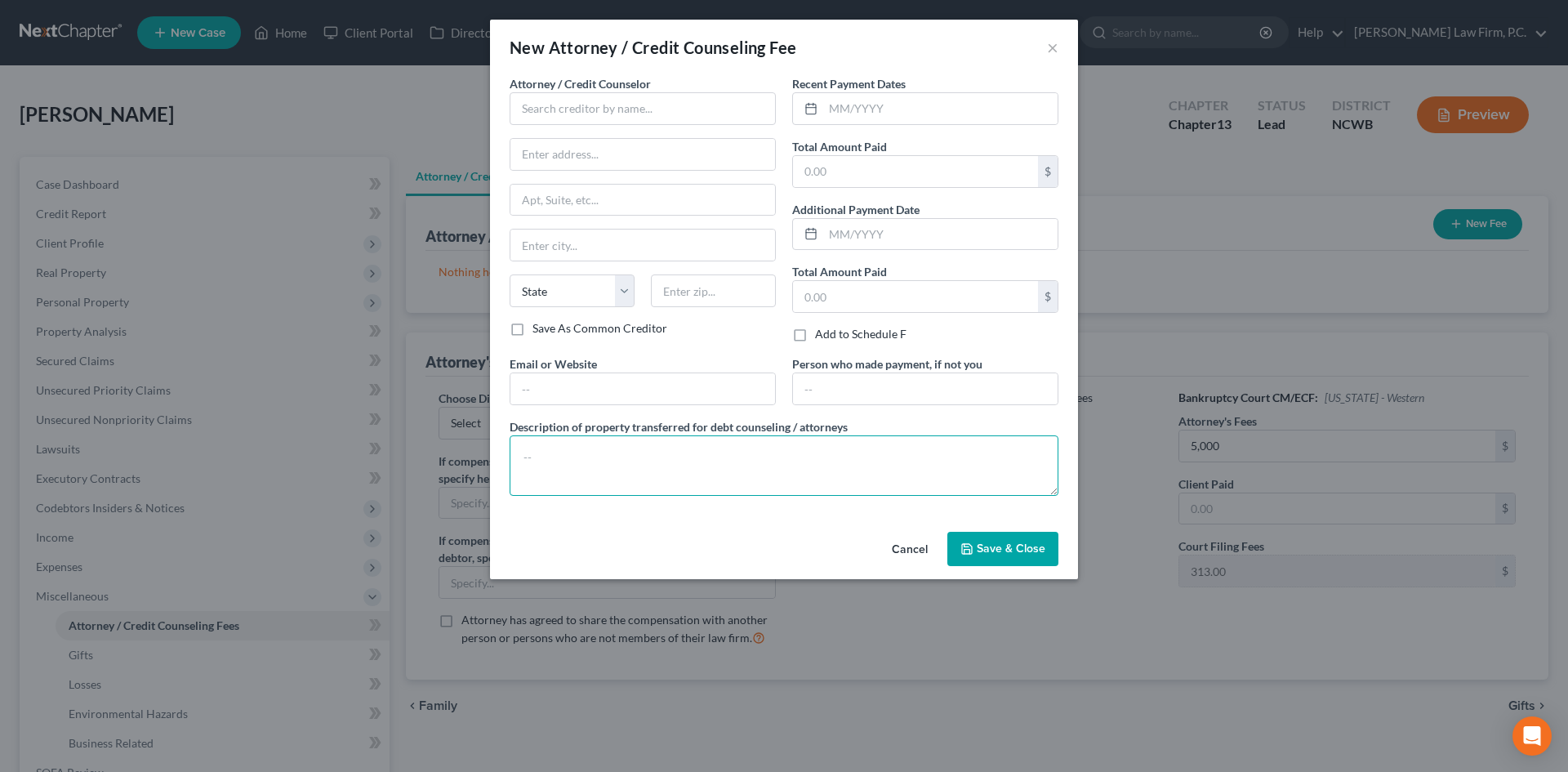
click at [639, 466] on textarea at bounding box center [784, 465] width 549 height 61
paste textarea "Total prefiling attorney fee of $1500 paid between [DATE] - [DATE]. CH 13 filin…"
drag, startPoint x: 680, startPoint y: 454, endPoint x: 700, endPoint y: 454, distance: 20.0
click at [700, 454] on textarea "Total prefiling attorney fee of $1500 paid between [DATE] - [DATE]. CH 13 filin…" at bounding box center [784, 465] width 549 height 61
type textarea "Total prefiling attorney fee of $_____ paid between __________ and ____________…"
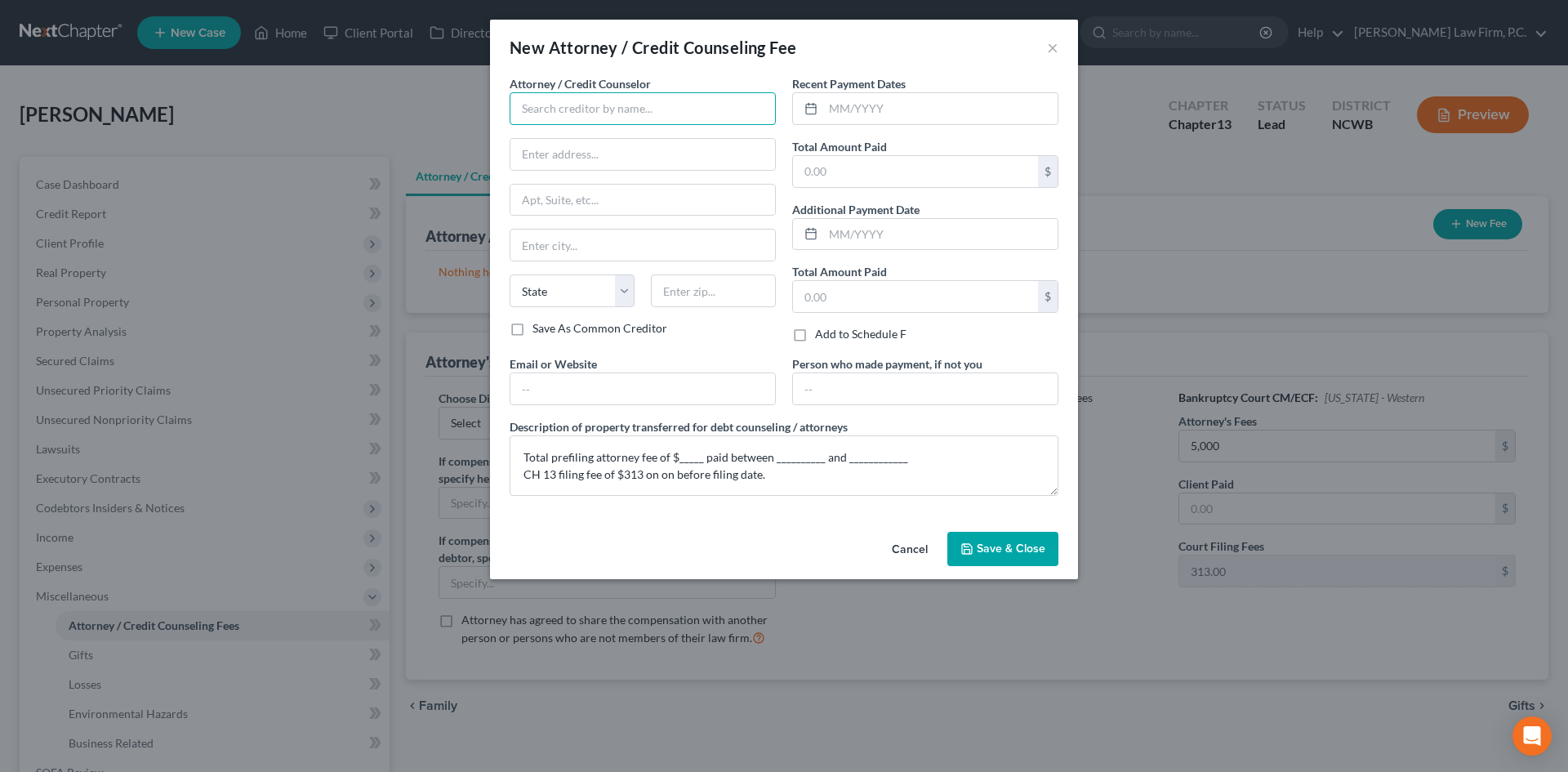
click at [567, 107] on input "text" at bounding box center [643, 108] width 267 height 32
click at [570, 139] on div "[PERSON_NAME], P.C." at bounding box center [608, 137] width 170 height 17
type input "[PERSON_NAME], P.C."
type input "53 S. French Broad Ste. 301"
type input "Asheville"
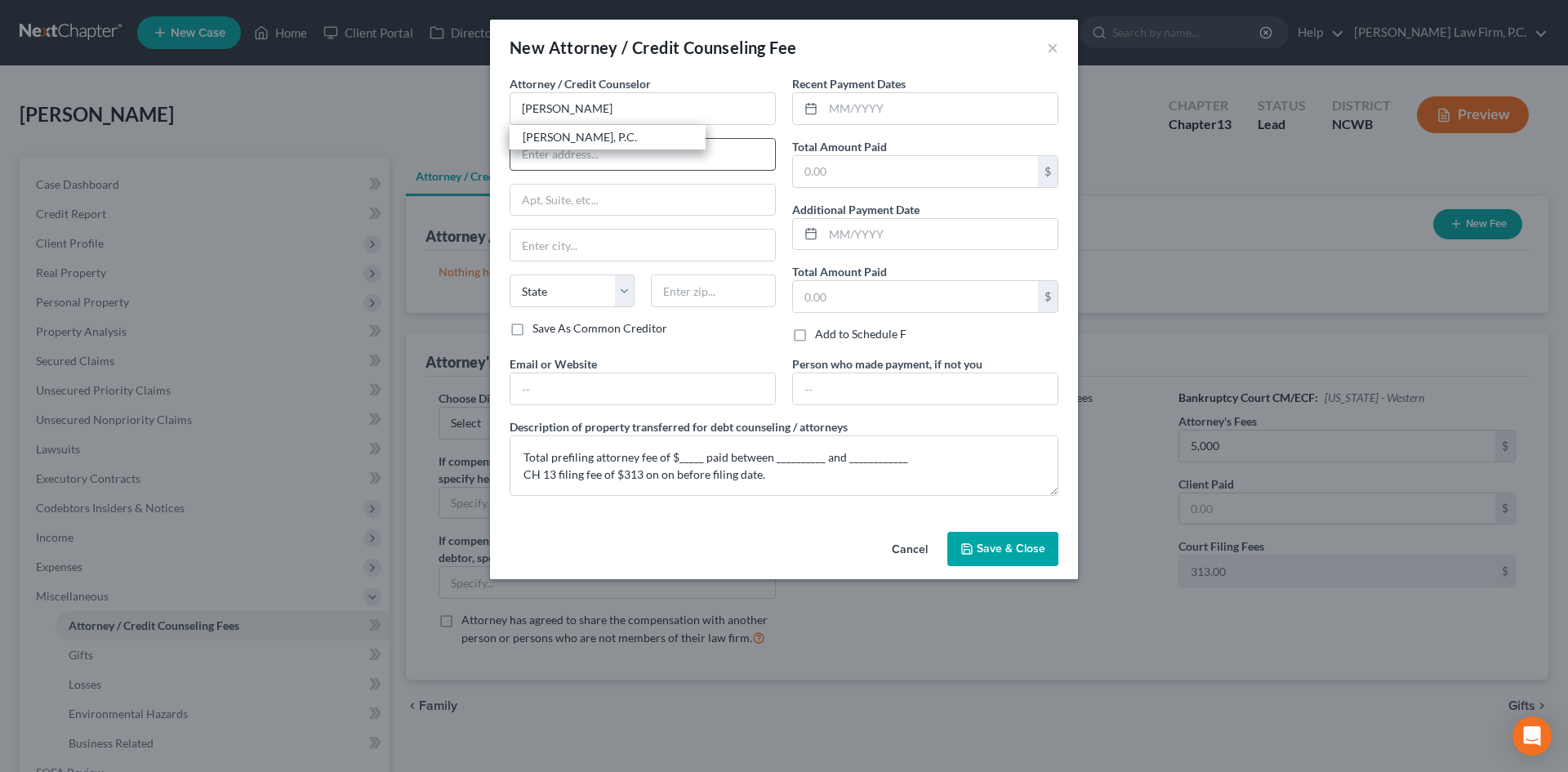
select select "28"
type input "28801"
click at [589, 379] on input "text" at bounding box center [643, 389] width 265 height 31
type input "www.matneymosley.com"
click at [977, 552] on button "Save & Close" at bounding box center [1002, 548] width 111 height 34
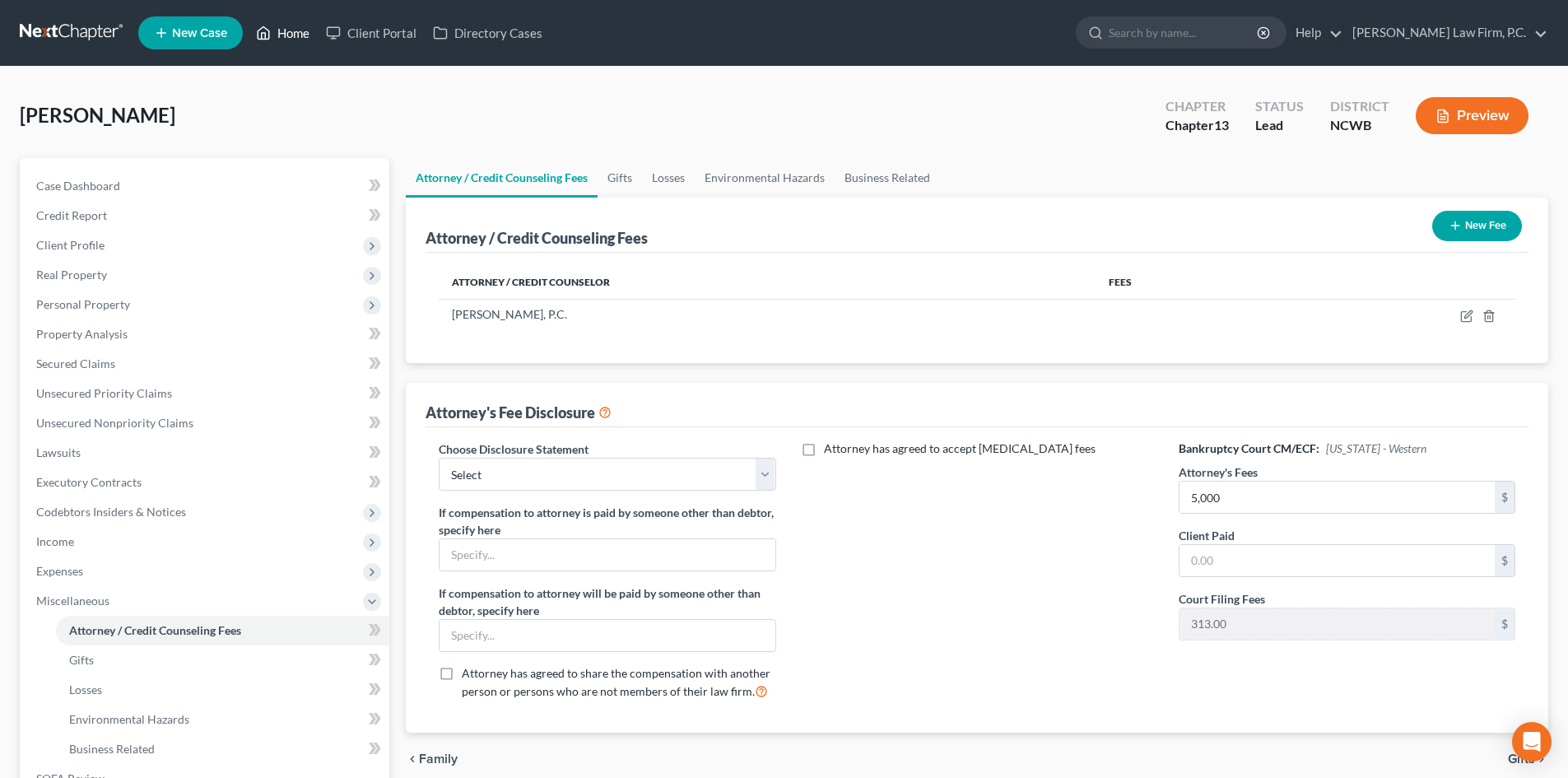
click at [308, 36] on link "Home" at bounding box center [282, 33] width 70 height 30
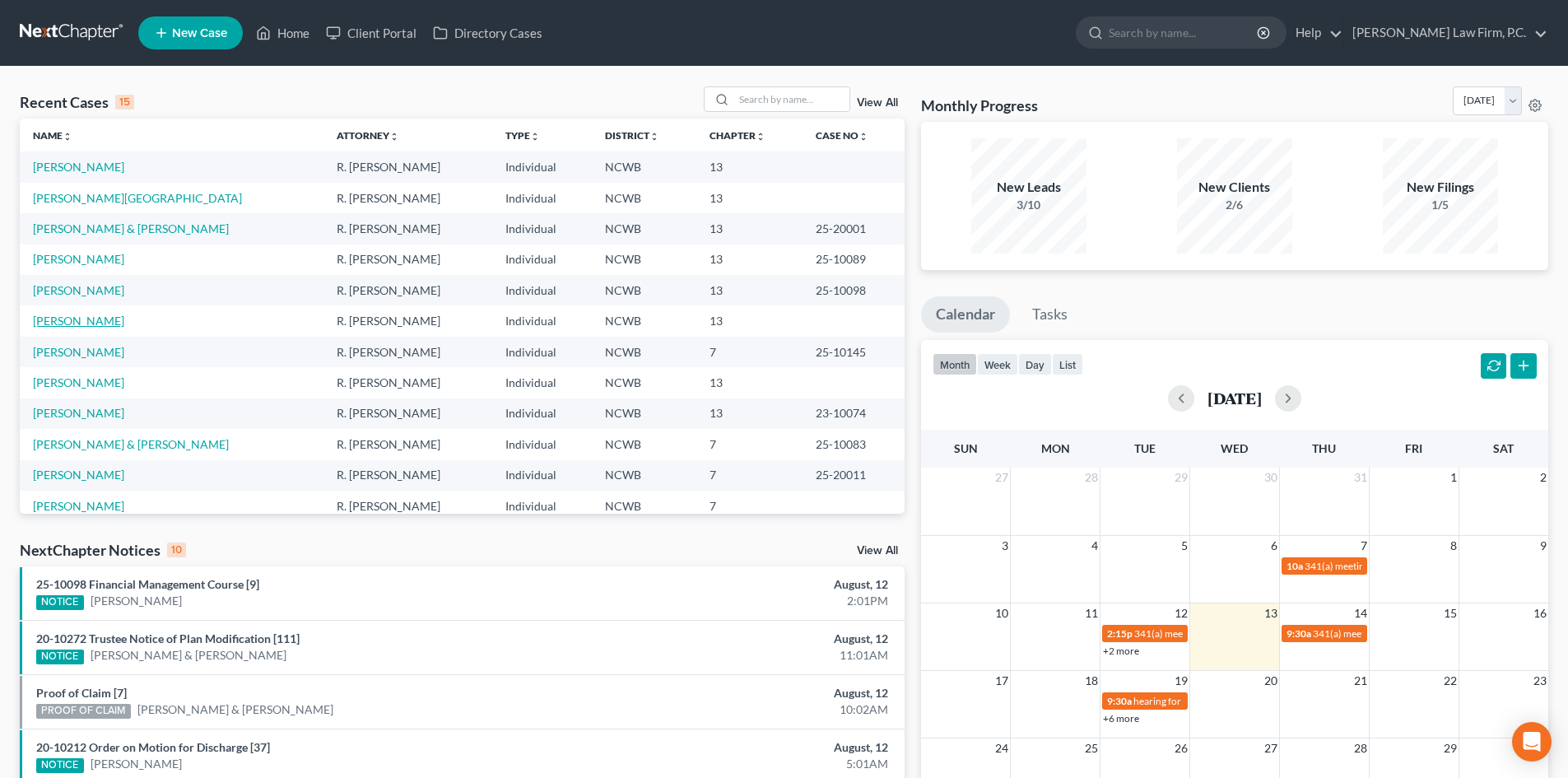
click at [96, 322] on link "[PERSON_NAME]" at bounding box center [78, 321] width 91 height 14
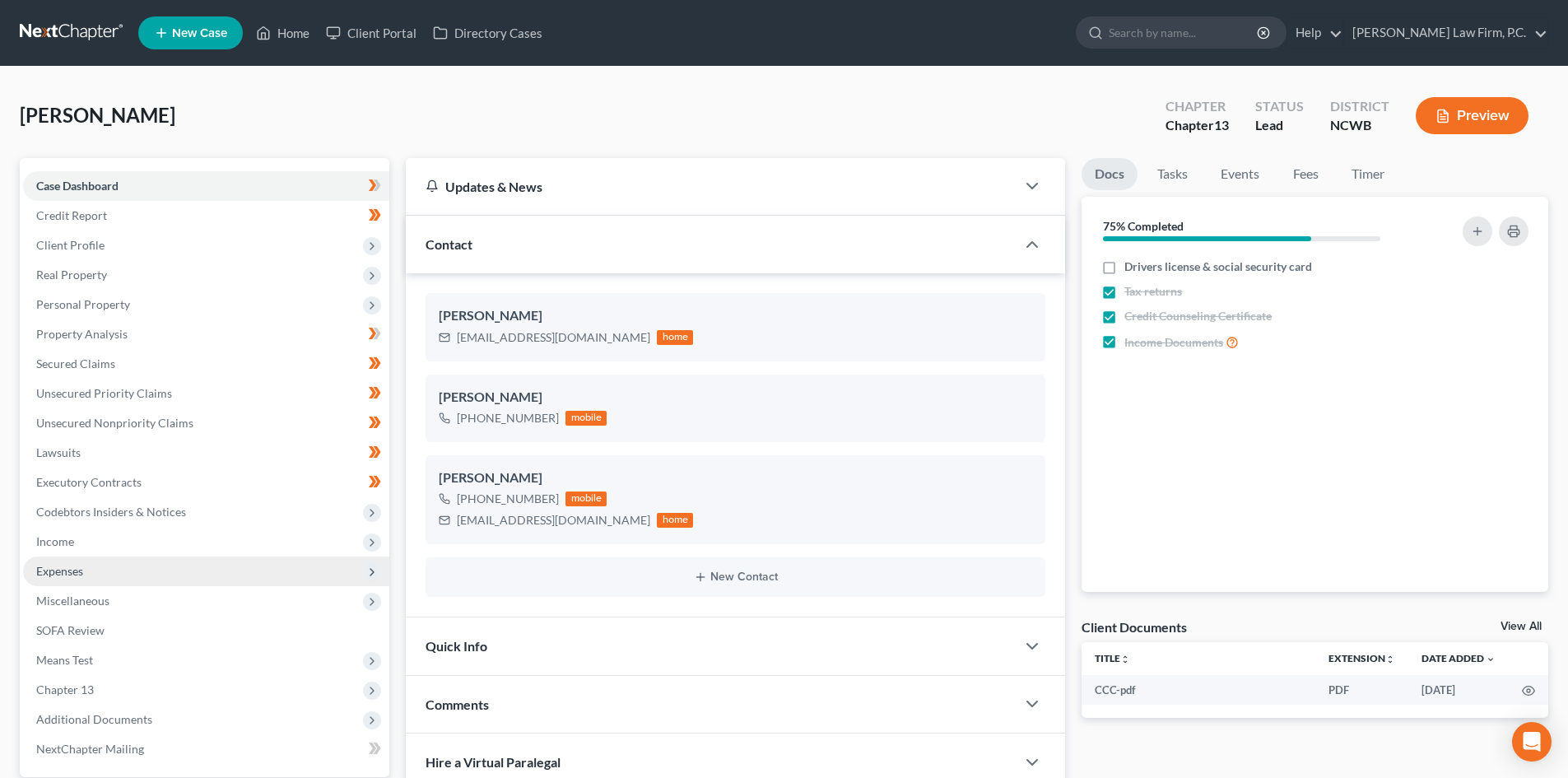
click at [159, 569] on span "Expenses" at bounding box center [206, 571] width 366 height 30
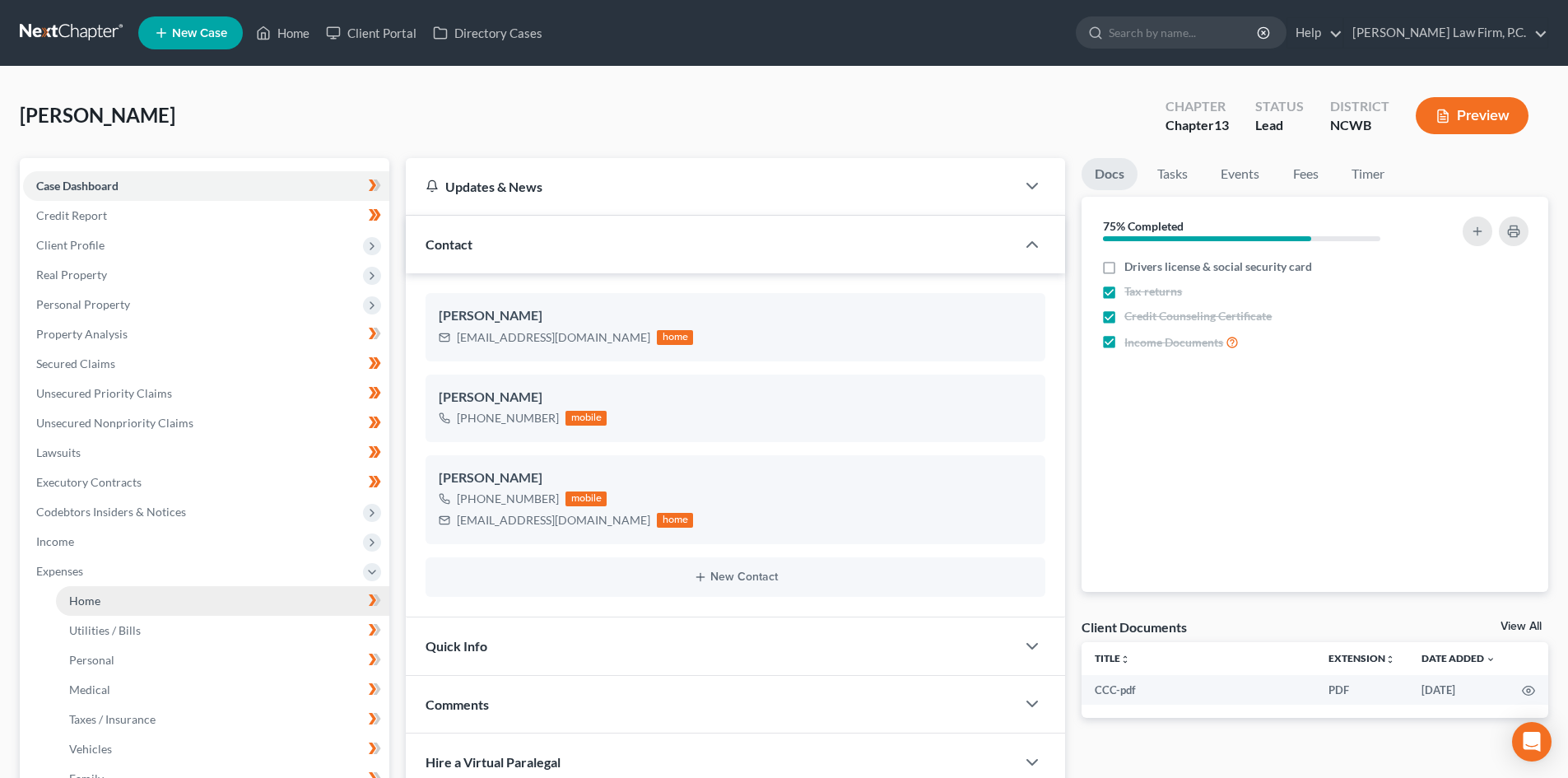
scroll to position [247, 0]
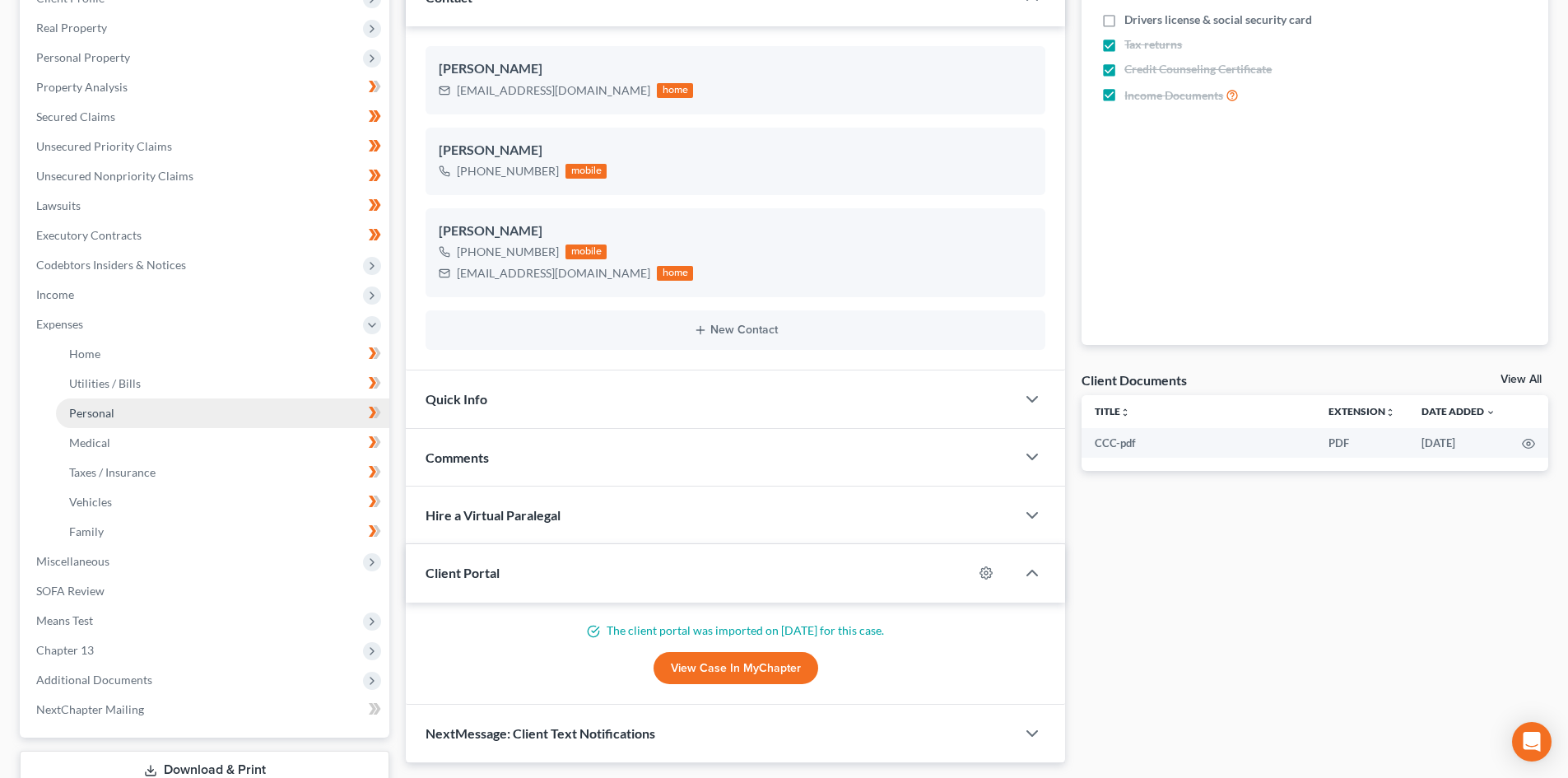
click at [172, 408] on link "Personal" at bounding box center [222, 414] width 333 height 30
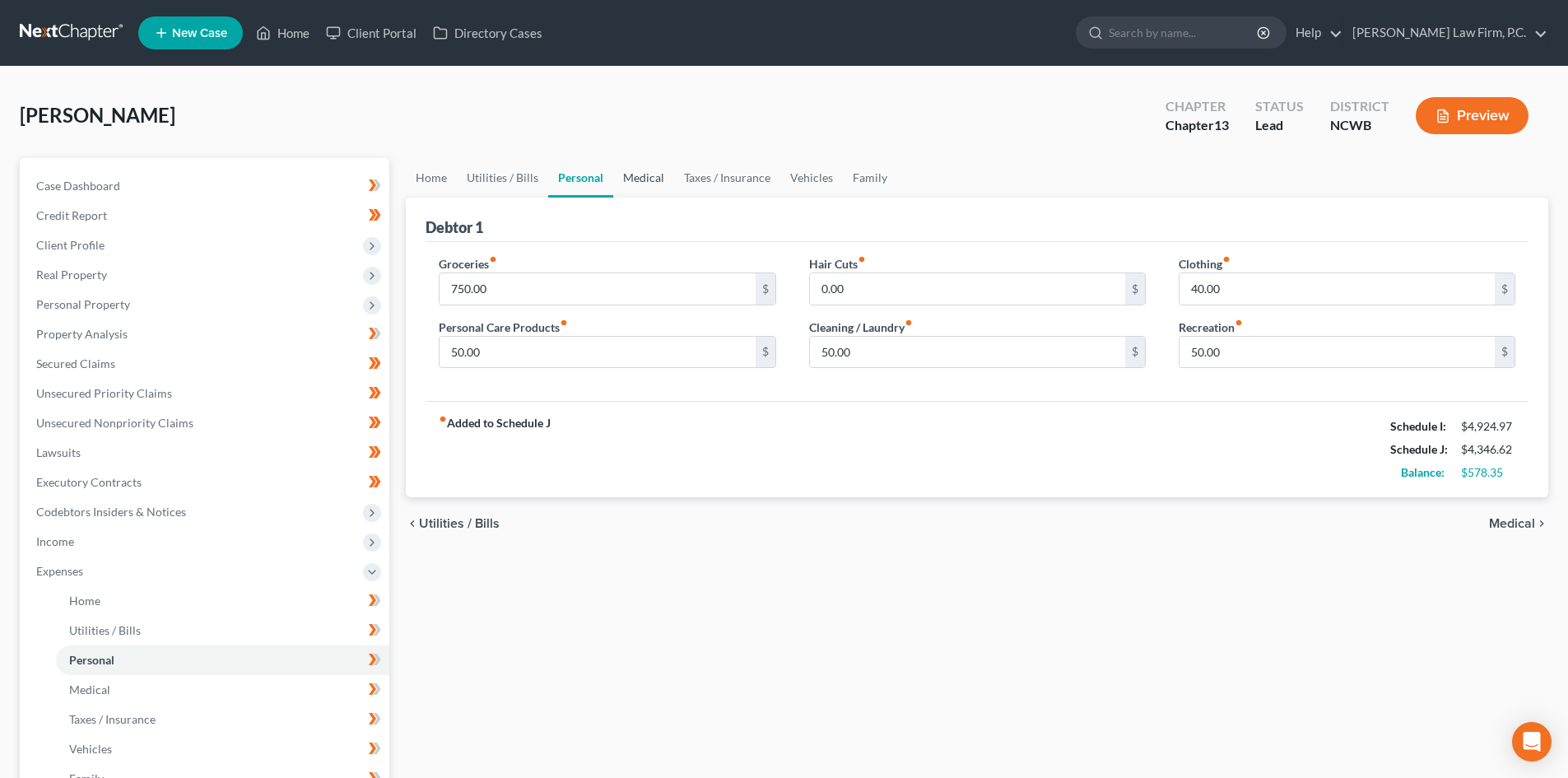
click at [628, 178] on link "Medical" at bounding box center [643, 178] width 61 height 40
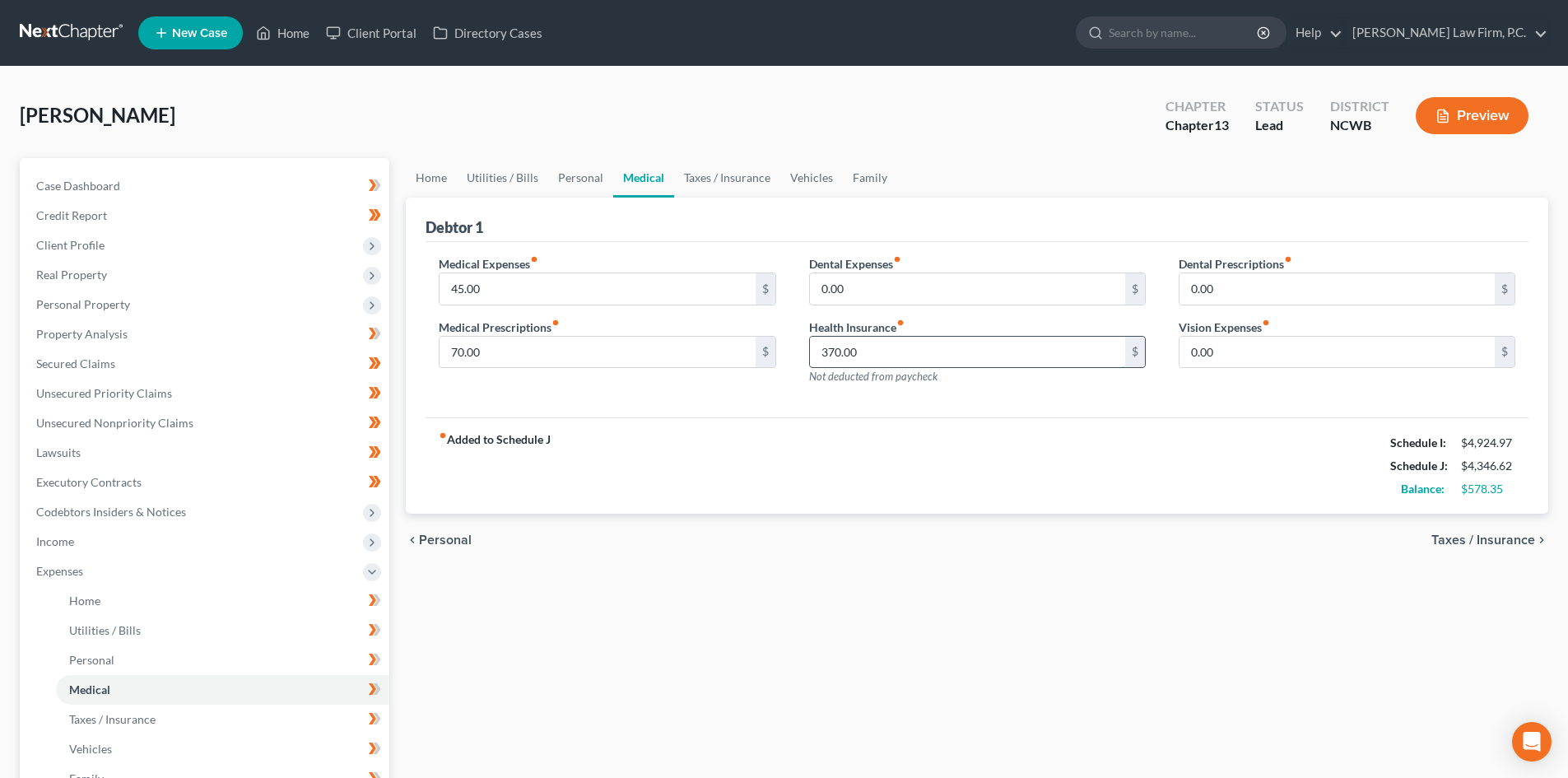
click at [902, 346] on input "370.00" at bounding box center [967, 352] width 316 height 31
click at [935, 352] on input "370.00" at bounding box center [967, 352] width 316 height 31
type input "435.91"
click at [950, 443] on div "fiber_manual_record Added to Schedule J Schedule I: $4,924.97 Schedule J: $4,41…" at bounding box center [977, 465] width 1103 height 96
click at [729, 186] on link "Taxes / Insurance" at bounding box center [727, 178] width 106 height 40
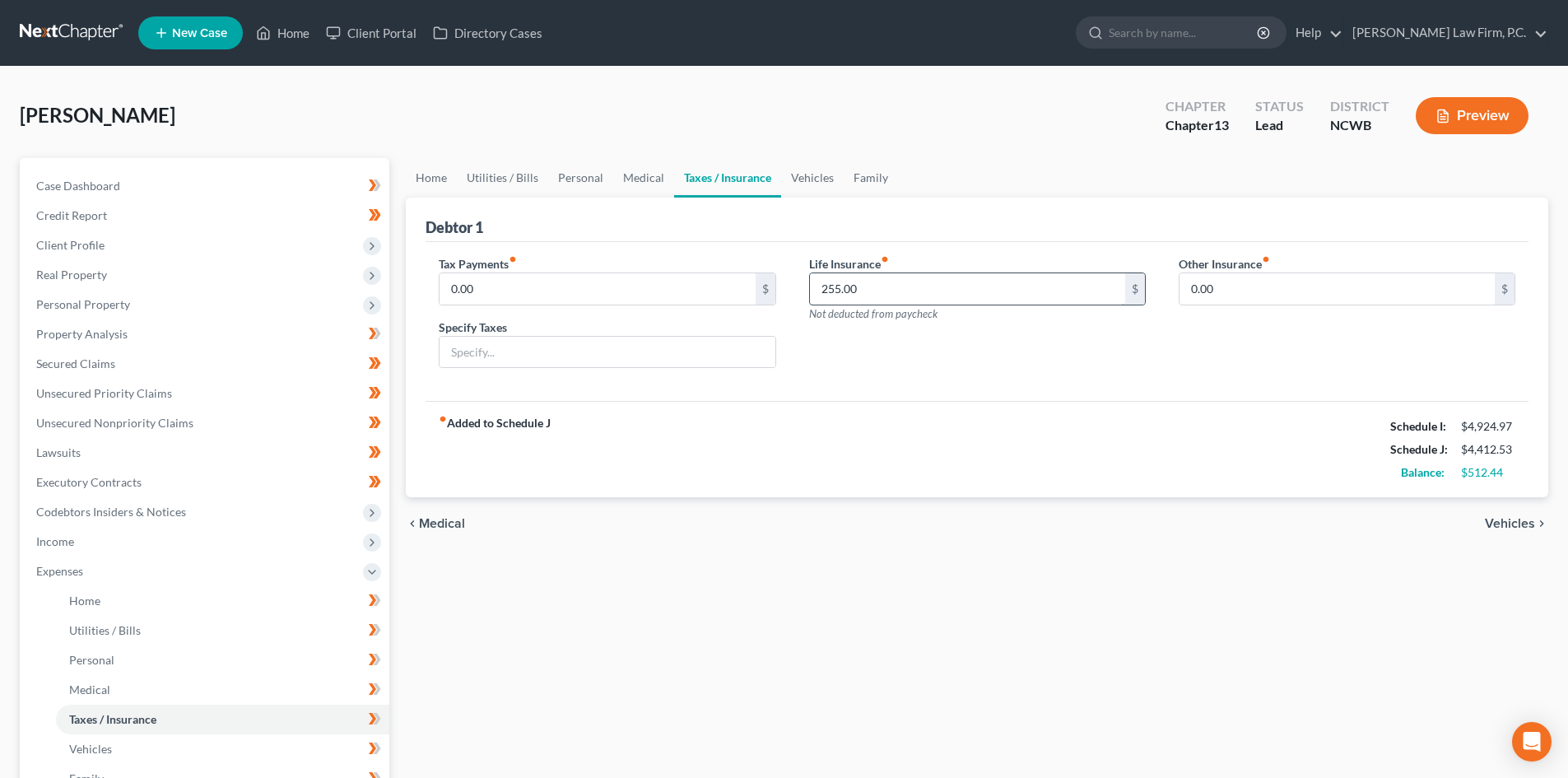
click at [851, 273] on input "255.00" at bounding box center [967, 288] width 316 height 31
click at [844, 285] on input "255.00" at bounding box center [967, 288] width 316 height 31
drag, startPoint x: 848, startPoint y: 290, endPoint x: 886, endPoint y: 292, distance: 38.1
click at [886, 292] on input "255.00" at bounding box center [967, 288] width 316 height 31
type input "255.29"
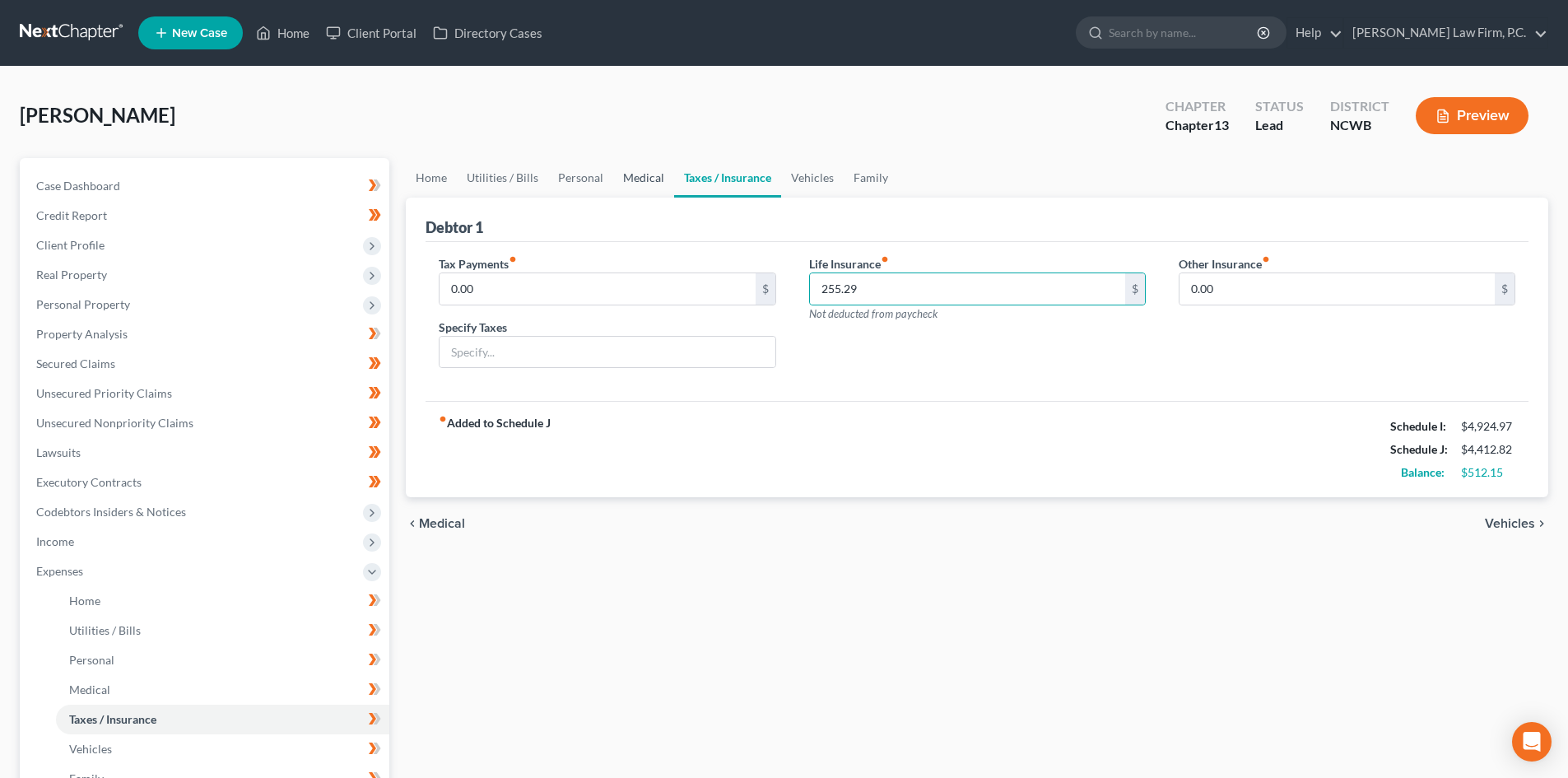
click at [636, 179] on link "Medical" at bounding box center [643, 178] width 61 height 40
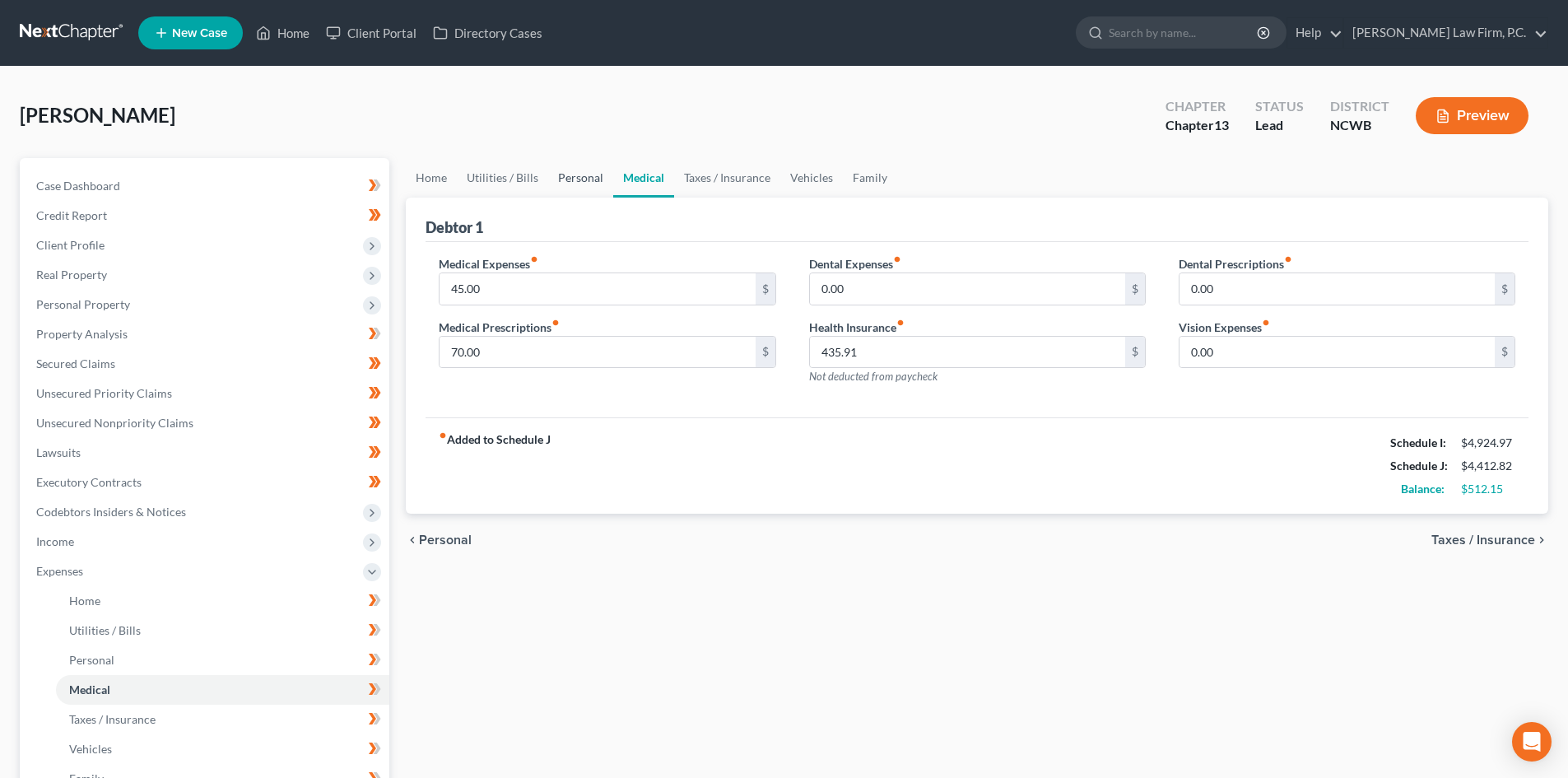
click at [577, 185] on link "Personal" at bounding box center [581, 178] width 65 height 40
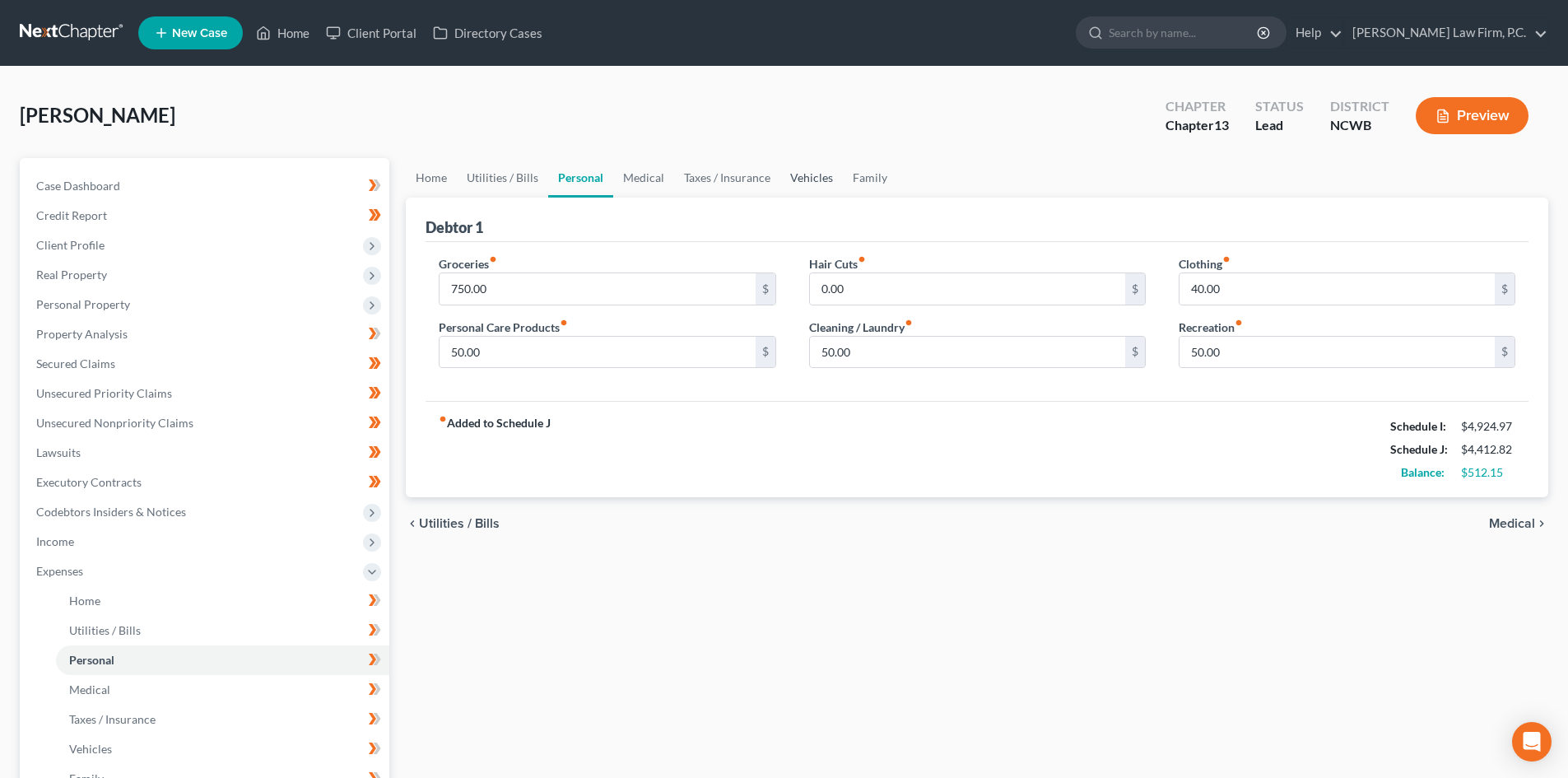
click at [808, 176] on link "Vehicles" at bounding box center [811, 178] width 63 height 40
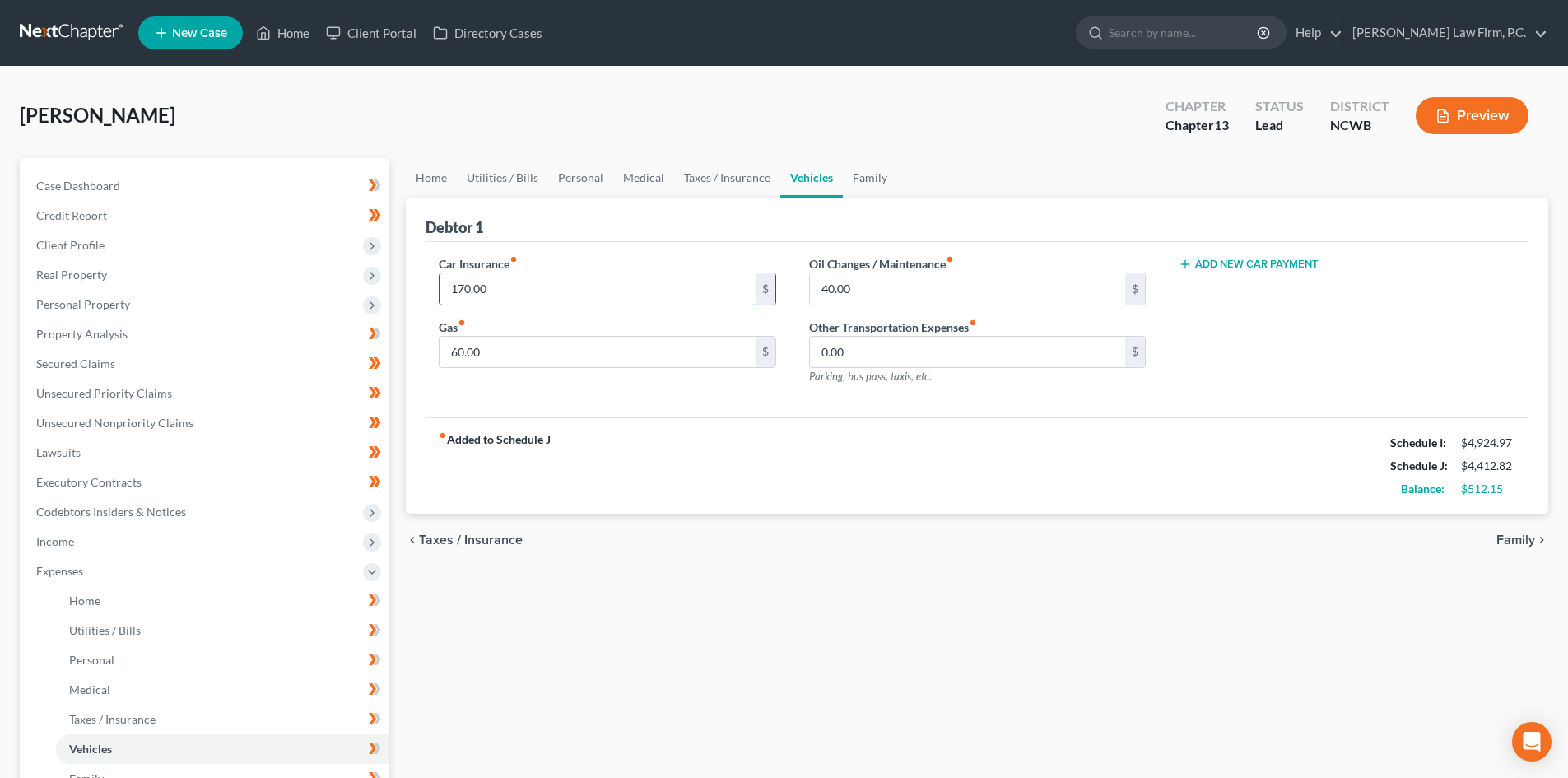
click at [663, 294] on input "170.00" at bounding box center [597, 288] width 316 height 31
type input "172.73"
click at [853, 178] on link "Family" at bounding box center [870, 178] width 54 height 40
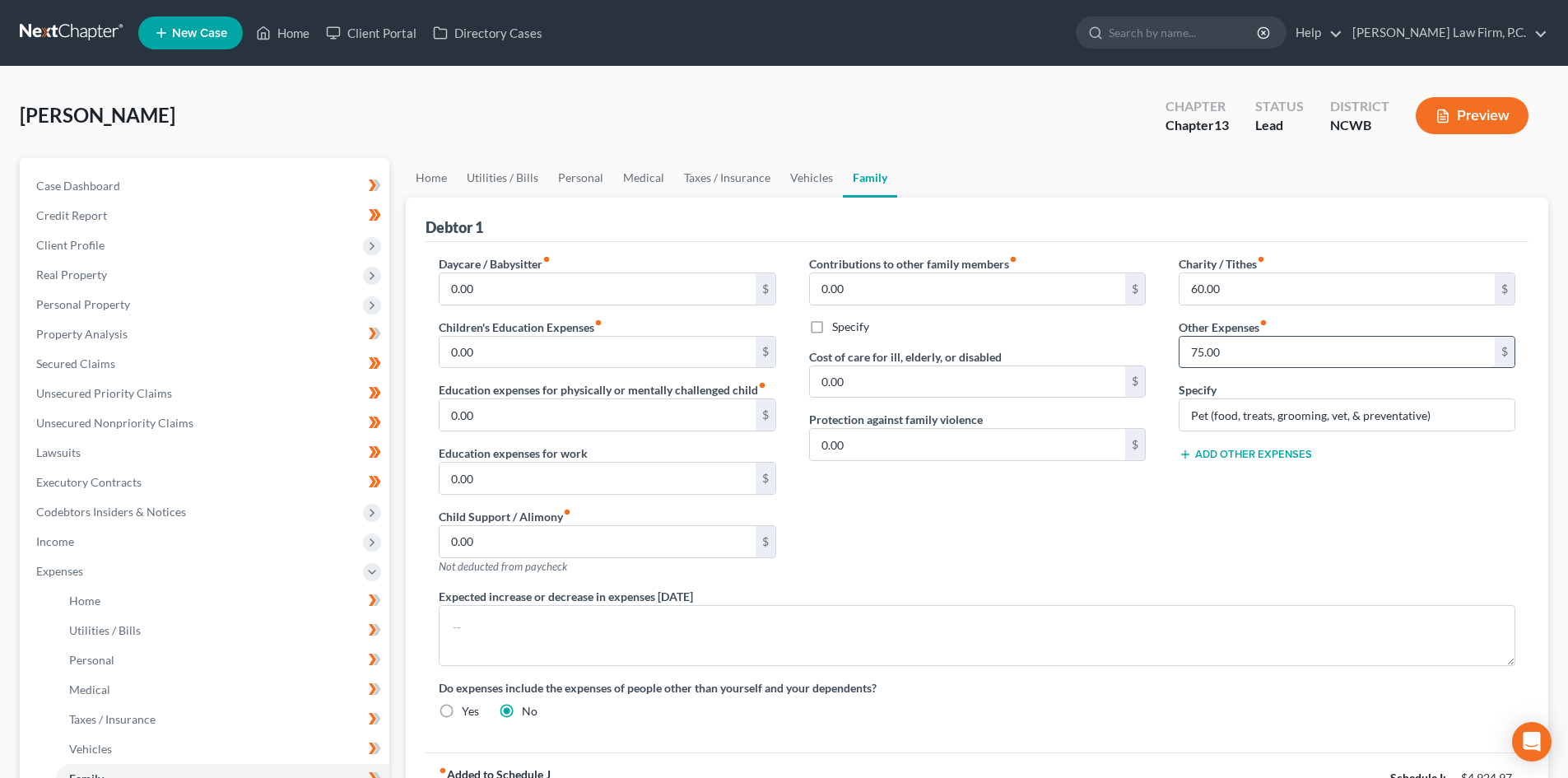
click at [1236, 354] on input "75.00" at bounding box center [1336, 352] width 316 height 31
type input "85.00"
click at [1262, 455] on button "Add Other Expenses" at bounding box center [1245, 454] width 133 height 13
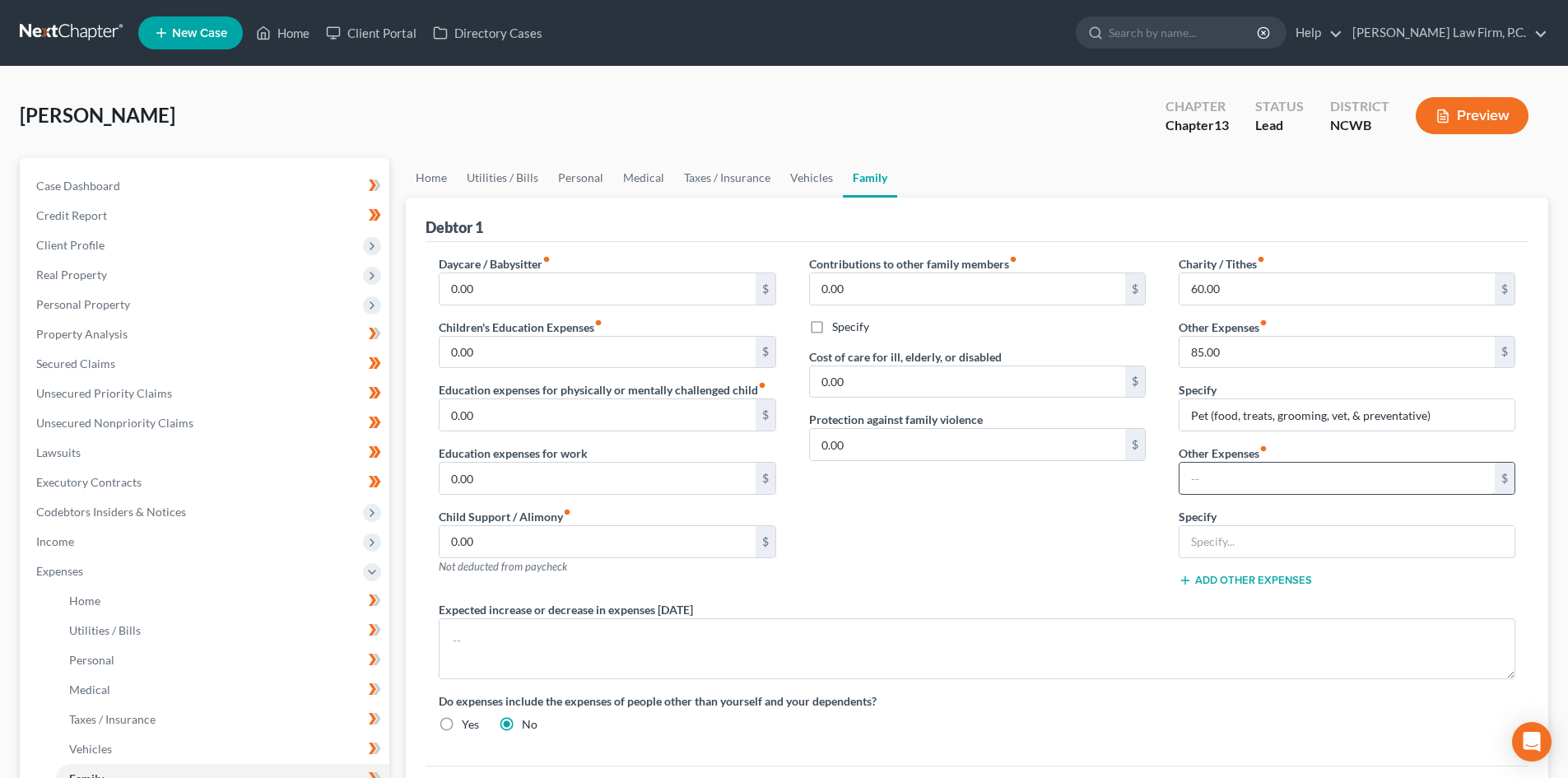
click at [1215, 474] on input "text" at bounding box center [1336, 477] width 316 height 31
type input "40.00"
click at [1298, 538] on input "Bank Service Fee" at bounding box center [1346, 541] width 335 height 31
type input "Bank (service fees, overdraft, ATM)"
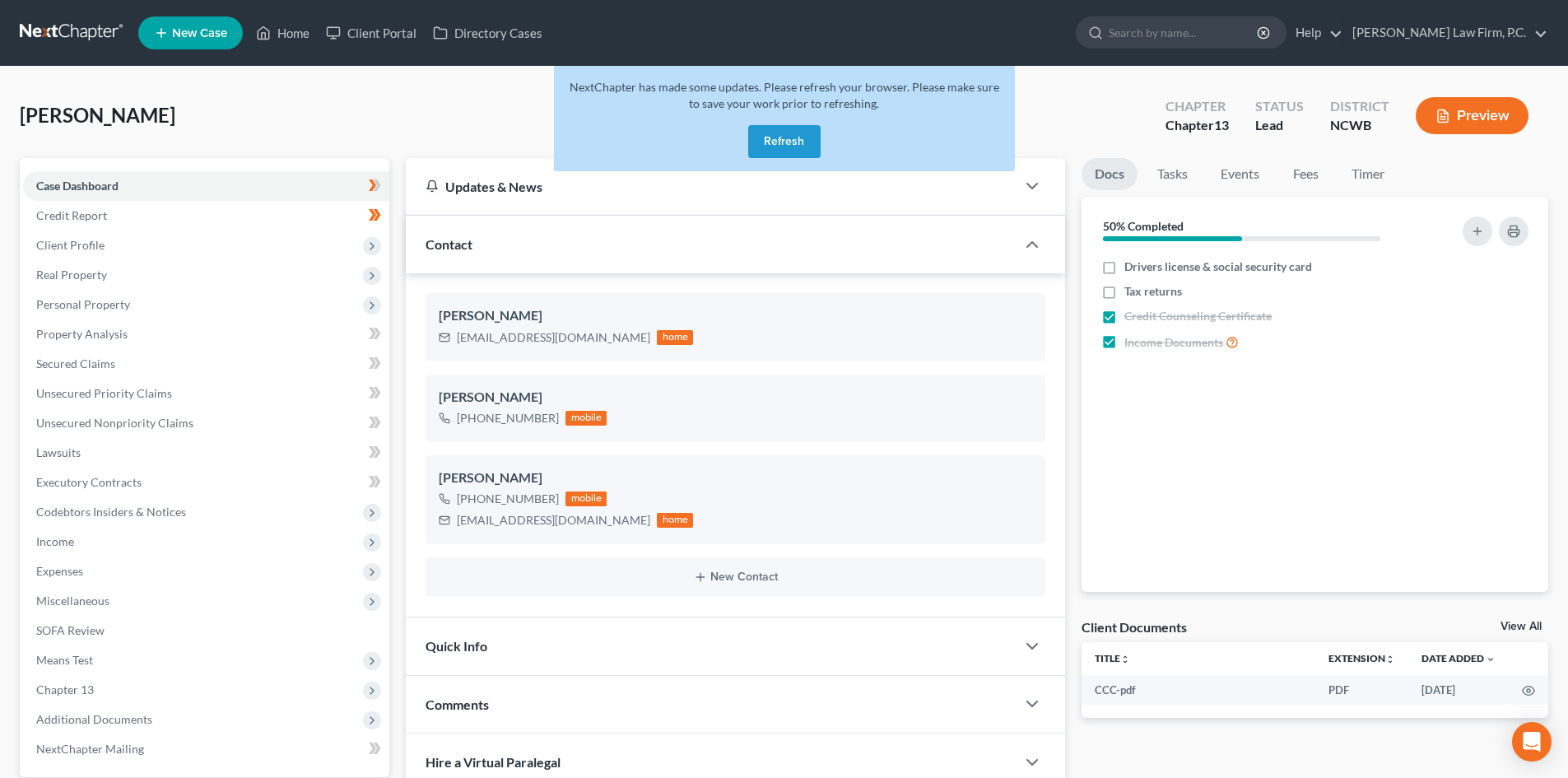
click at [778, 149] on button "Refresh" at bounding box center [784, 141] width 72 height 33
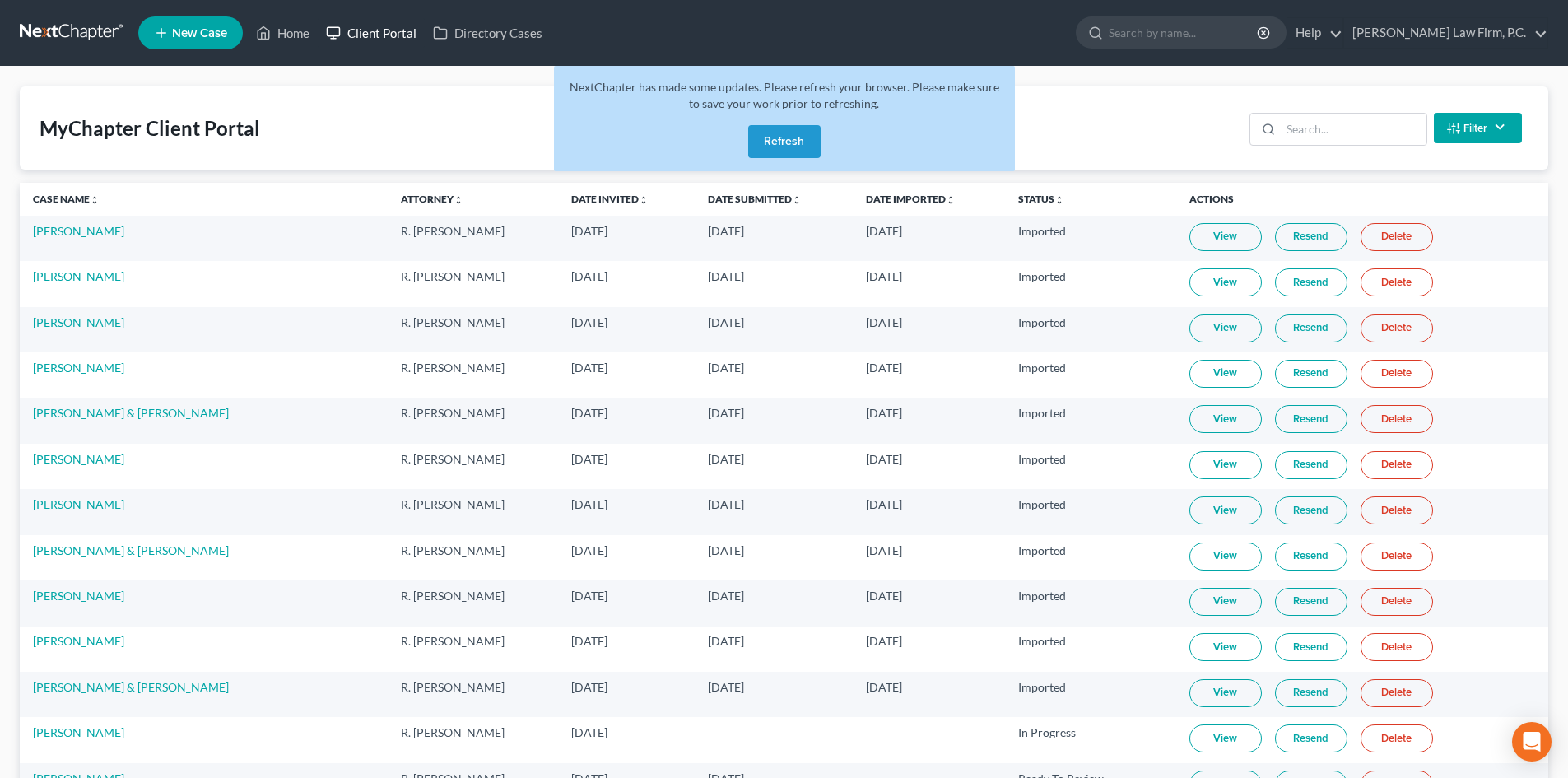
click at [330, 32] on icon at bounding box center [333, 33] width 15 height 19
click at [297, 32] on link "Home" at bounding box center [282, 33] width 70 height 30
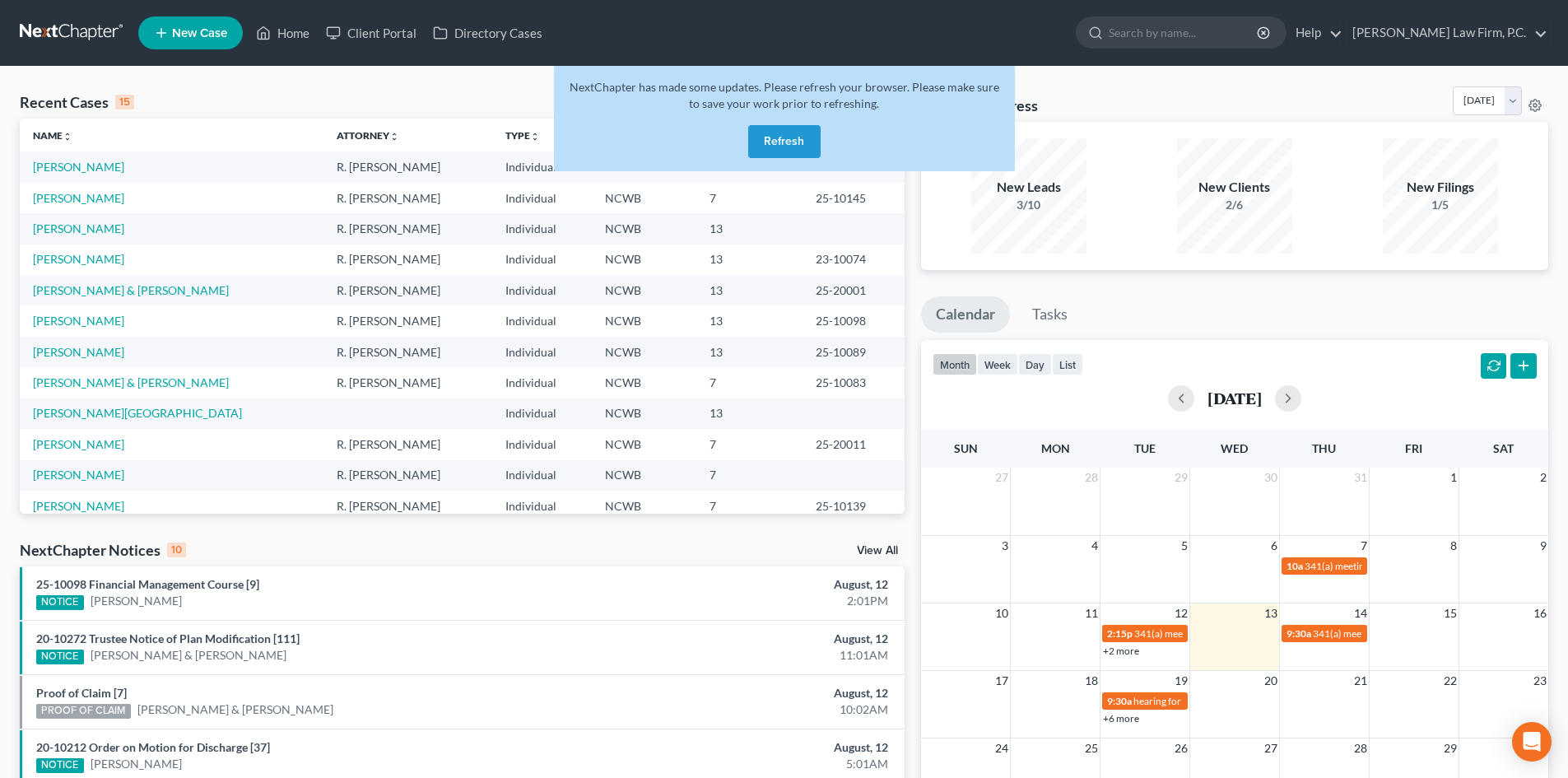
click at [762, 138] on button "Refresh" at bounding box center [784, 141] width 72 height 33
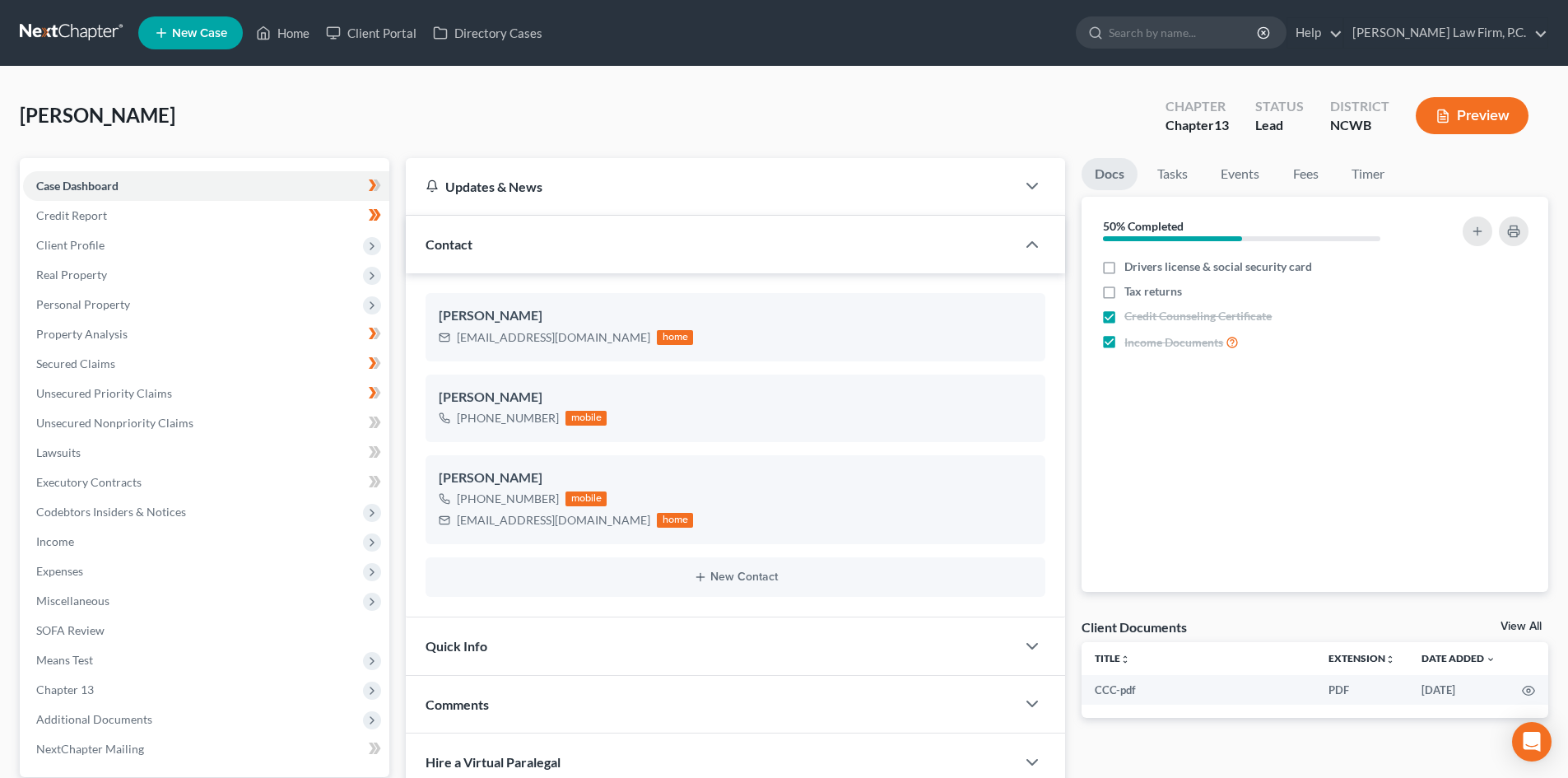
click at [1487, 121] on button "Preview" at bounding box center [1473, 116] width 113 height 37
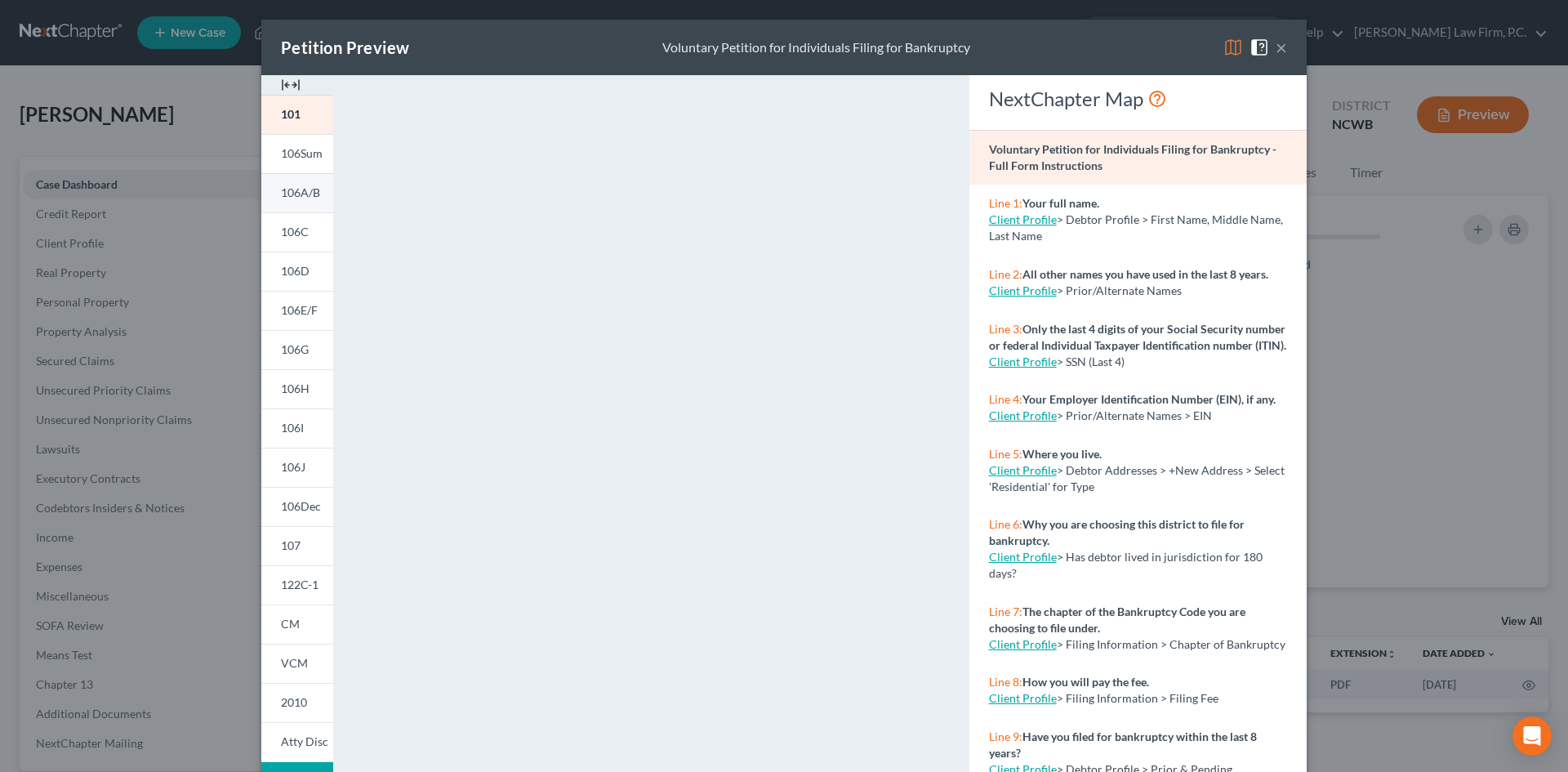
click at [298, 191] on span "106A/B" at bounding box center [300, 192] width 39 height 14
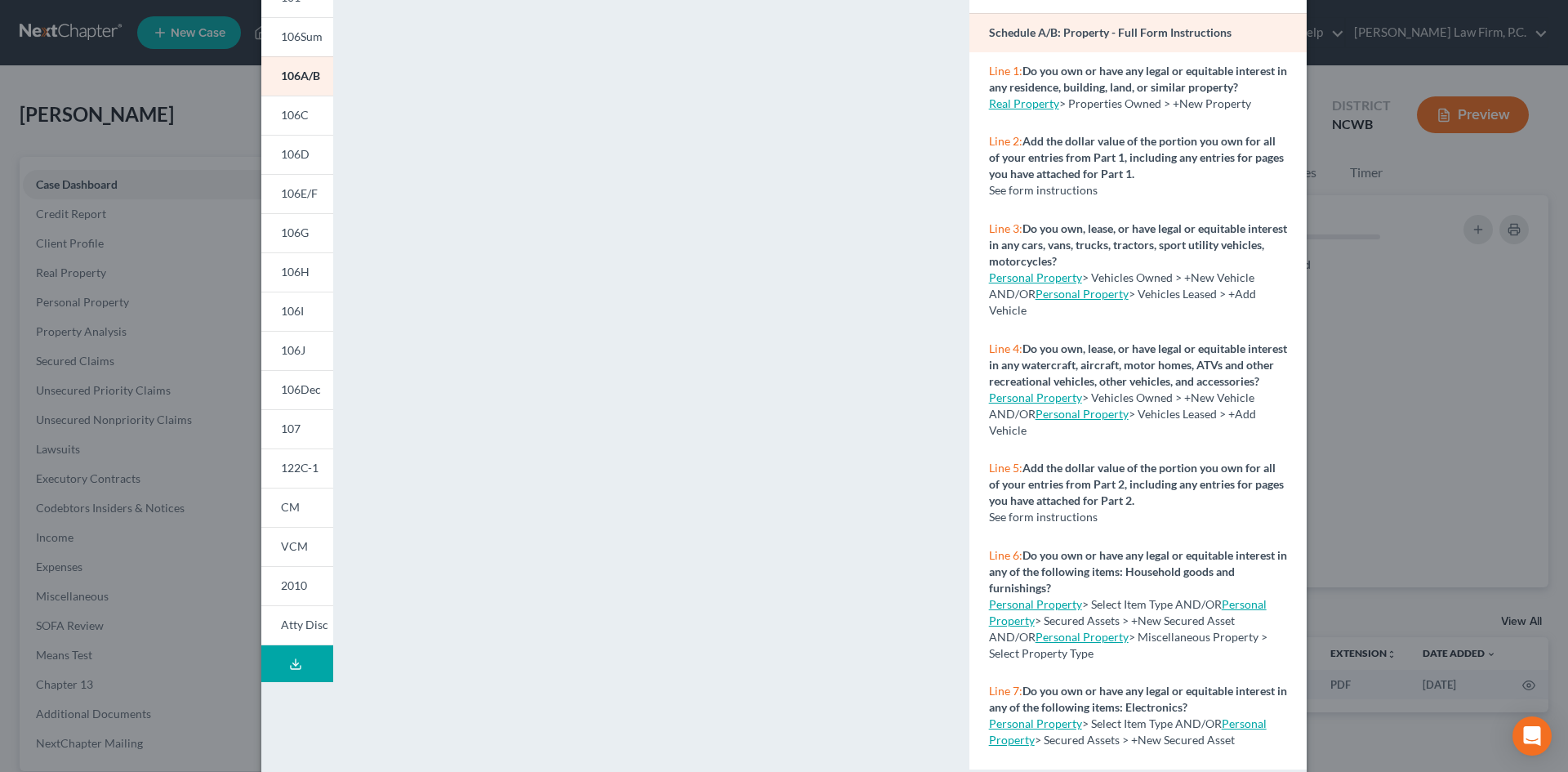
scroll to position [149, 0]
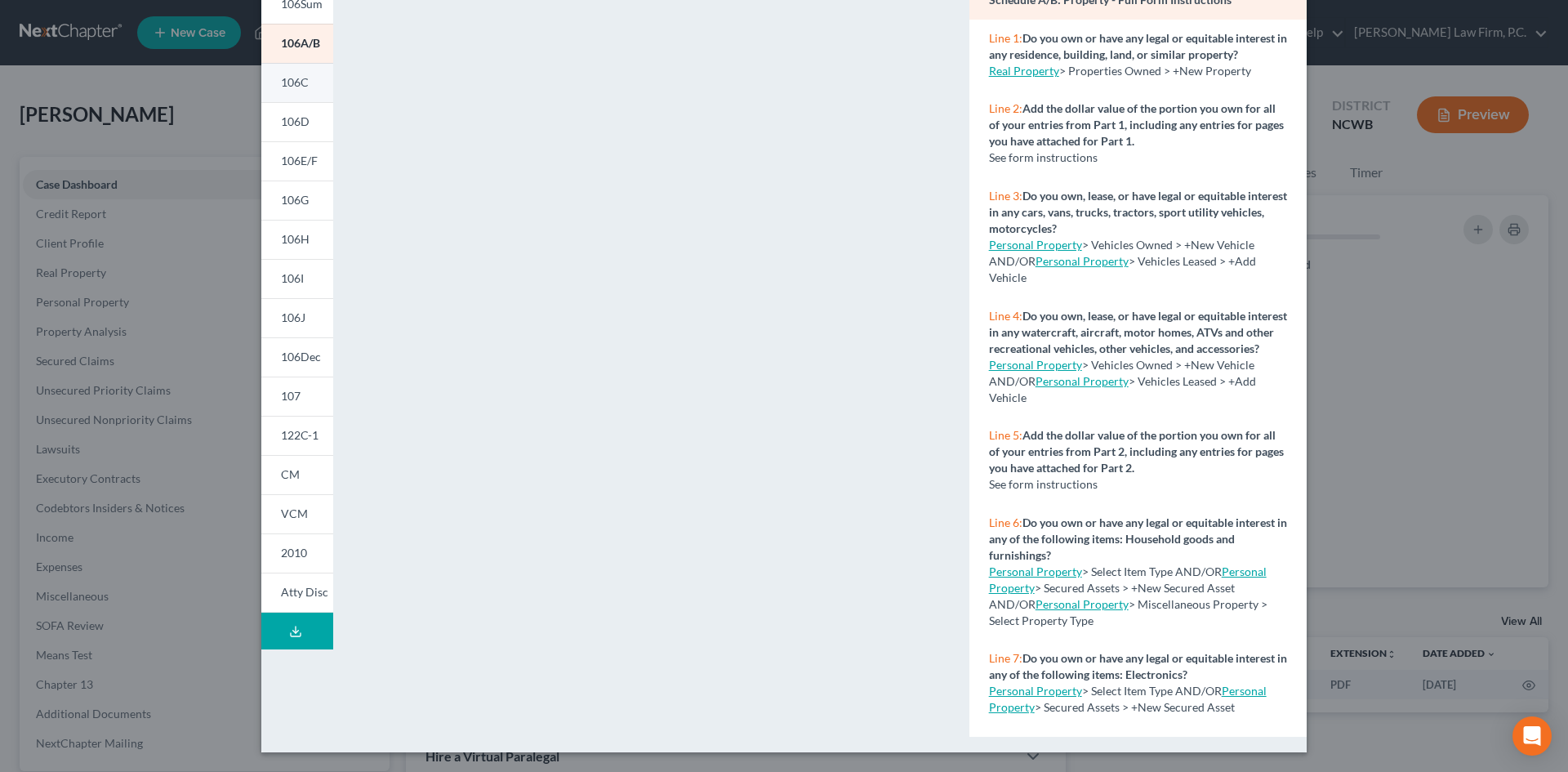
click at [290, 79] on span "106C" at bounding box center [295, 82] width 28 height 14
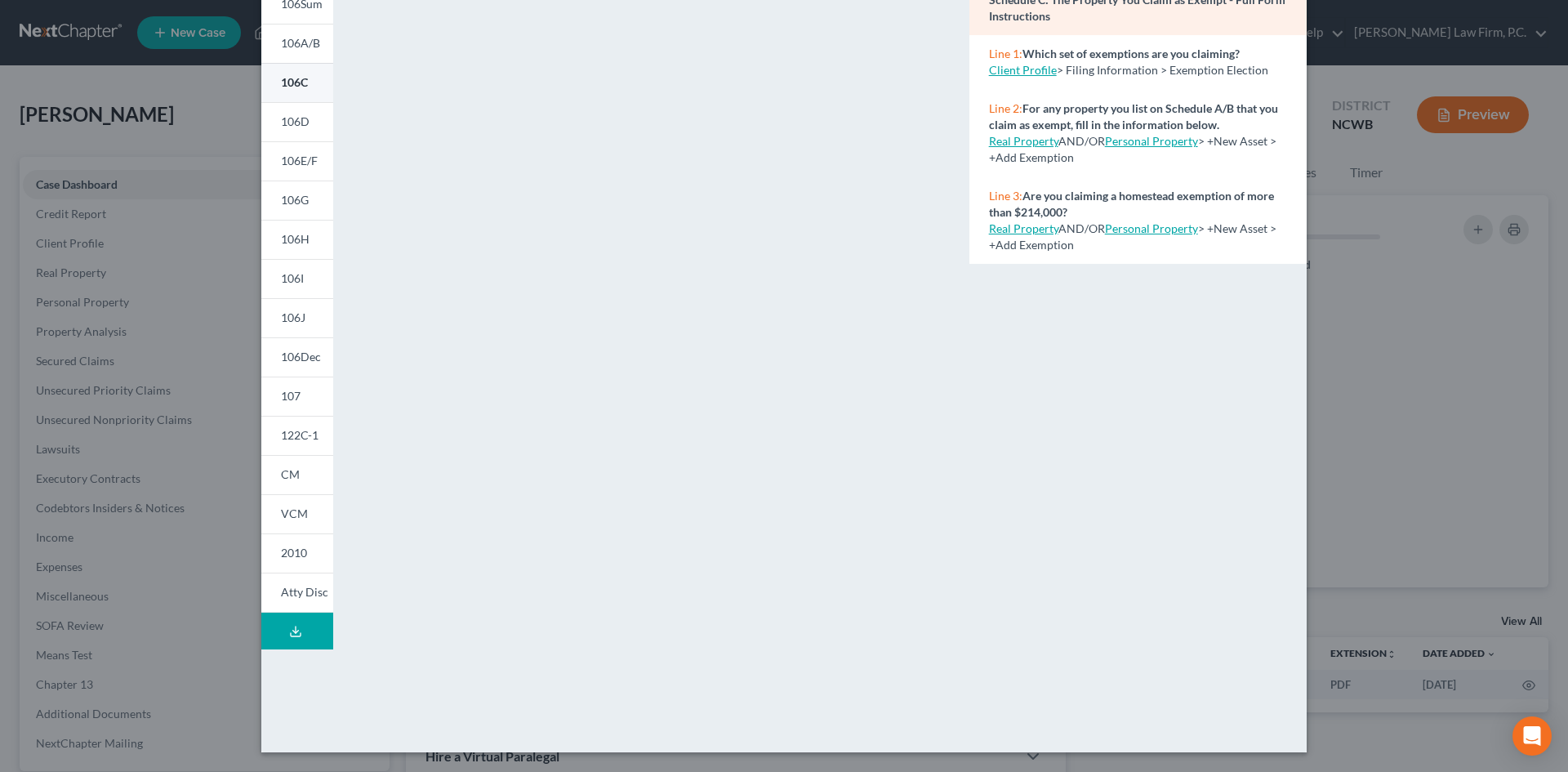
click at [298, 115] on span "106D" at bounding box center [295, 121] width 29 height 14
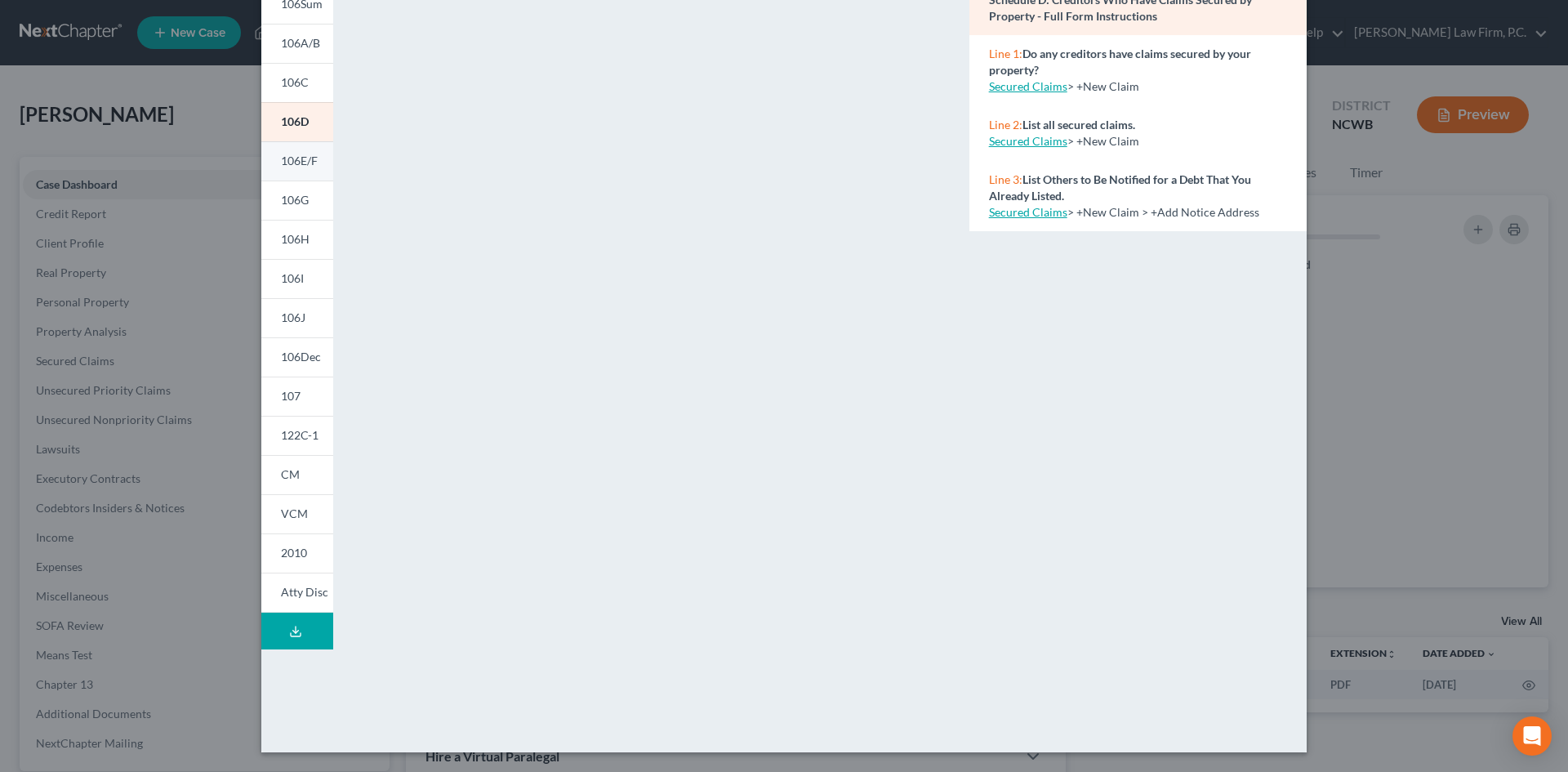
click at [304, 162] on span "106E/F" at bounding box center [299, 161] width 37 height 14
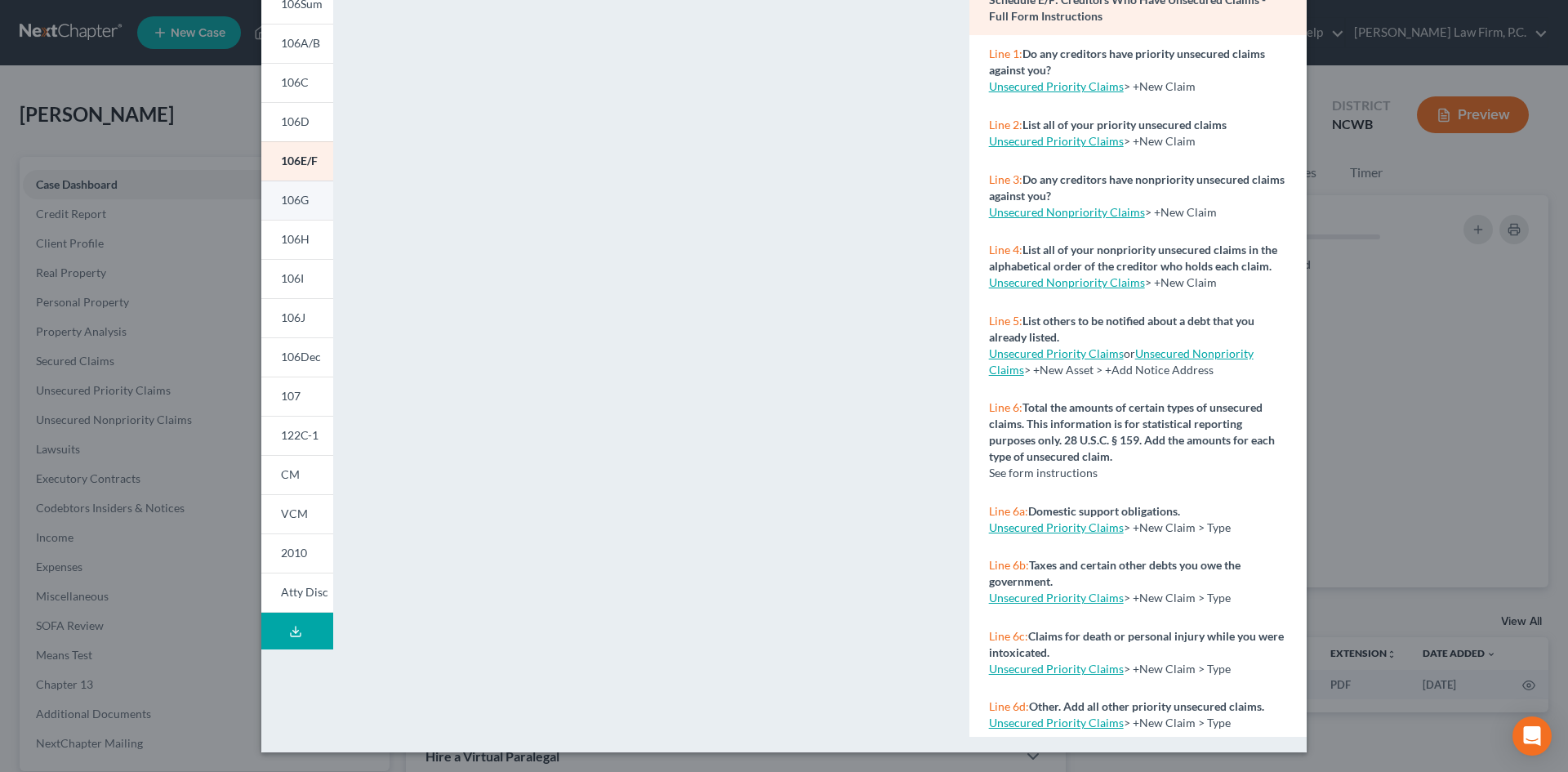
click at [301, 199] on span "106G" at bounding box center [295, 200] width 28 height 14
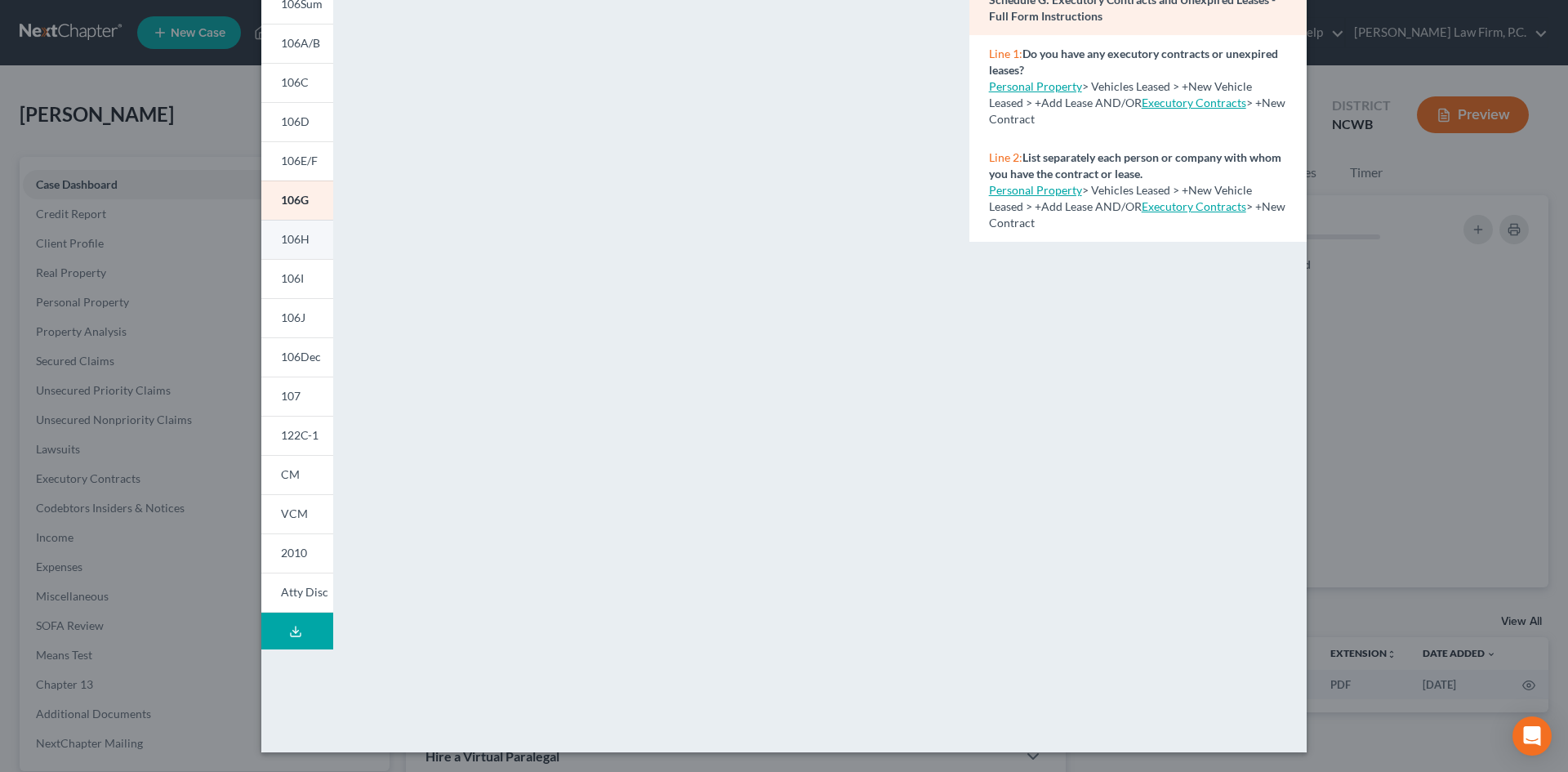
click at [284, 233] on span "106H" at bounding box center [295, 239] width 29 height 14
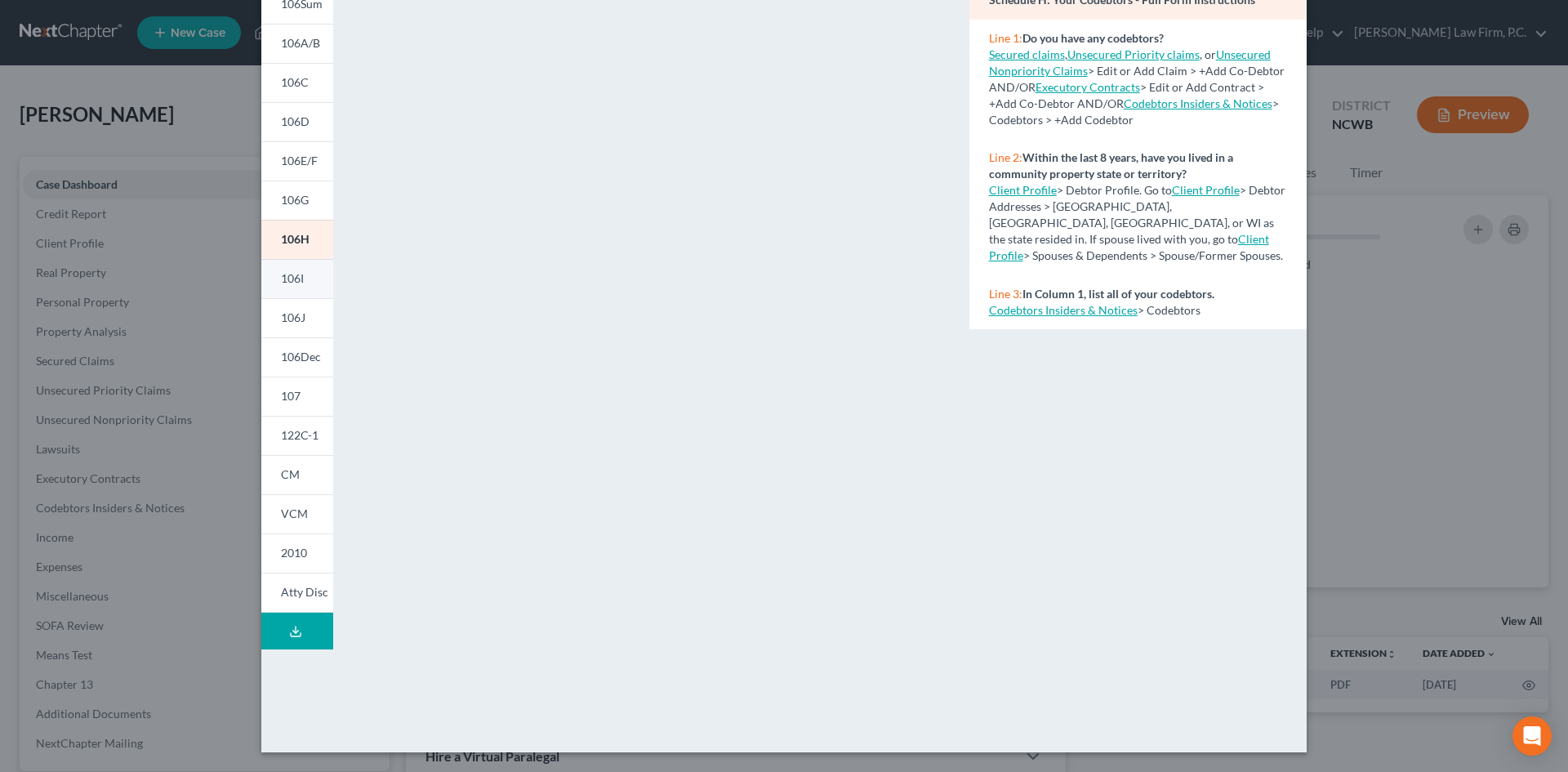
click at [289, 288] on link "106I" at bounding box center [297, 278] width 72 height 39
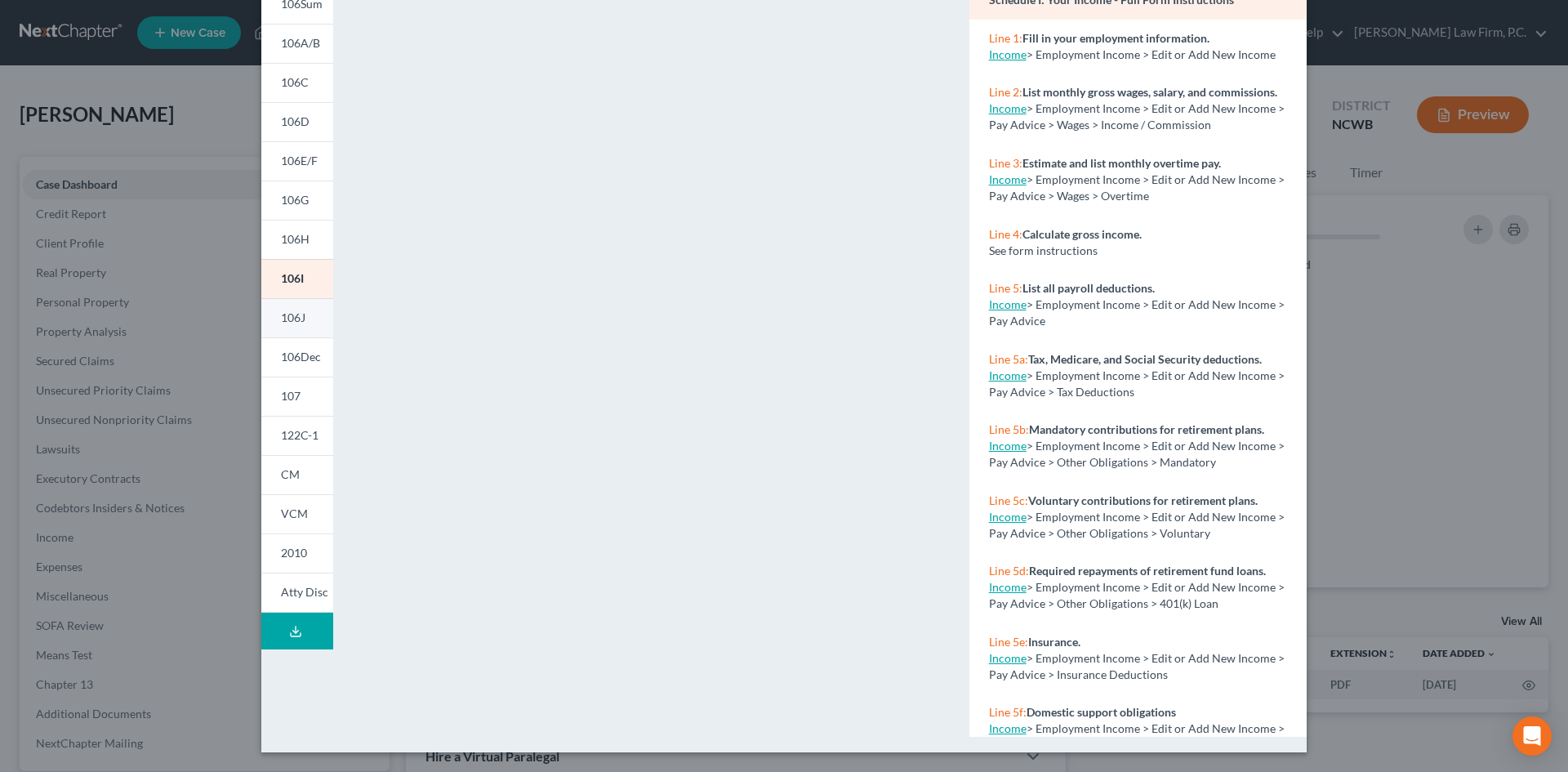
click at [282, 311] on span "106J" at bounding box center [293, 318] width 25 height 14
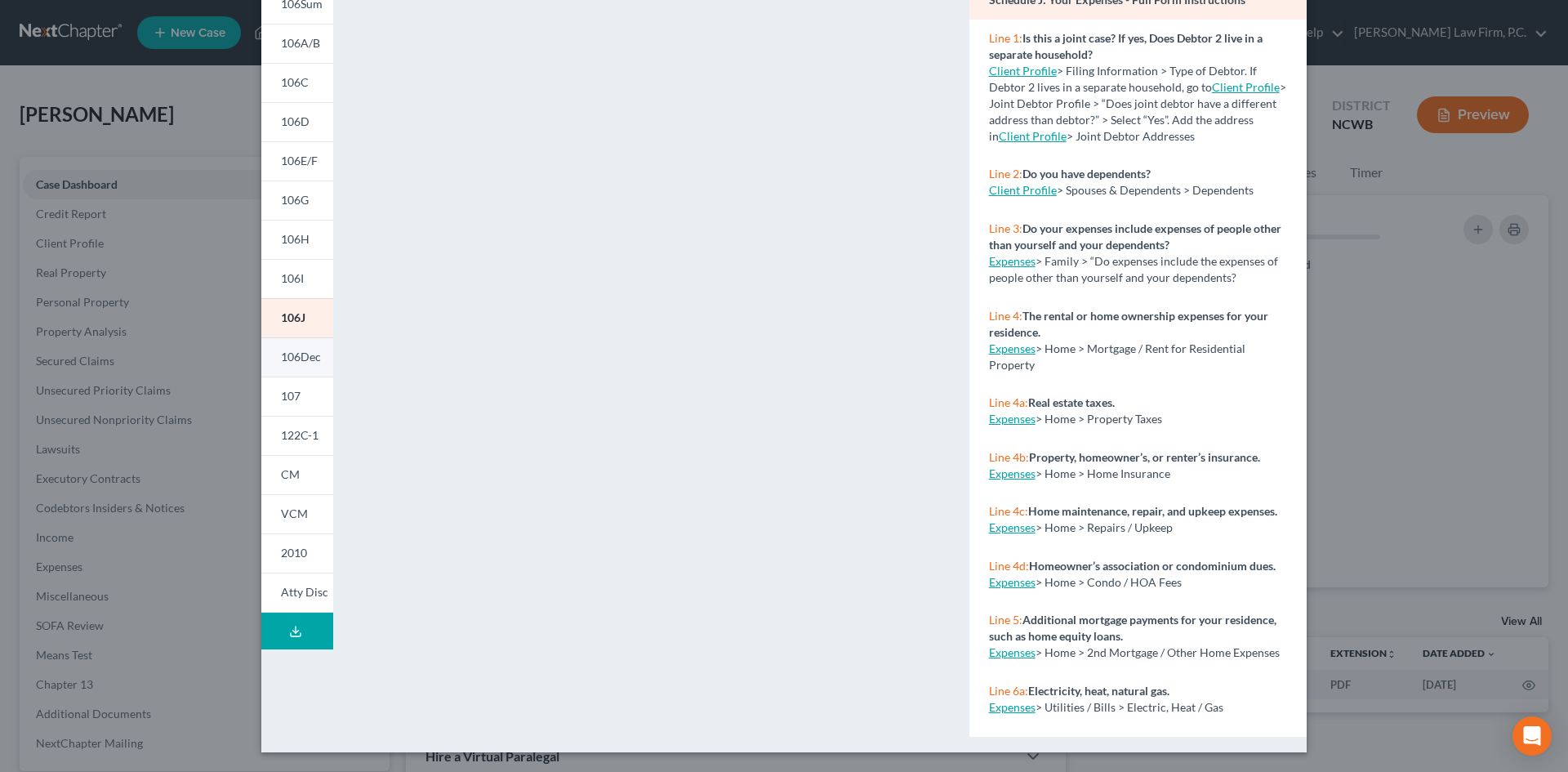
click at [304, 368] on link "106Dec" at bounding box center [297, 357] width 72 height 39
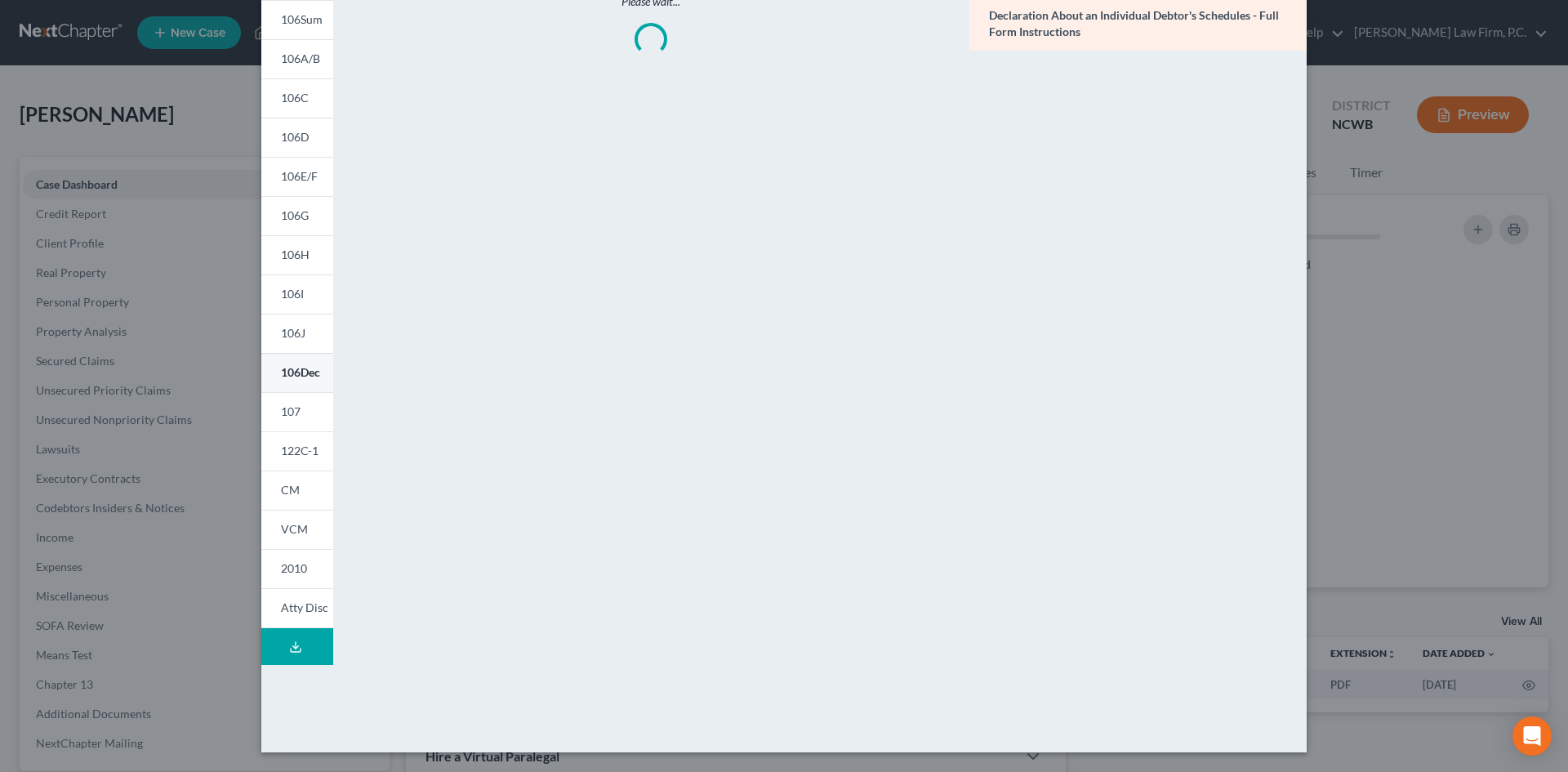
scroll to position [134, 0]
click at [300, 404] on link "107" at bounding box center [297, 411] width 72 height 39
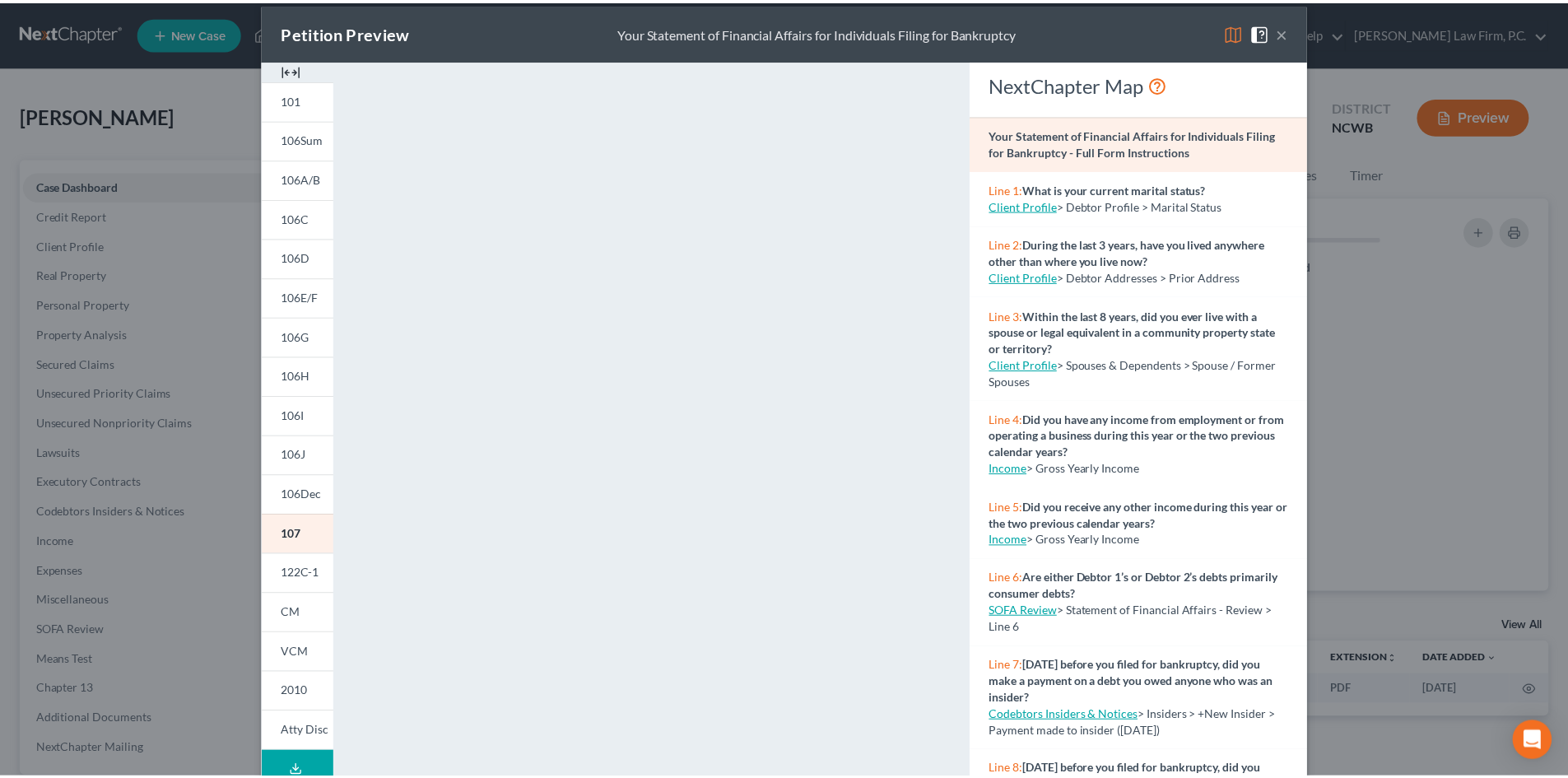
scroll to position [0, 0]
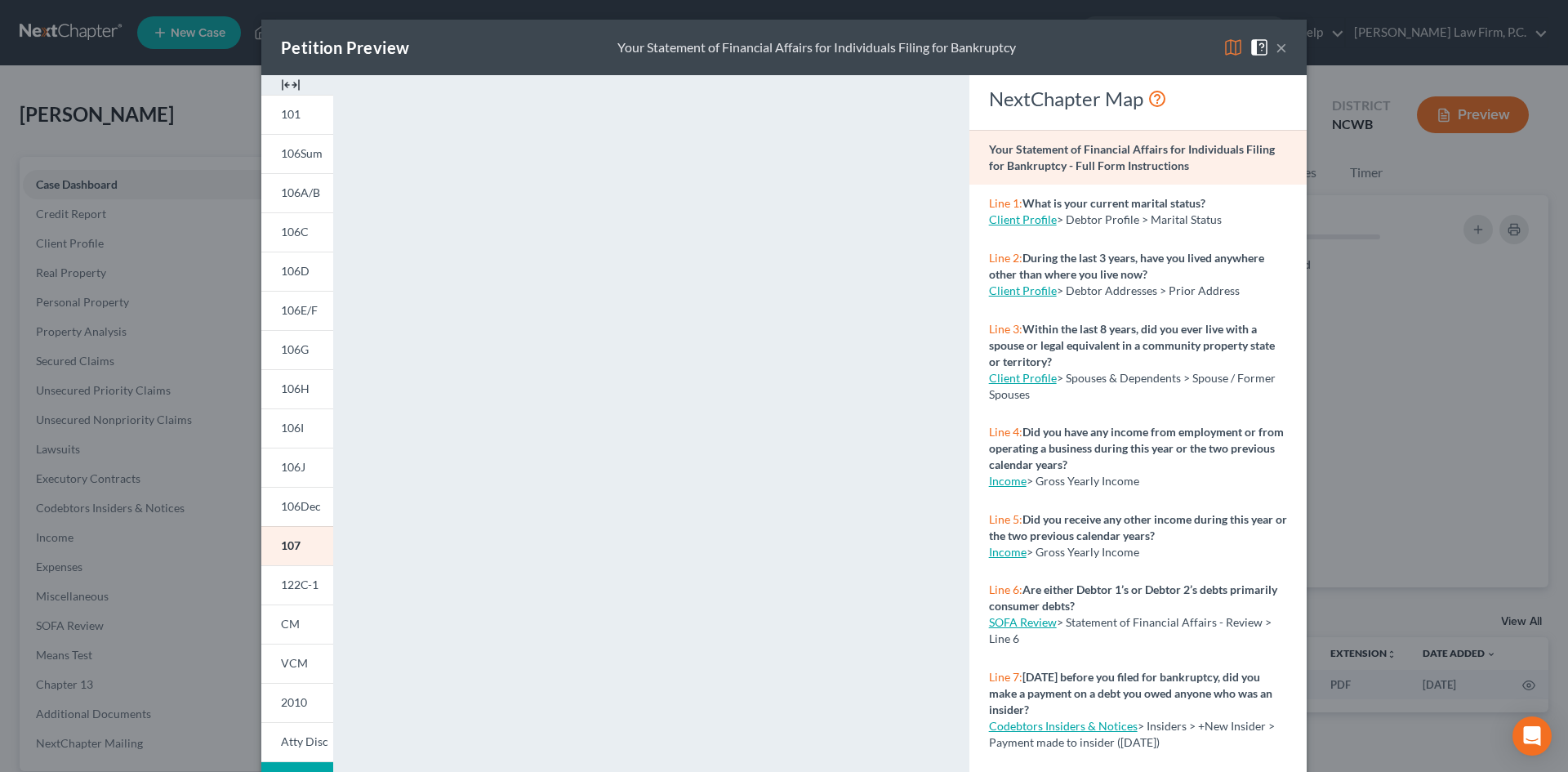
click at [1276, 40] on button "×" at bounding box center [1281, 47] width 11 height 19
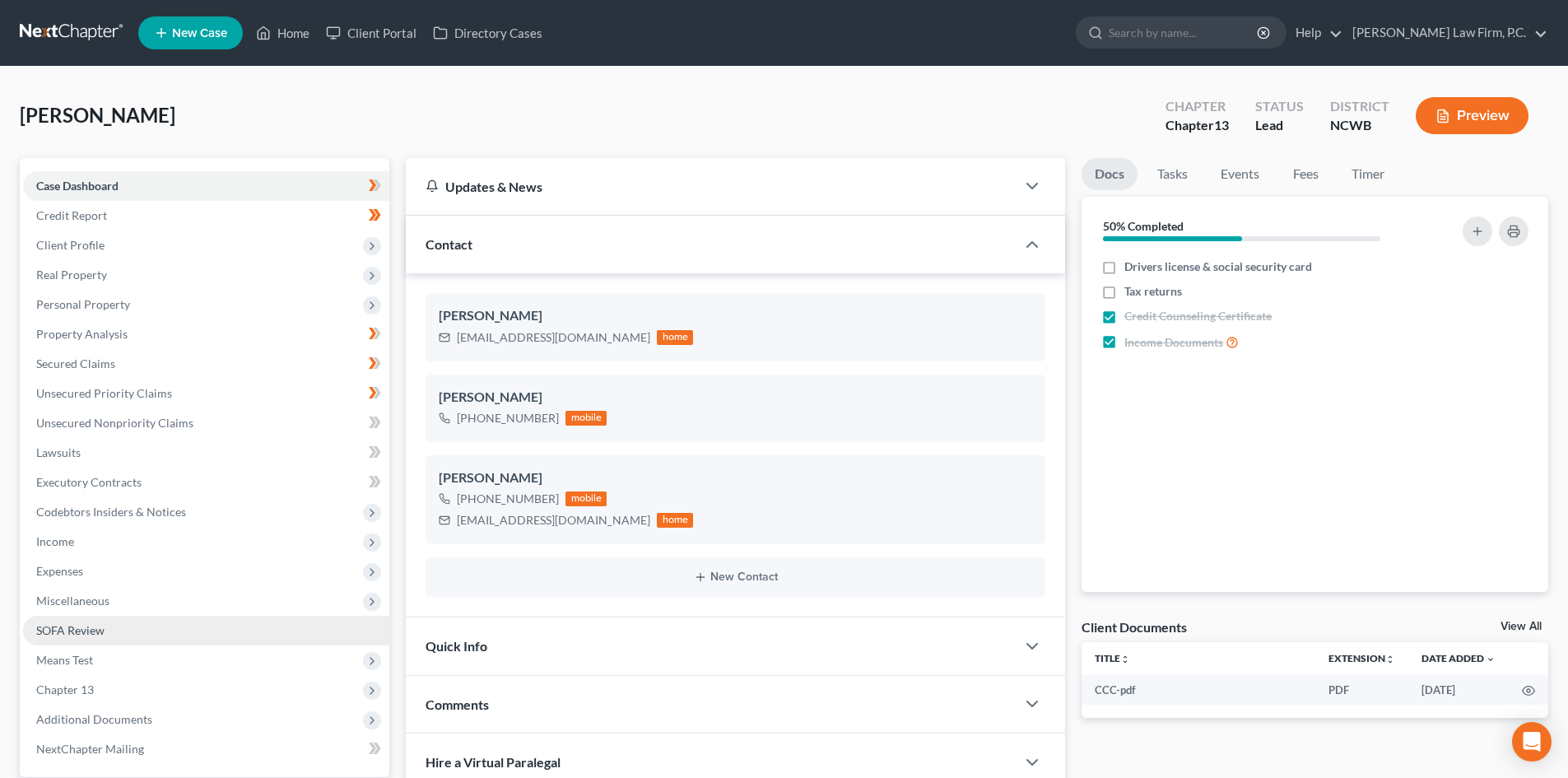
click at [80, 635] on span "SOFA Review" at bounding box center [70, 630] width 68 height 14
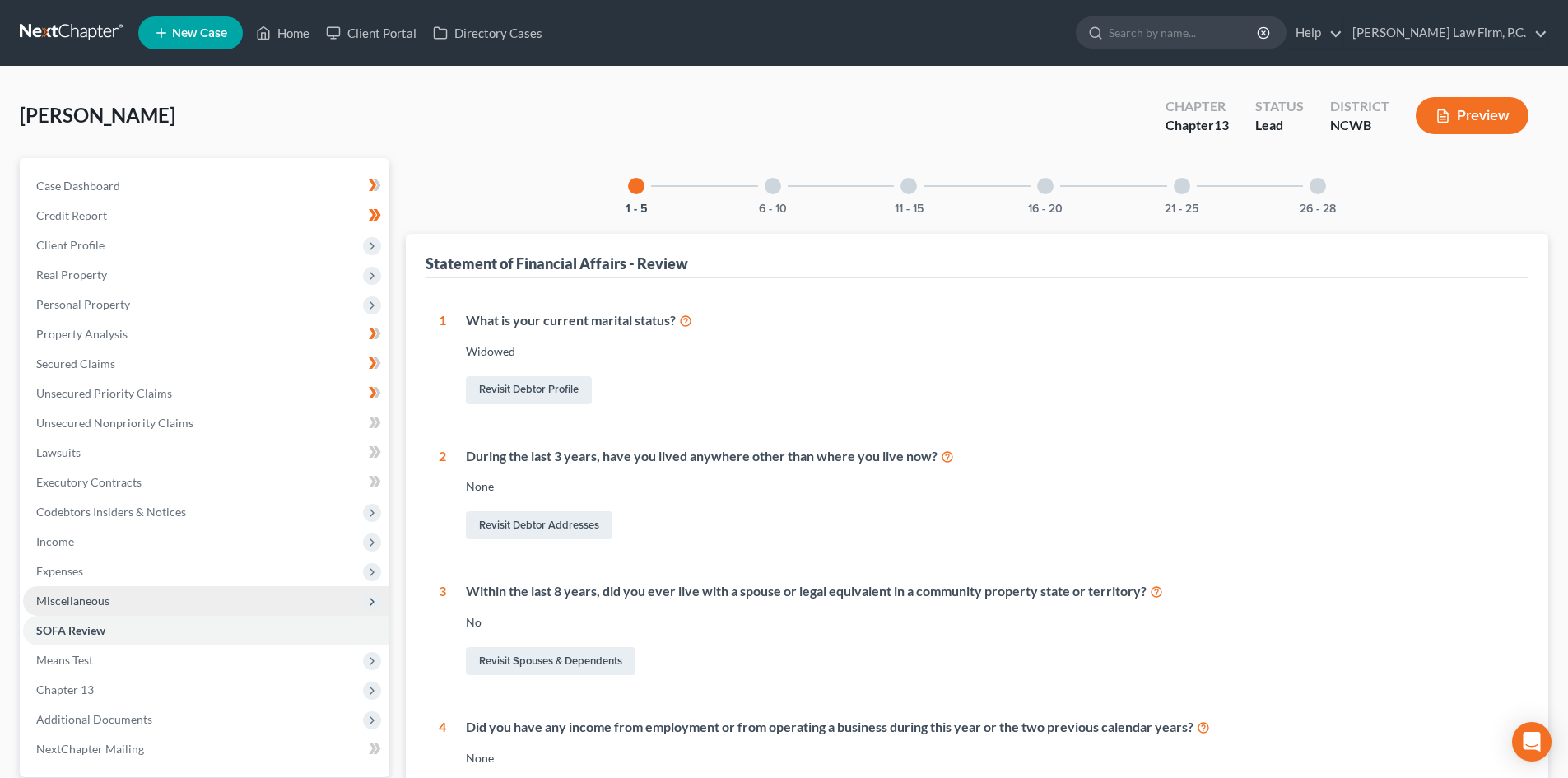
click at [95, 599] on span "Miscellaneous" at bounding box center [72, 600] width 73 height 14
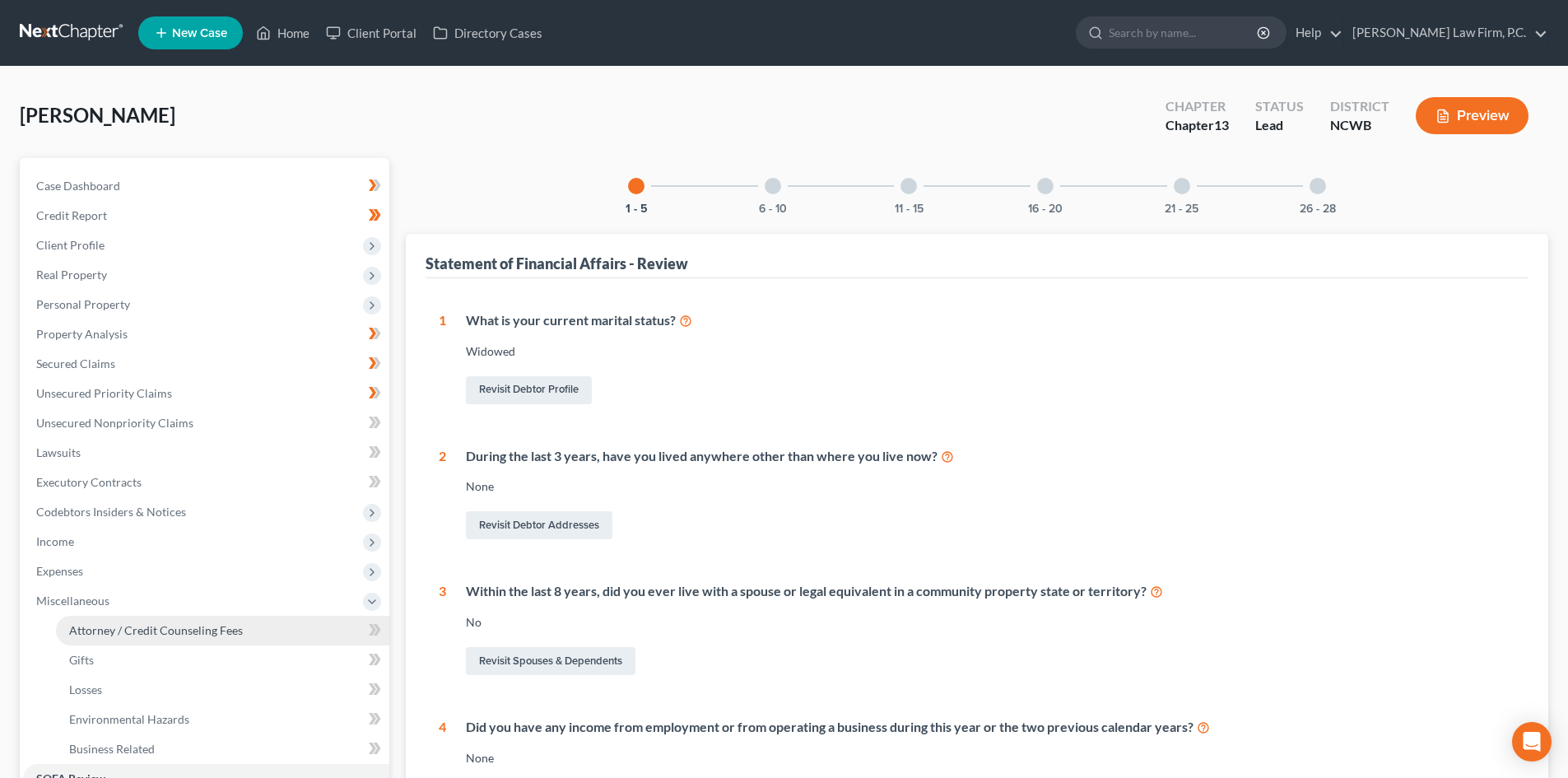
click at [95, 619] on link "Attorney / Credit Counseling Fees" at bounding box center [222, 631] width 333 height 30
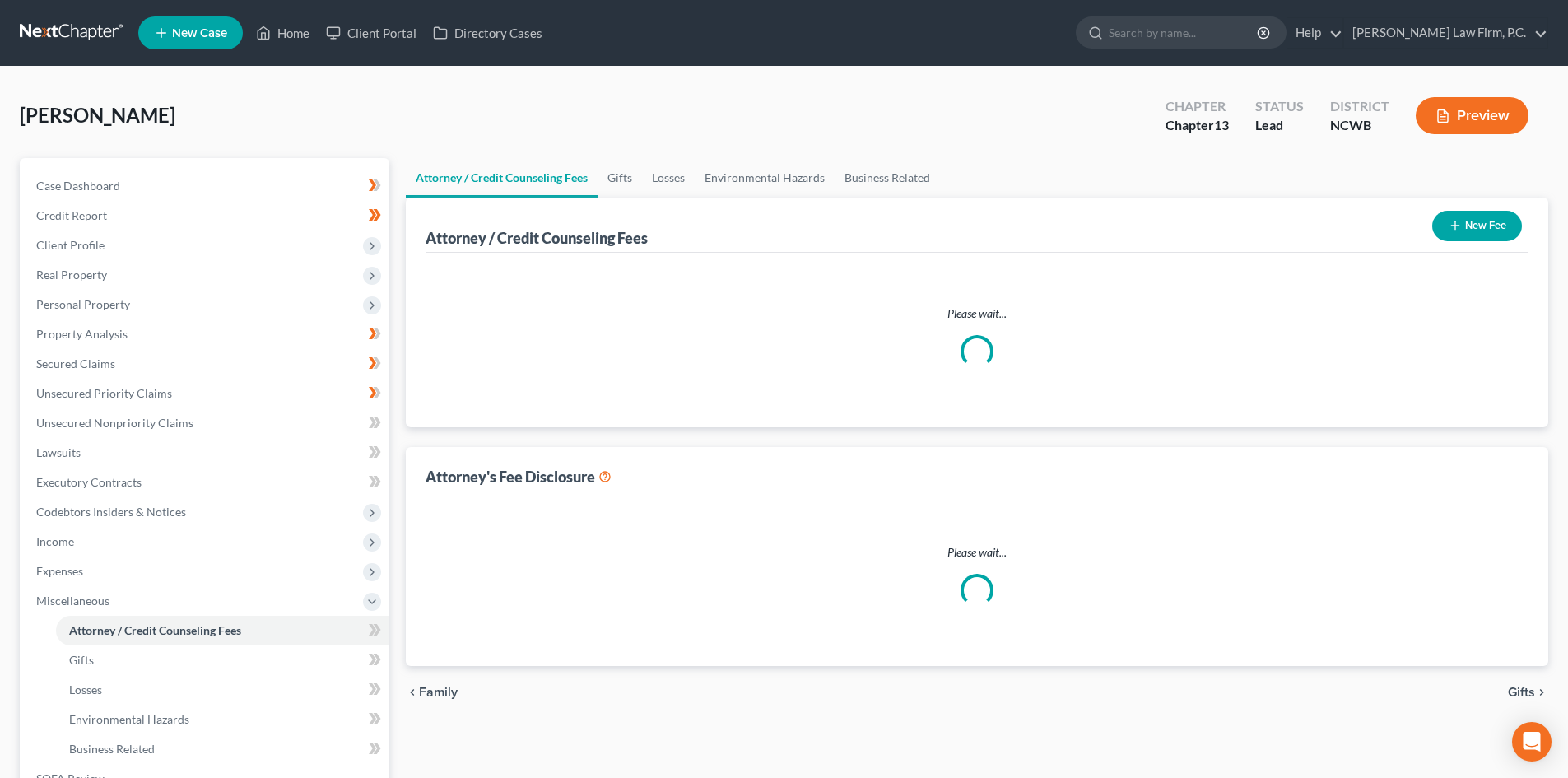
select select "6"
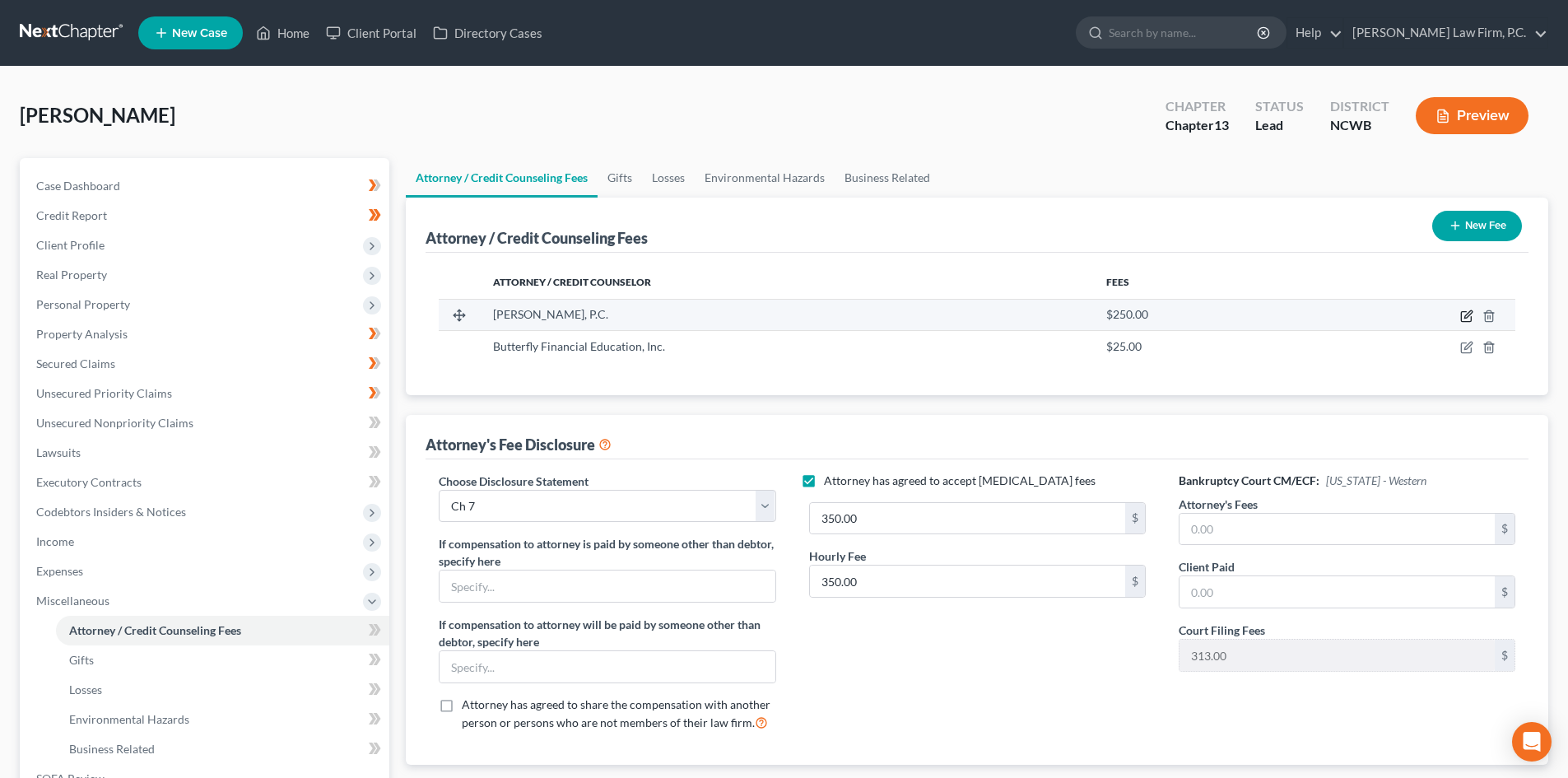
click at [1468, 319] on icon "button" at bounding box center [1466, 316] width 13 height 13
select select "28"
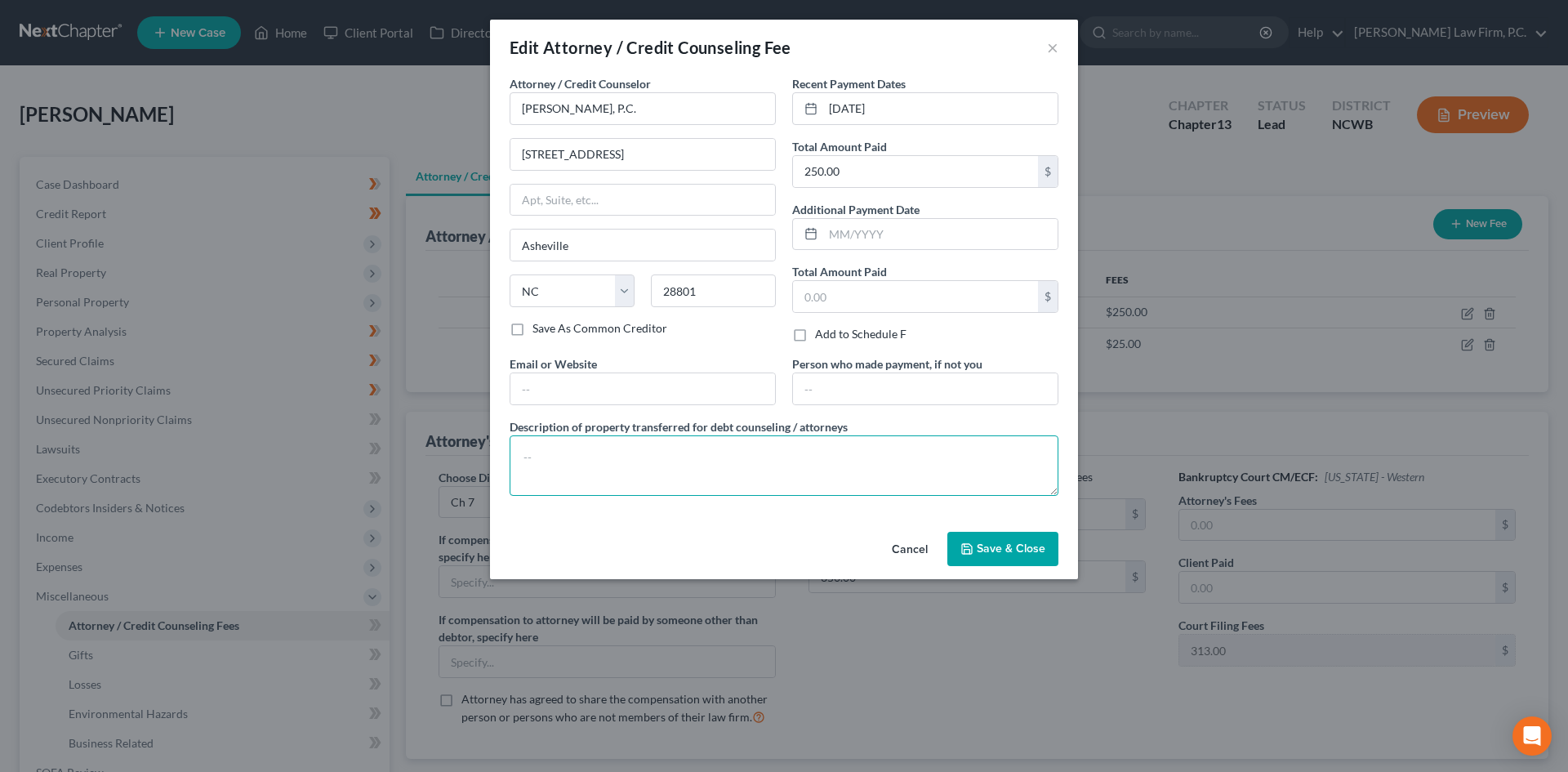
click at [572, 454] on textarea at bounding box center [784, 465] width 549 height 61
paste textarea "Total prefiling attorney fee of $1500 paid between [DATE] - [DATE]. CH 13 filin…"
click at [777, 457] on textarea "Total prefiling attorney fee of $1500 paid between [DATE] - [DATE]. CH 13 filin…" at bounding box center [784, 465] width 549 height 61
drag, startPoint x: 677, startPoint y: 452, endPoint x: 704, endPoint y: 461, distance: 28.5
click at [704, 461] on textarea "Total prefiling attorney fee of $1500 paid between __________ & ___________ CH …" at bounding box center [784, 465] width 549 height 61
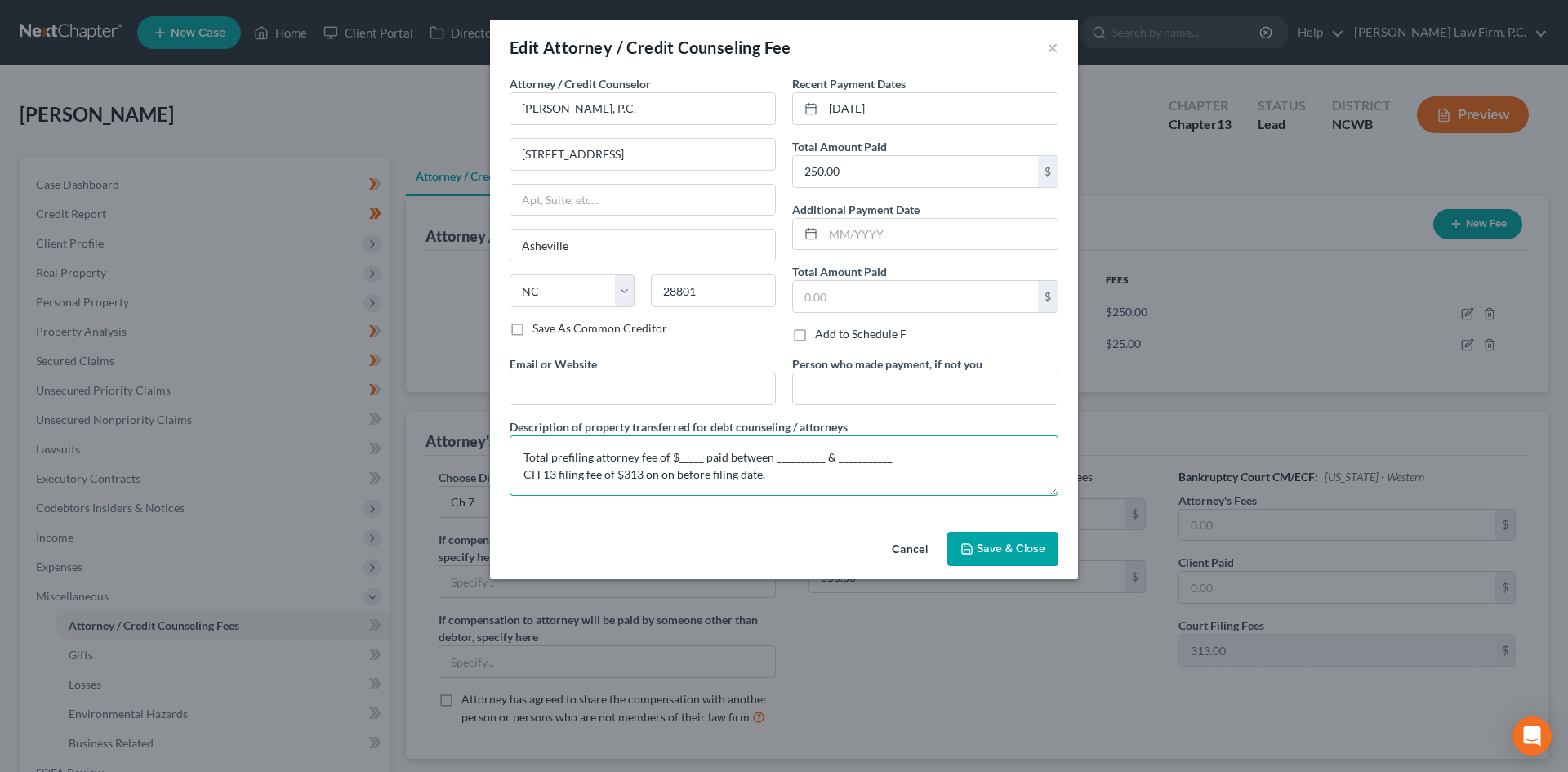
type textarea "Total prefiling attorney fee of $_____ paid between __________ & ___________ CH…"
click at [989, 539] on button "Save & Close" at bounding box center [1002, 548] width 111 height 34
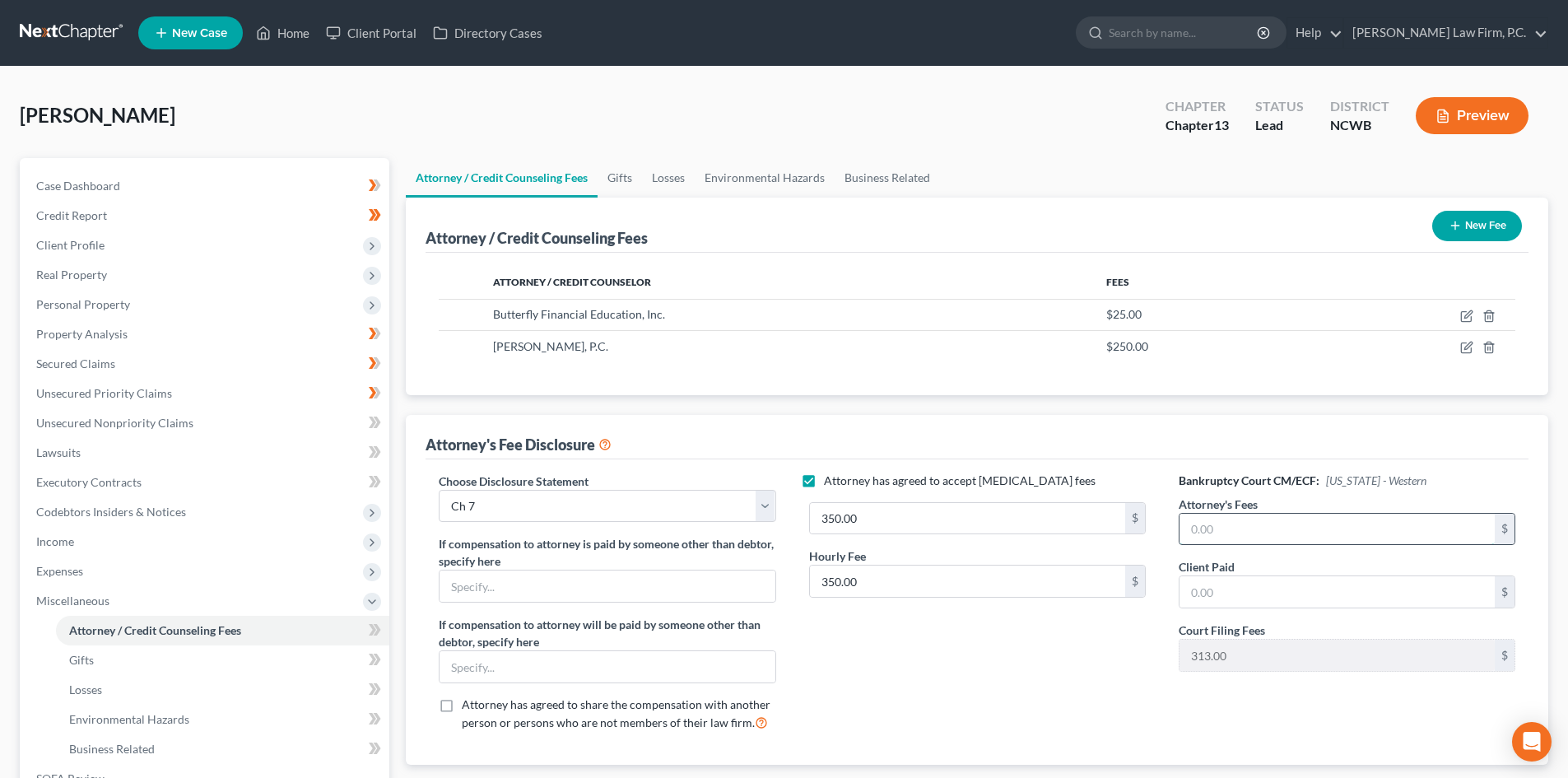
click at [1209, 531] on input "text" at bounding box center [1336, 529] width 316 height 31
type input "5,000"
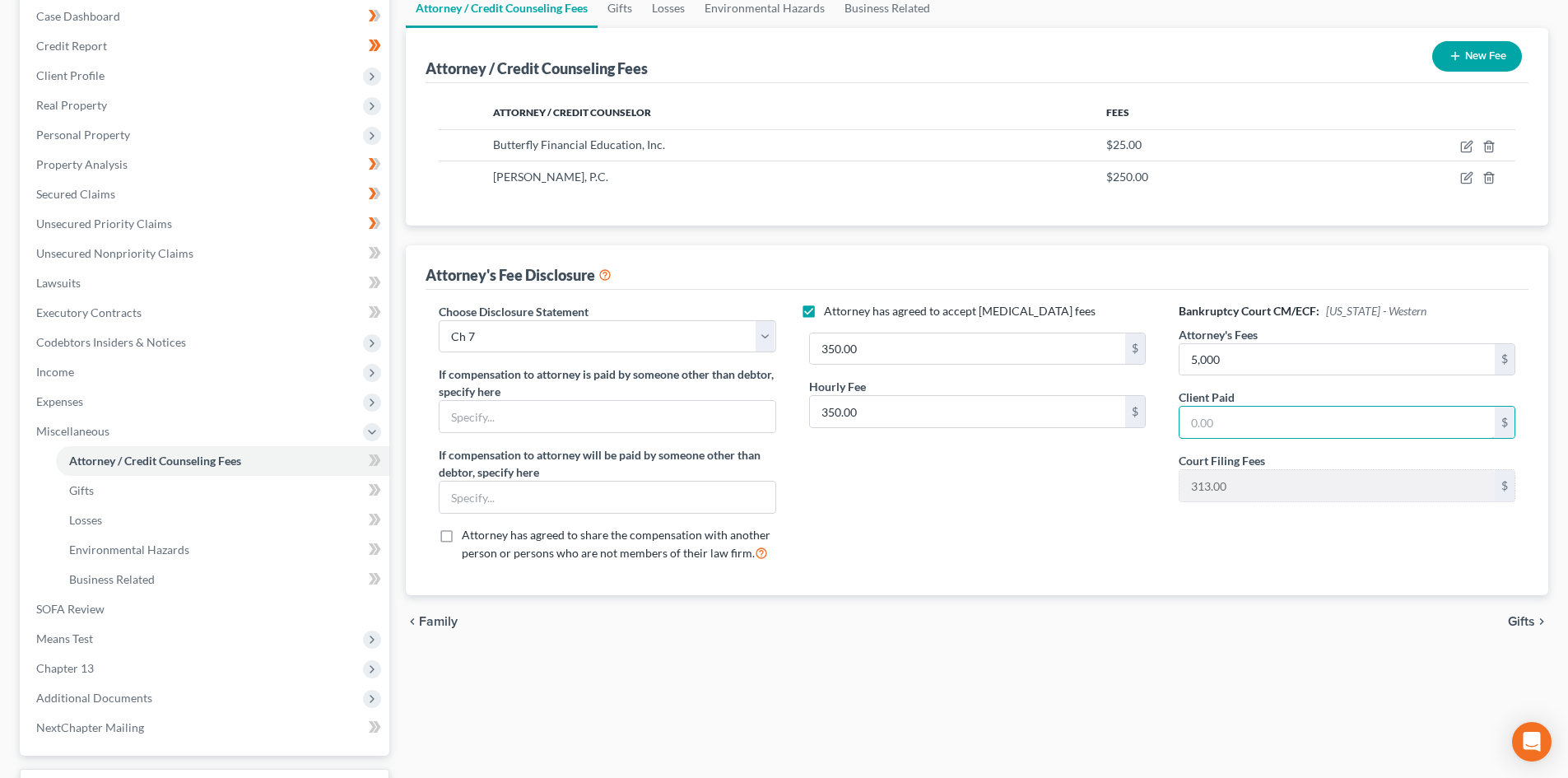
scroll to position [247, 0]
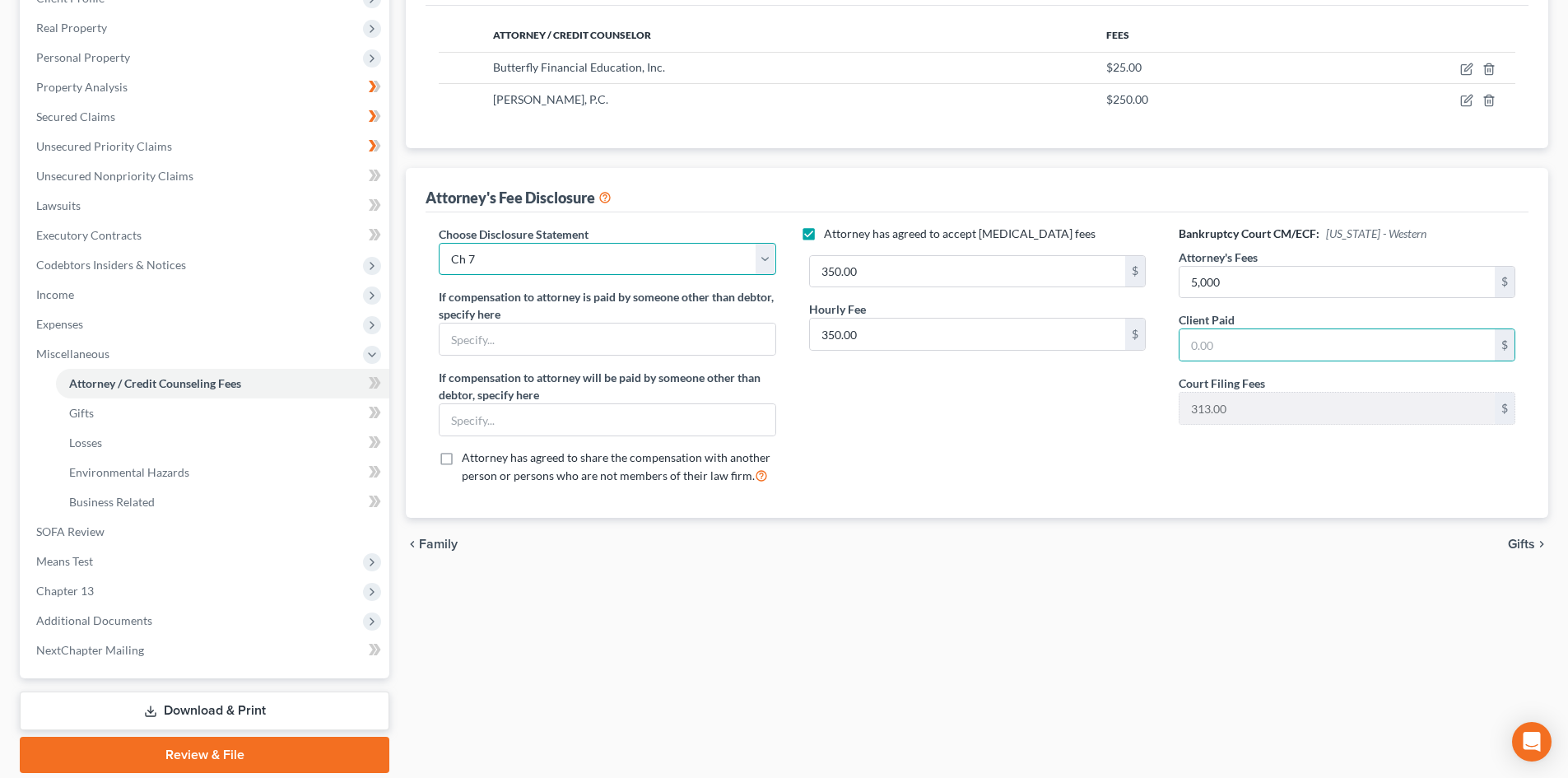
click at [551, 263] on select "Select Minimum Fee - one-off case Hourly Fee/Trust Deposit Minimum Fee Conversi…" at bounding box center [606, 259] width 337 height 33
click at [551, 263] on select "Select Minimum Fee - one-off case Hourly Fee/Trust Deposit Minimum Fee Conversi…" at bounding box center [606, 259] width 337 height 33
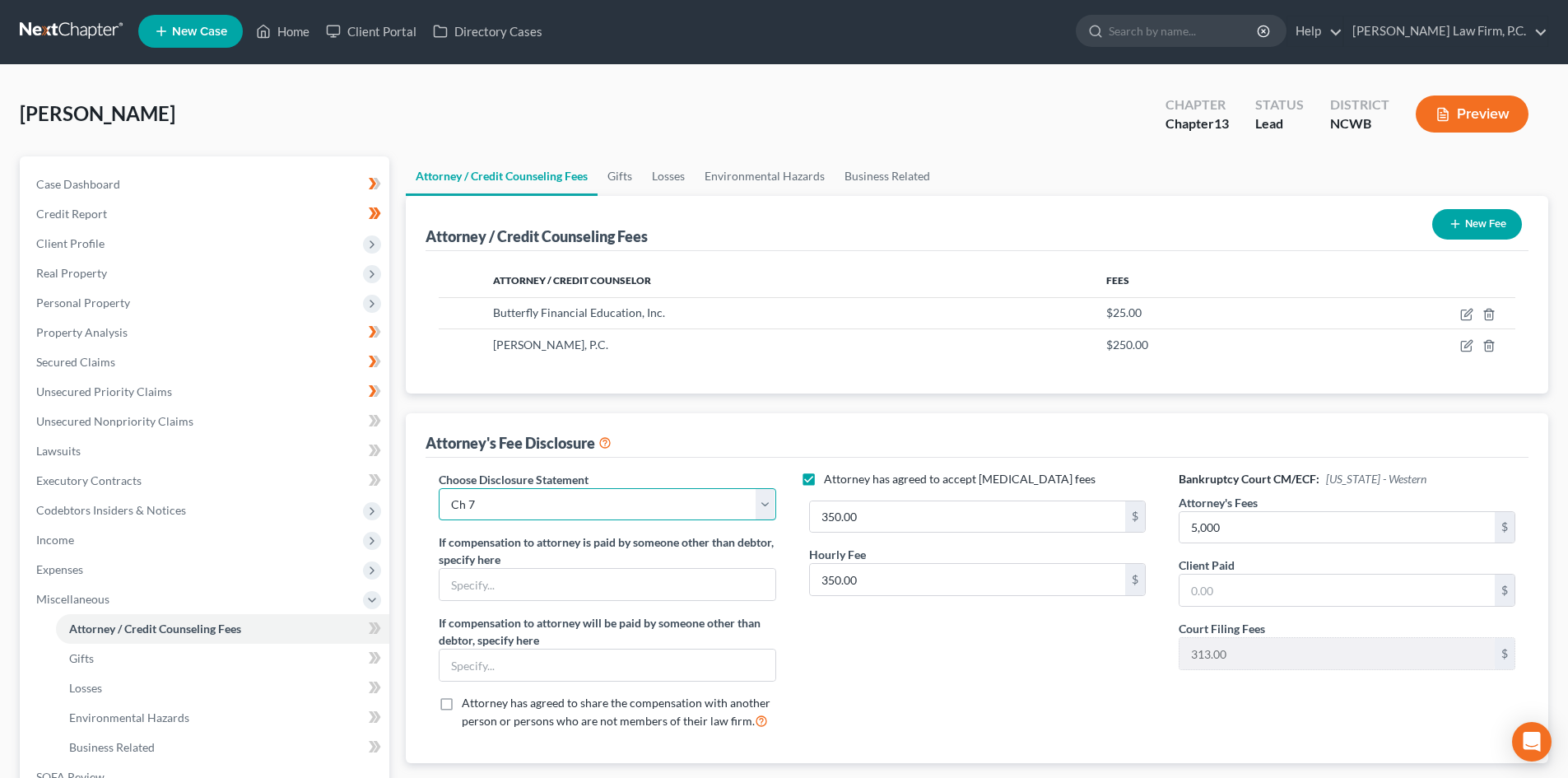
scroll to position [0, 0]
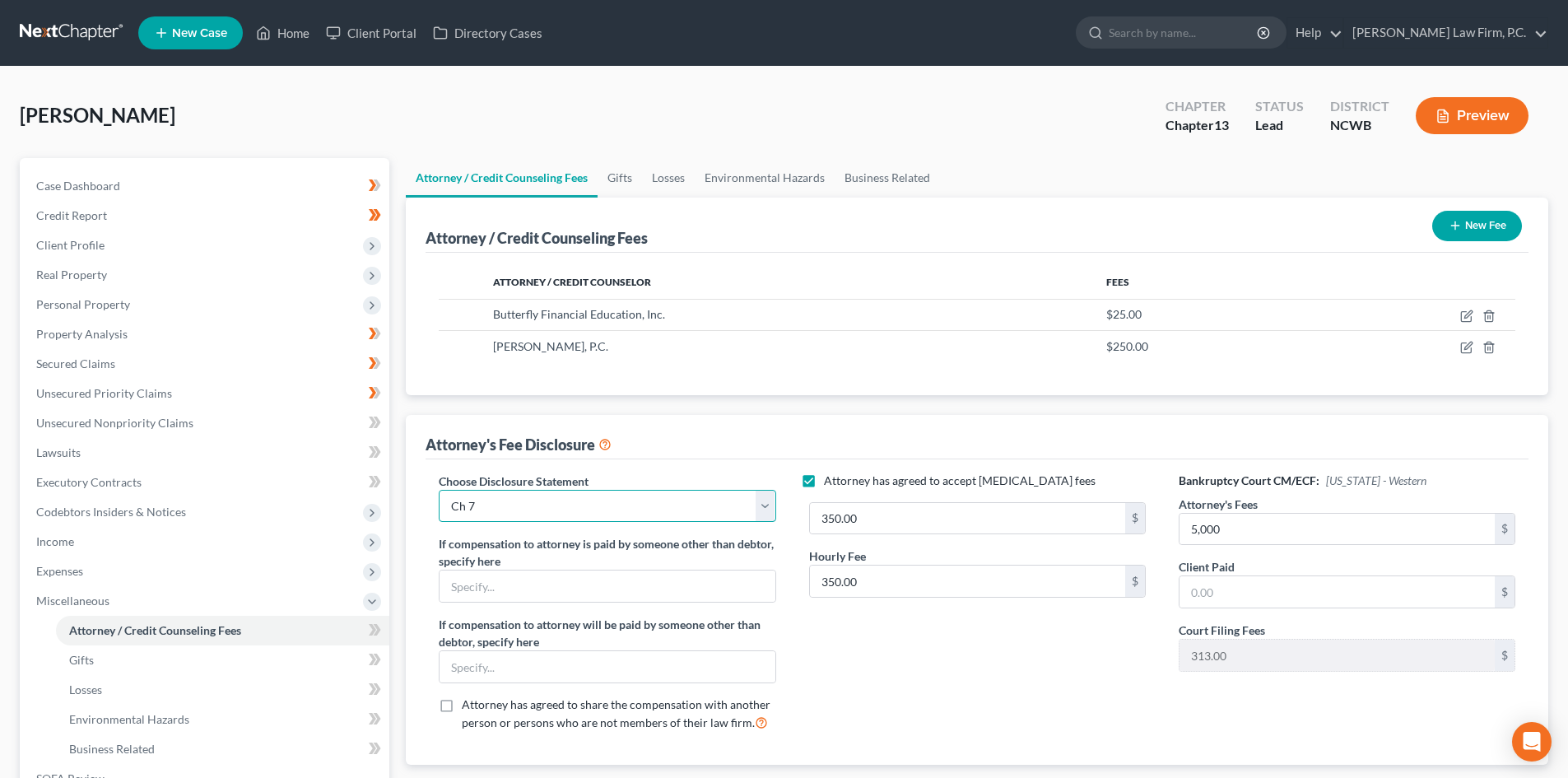
click at [504, 510] on select "Select Minimum Fee - one-off case Hourly Fee/Trust Deposit Minimum Fee Conversi…" at bounding box center [606, 506] width 337 height 33
select select "5"
click at [438, 490] on select "Select Minimum Fee - one-off case Hourly Fee/Trust Deposit Minimum Fee Conversi…" at bounding box center [606, 506] width 337 height 33
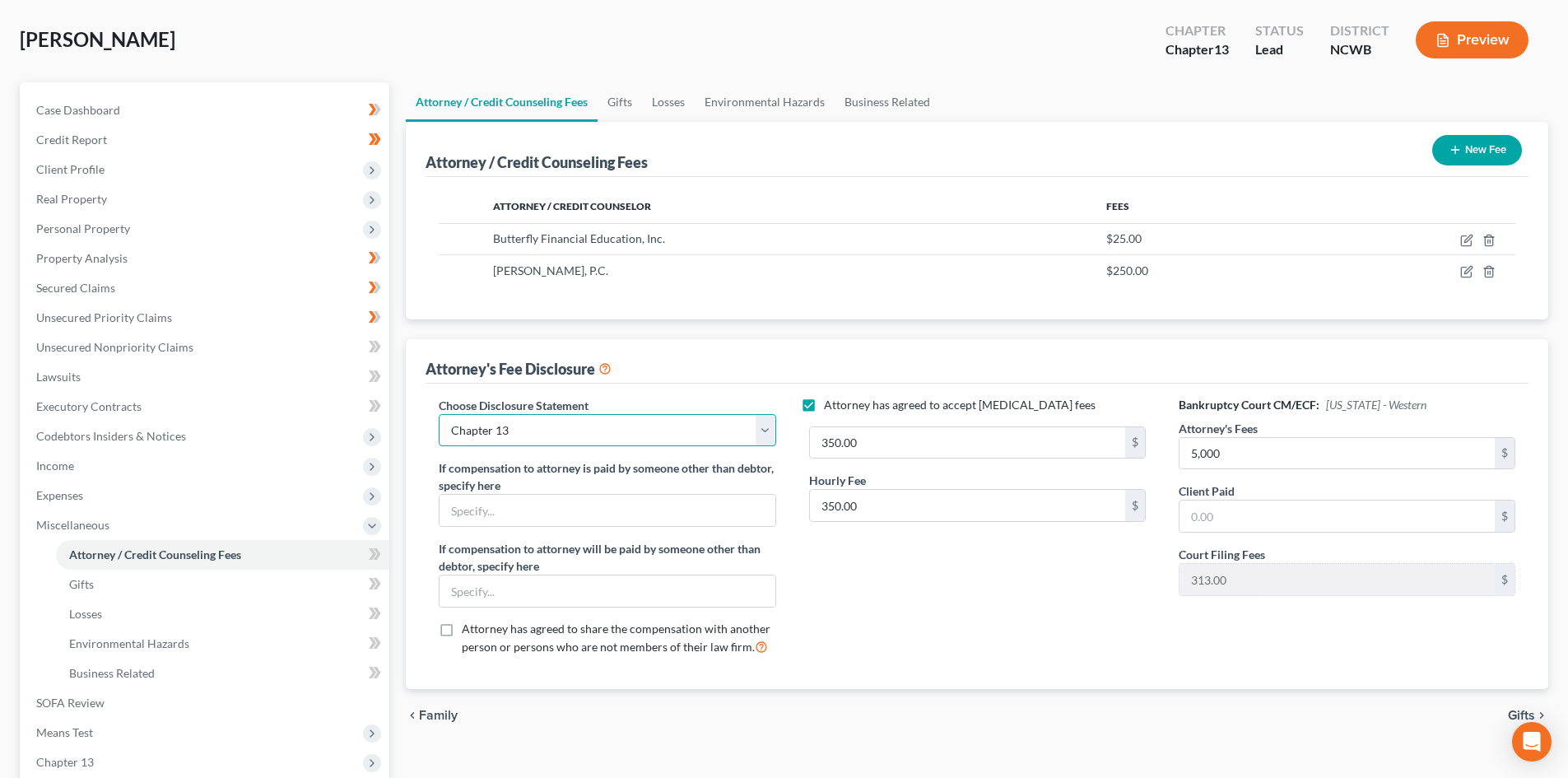
scroll to position [82, 0]
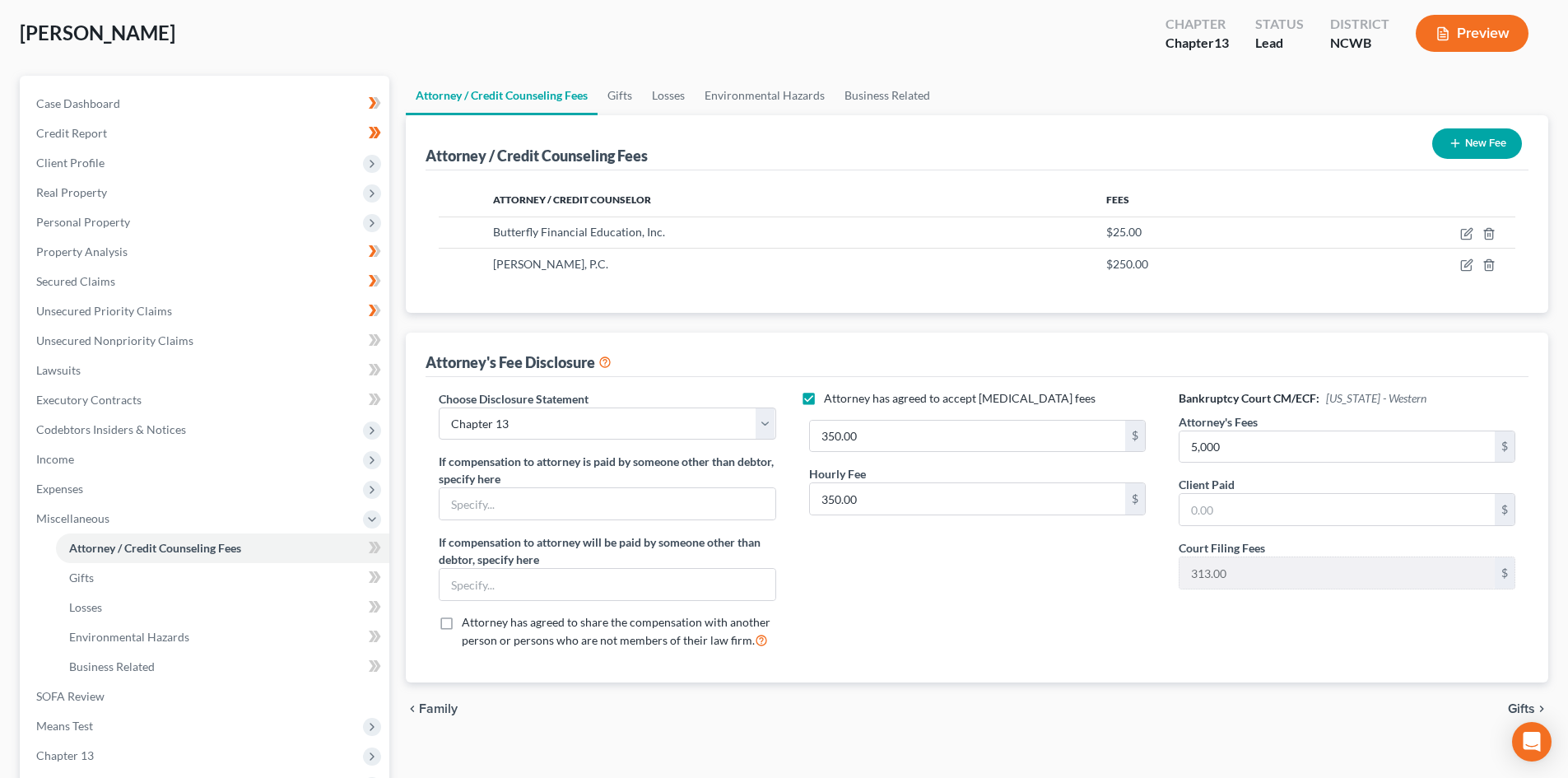
click at [824, 390] on label "Attorney has agreed to accept [MEDICAL_DATA] fees" at bounding box center [959, 398] width 271 height 17
click at [831, 390] on input "Attorney has agreed to accept [MEDICAL_DATA] fees" at bounding box center [836, 395] width 11 height 11
checkbox input "false"
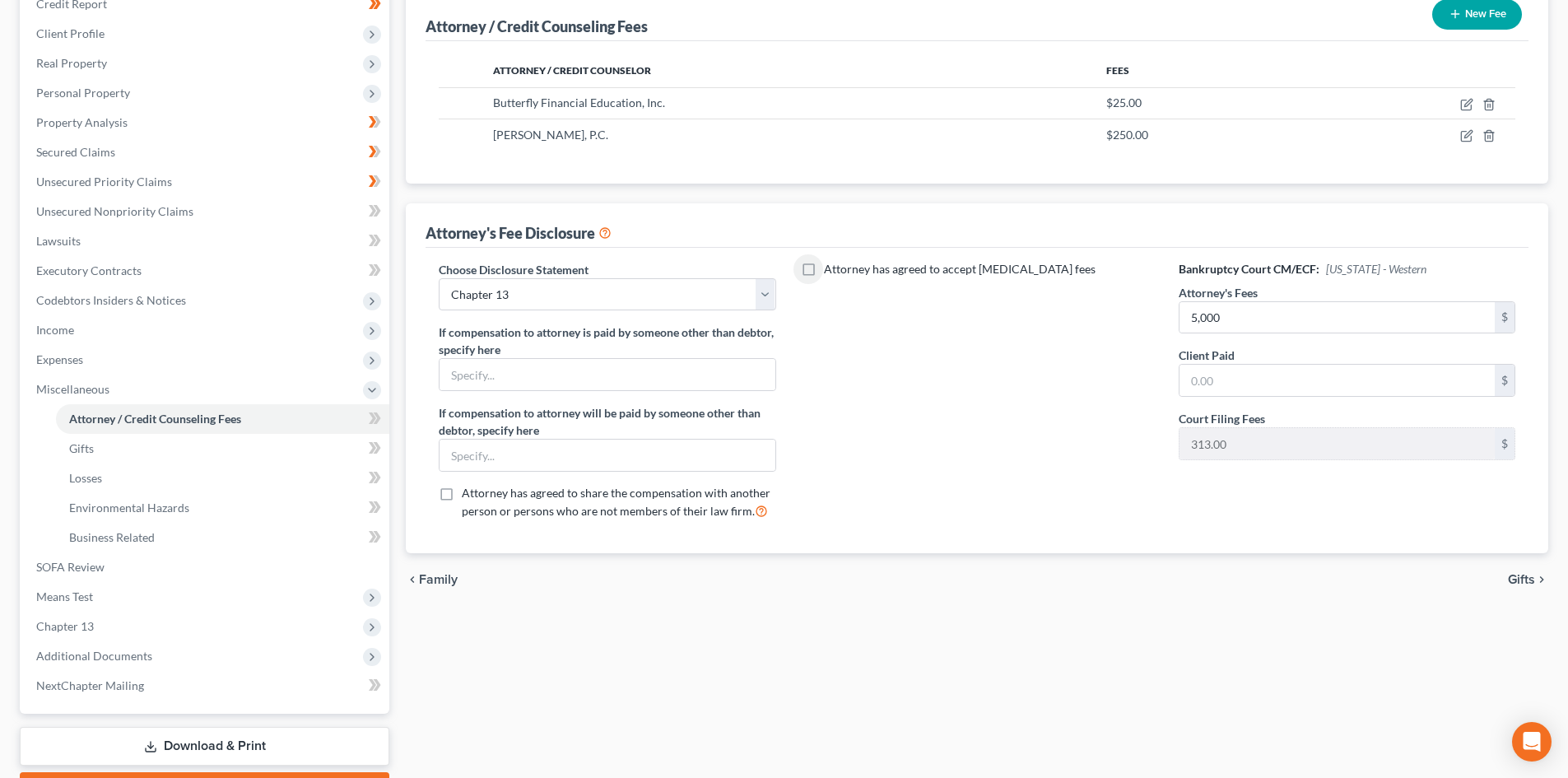
scroll to position [0, 0]
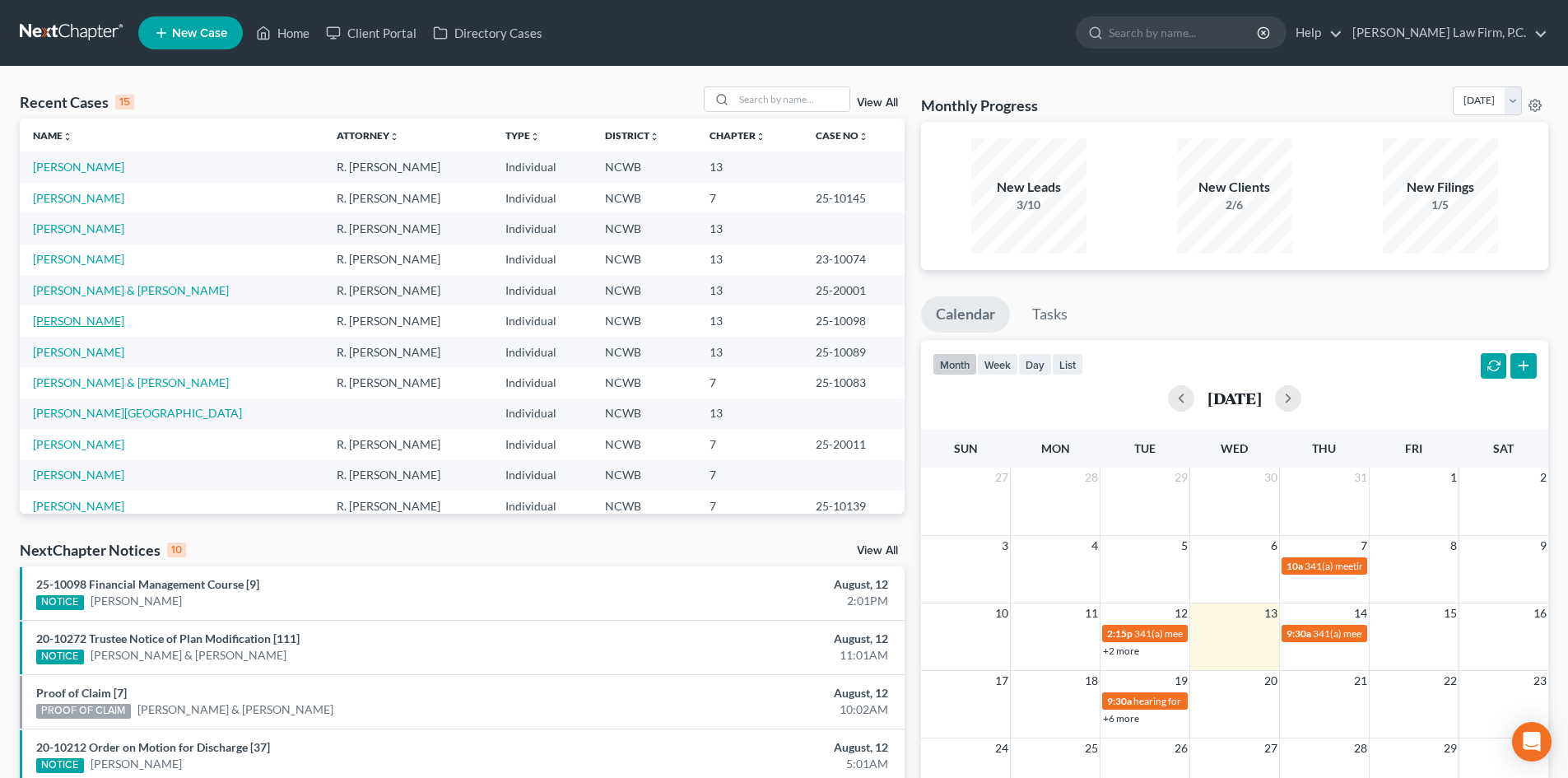
click at [103, 324] on link "[PERSON_NAME]" at bounding box center [78, 321] width 91 height 14
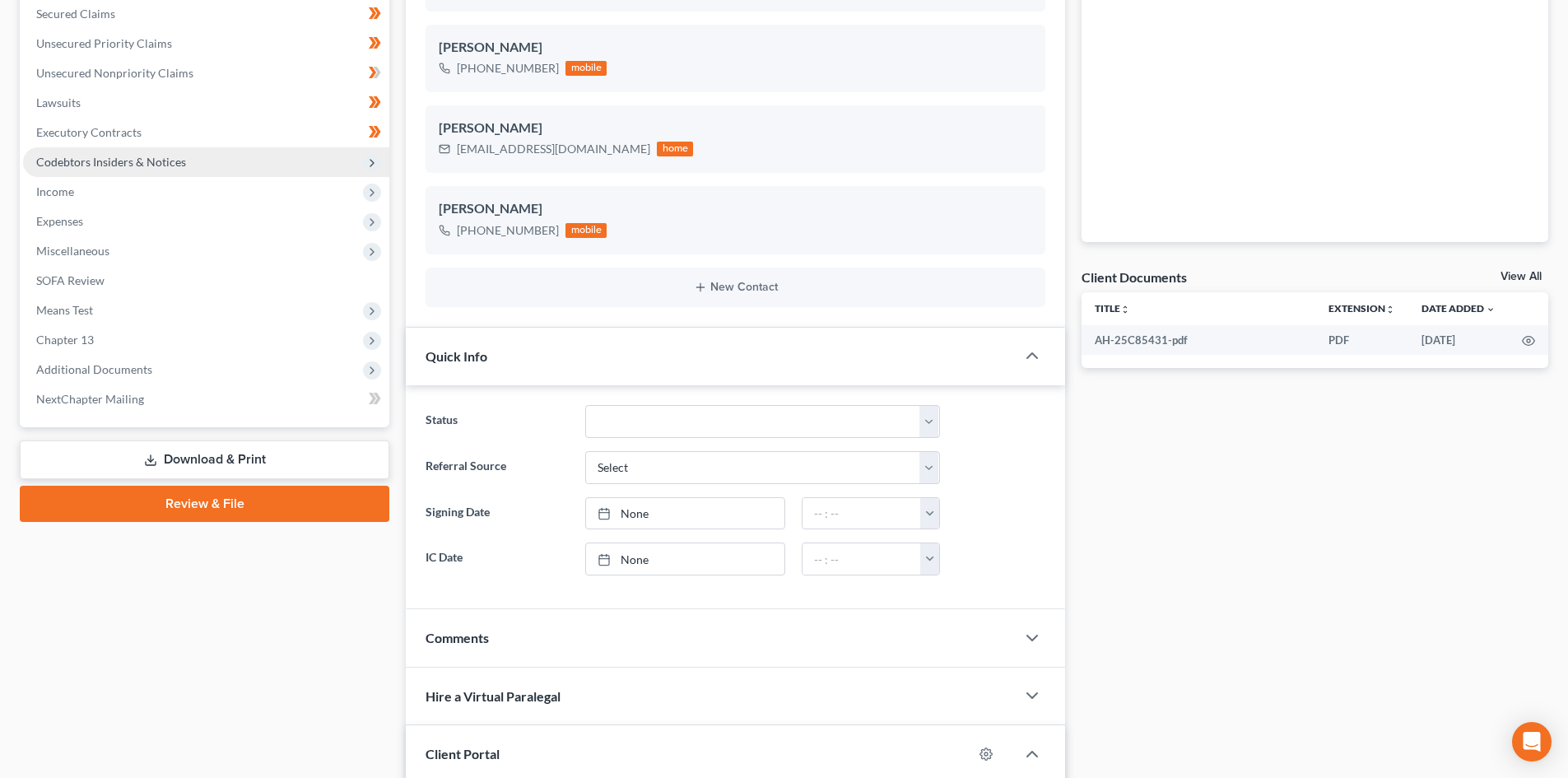
scroll to position [412, 0]
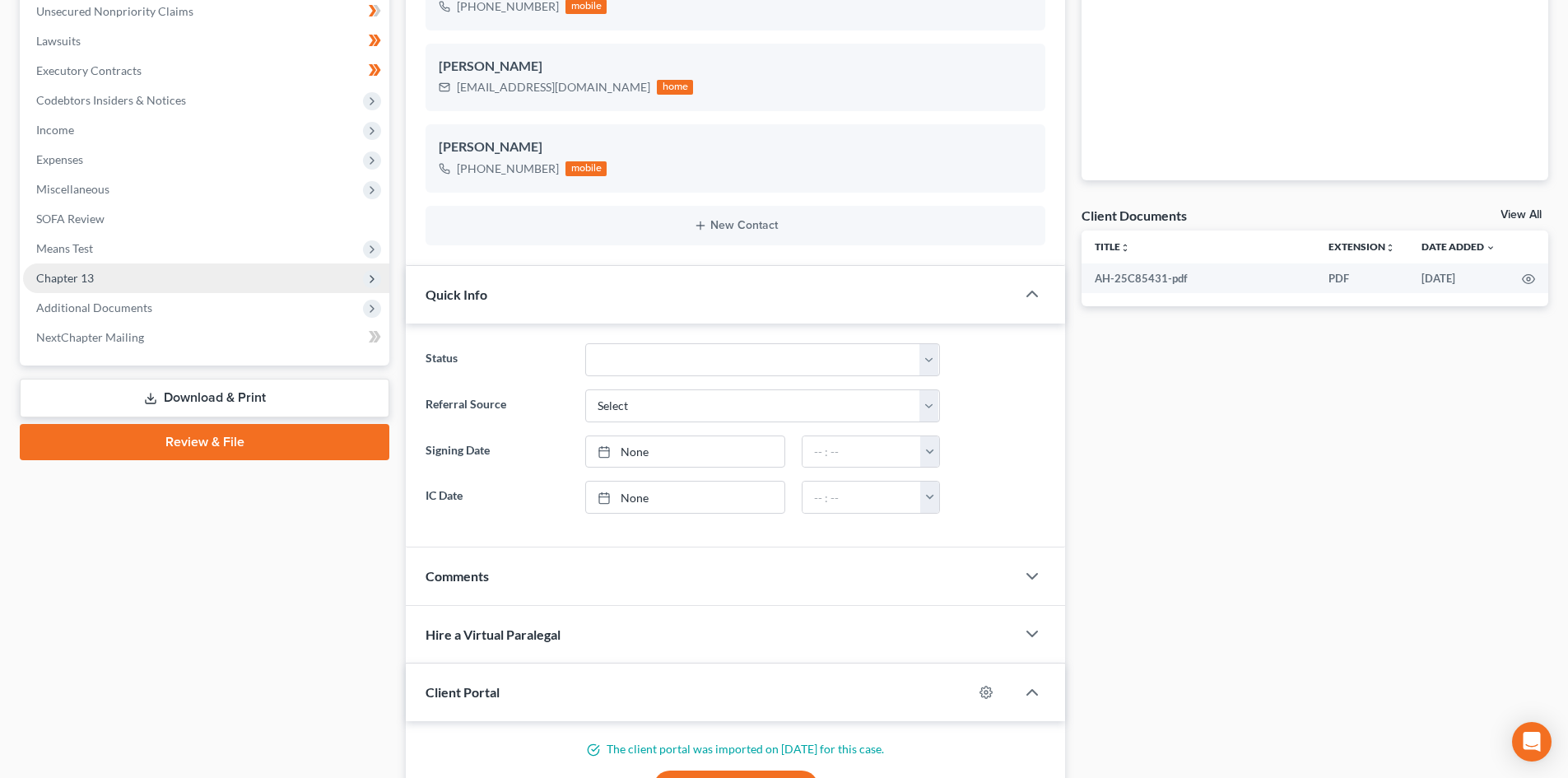
click at [138, 264] on span "Chapter 13" at bounding box center [206, 278] width 366 height 30
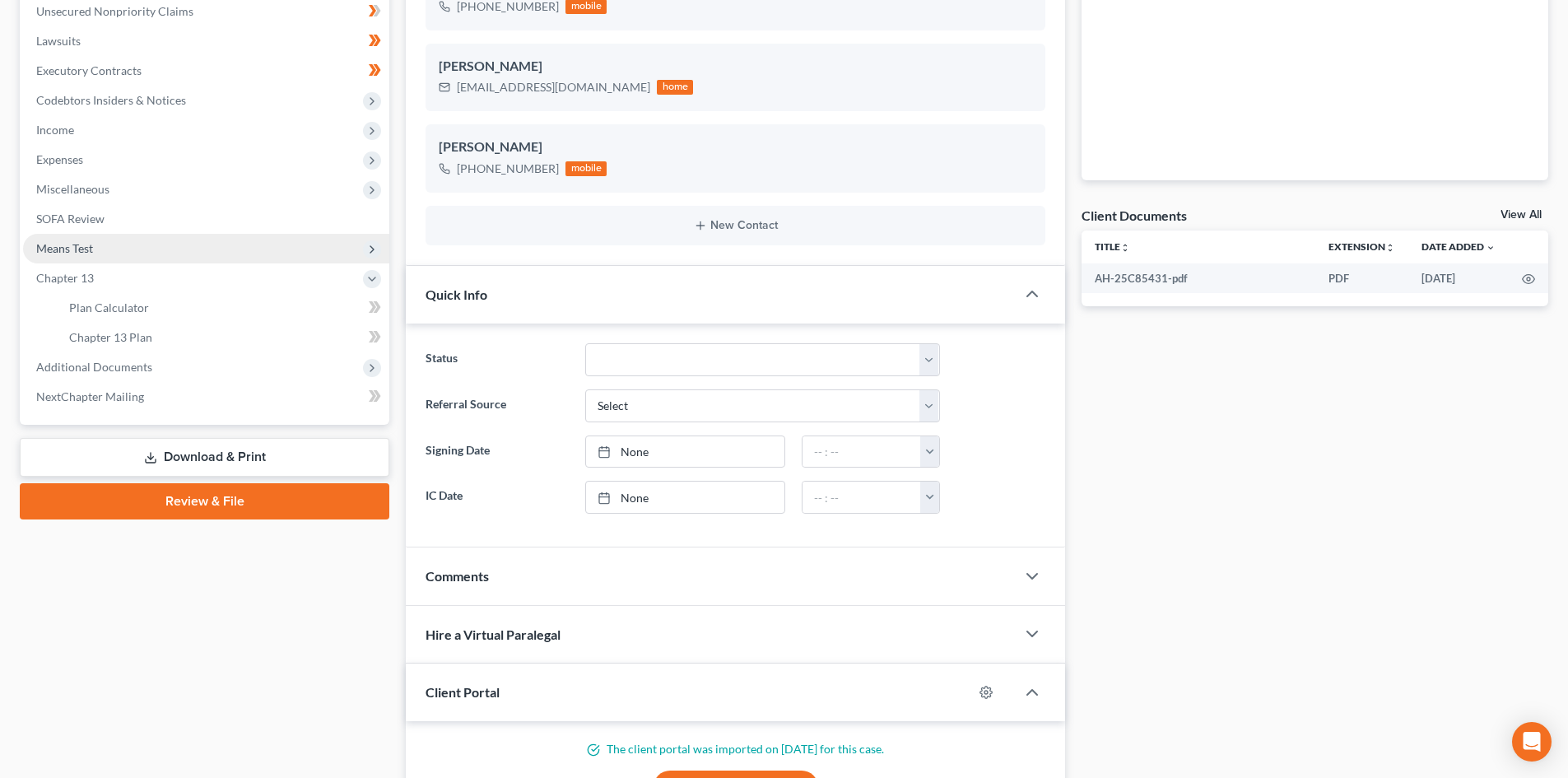
click at [141, 244] on span "Means Test" at bounding box center [206, 248] width 366 height 30
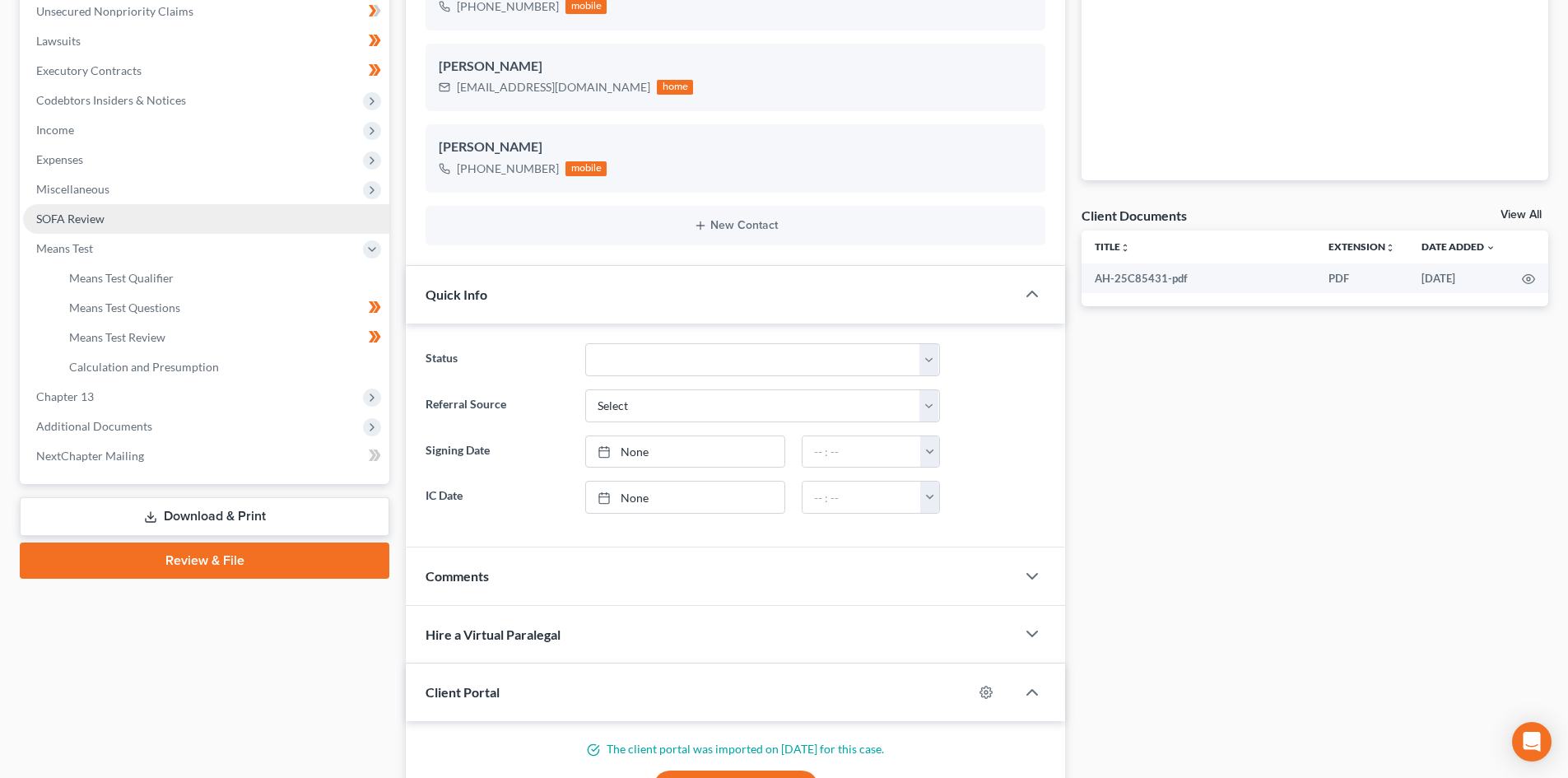
click at [134, 214] on link "SOFA Review" at bounding box center [206, 219] width 366 height 30
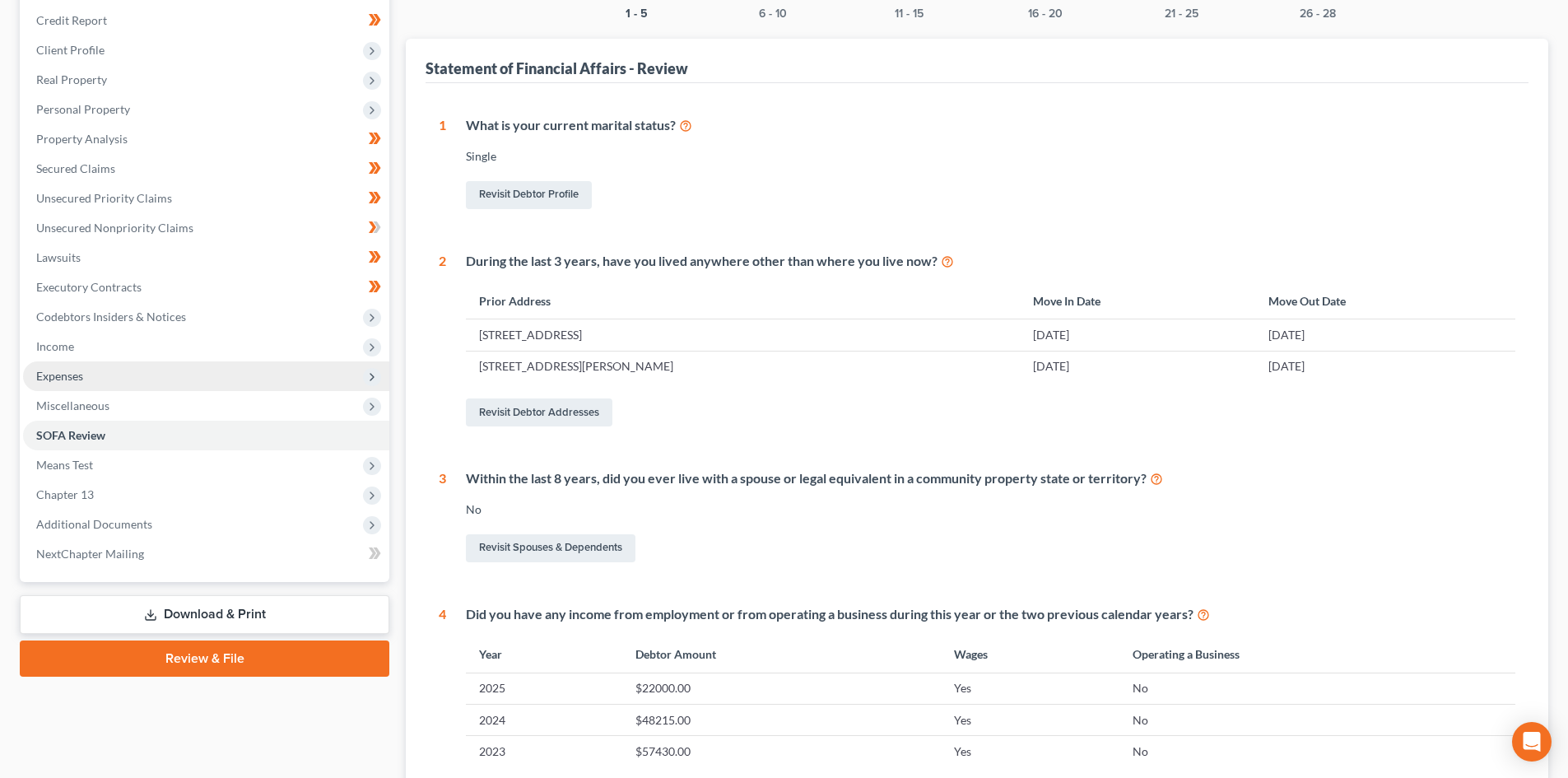
scroll to position [247, 0]
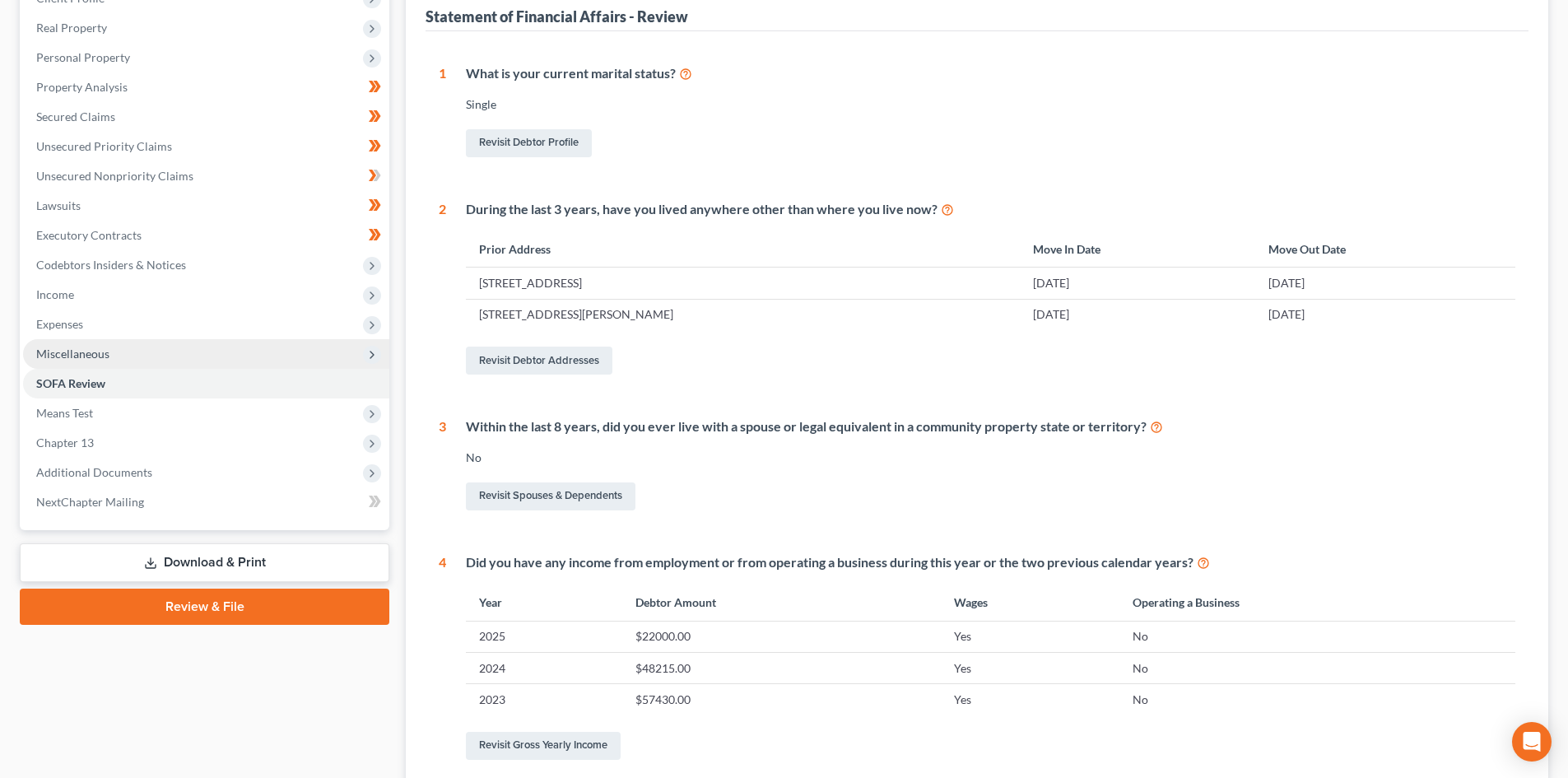
click at [129, 347] on span "Miscellaneous" at bounding box center [206, 355] width 366 height 30
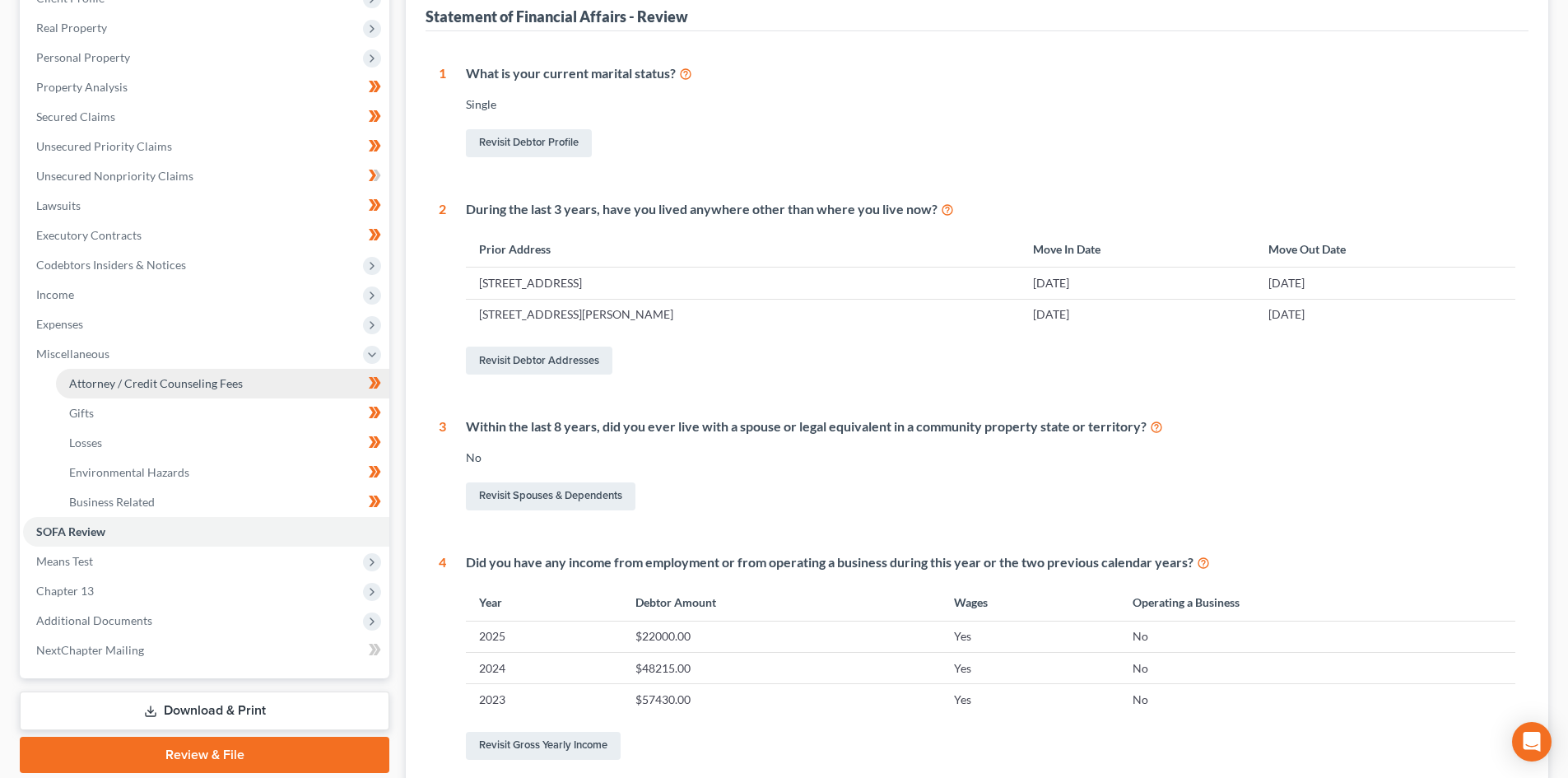
click at [135, 372] on link "Attorney / Credit Counseling Fees" at bounding box center [222, 384] width 333 height 30
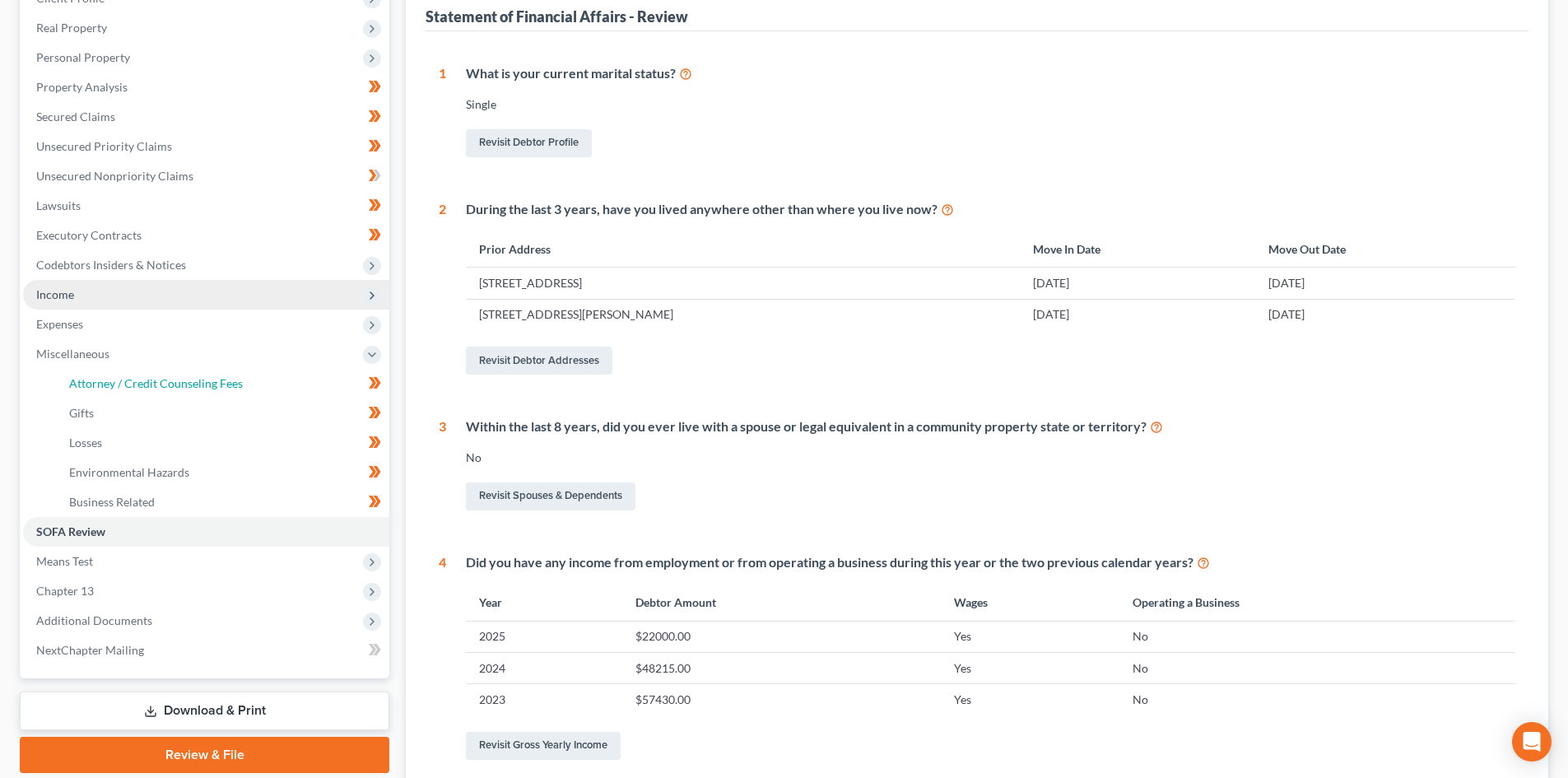
select select "5"
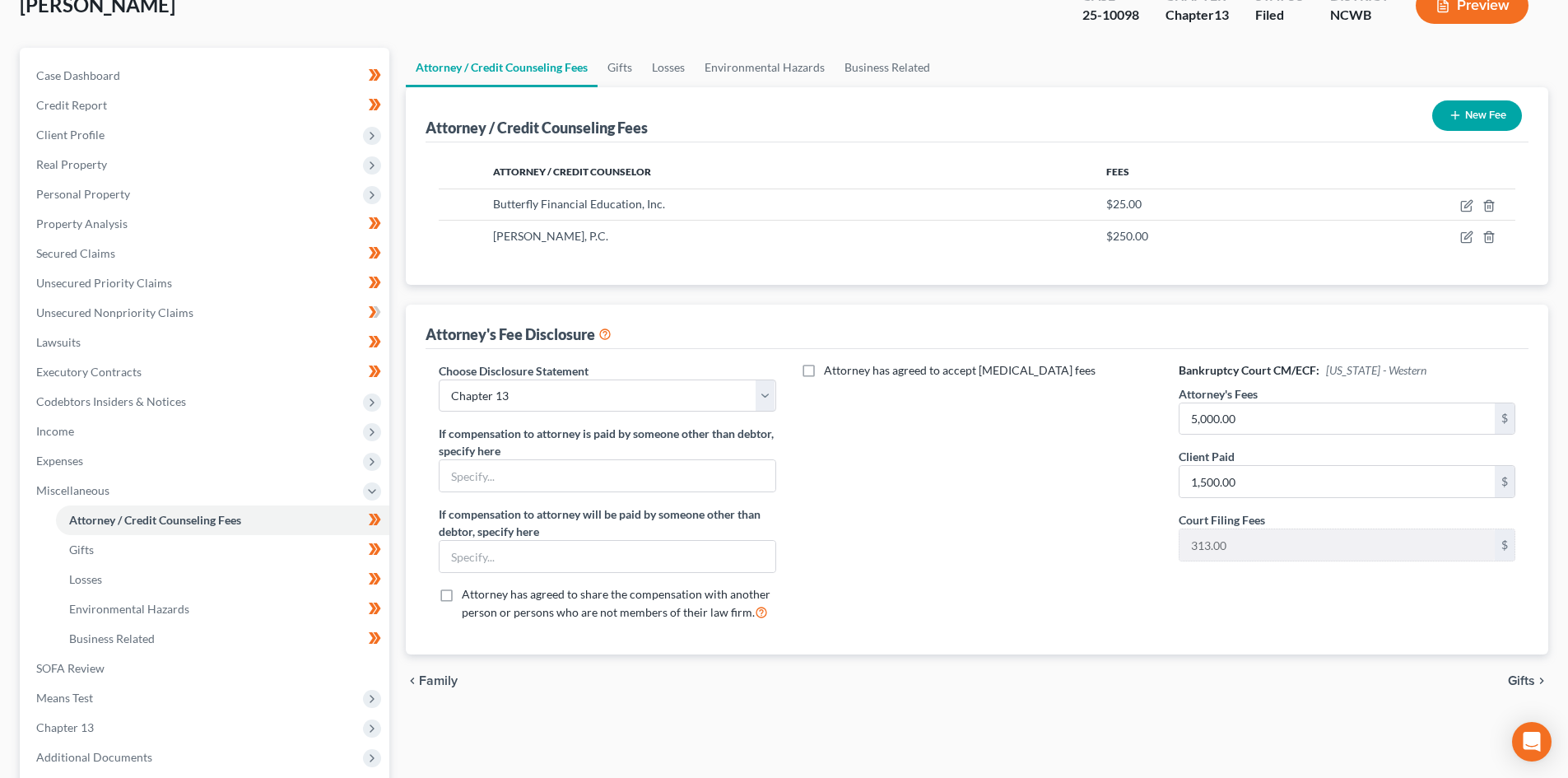
scroll to position [164, 0]
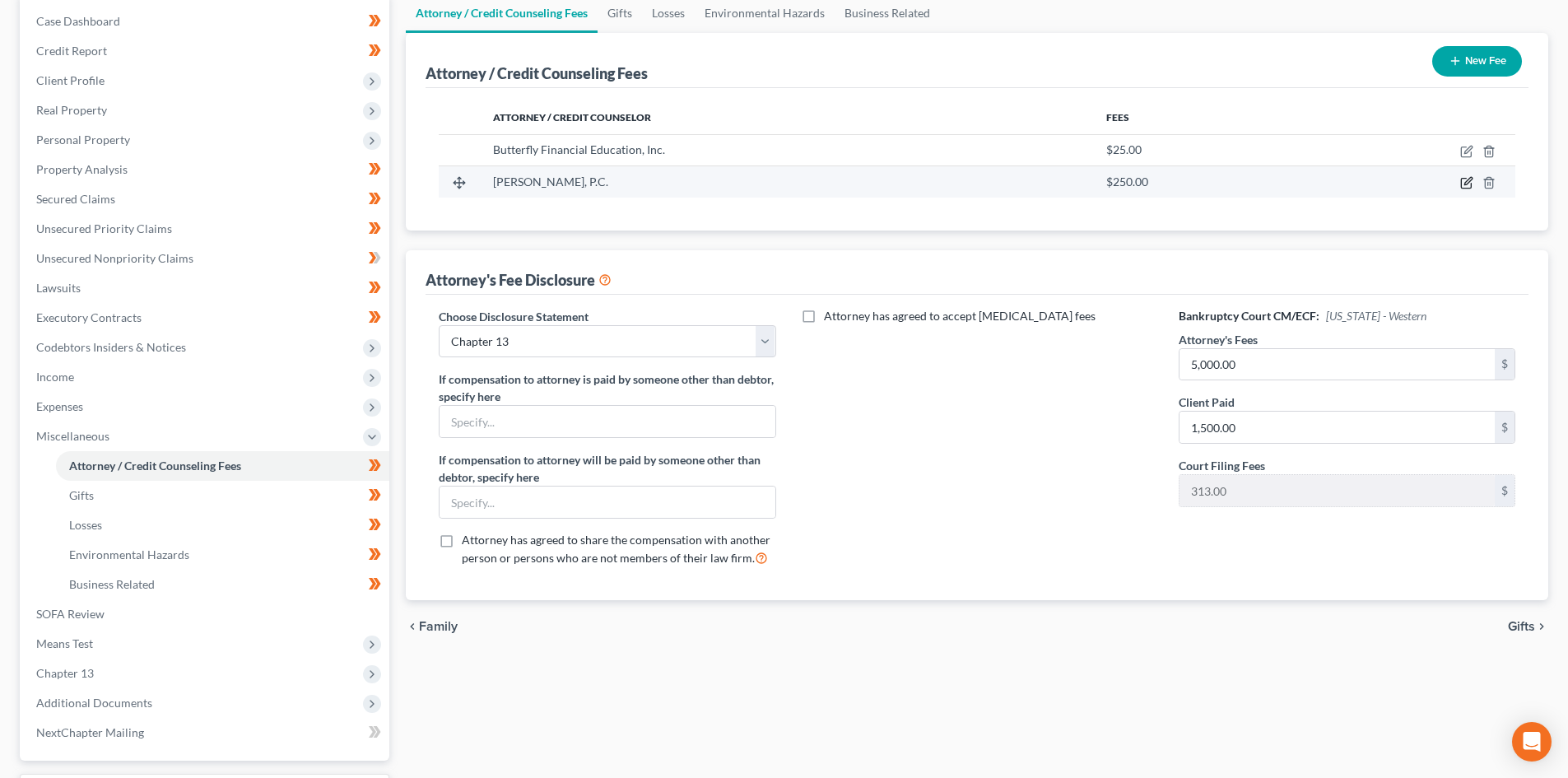
click at [1470, 179] on icon "button" at bounding box center [1466, 182] width 13 height 13
select select "28"
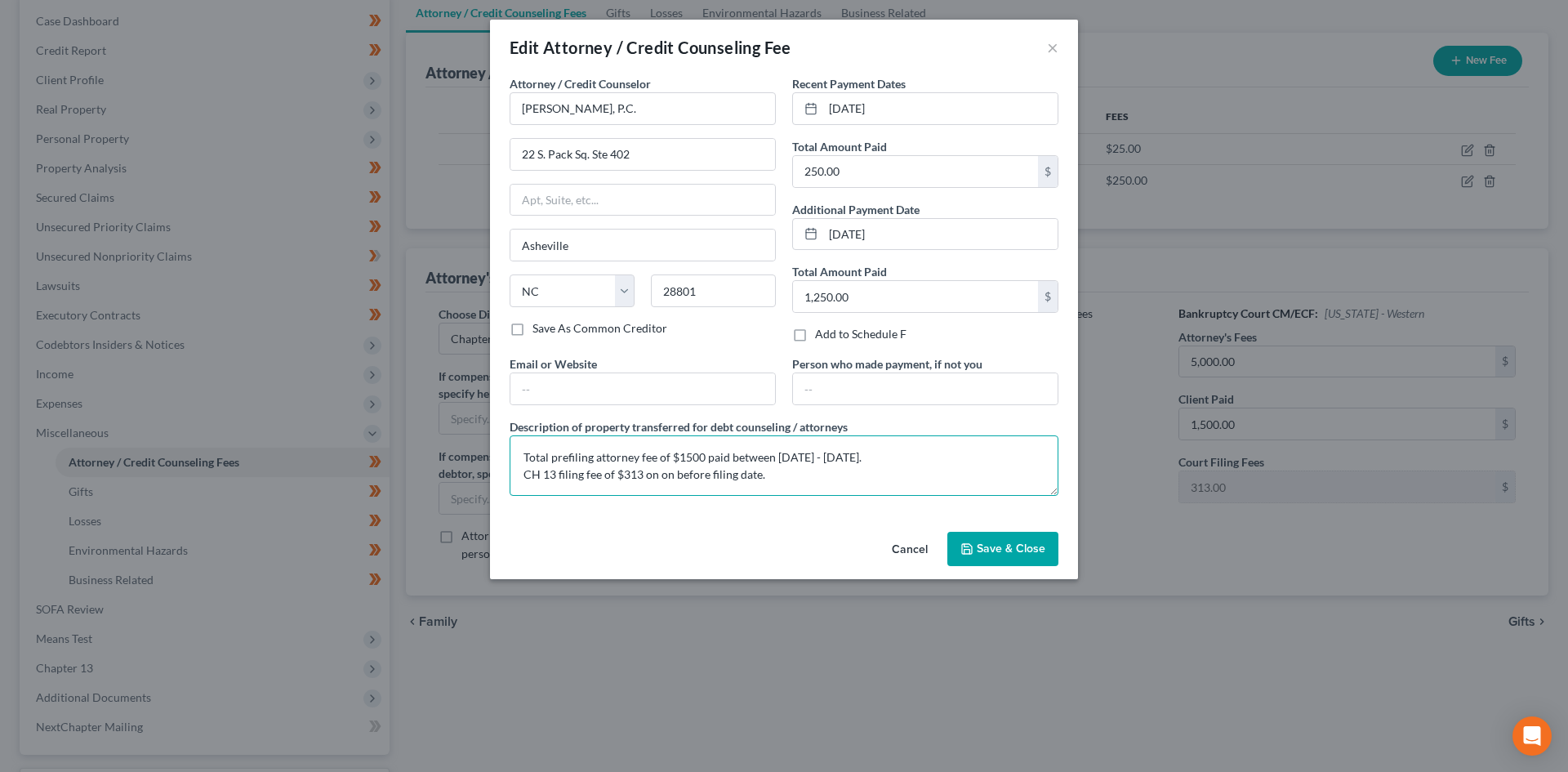
drag, startPoint x: 806, startPoint y: 475, endPoint x: 504, endPoint y: 455, distance: 302.7
click at [504, 455] on div "Description of property transferred for debt counseling / attorneys Total prefi…" at bounding box center [784, 457] width 565 height 77
click at [902, 548] on button "Cancel" at bounding box center [909, 549] width 62 height 32
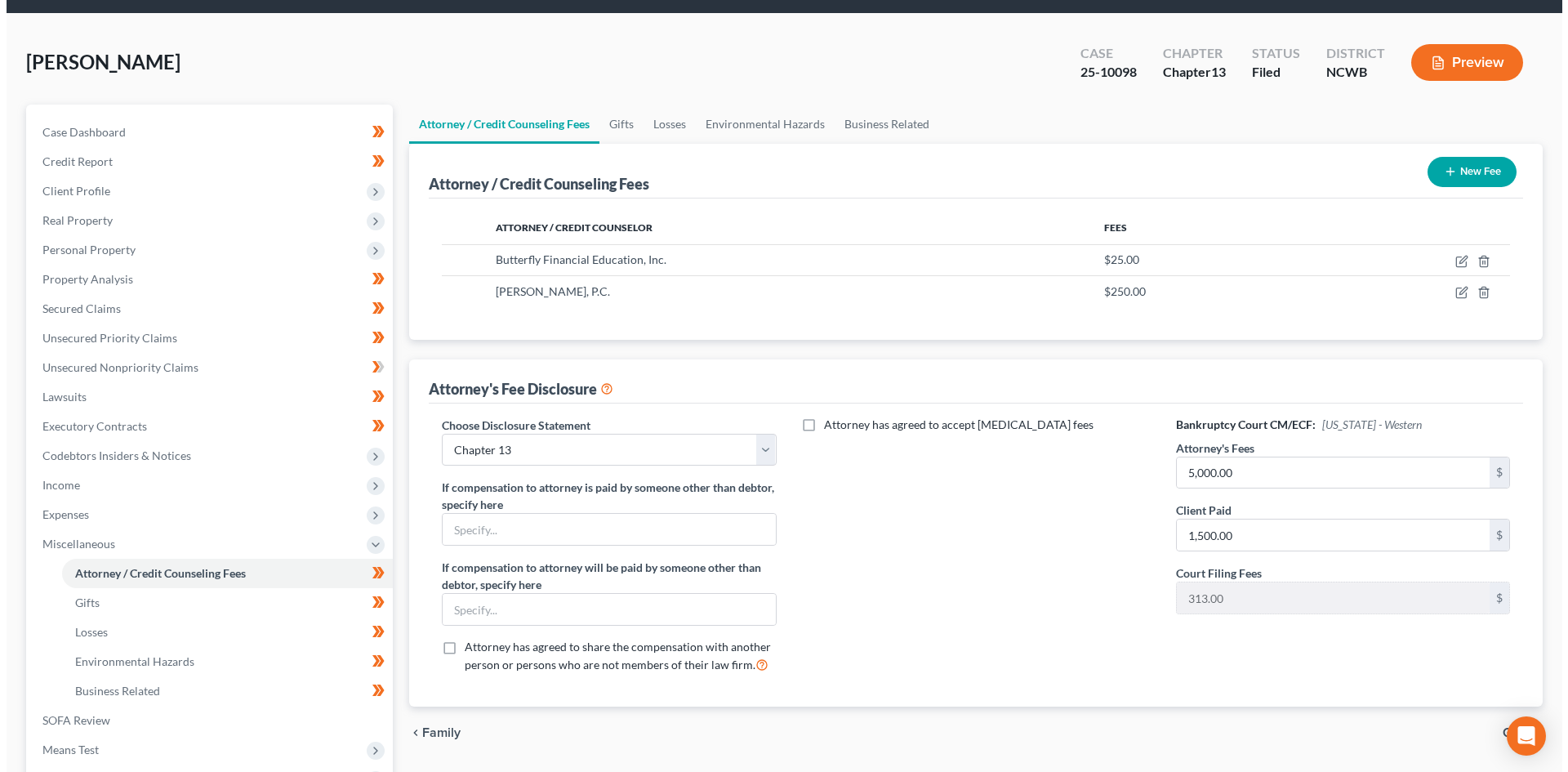
scroll to position [0, 0]
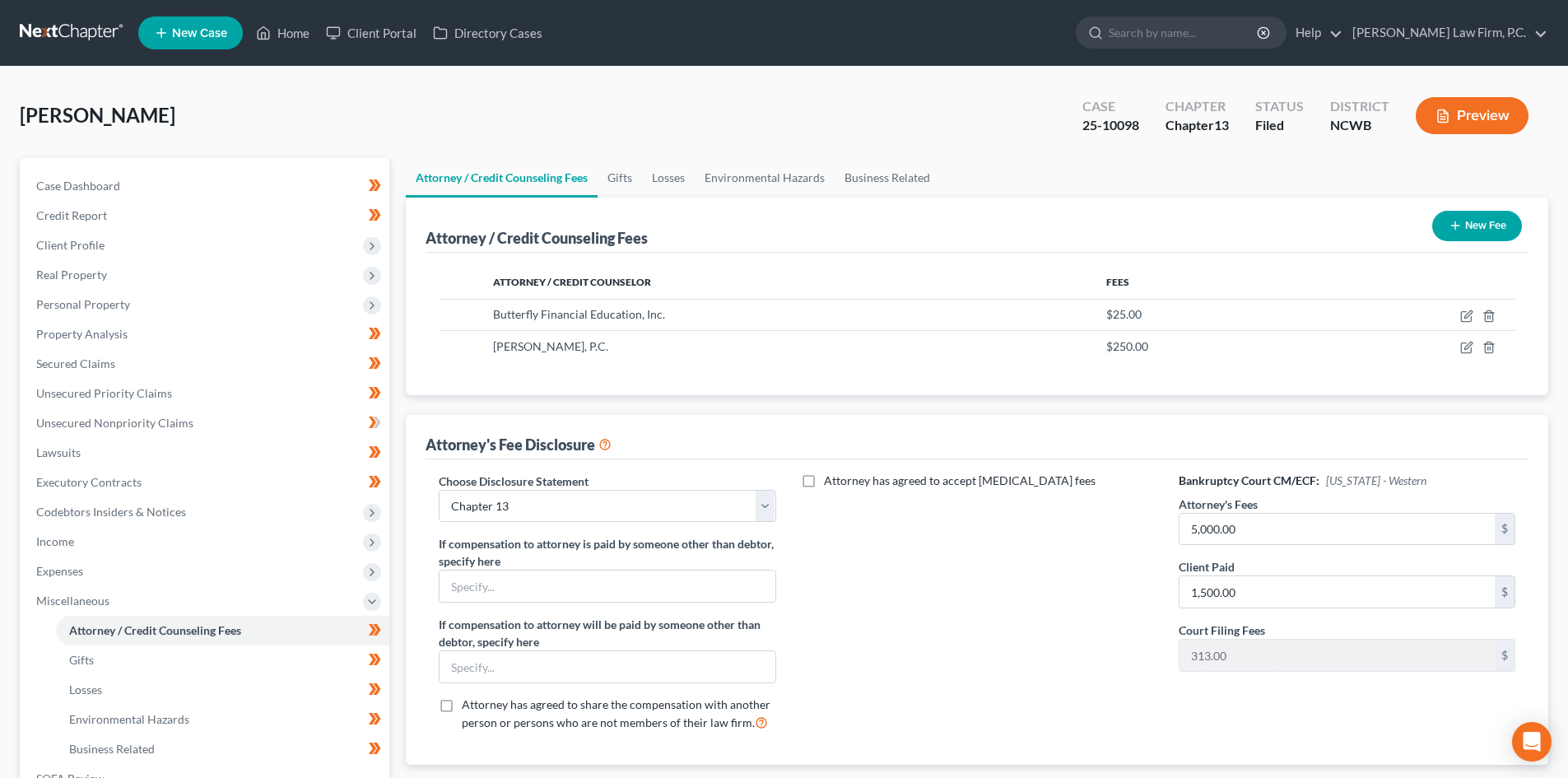
click at [1473, 107] on button "Preview" at bounding box center [1473, 116] width 113 height 37
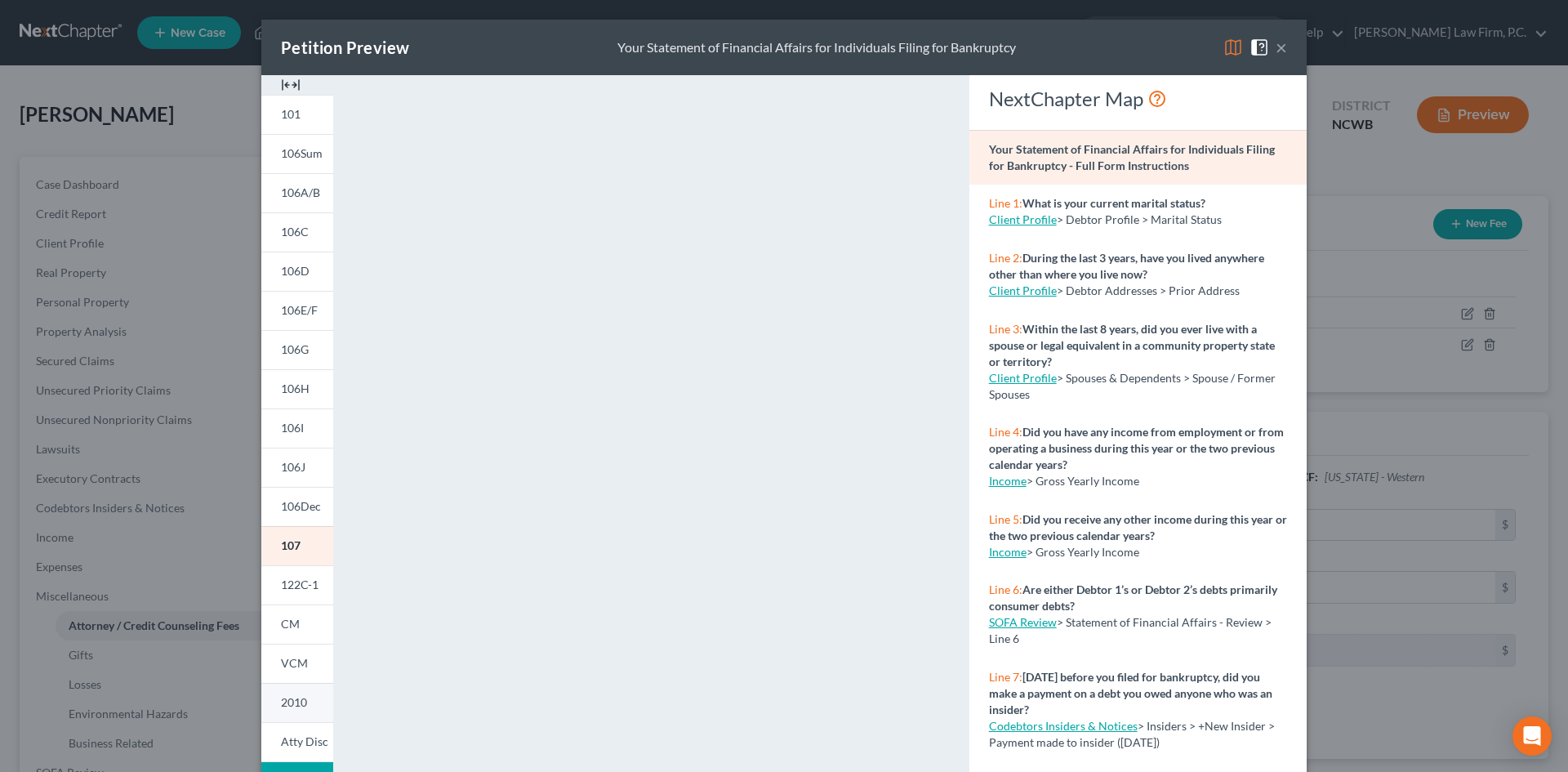
click at [291, 697] on span "2010" at bounding box center [294, 702] width 26 height 14
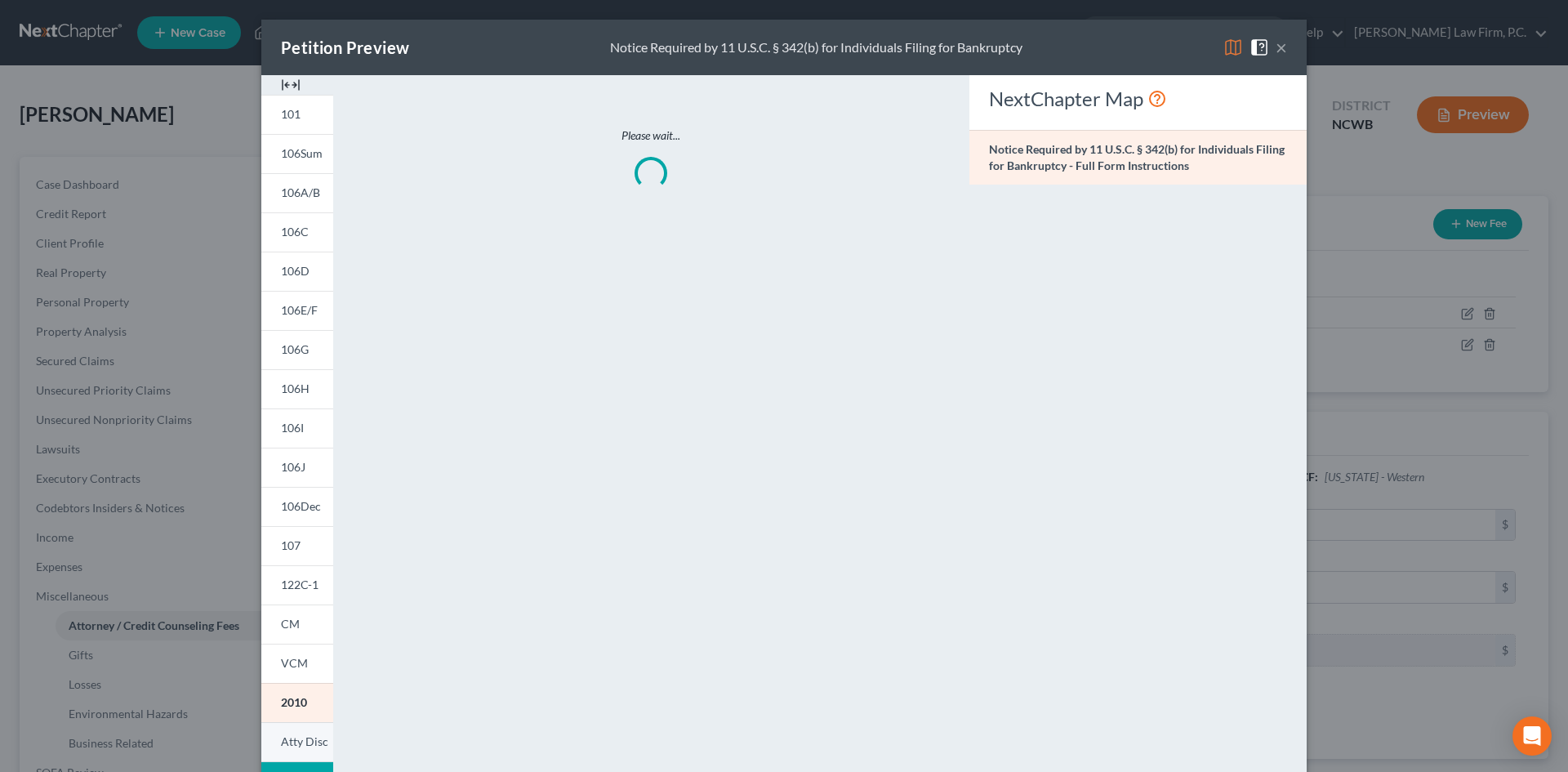
click at [300, 735] on span "Atty Disc" at bounding box center [304, 741] width 47 height 14
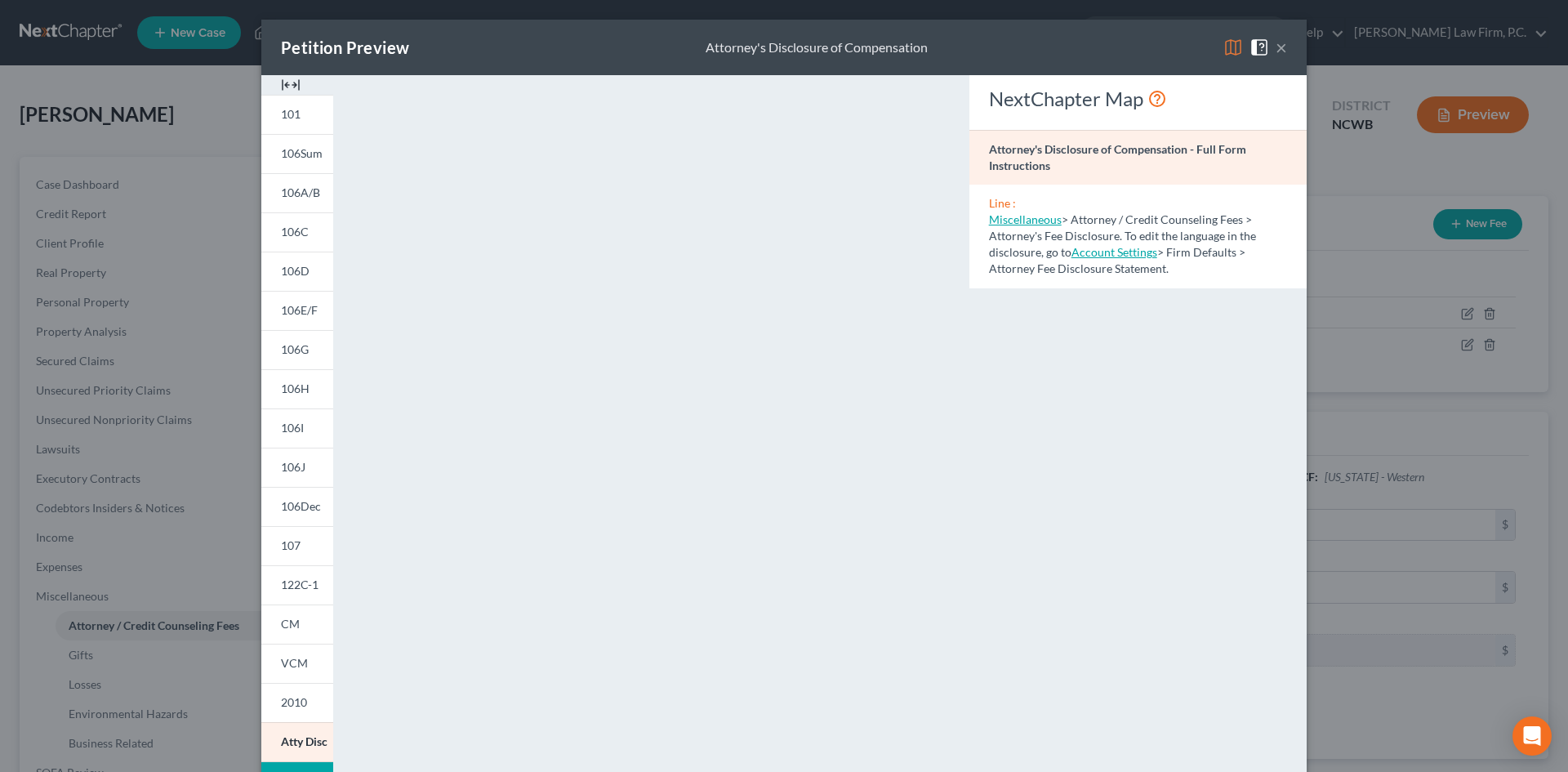
click at [1276, 52] on button "×" at bounding box center [1281, 47] width 11 height 19
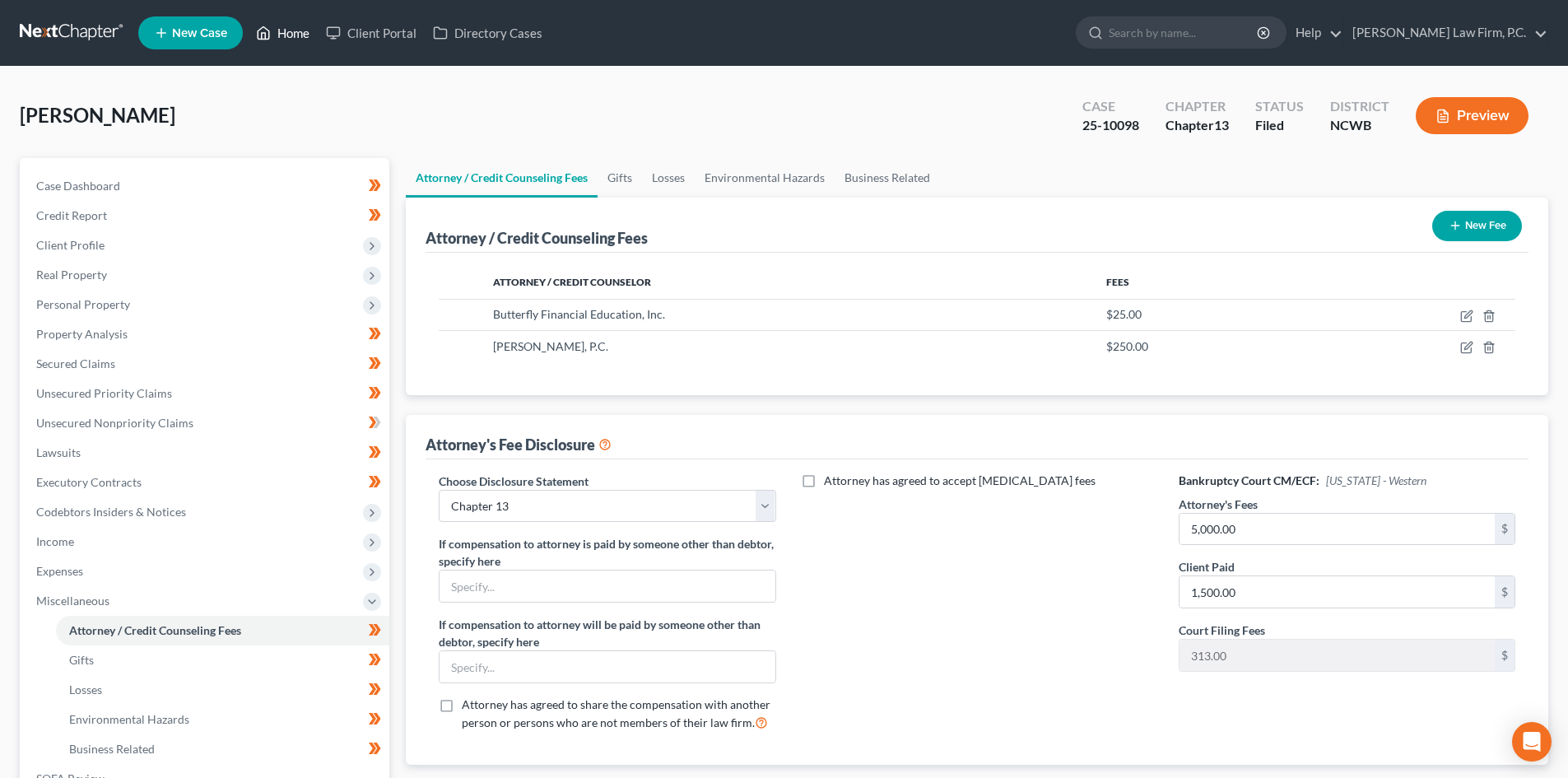
click at [282, 27] on link "Home" at bounding box center [282, 33] width 70 height 30
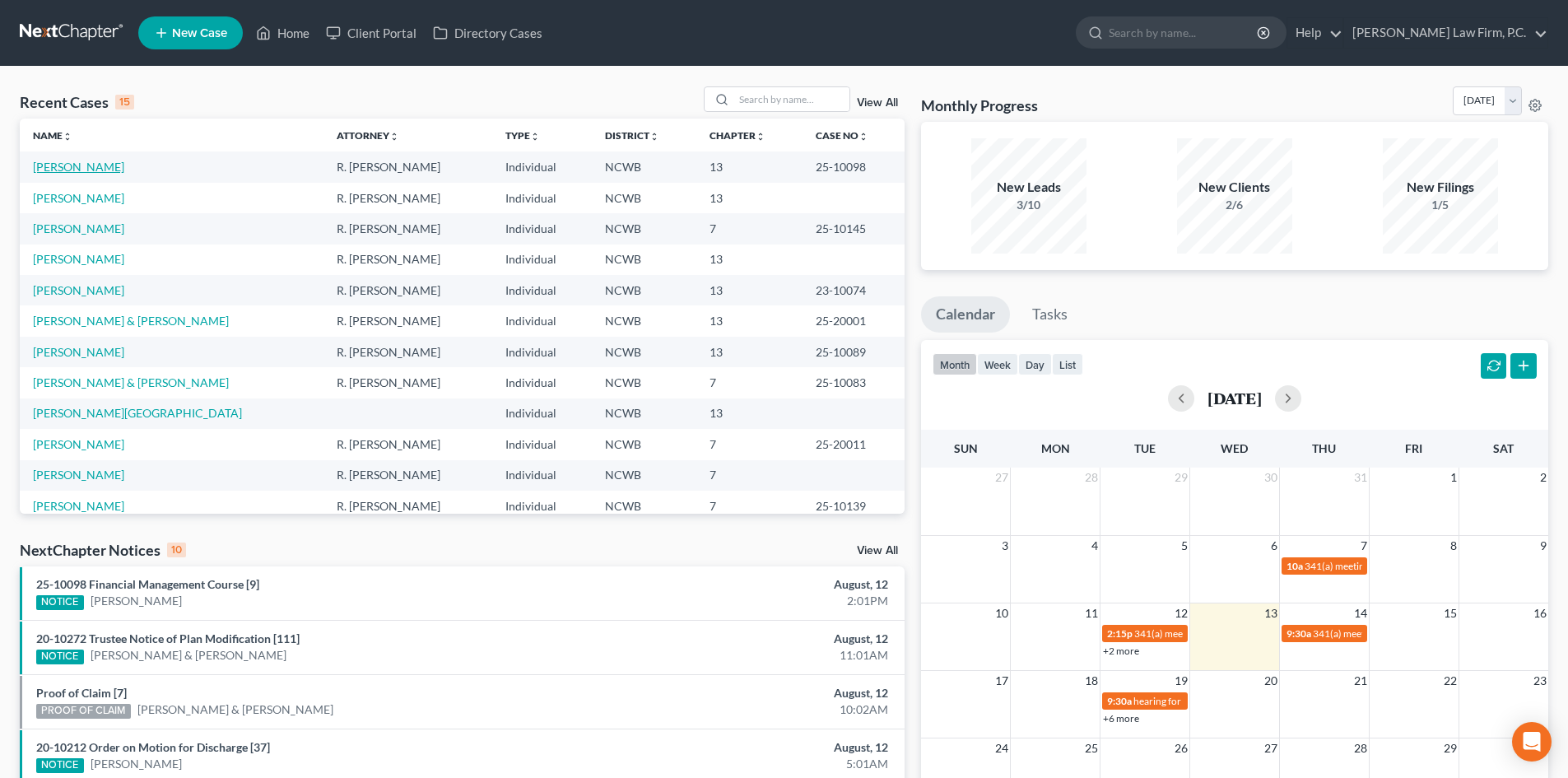
click at [97, 171] on link "[PERSON_NAME]" at bounding box center [78, 167] width 91 height 14
select select "3"
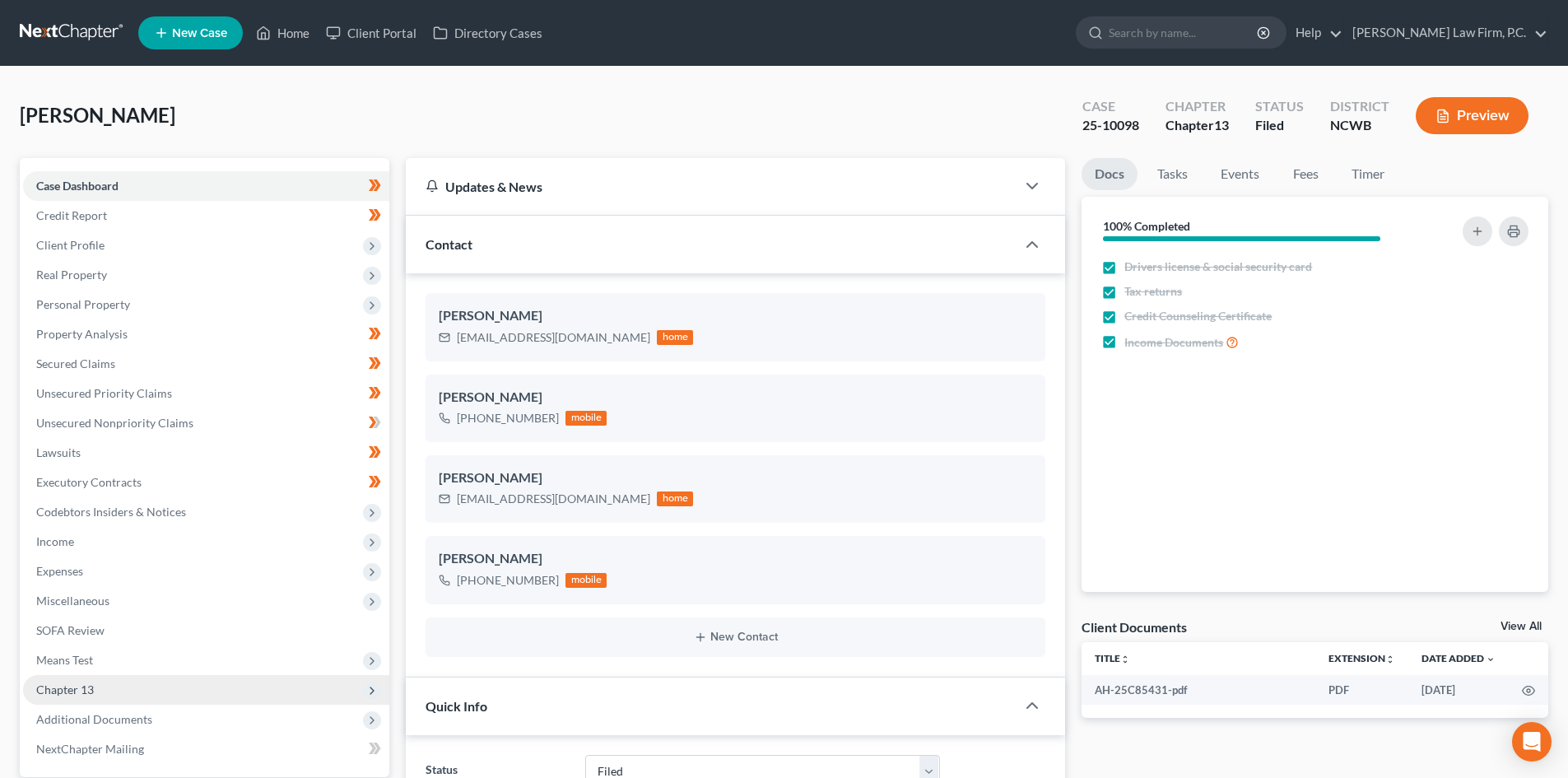
click at [103, 683] on span "Chapter 13" at bounding box center [206, 690] width 366 height 30
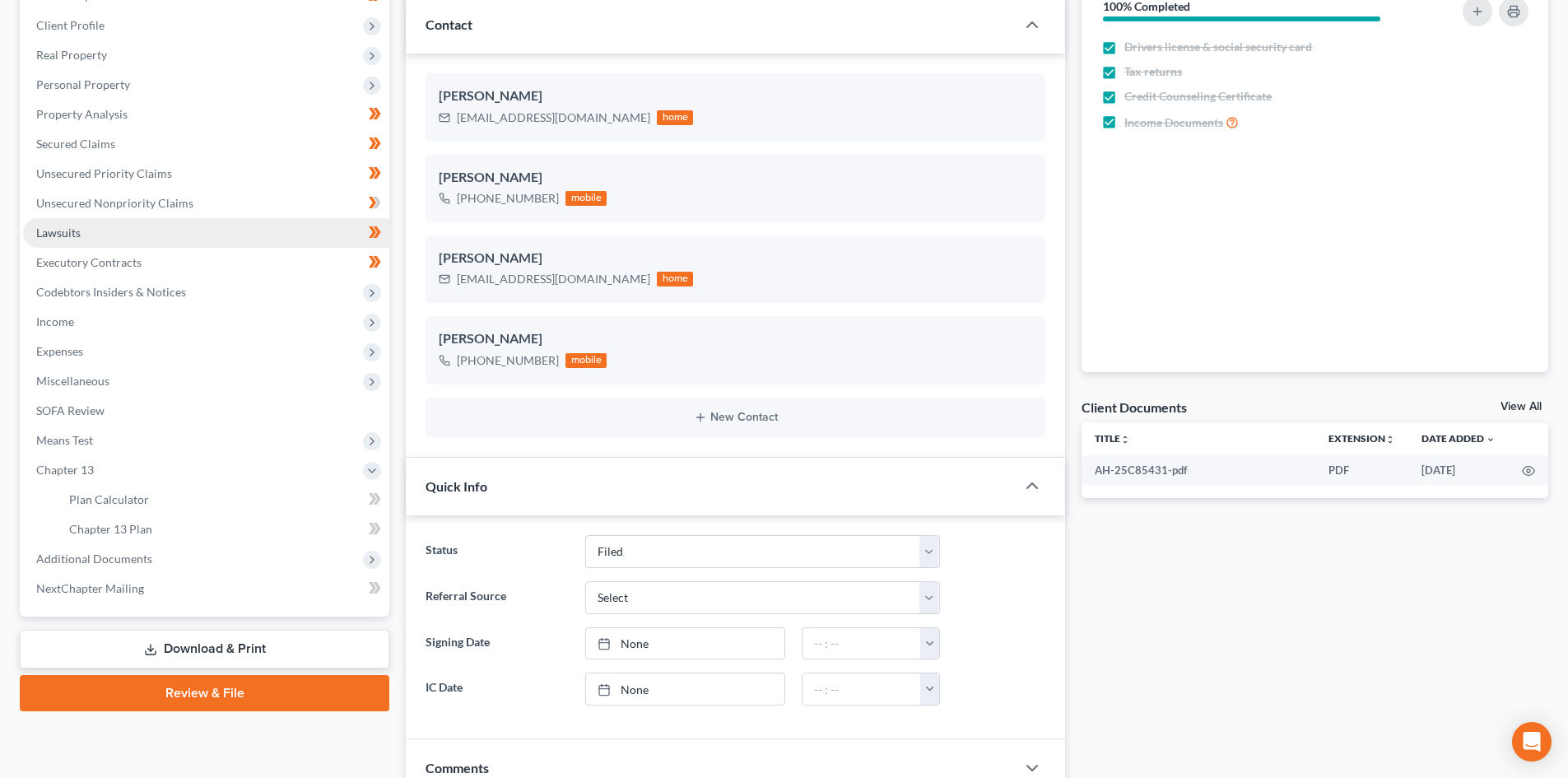
scroll to position [412, 0]
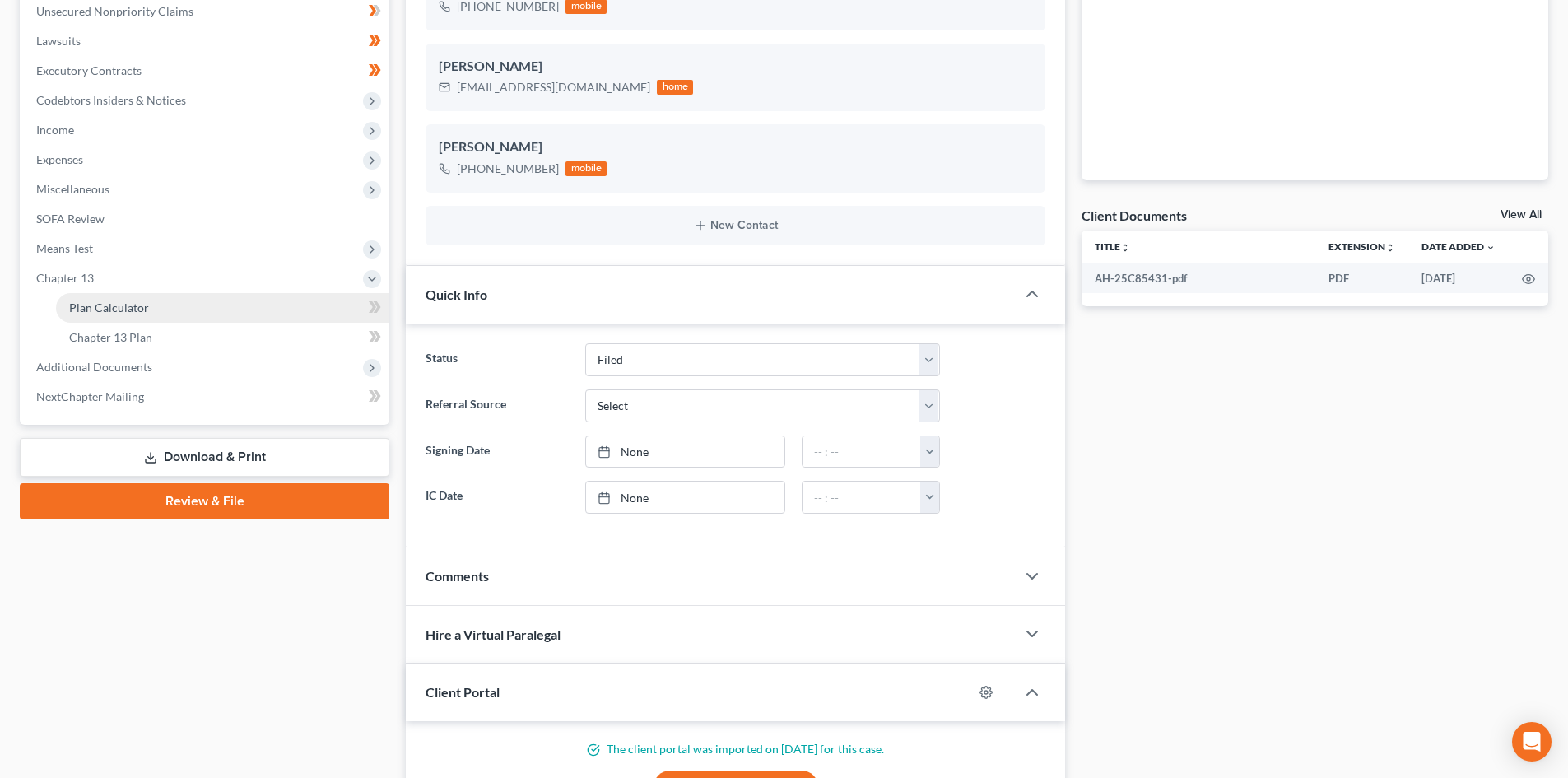
click at [136, 316] on link "Plan Calculator" at bounding box center [222, 309] width 333 height 30
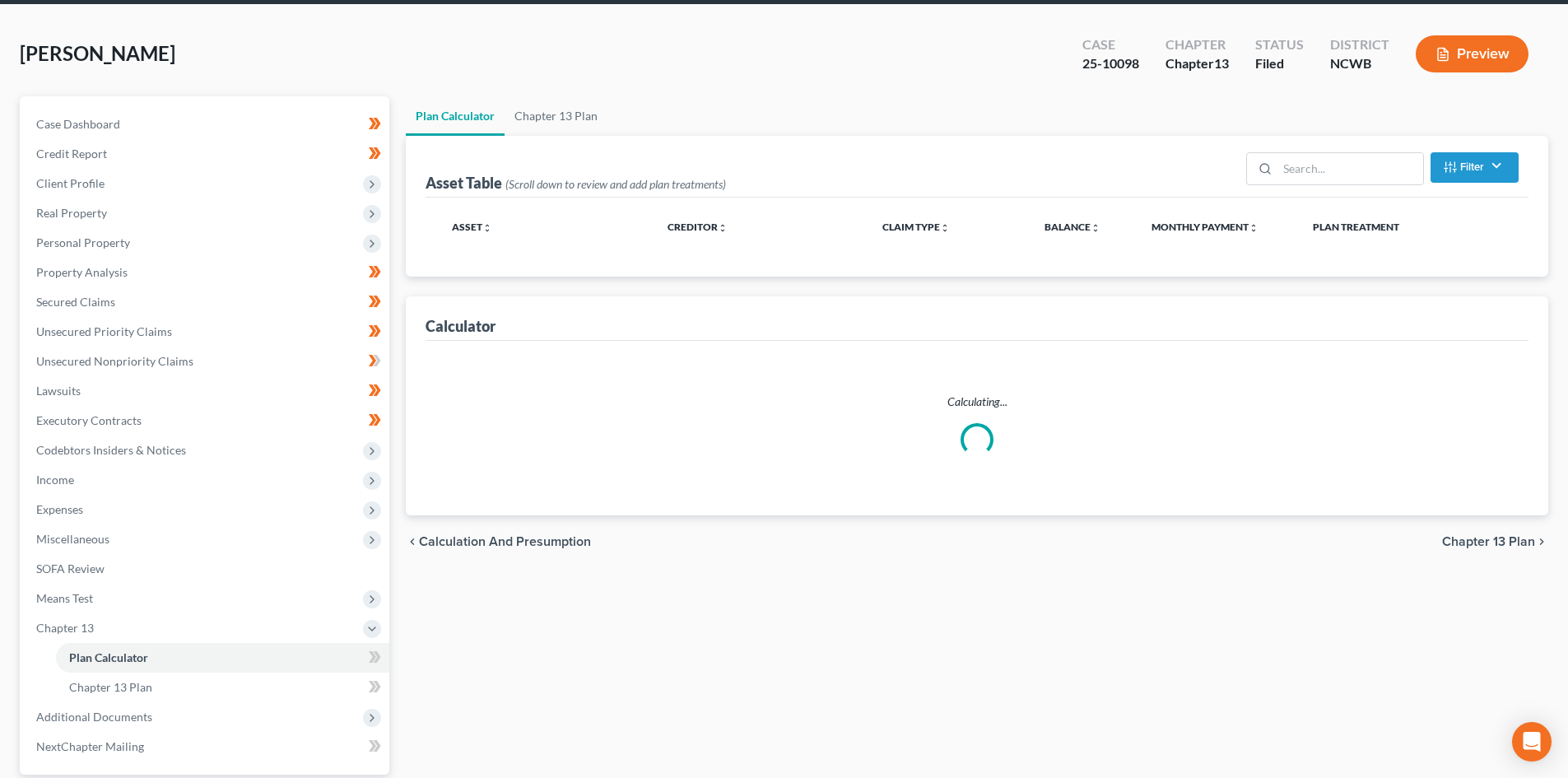
scroll to position [2, 0]
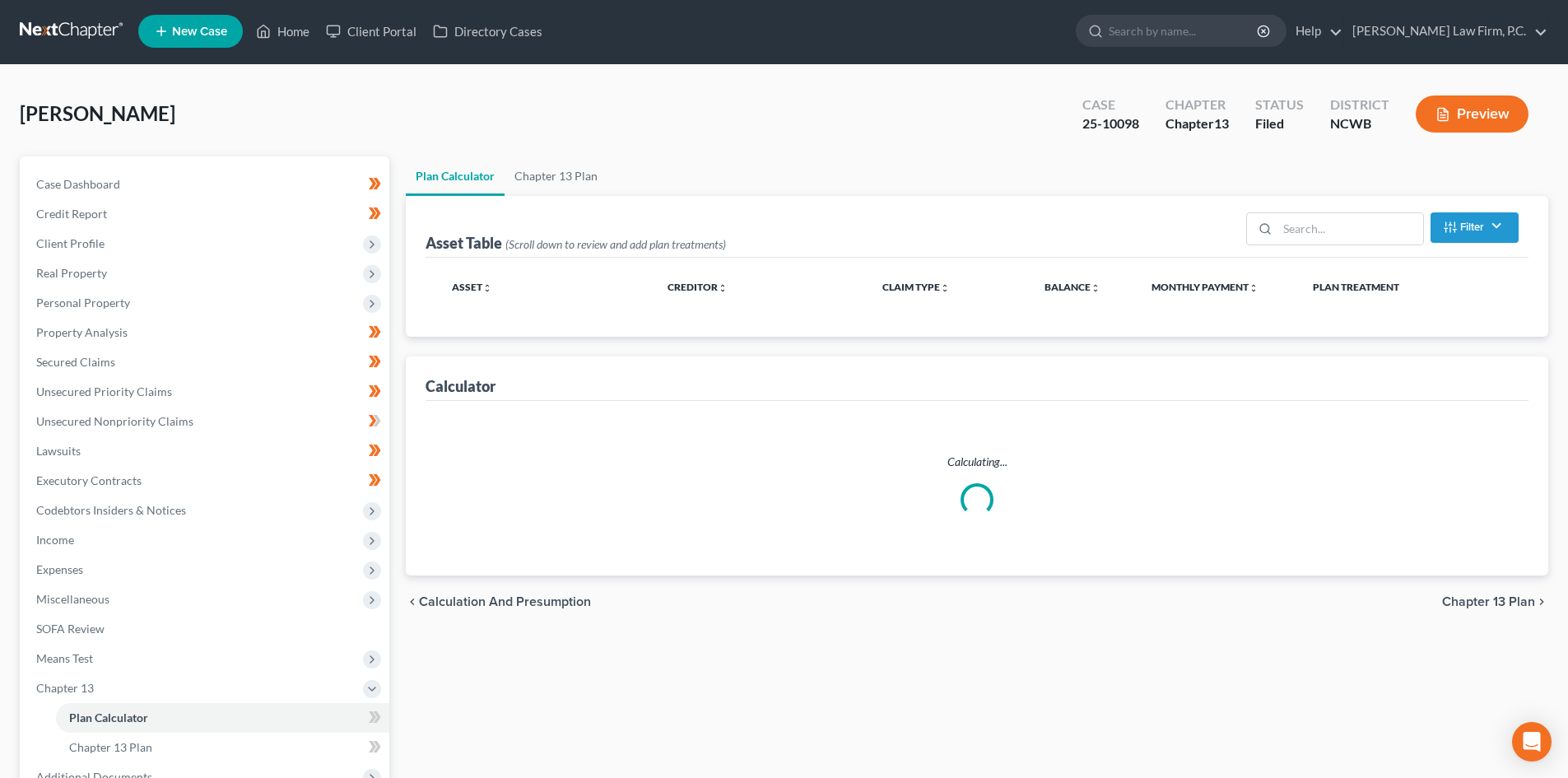
select select "35"
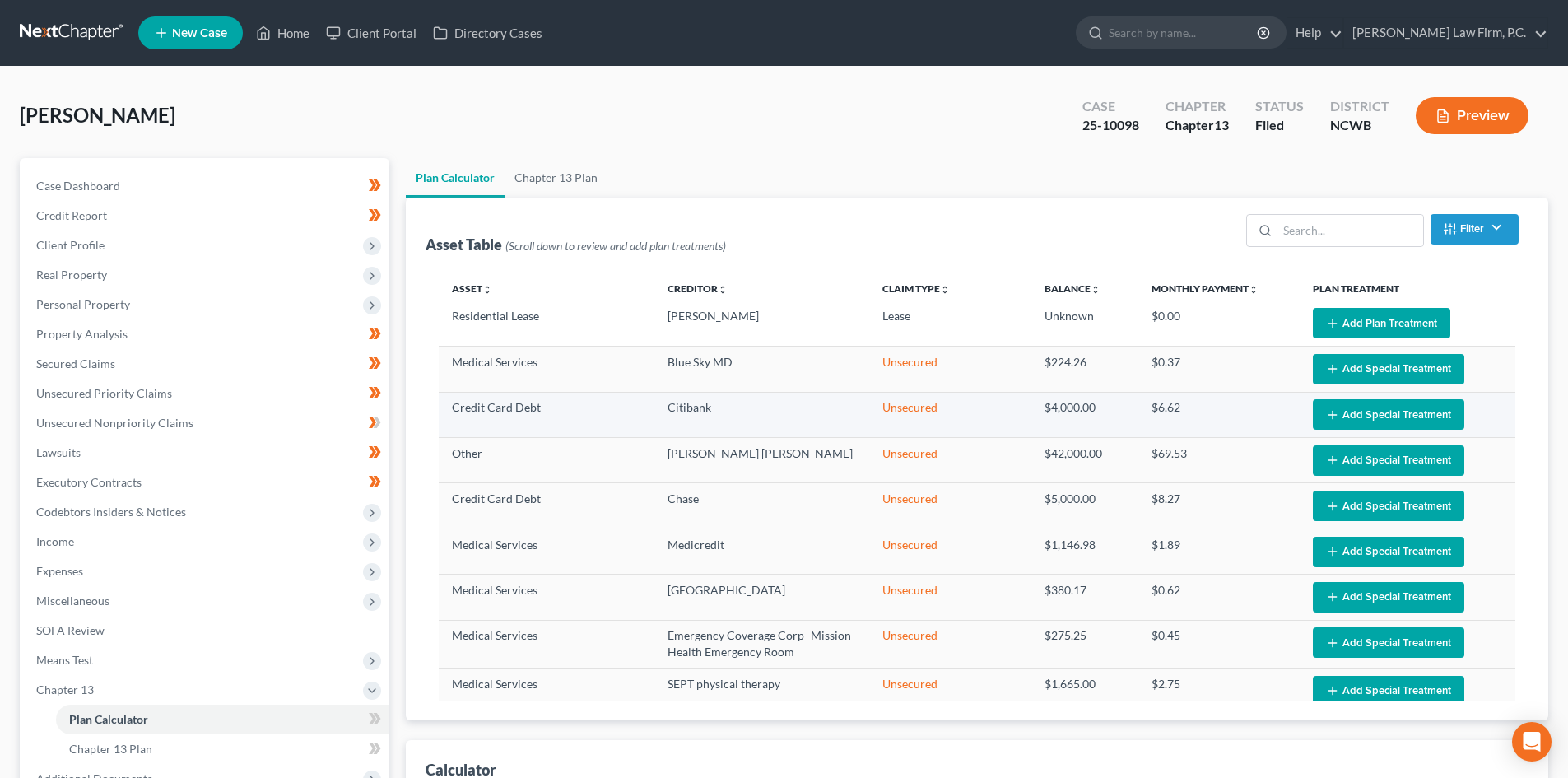
scroll to position [0, 0]
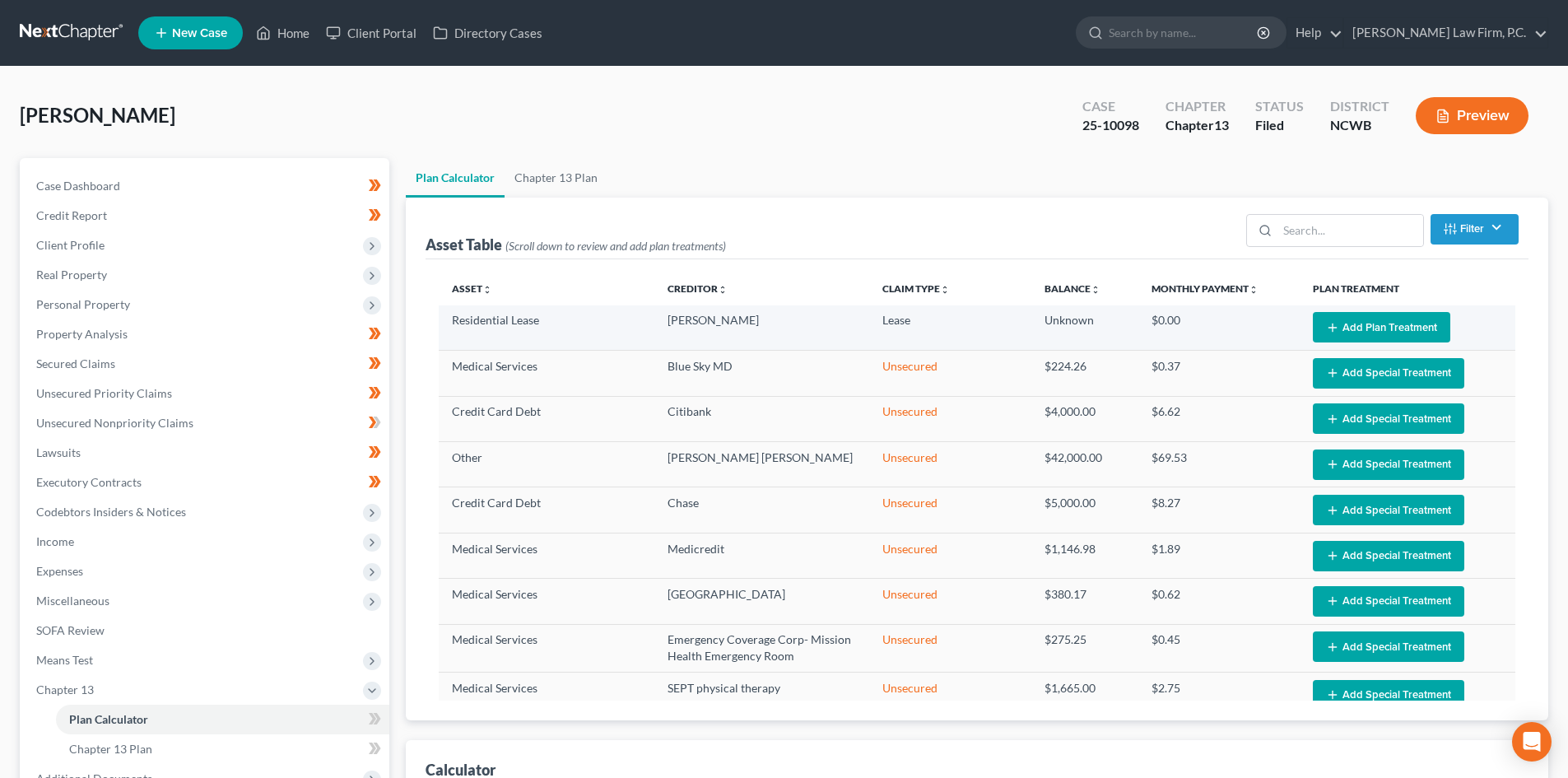
click at [1347, 322] on button "Add Plan Treatment" at bounding box center [1382, 327] width 138 height 30
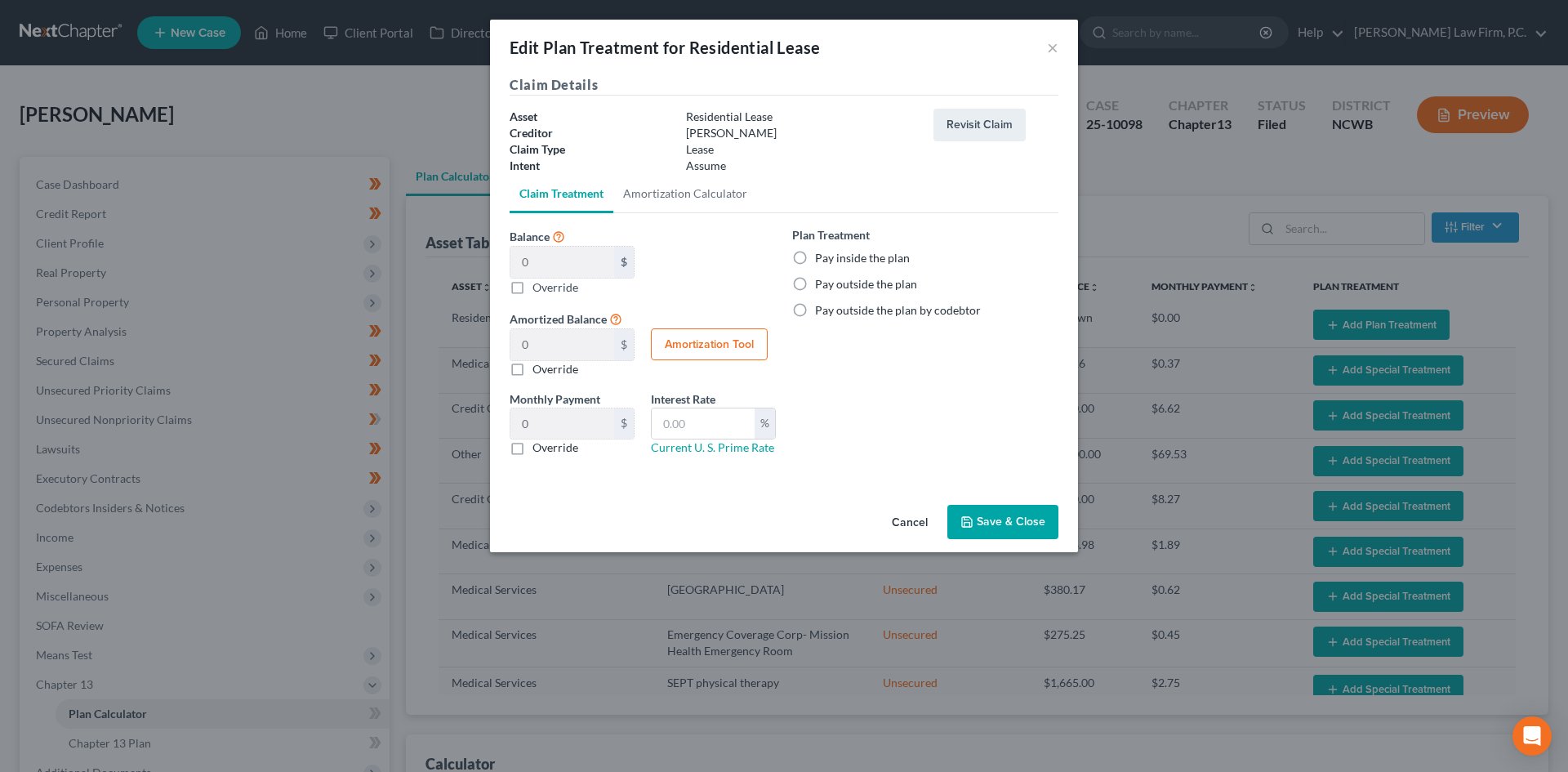
click at [916, 524] on button "Cancel" at bounding box center [909, 522] width 62 height 32
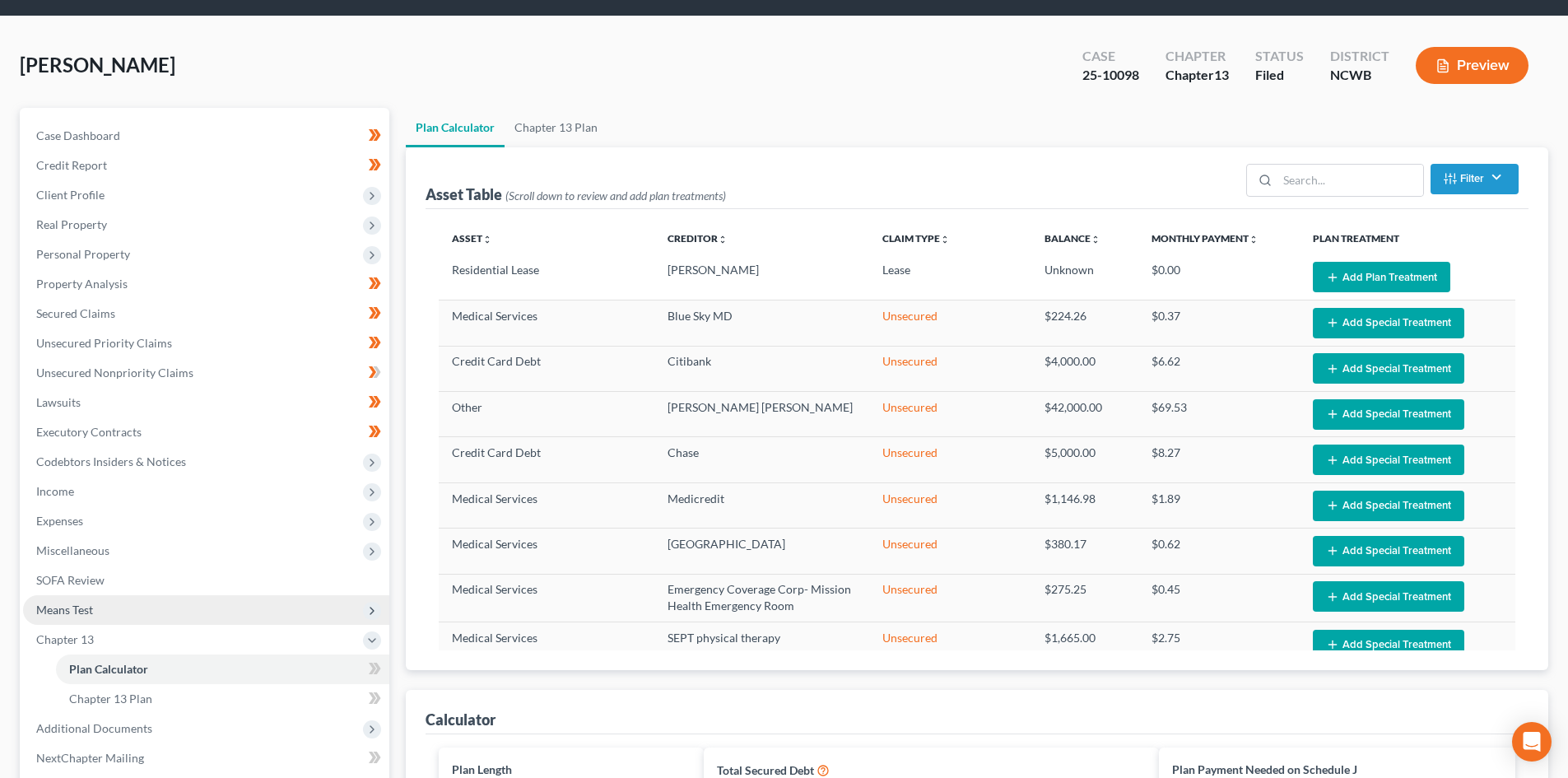
scroll to position [412, 0]
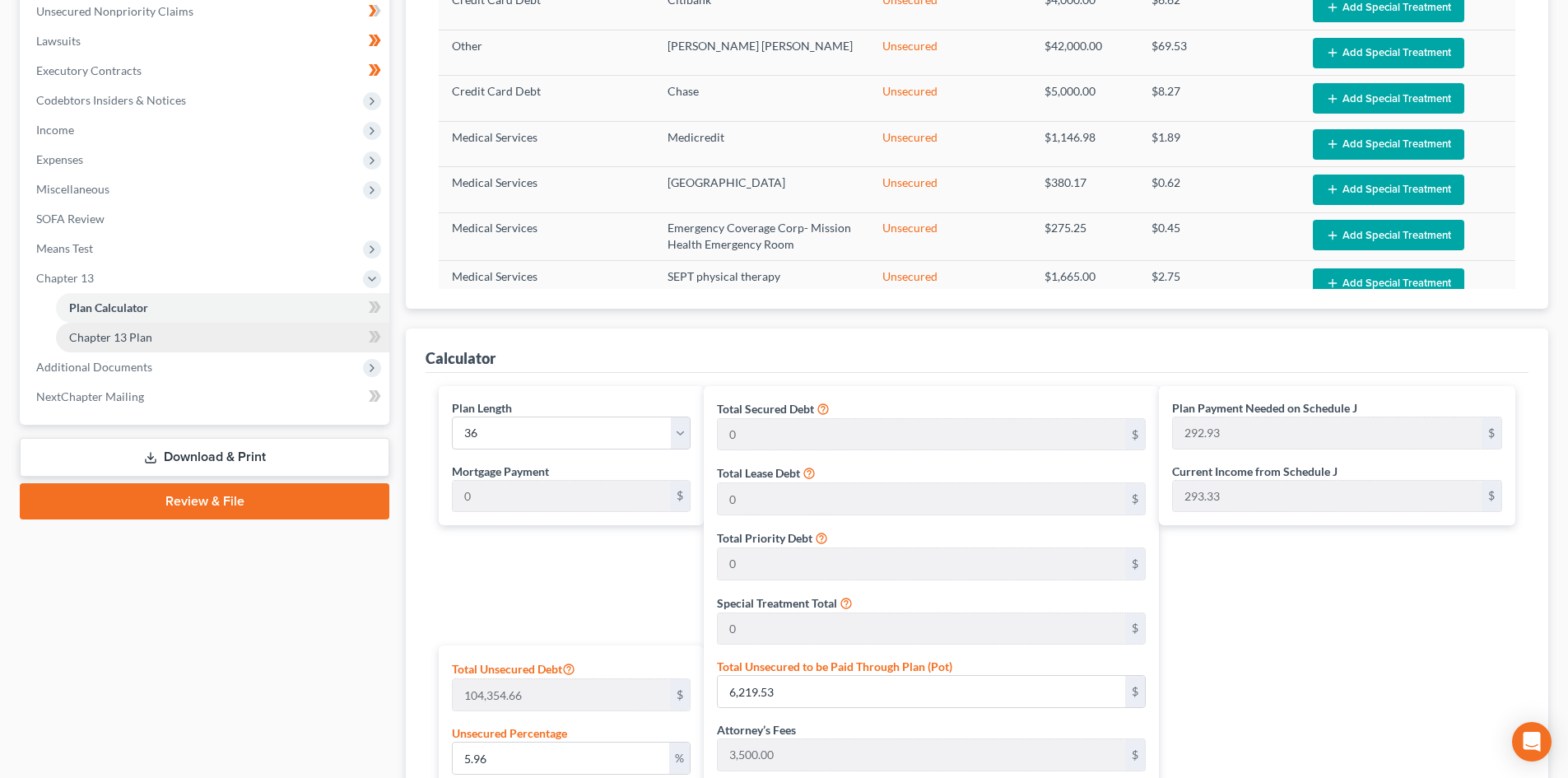
click at [142, 331] on span "Chapter 13 Plan" at bounding box center [110, 337] width 83 height 14
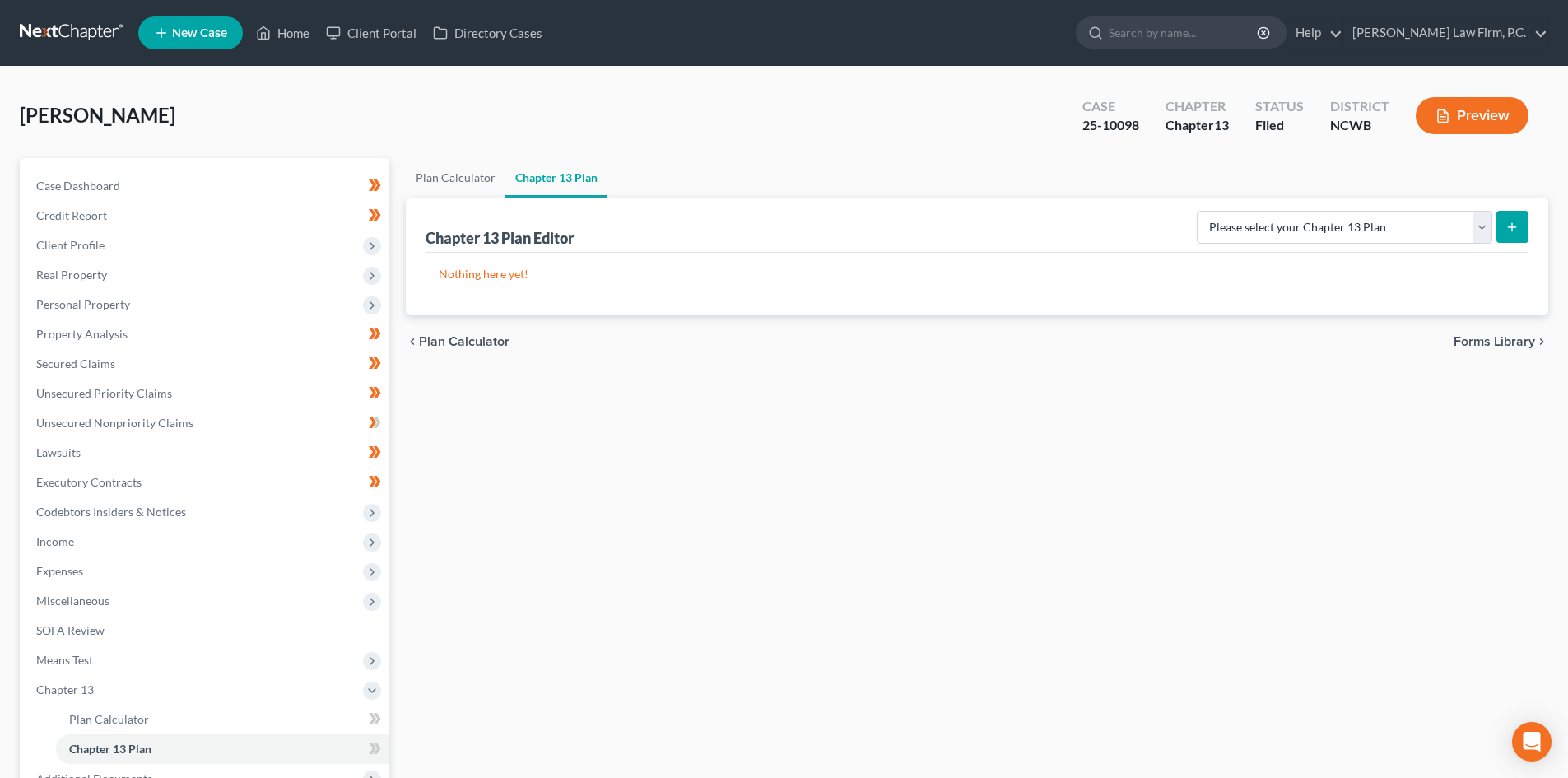
click at [1434, 118] on button "Preview" at bounding box center [1473, 116] width 113 height 37
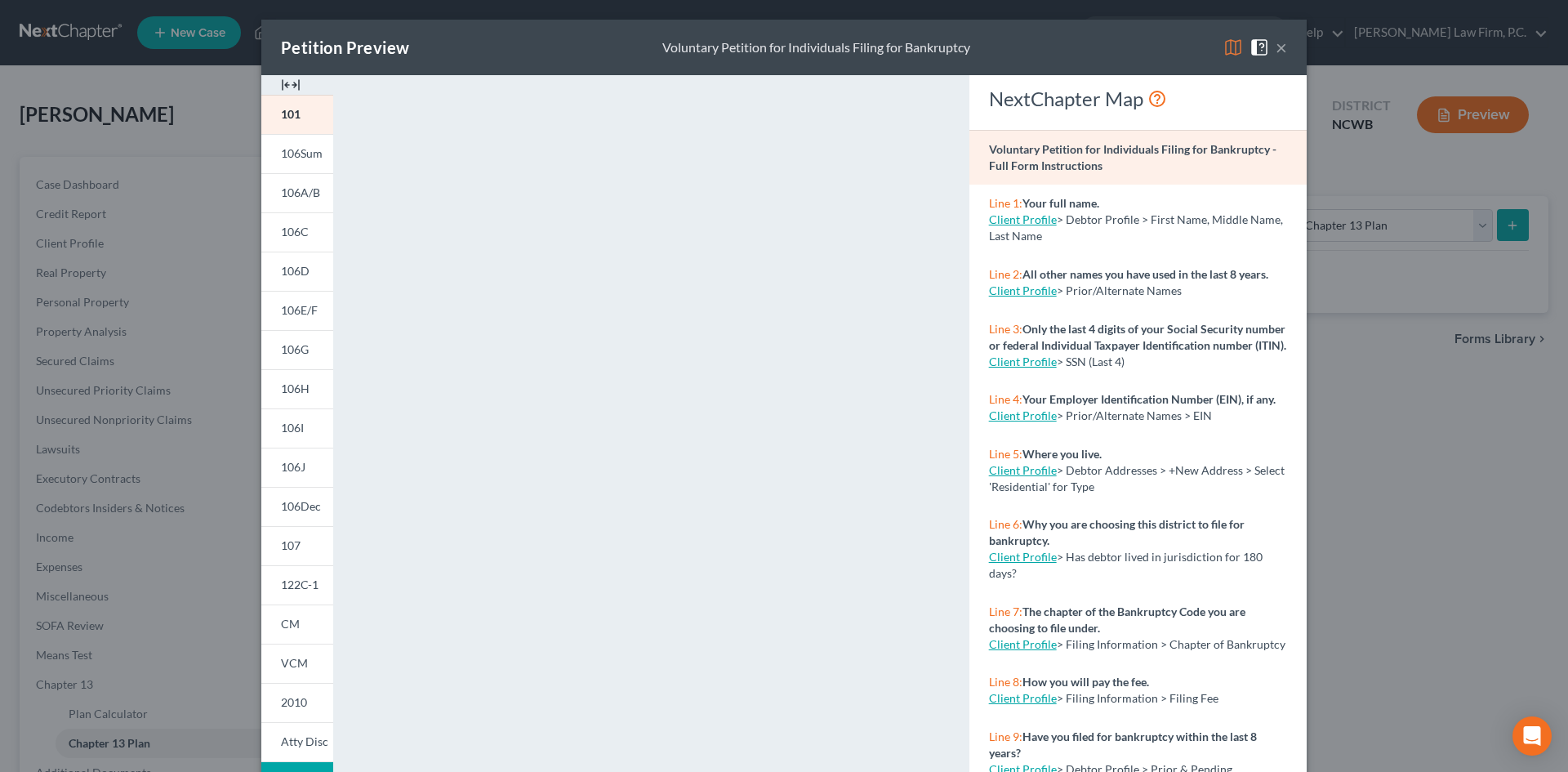
drag, startPoint x: 1276, startPoint y: 42, endPoint x: 1222, endPoint y: 118, distance: 93.2
click at [1276, 43] on button "×" at bounding box center [1281, 47] width 11 height 19
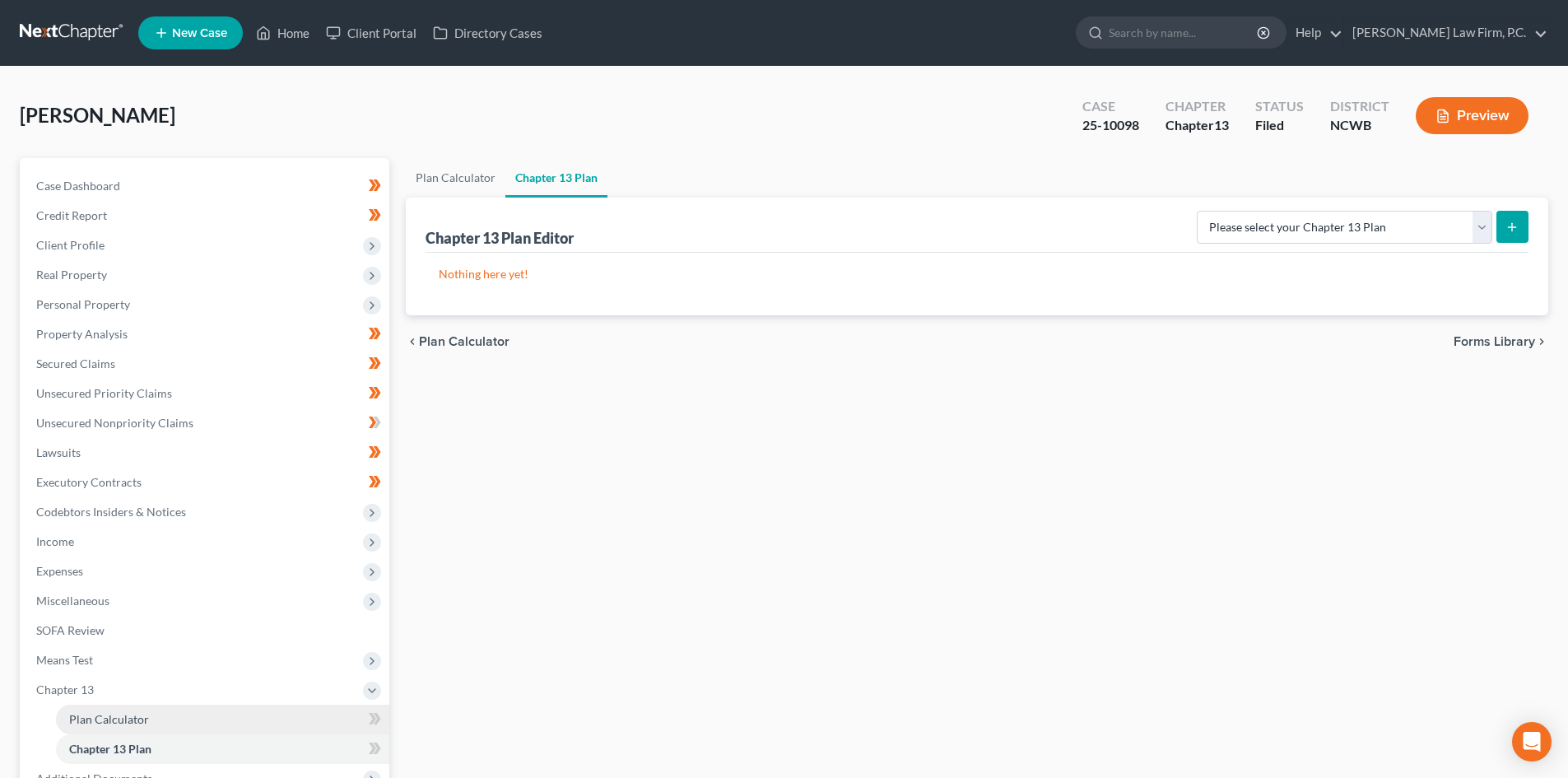
click at [81, 713] on span "Plan Calculator" at bounding box center [109, 719] width 80 height 14
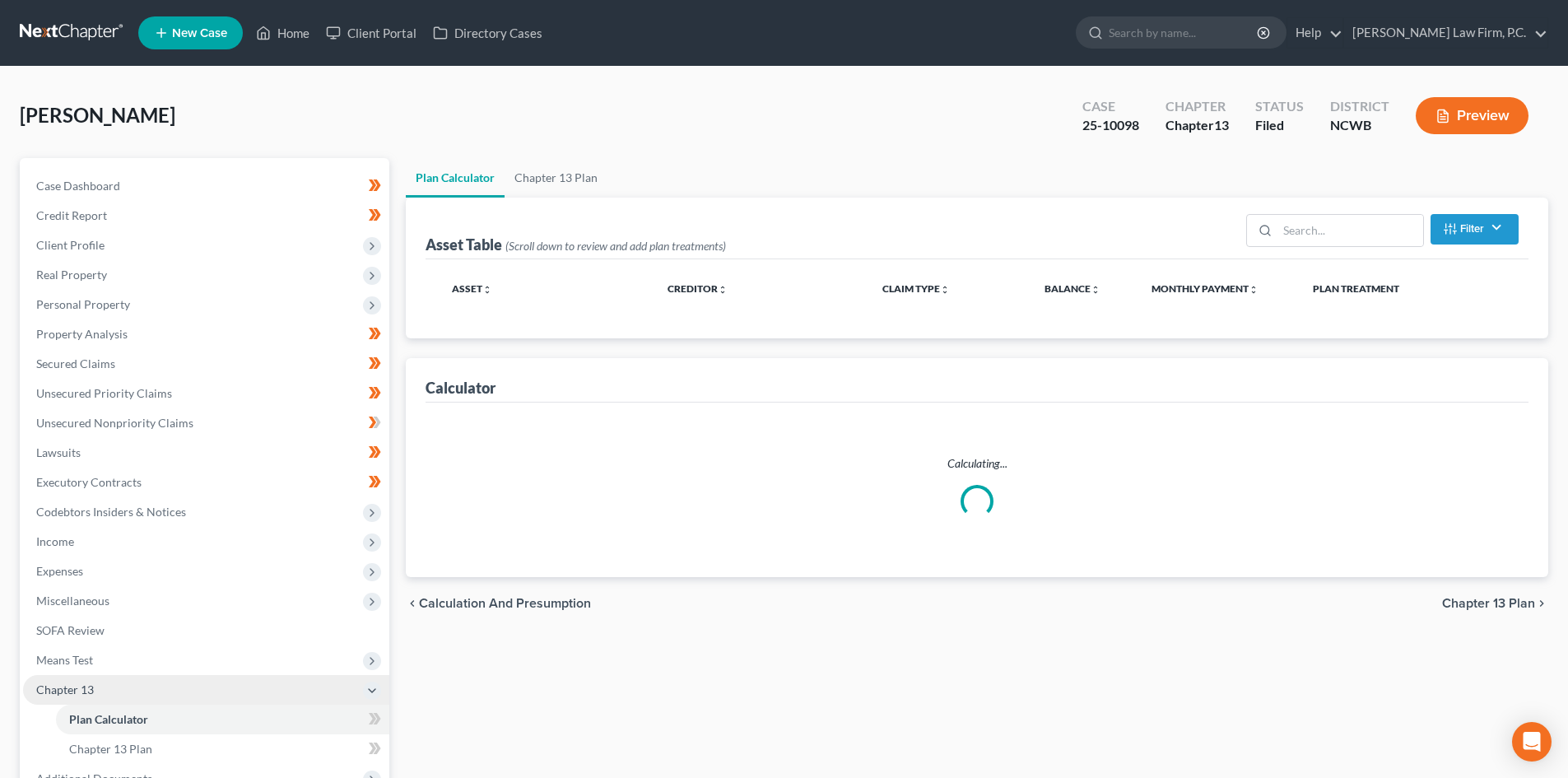
select select "35"
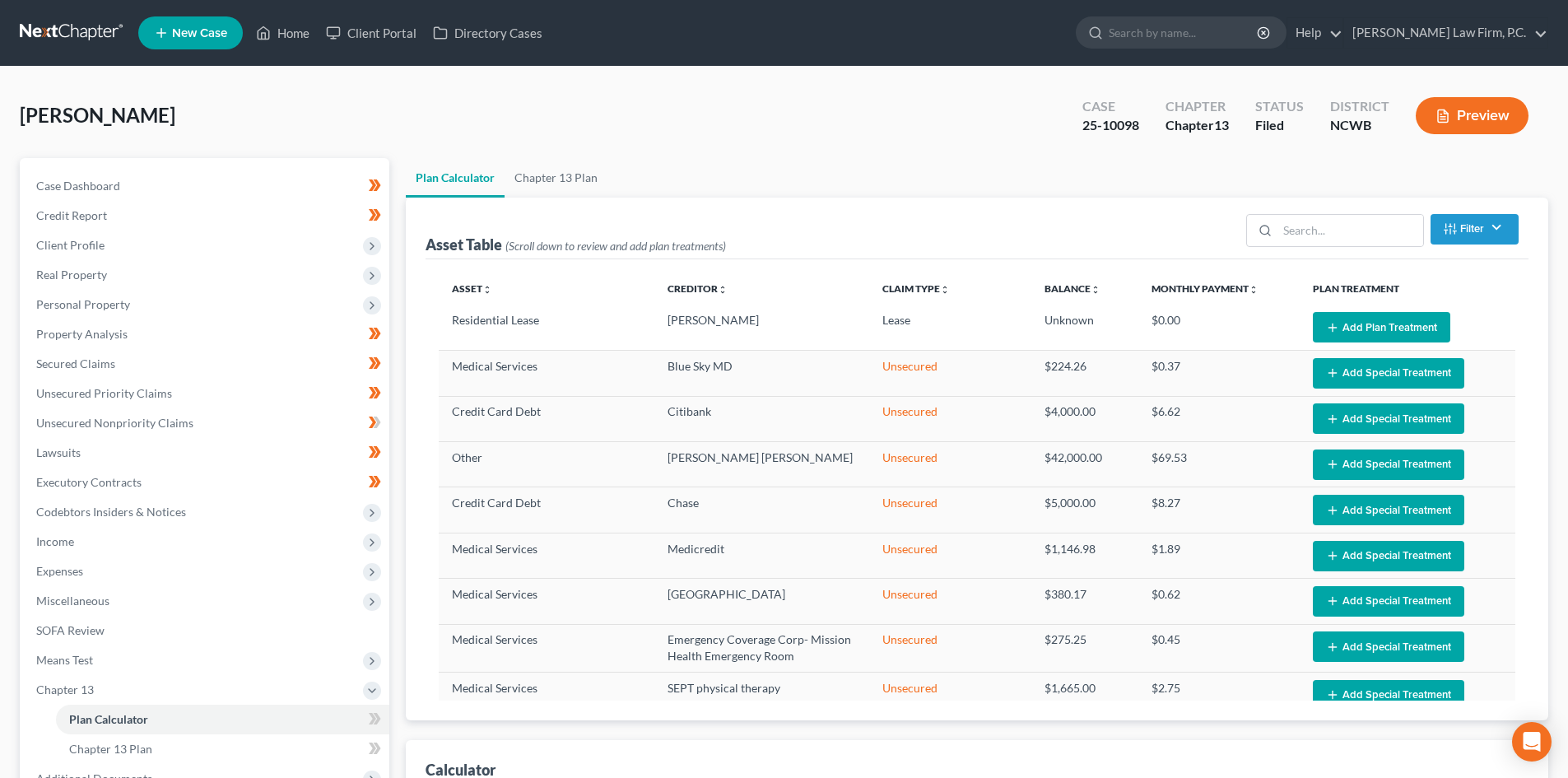
select select "35"
click at [1441, 103] on button "Preview" at bounding box center [1473, 116] width 113 height 37
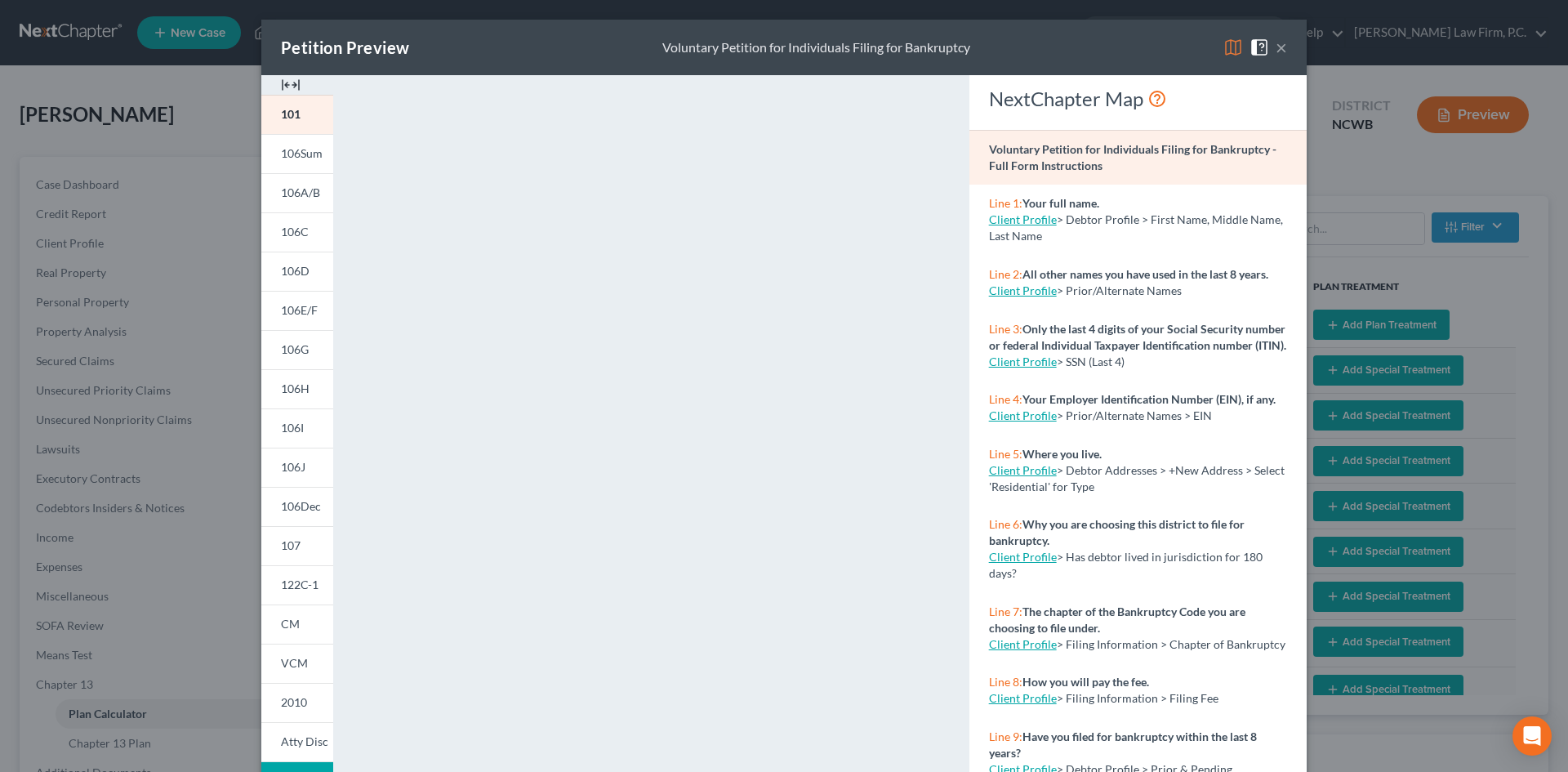
click at [1276, 44] on button "×" at bounding box center [1281, 47] width 11 height 19
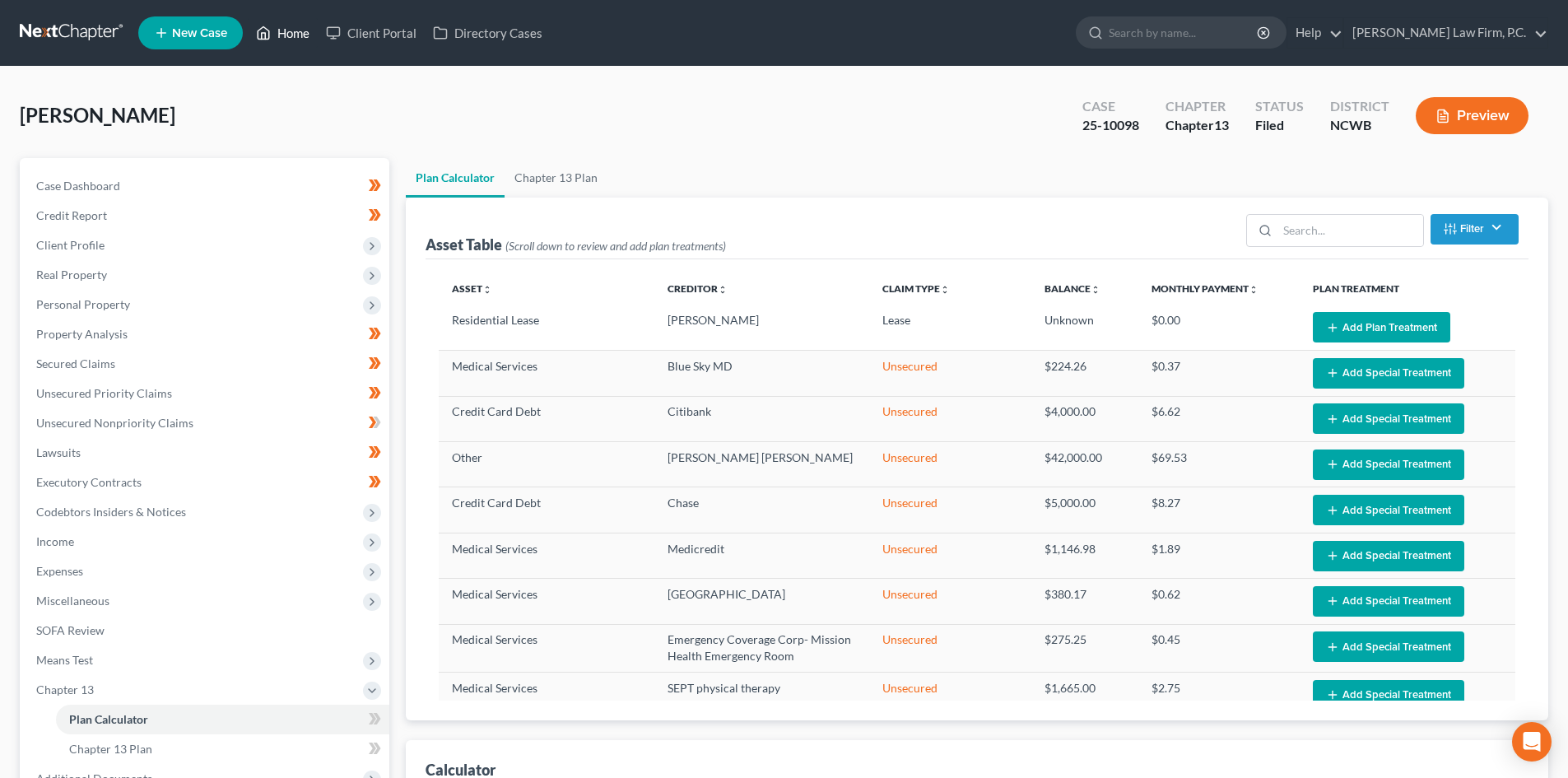
click at [283, 38] on link "Home" at bounding box center [282, 33] width 70 height 30
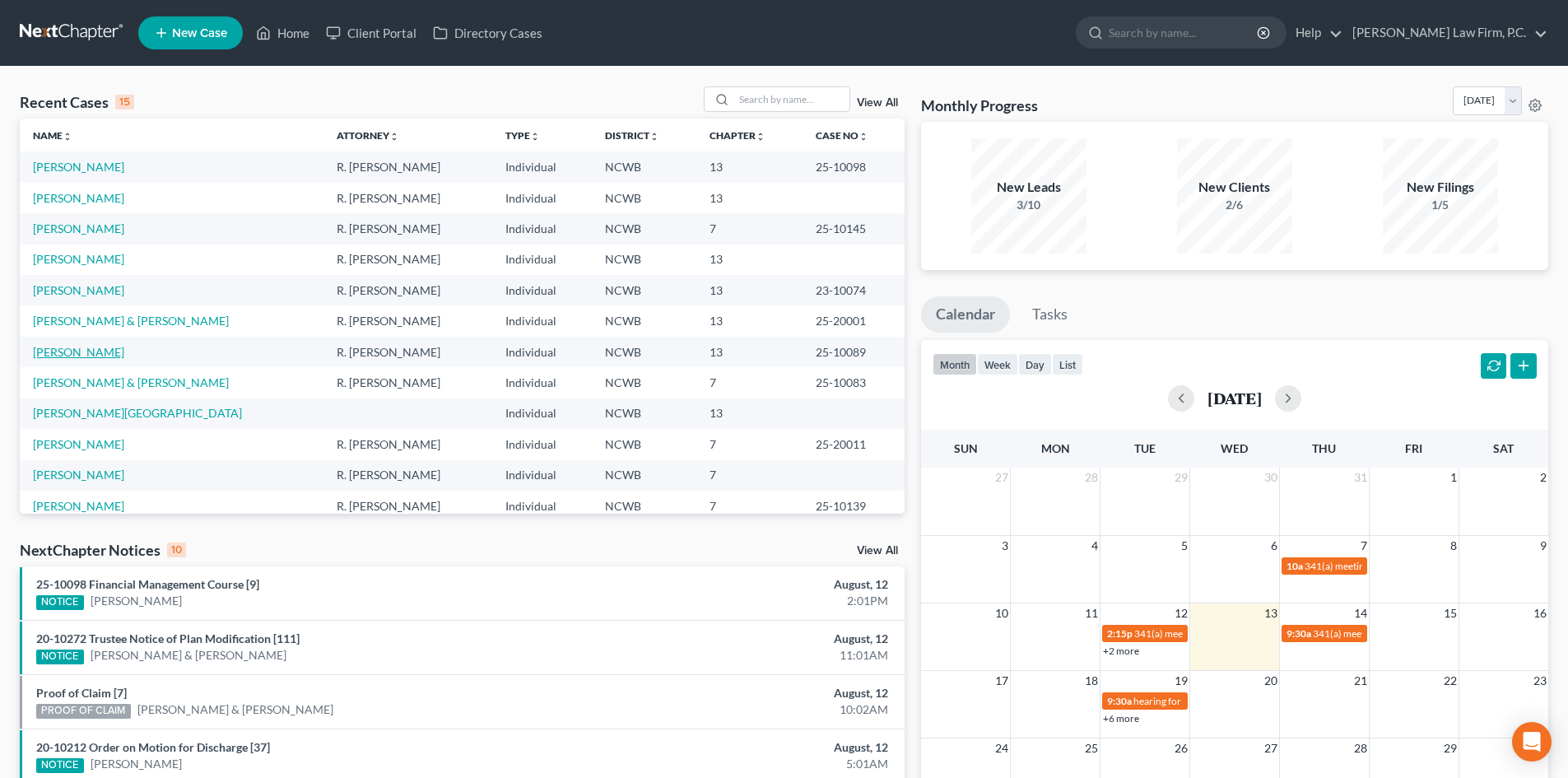
click at [72, 349] on link "[PERSON_NAME]" at bounding box center [78, 352] width 91 height 14
select select "4"
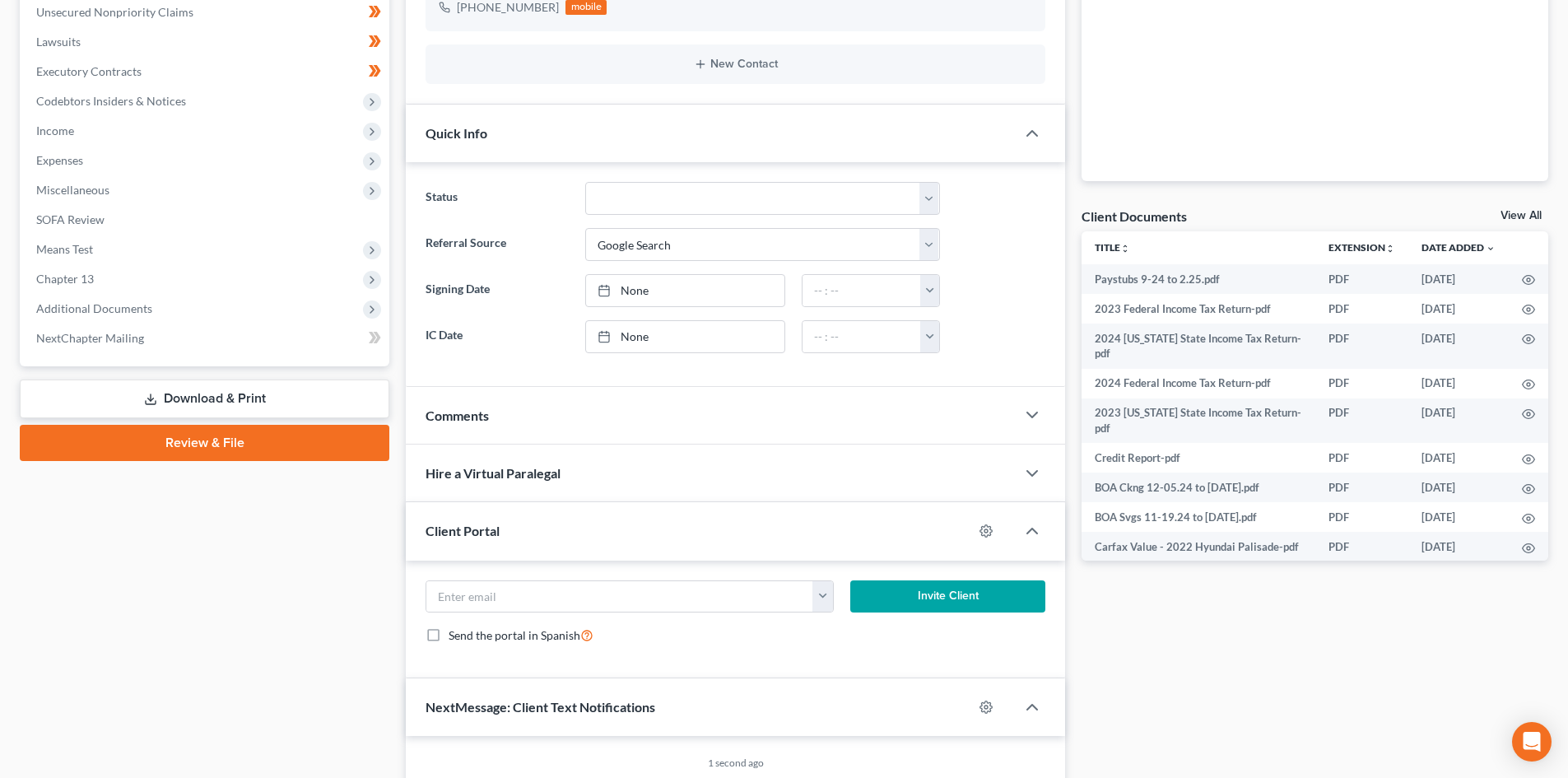
scroll to position [412, 0]
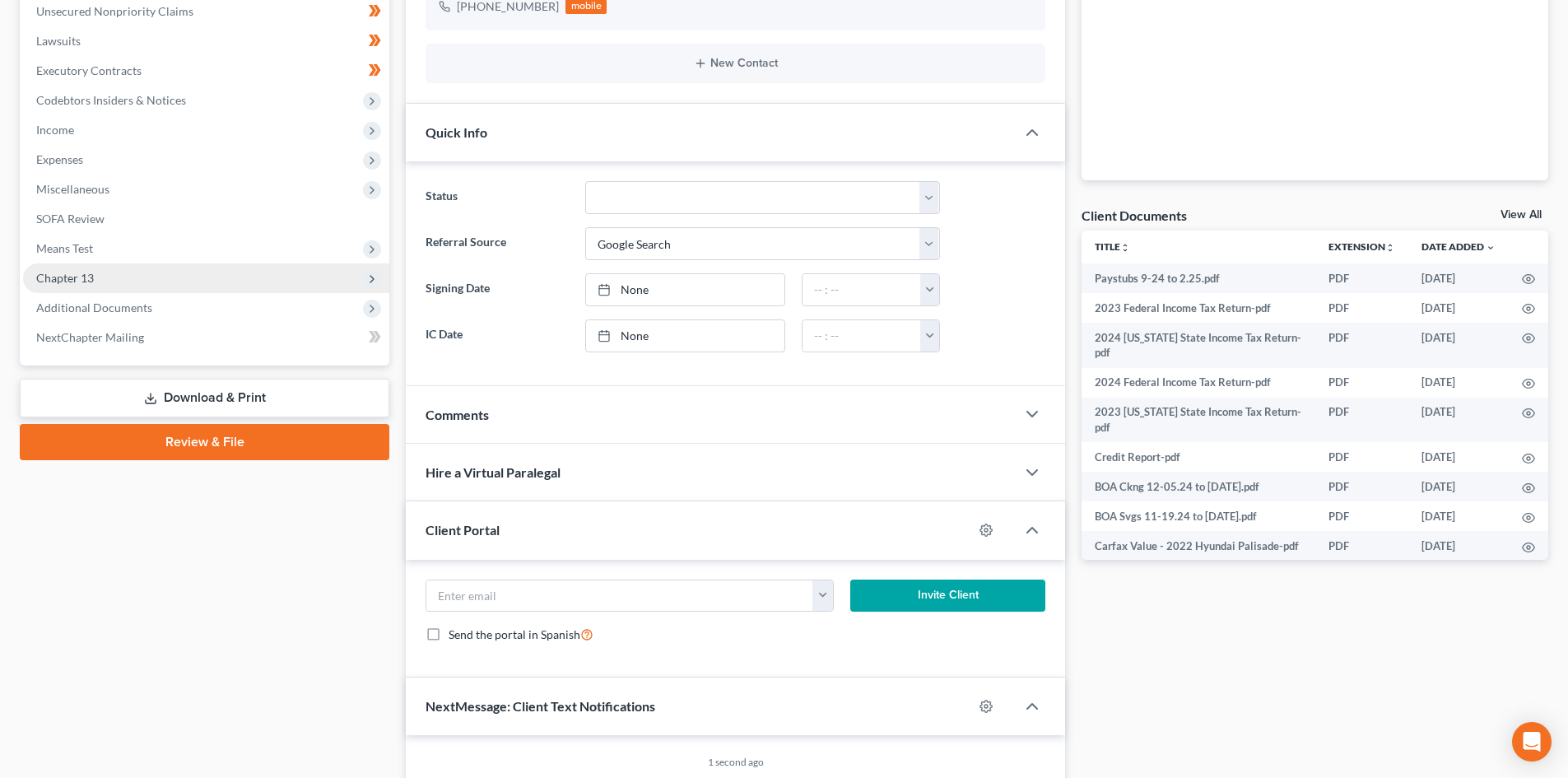
click at [99, 285] on span "Chapter 13" at bounding box center [206, 278] width 366 height 30
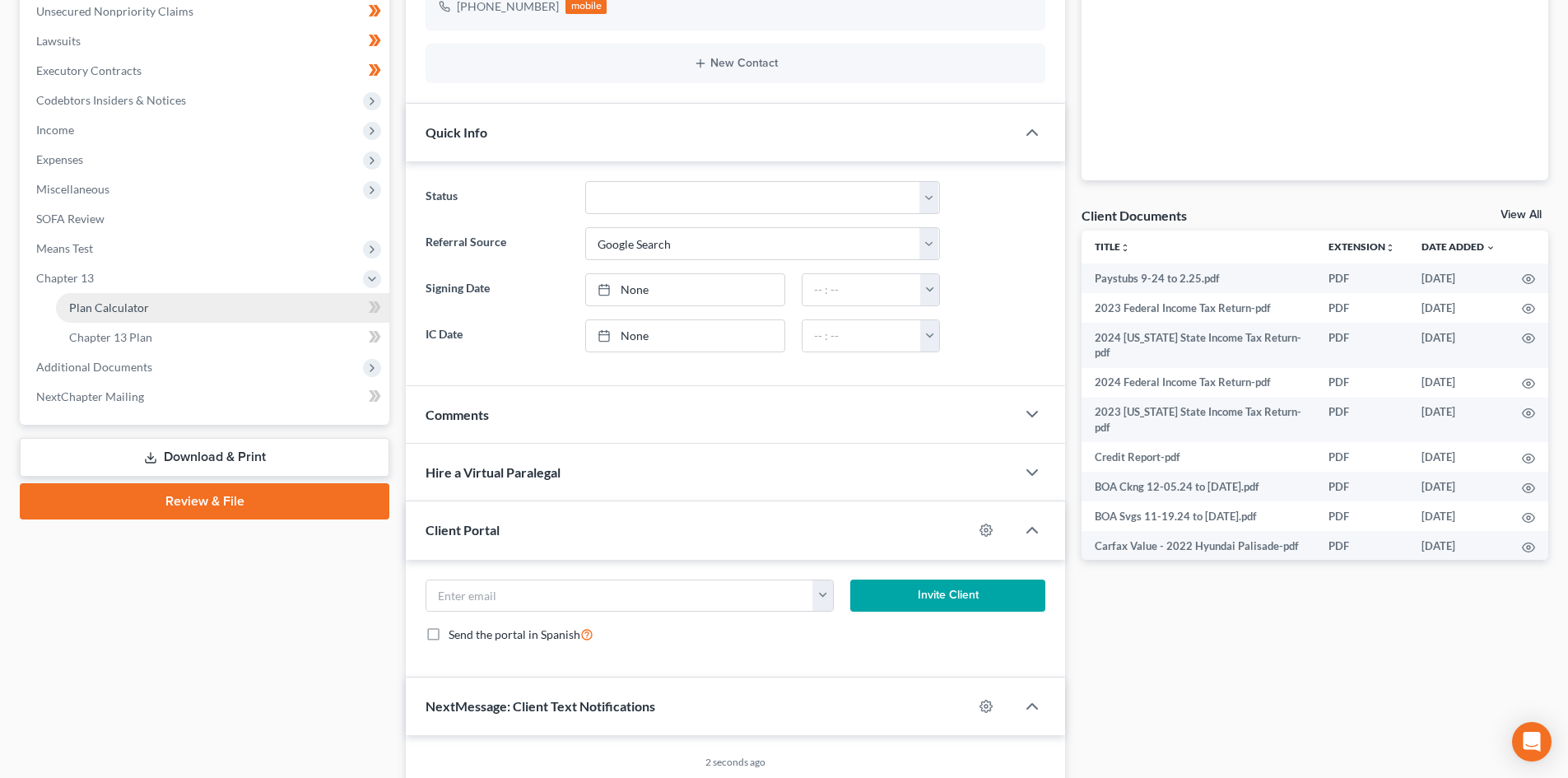
click at [179, 306] on link "Plan Calculator" at bounding box center [222, 309] width 333 height 30
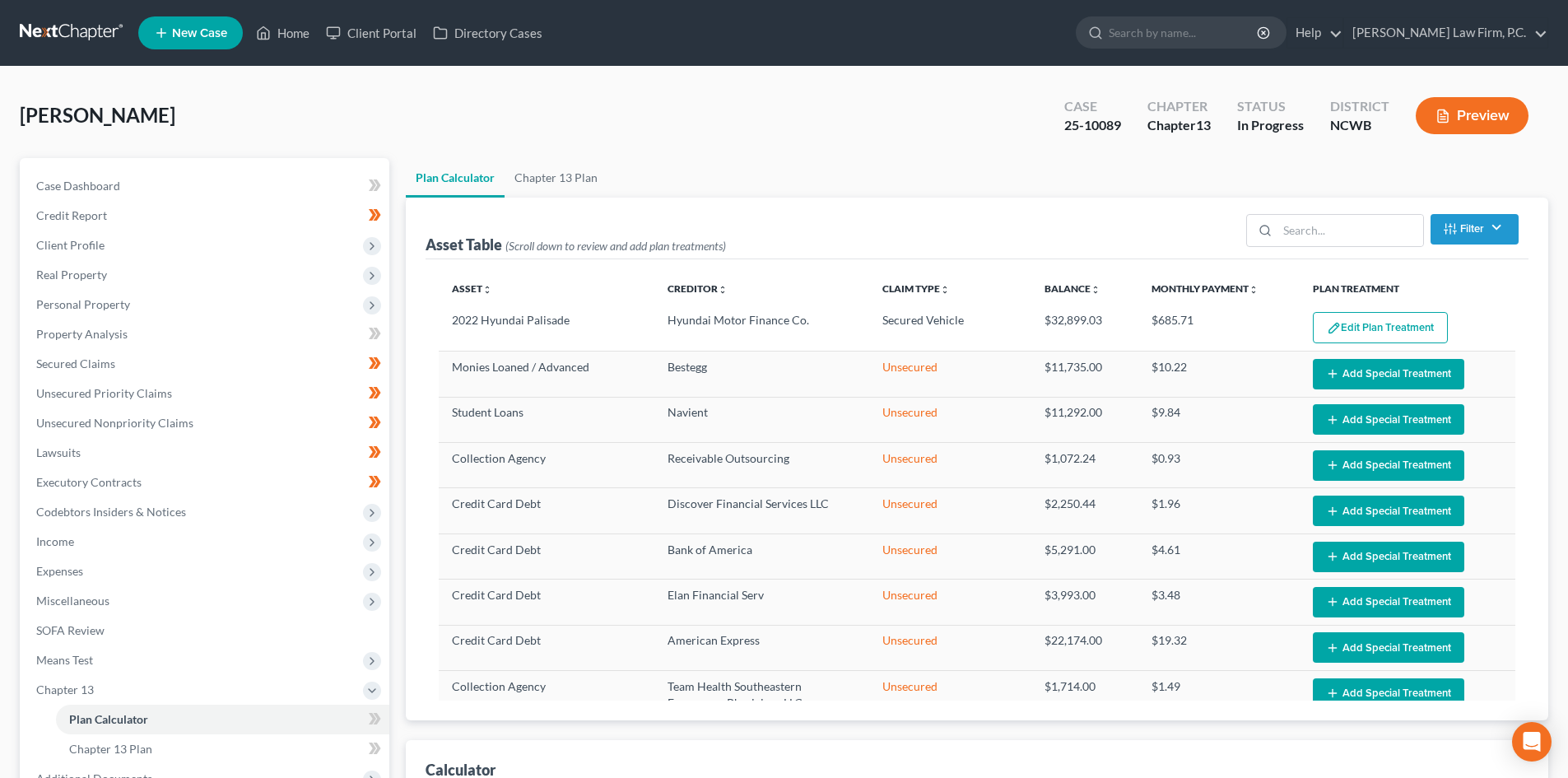
select select "59"
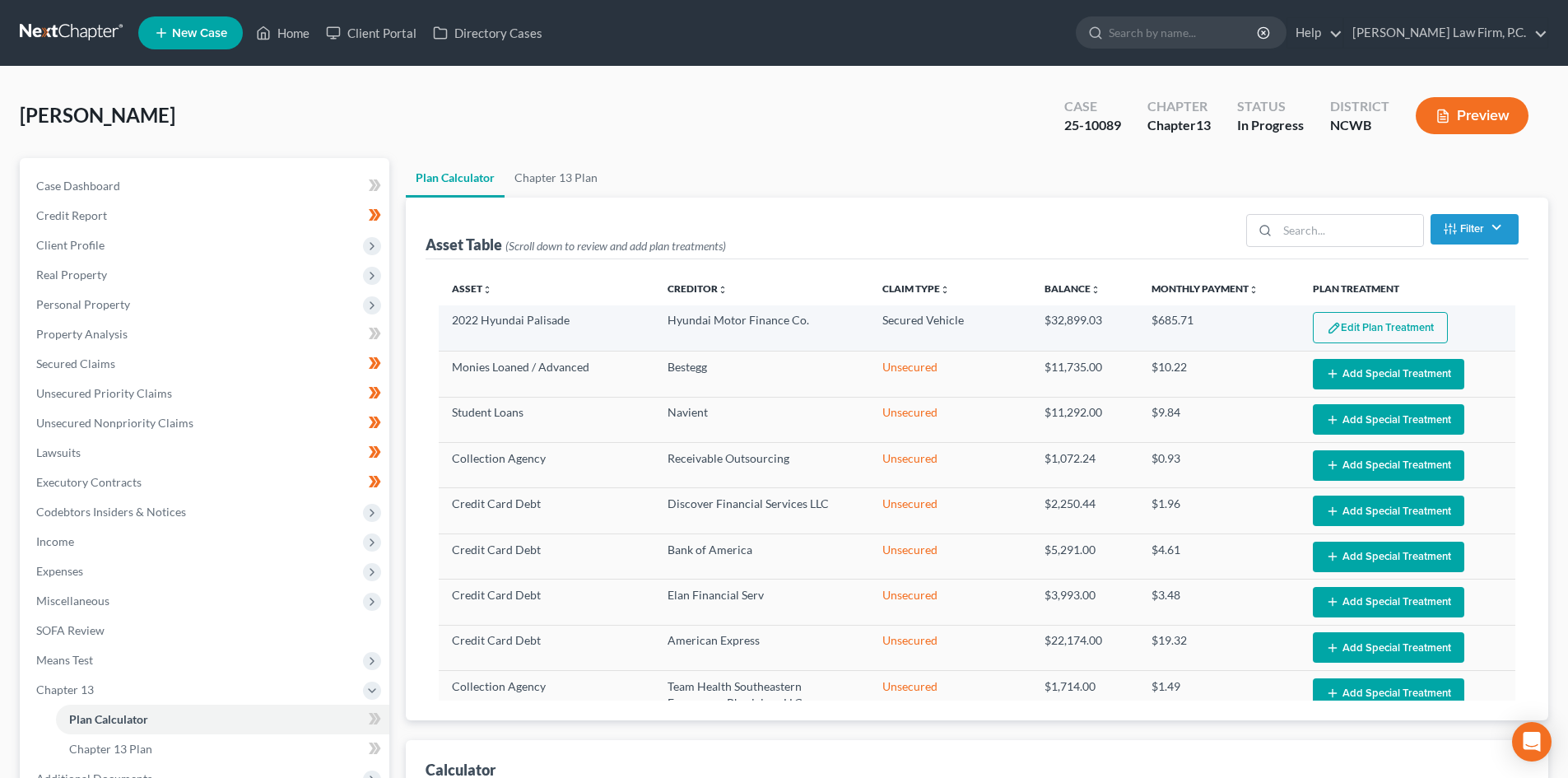
click at [1348, 324] on button "Edit Plan Treatment" at bounding box center [1380, 327] width 135 height 31
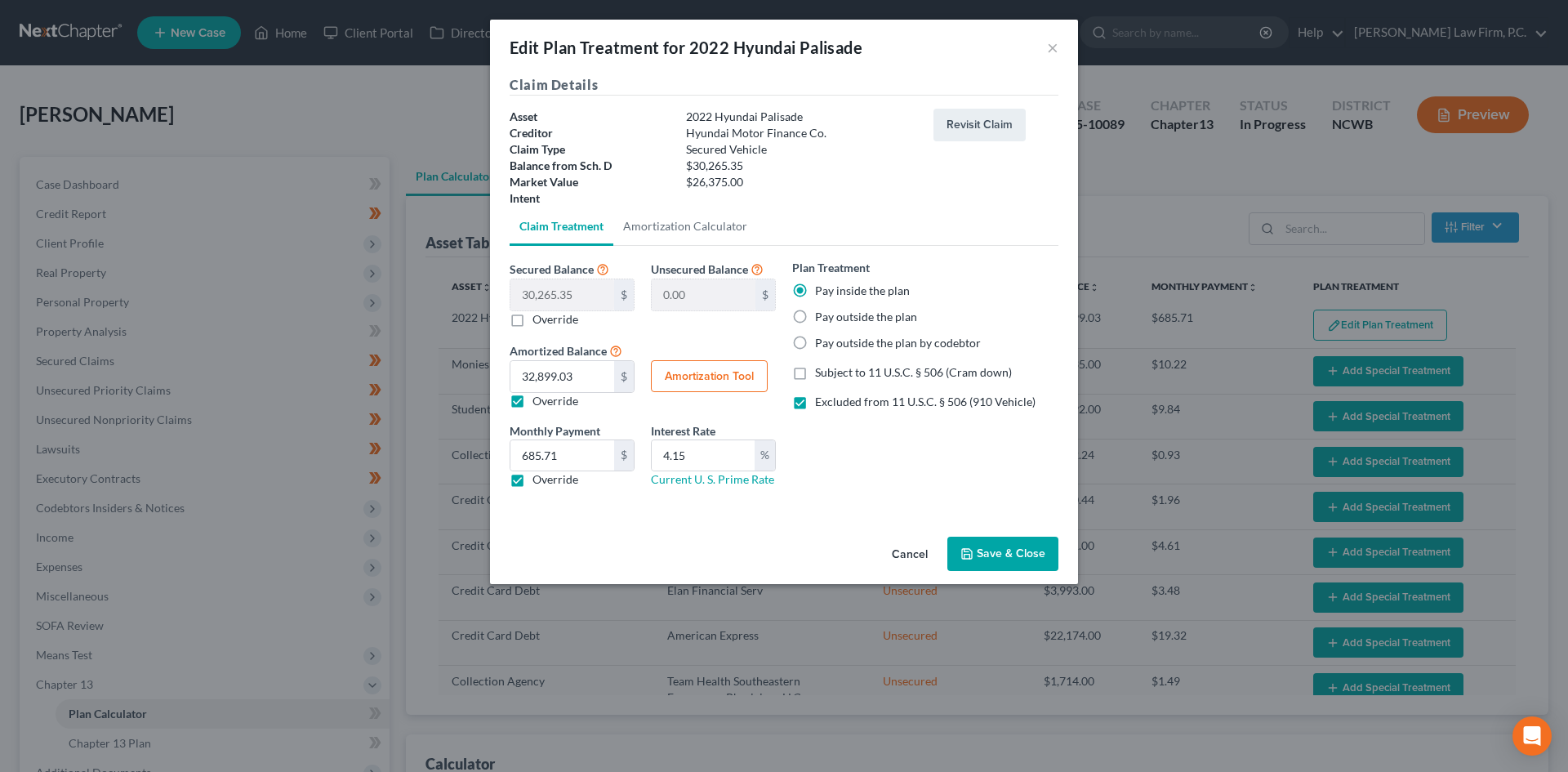
click at [903, 552] on button "Cancel" at bounding box center [909, 554] width 62 height 32
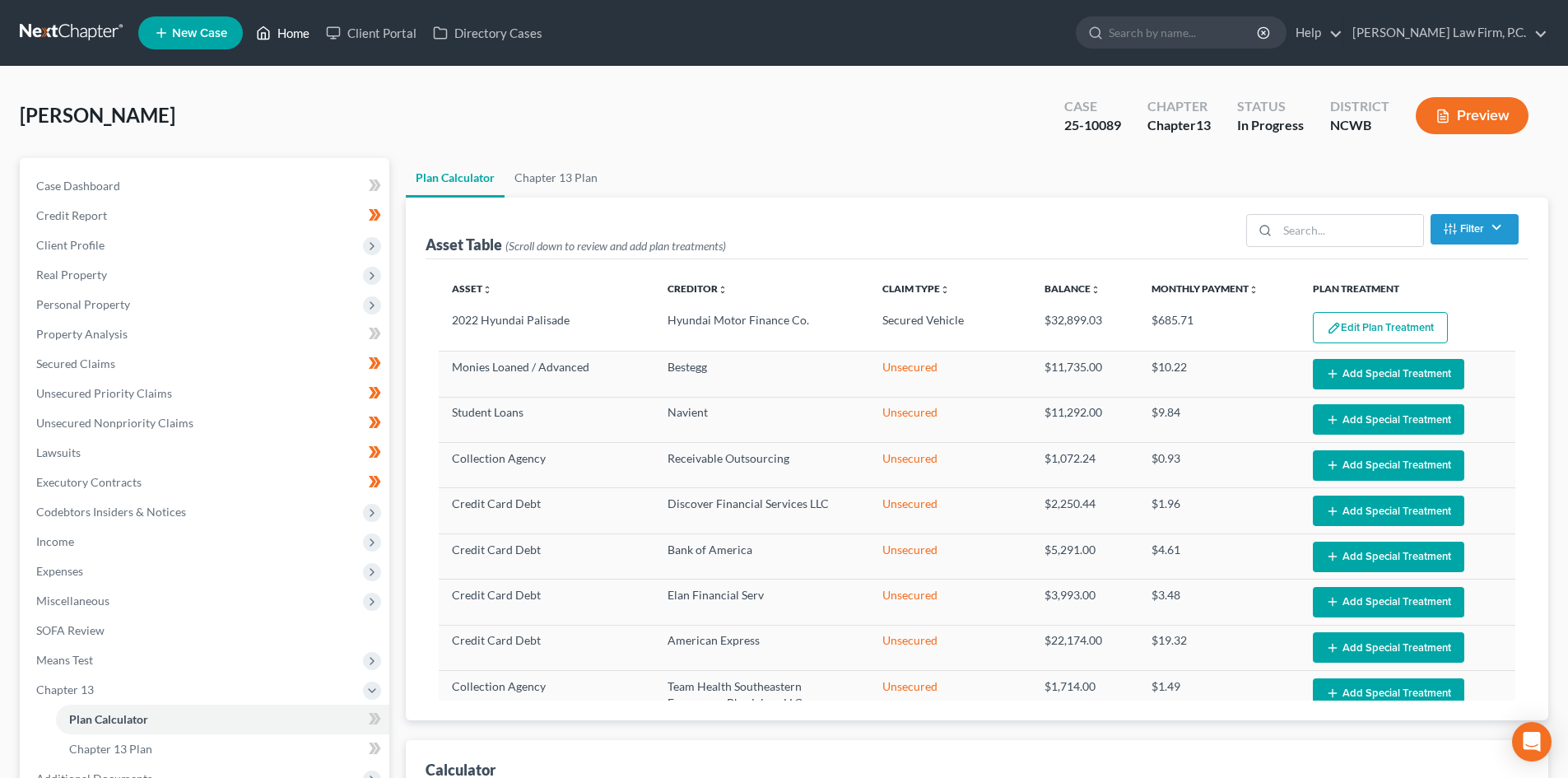
click at [279, 44] on link "Home" at bounding box center [282, 33] width 70 height 30
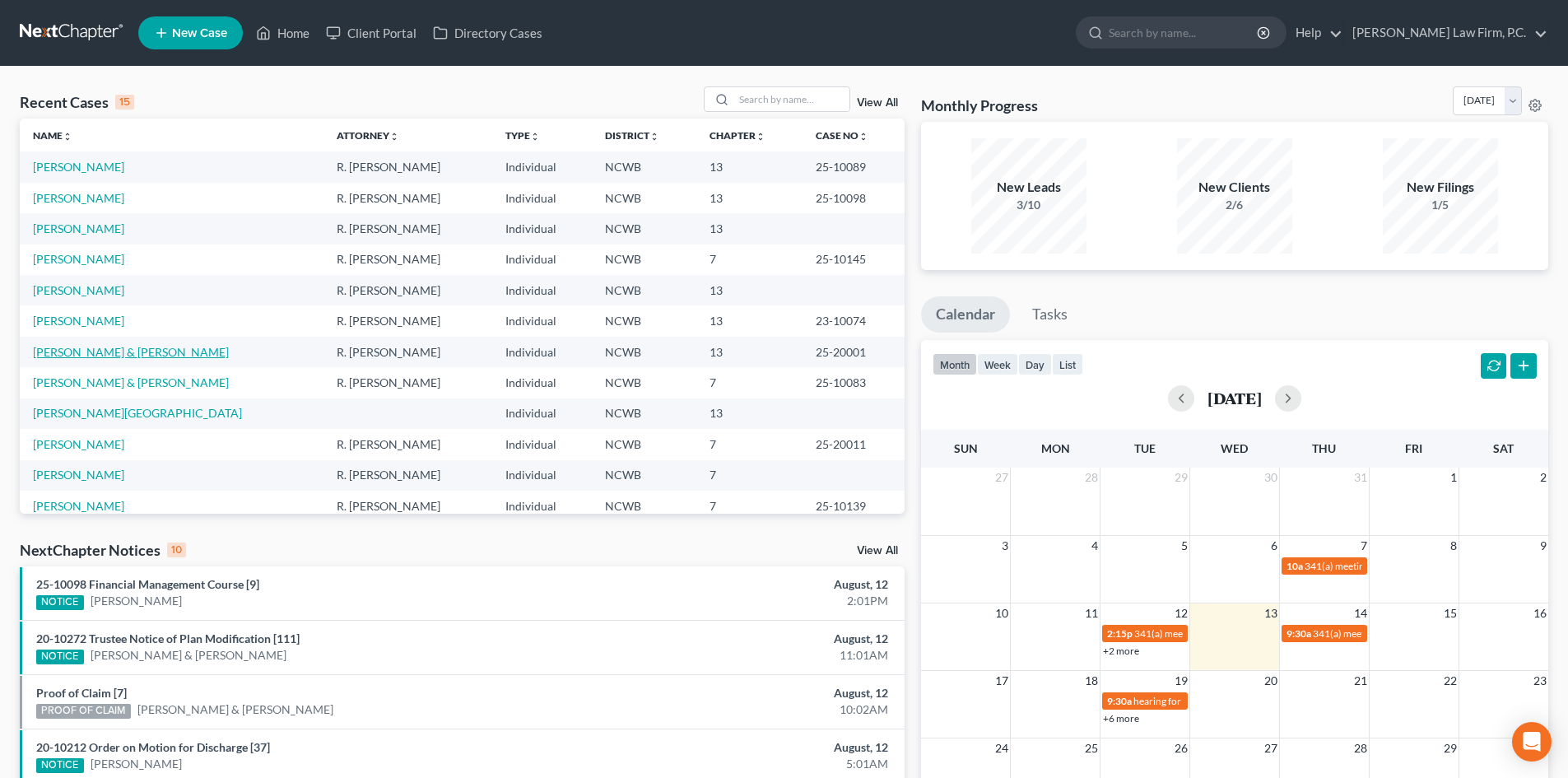
click at [118, 355] on link "[PERSON_NAME] & [PERSON_NAME]" at bounding box center [131, 352] width 196 height 14
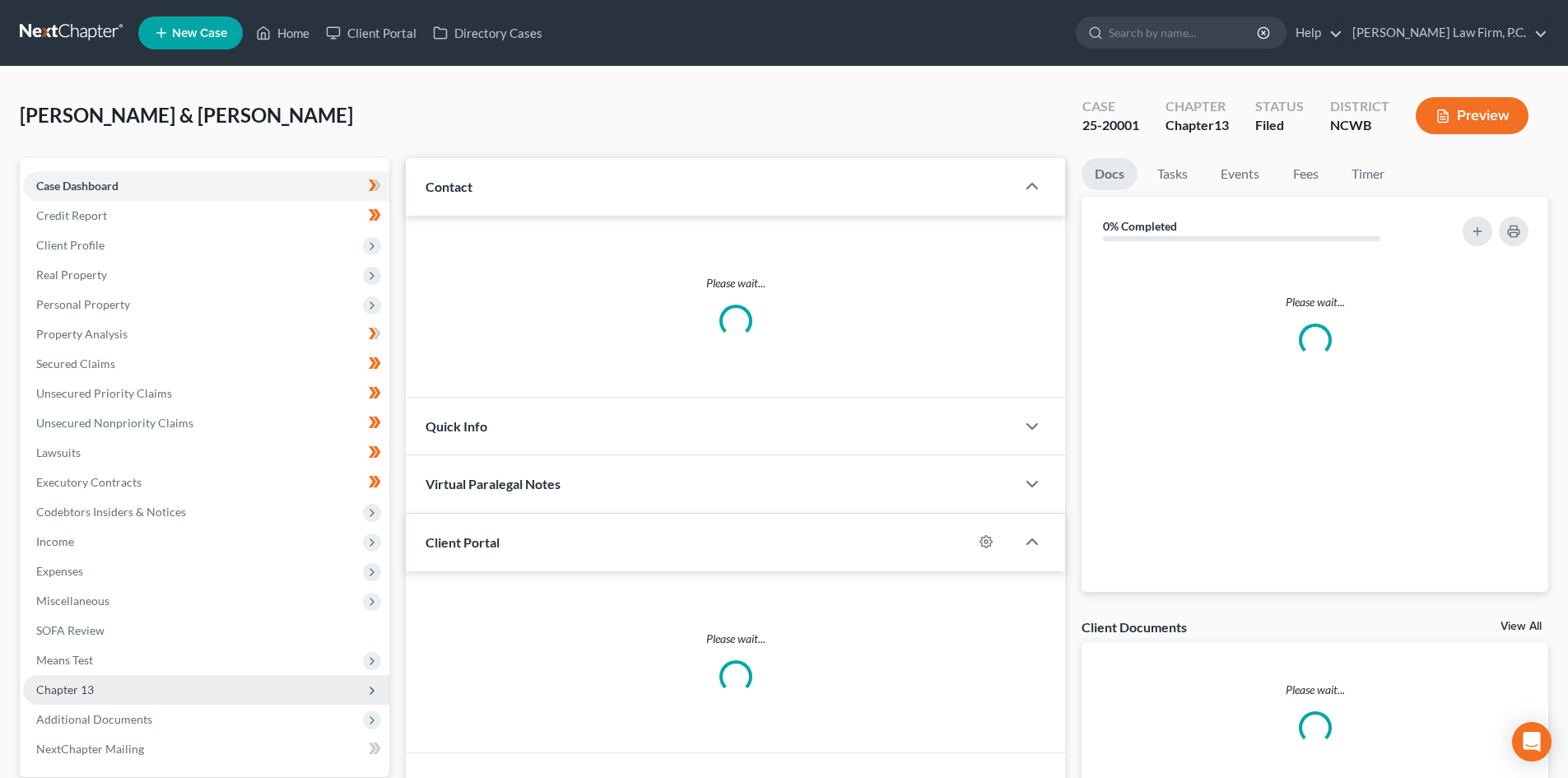
click at [57, 683] on span "Chapter 13" at bounding box center [65, 690] width 57 height 14
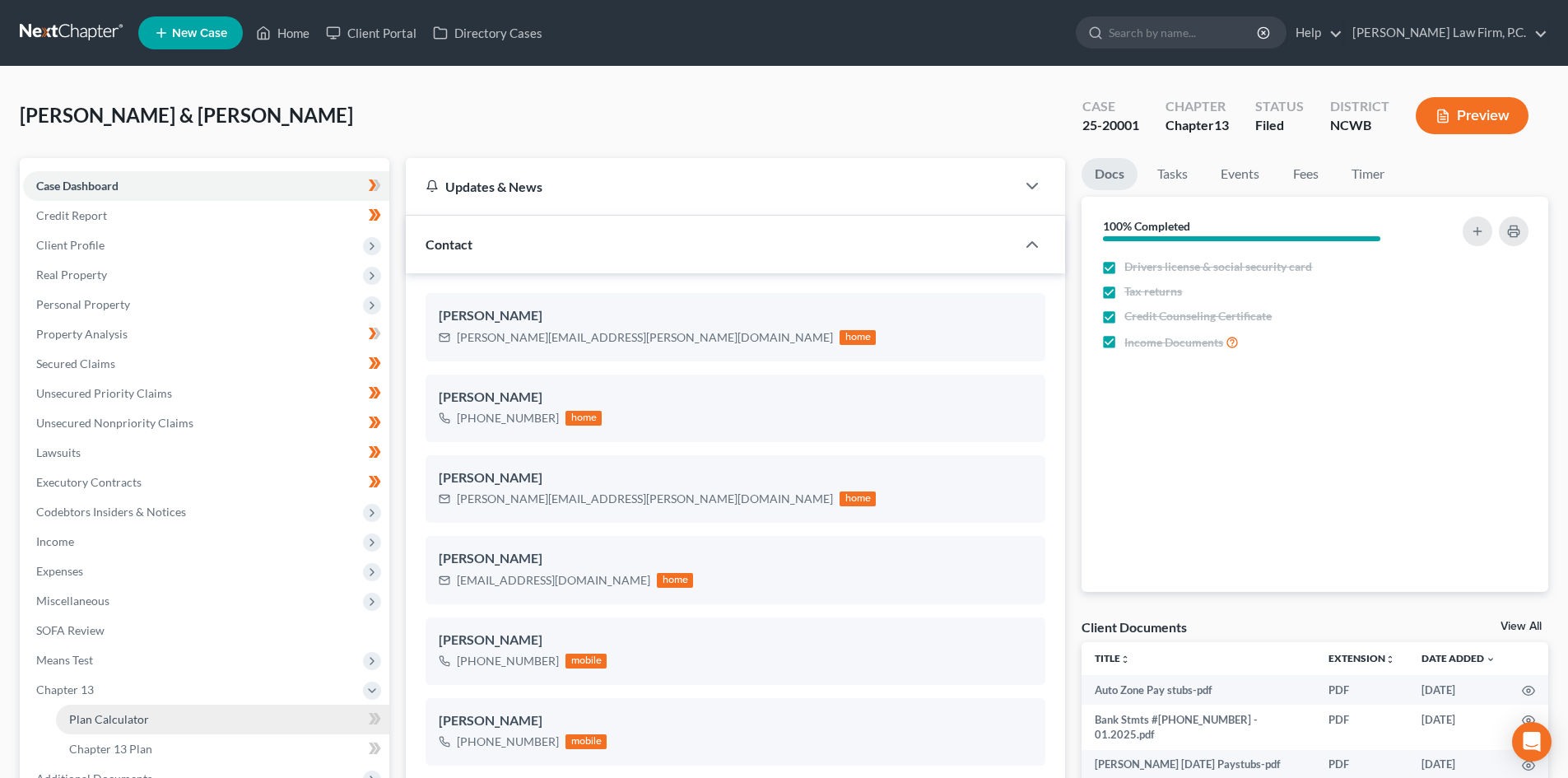
click at [85, 713] on span "Plan Calculator" at bounding box center [109, 719] width 80 height 14
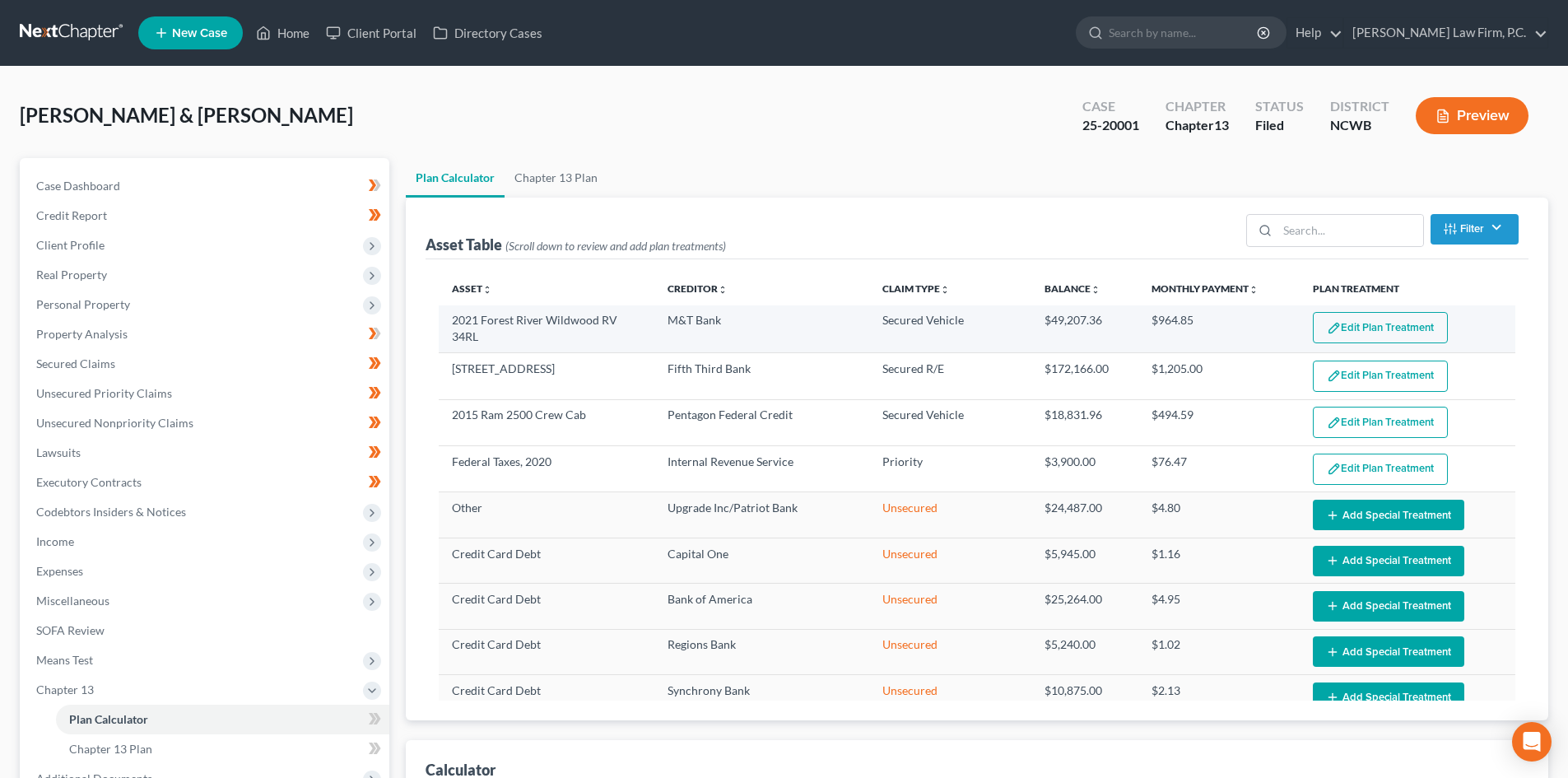
select select "50"
click at [1373, 317] on button "Edit Plan Treatment" at bounding box center [1380, 327] width 135 height 31
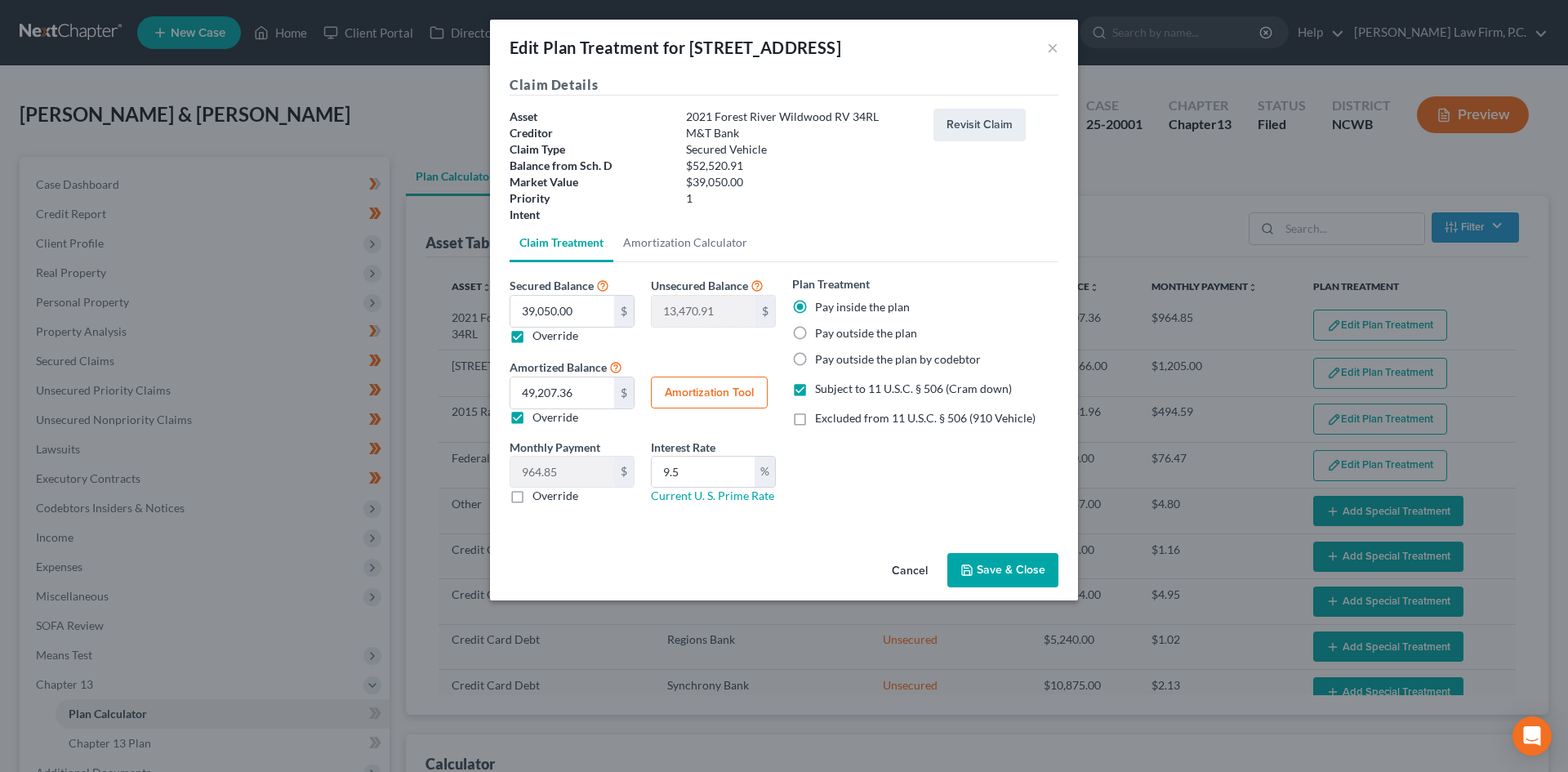
click at [907, 568] on button "Cancel" at bounding box center [909, 570] width 62 height 32
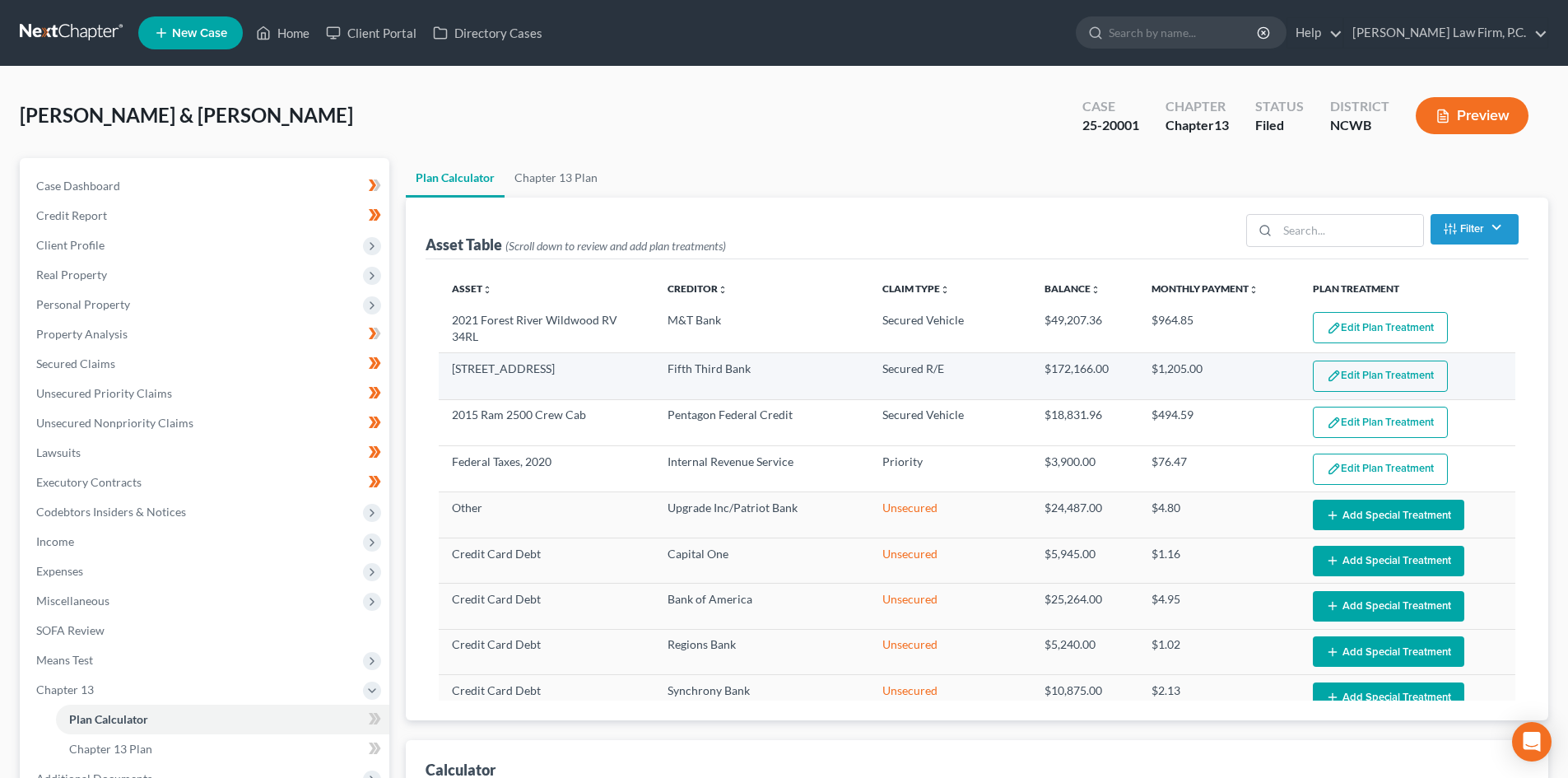
click at [1409, 379] on button "Edit Plan Treatment" at bounding box center [1380, 376] width 135 height 31
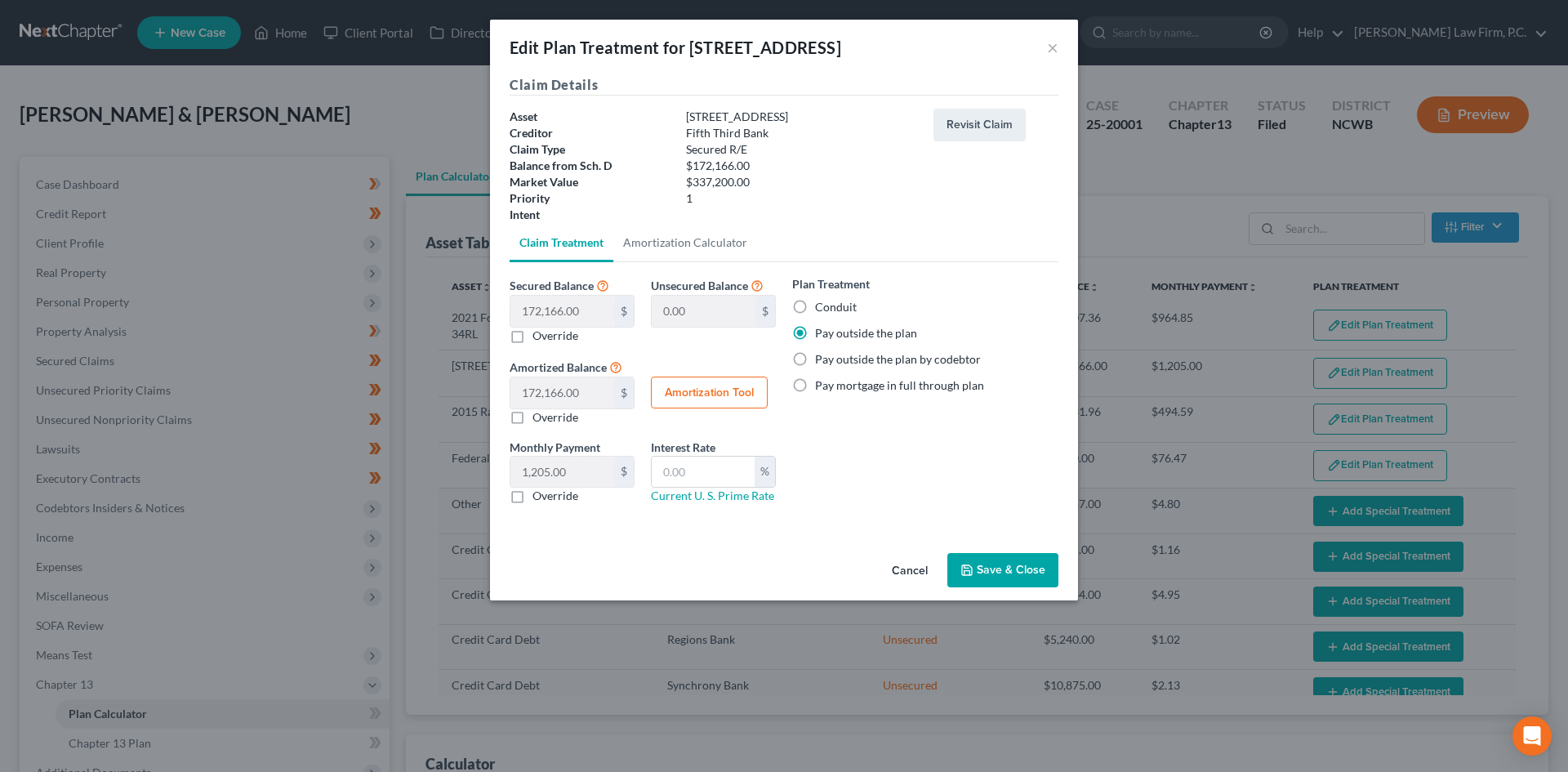
click at [897, 575] on button "Cancel" at bounding box center [909, 570] width 62 height 32
